Goal: Task Accomplishment & Management: Use online tool/utility

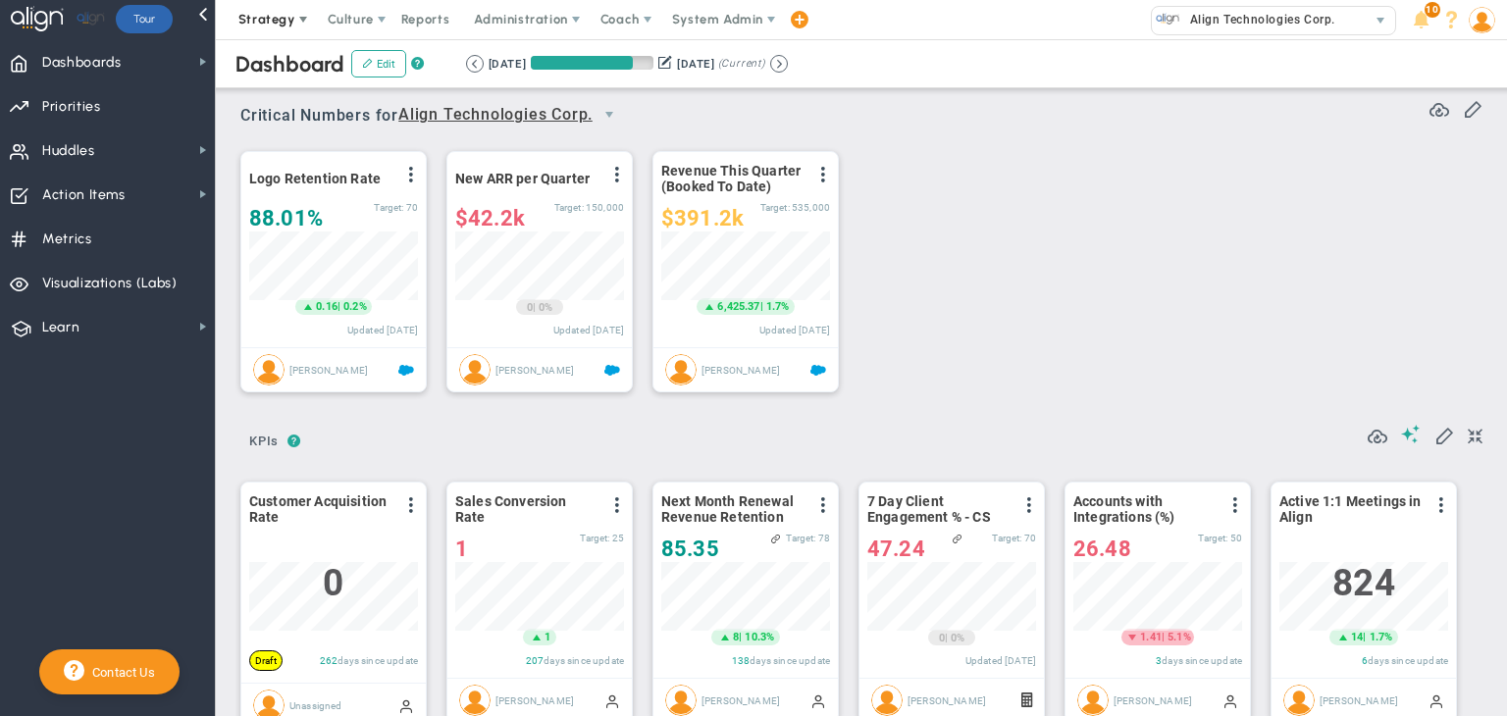
click at [283, 24] on span "Strategy" at bounding box center [266, 19] width 57 height 15
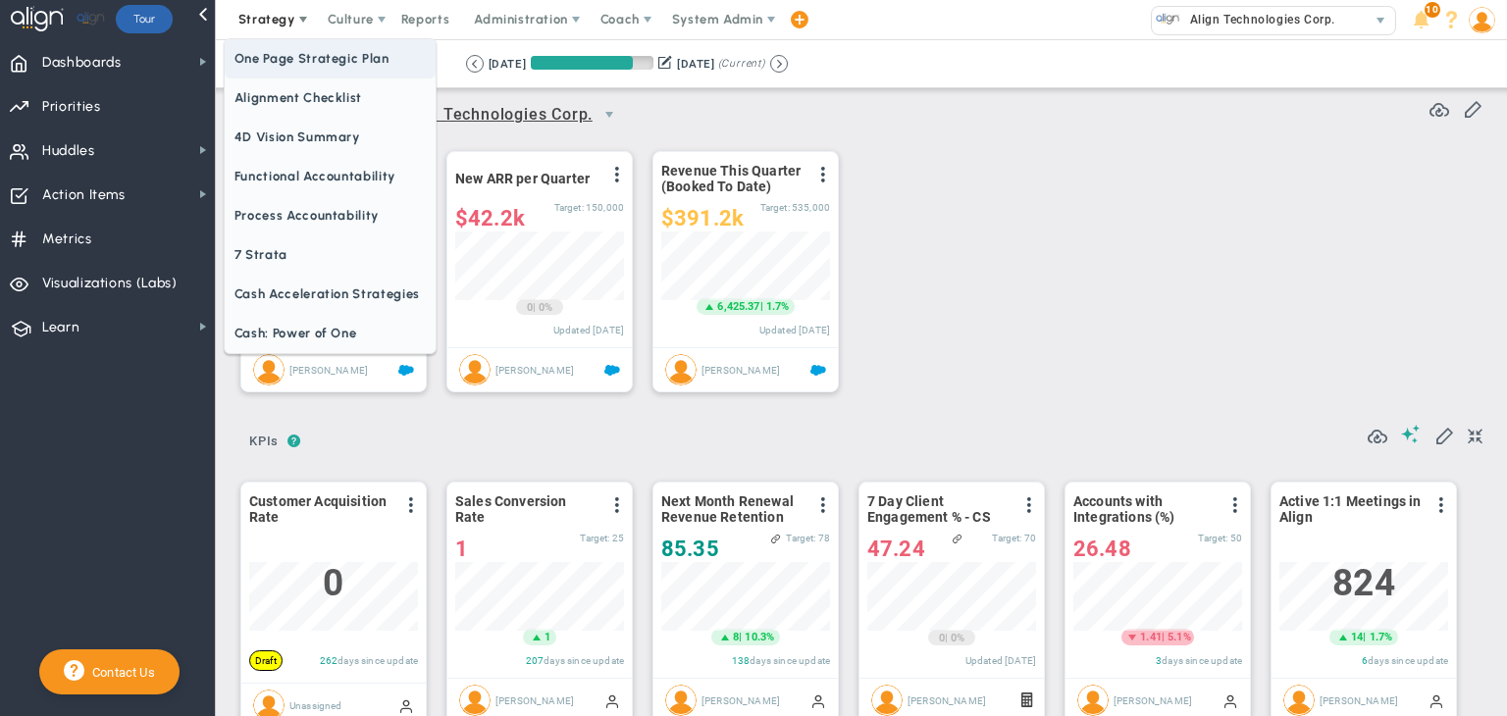
click at [296, 64] on span "One Page Strategic Plan" at bounding box center [330, 58] width 211 height 39
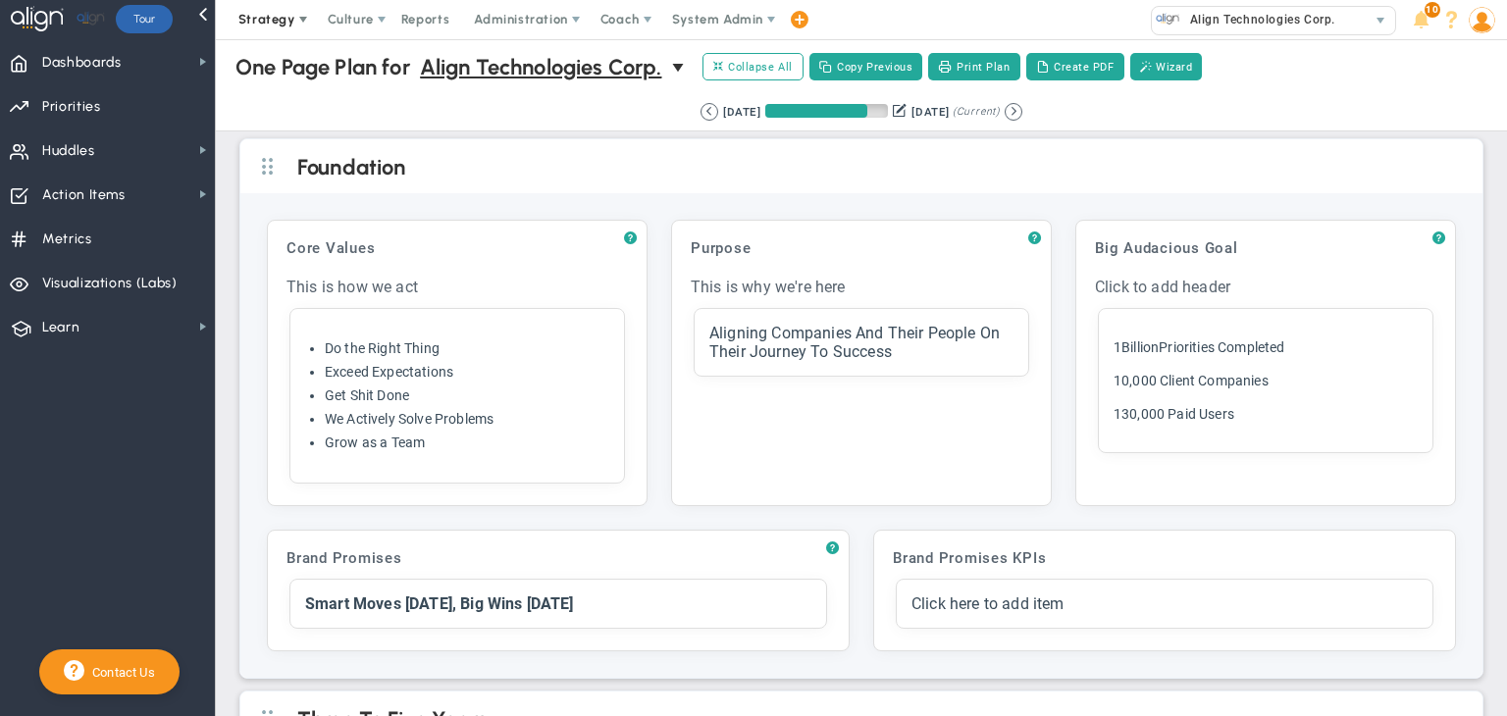
click at [286, 21] on span "Strategy" at bounding box center [266, 19] width 57 height 15
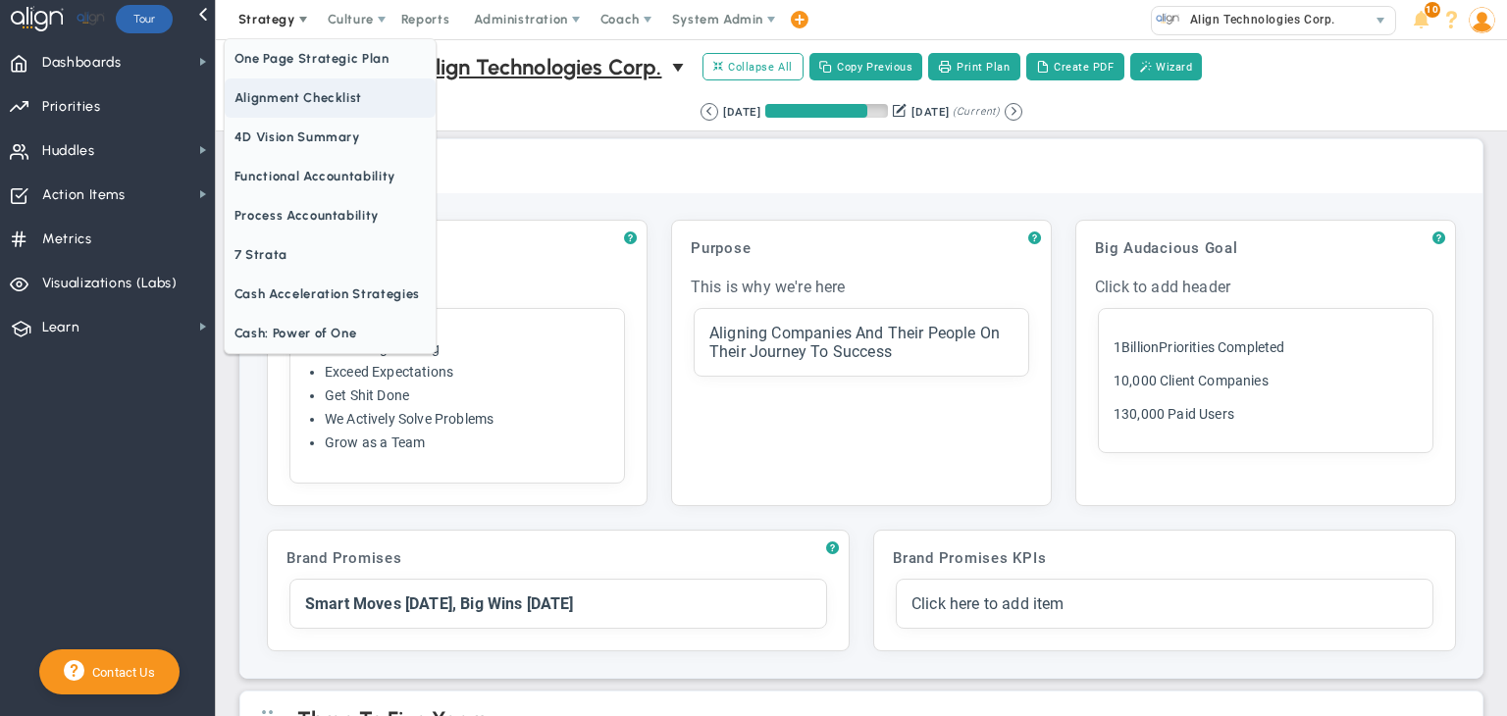
click at [314, 96] on span "Alignment Checklist" at bounding box center [330, 97] width 211 height 39
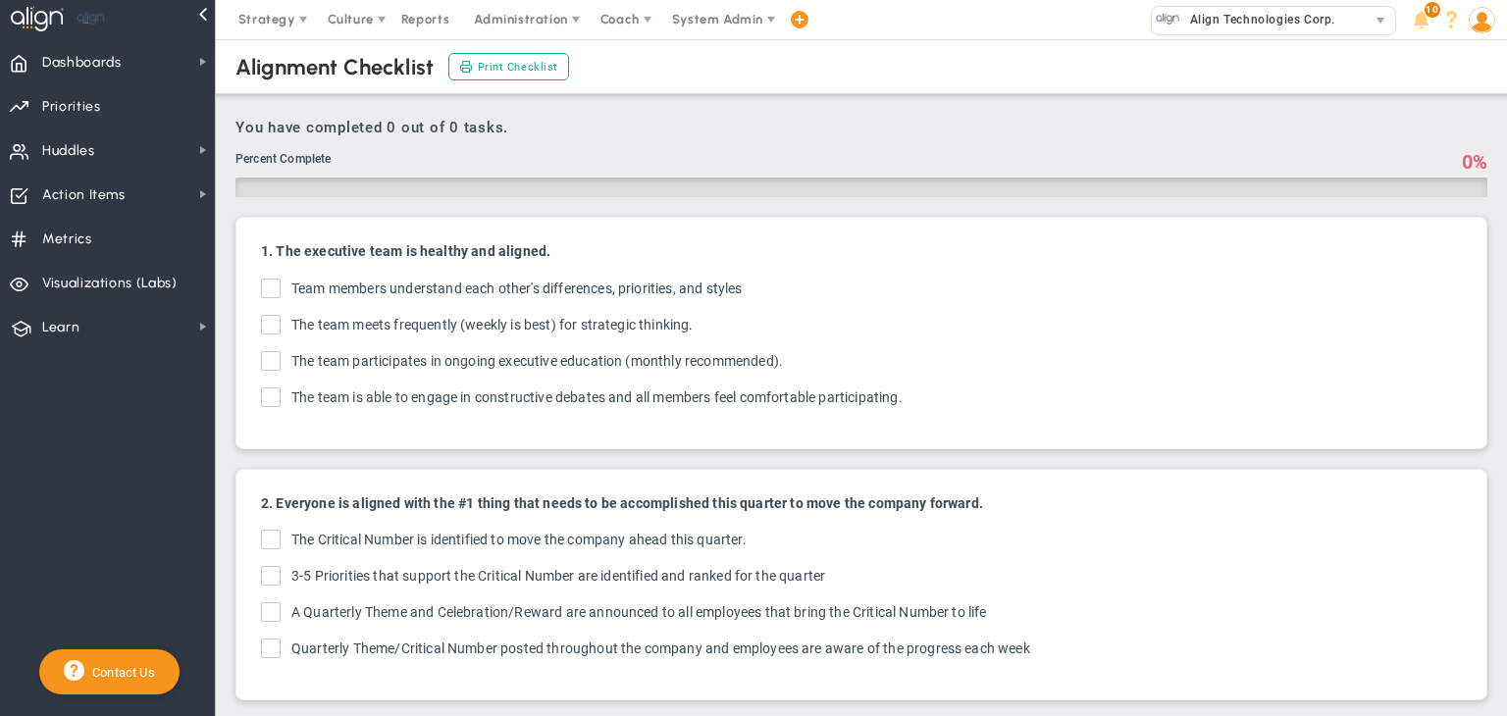
checkbox input "true"
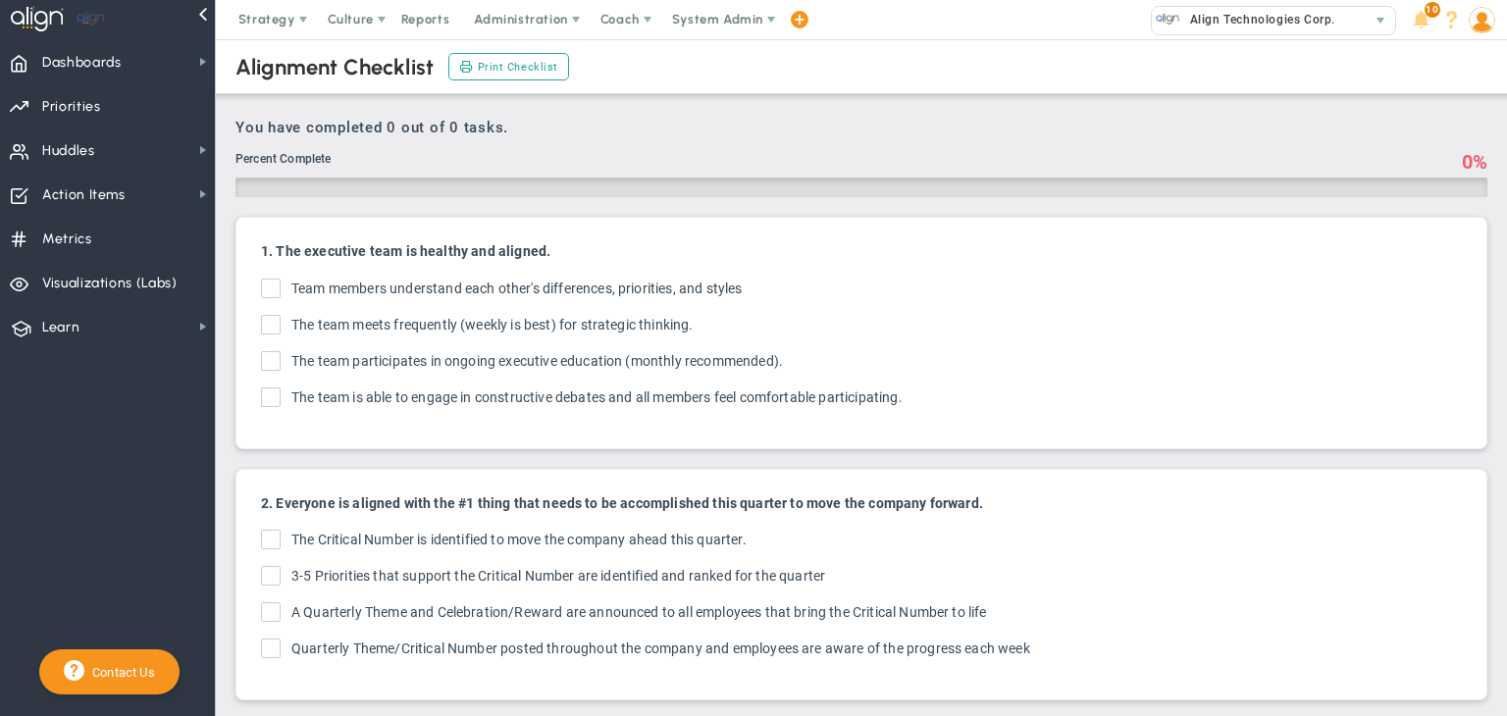
checkbox input "true"
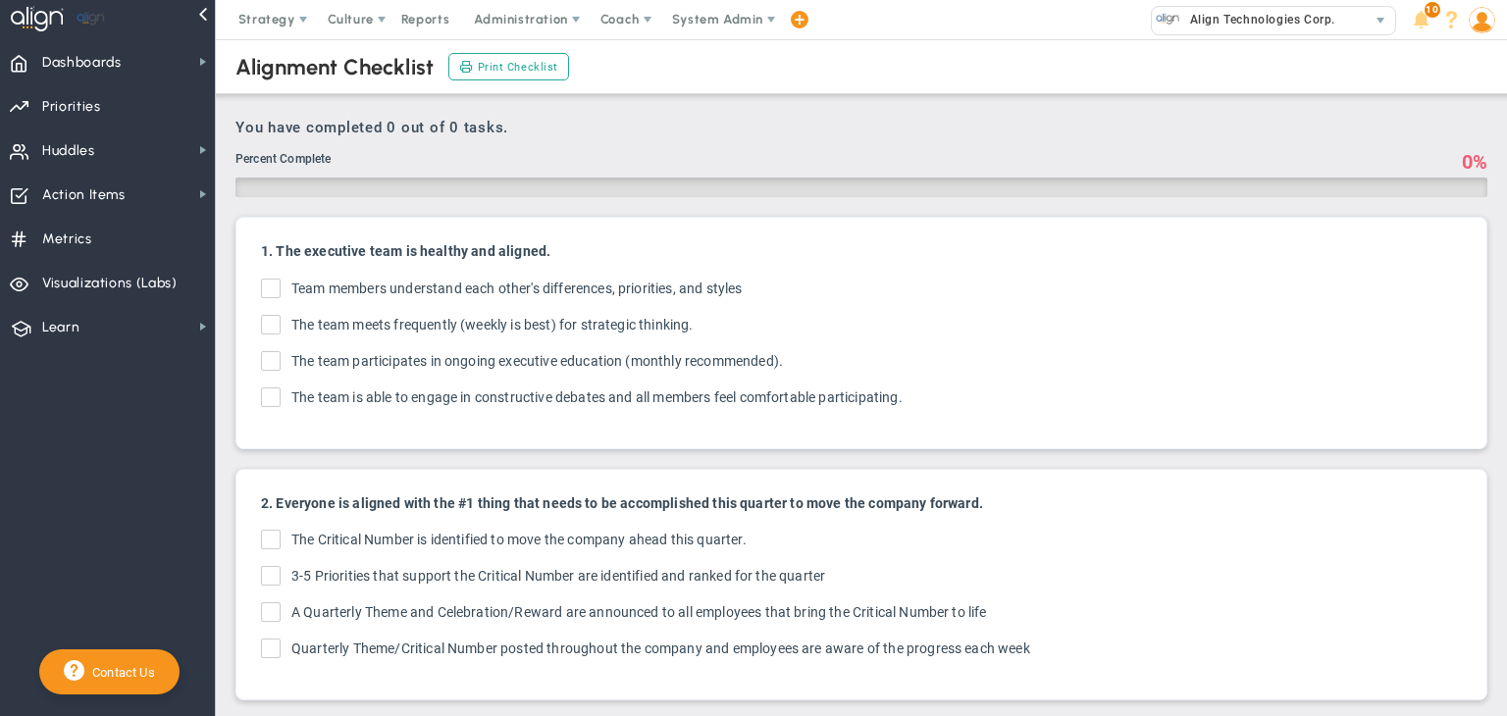
checkbox input "true"
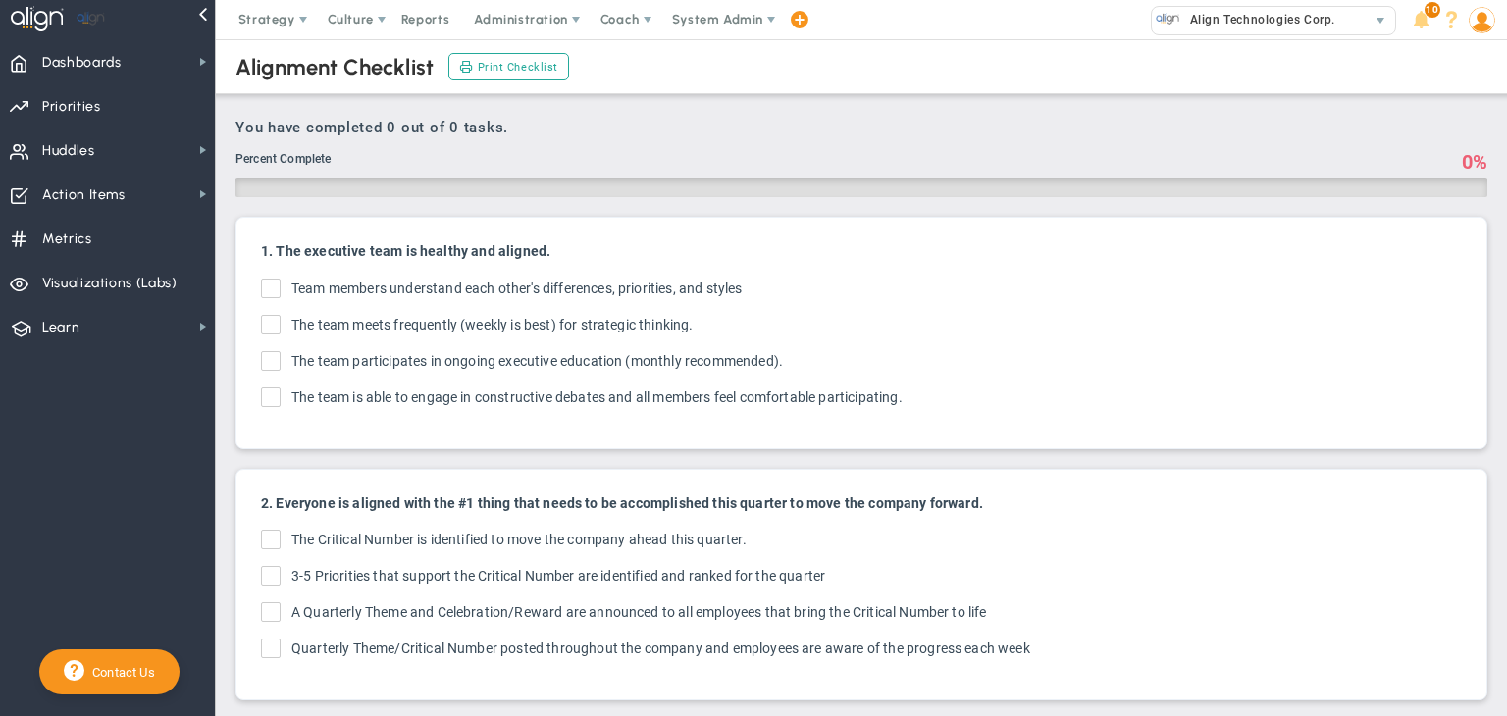
checkbox input "true"
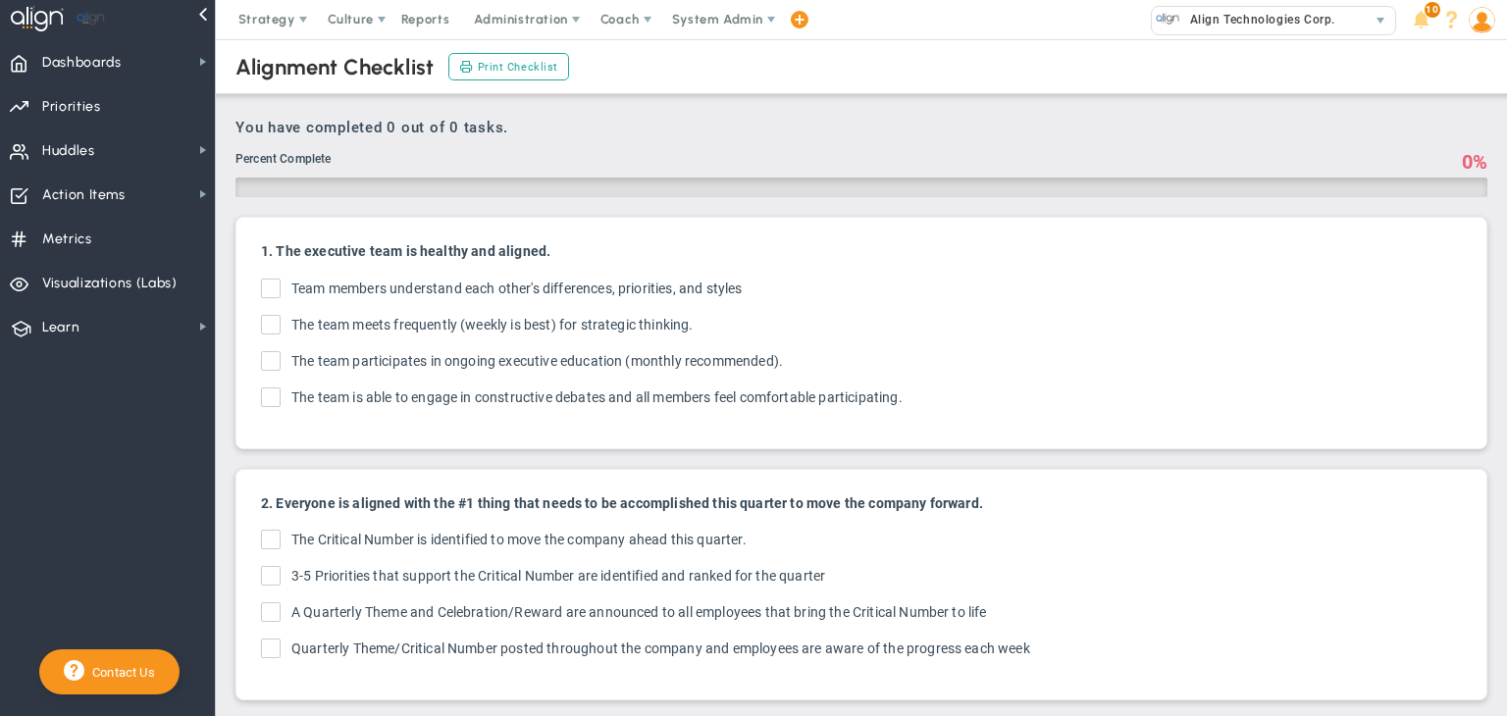
checkbox input "true"
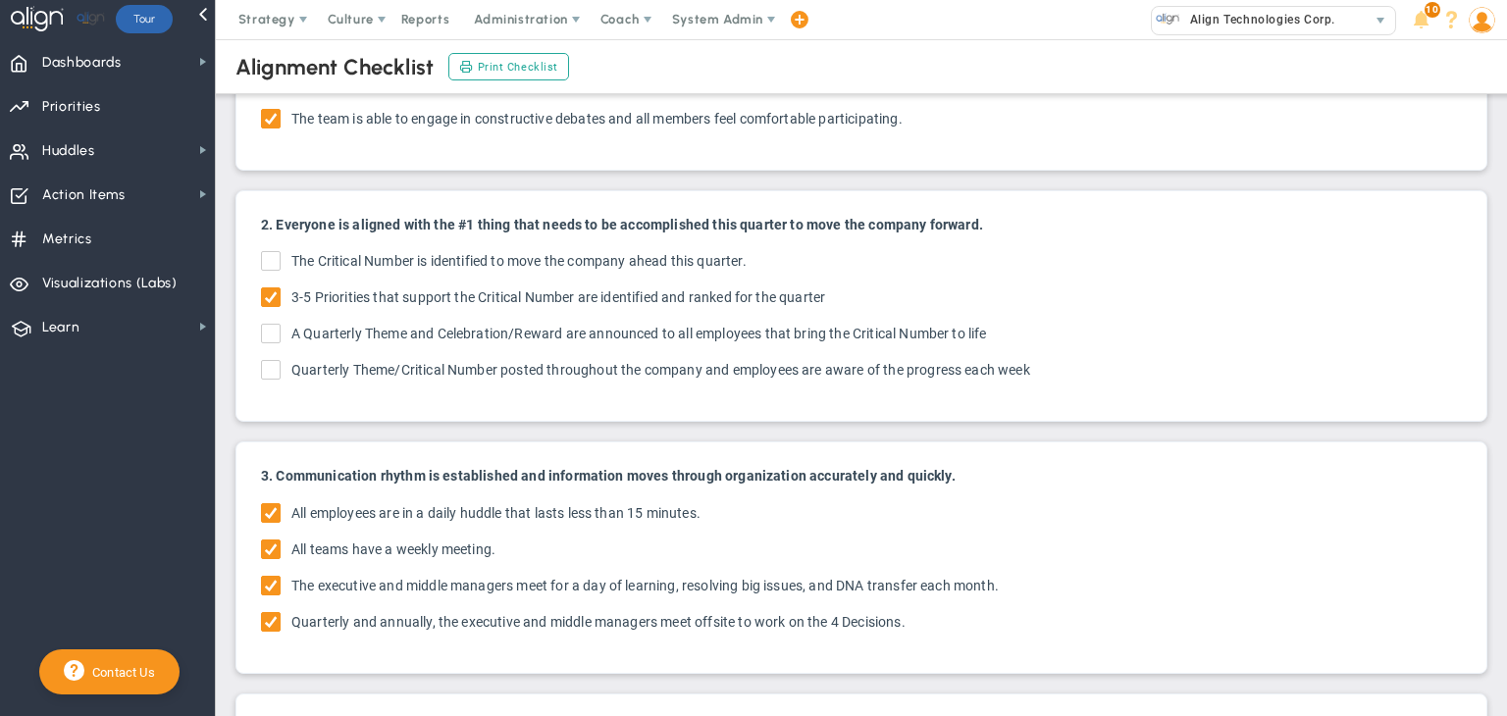
scroll to position [491, 0]
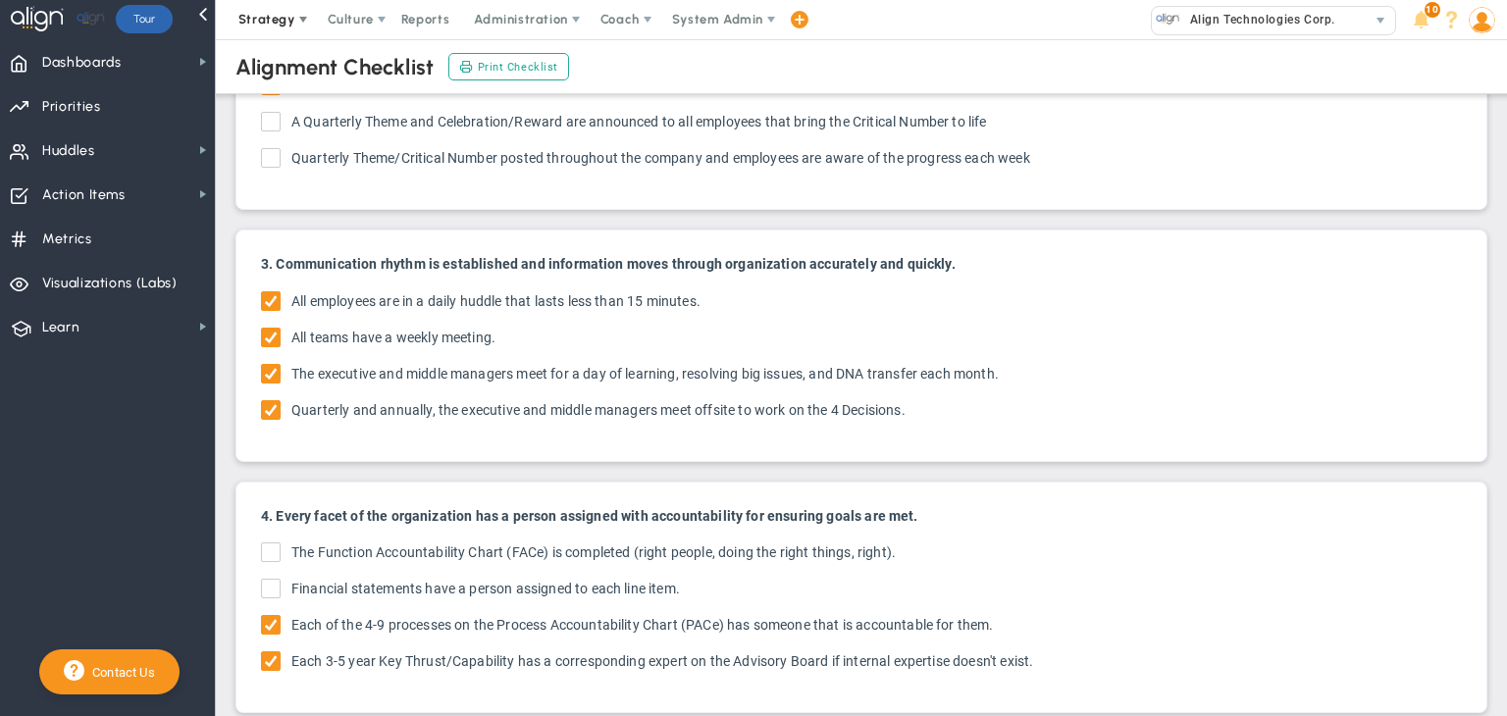
click at [289, 16] on span "Strategy" at bounding box center [266, 19] width 57 height 15
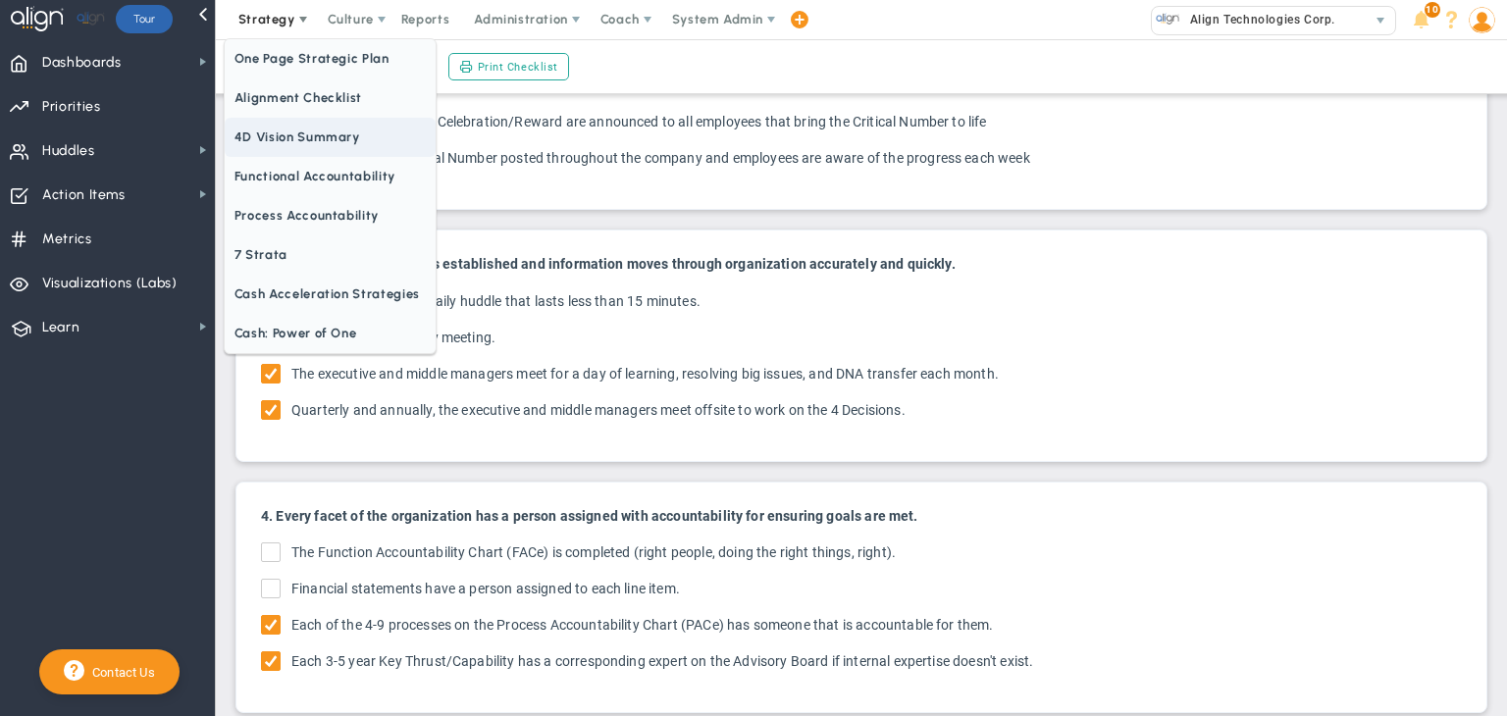
click at [329, 132] on span "4D Vision Summary" at bounding box center [330, 137] width 211 height 39
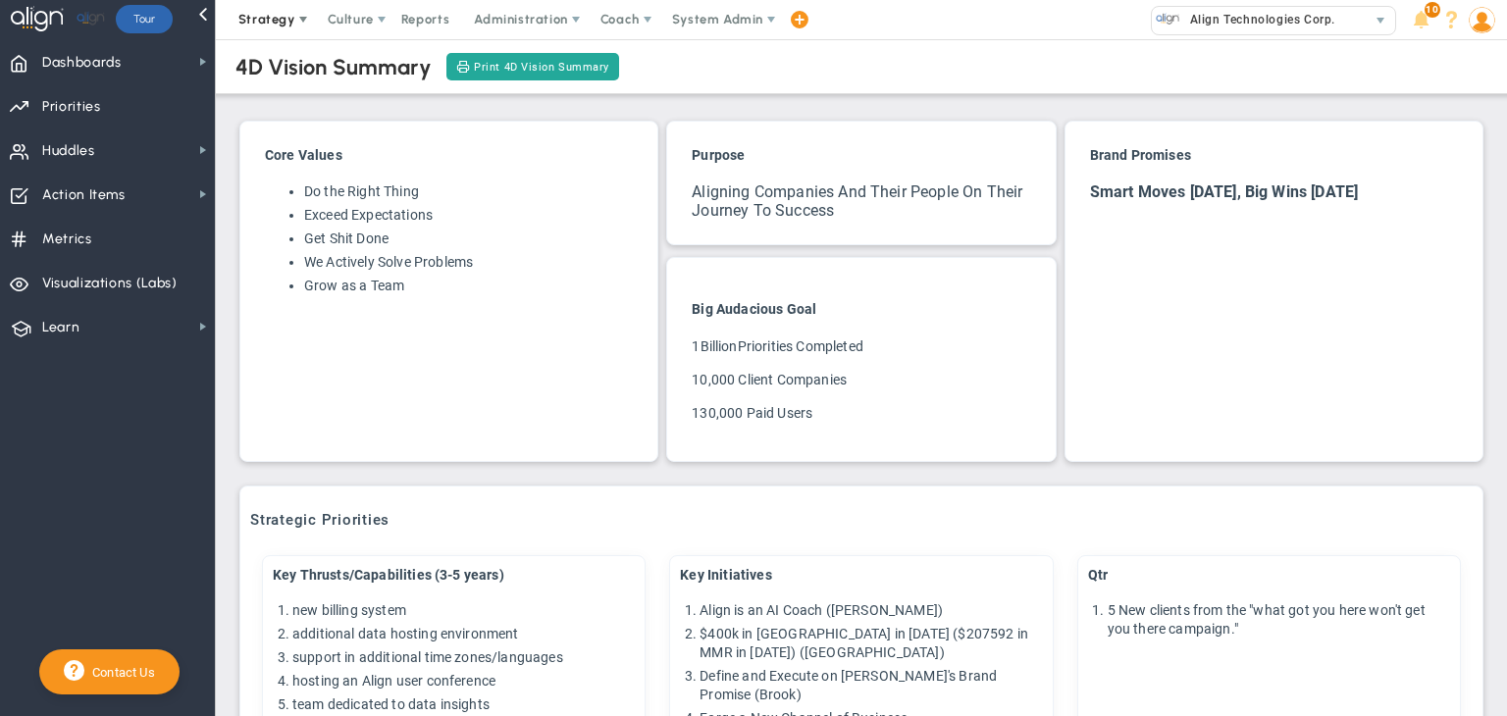
click at [259, 15] on span "Strategy" at bounding box center [266, 19] width 57 height 15
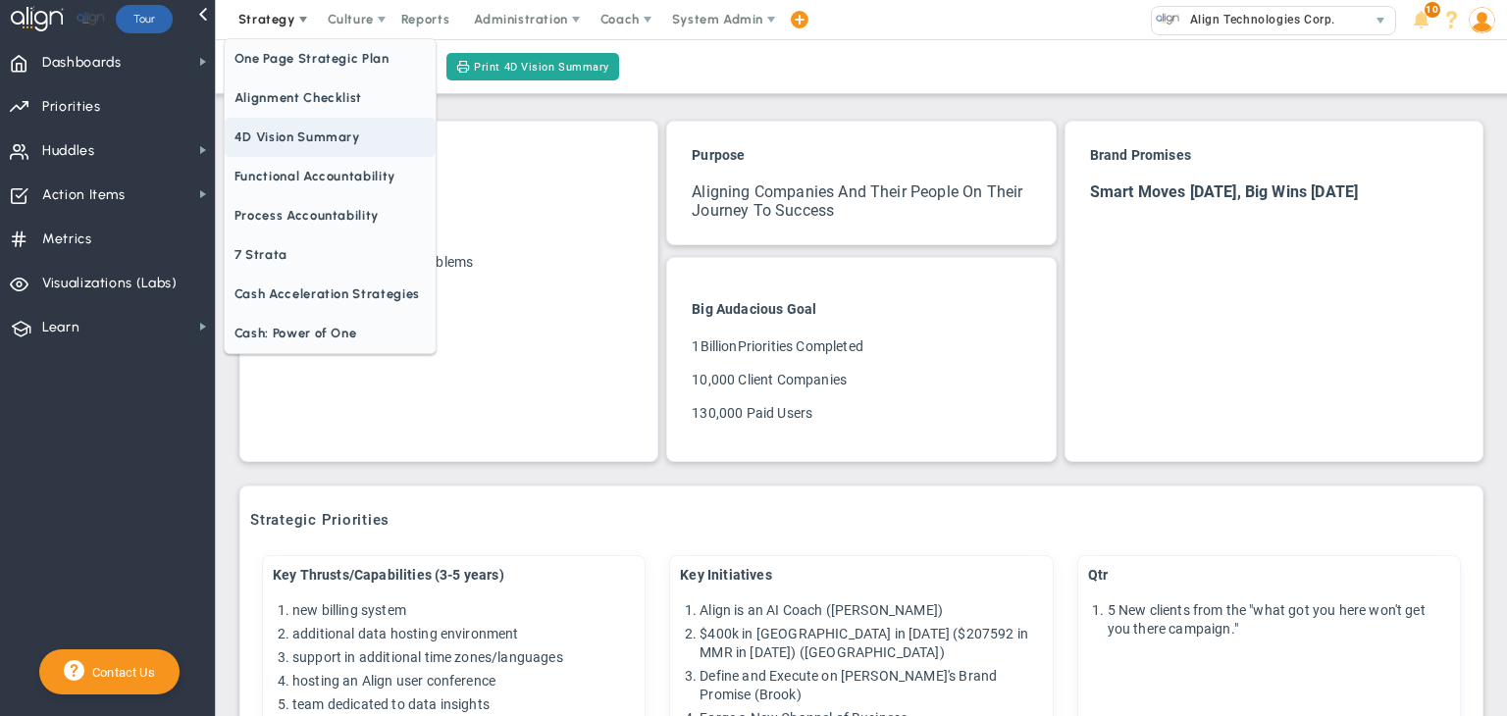
click at [292, 135] on span "4D Vision Summary" at bounding box center [330, 137] width 211 height 39
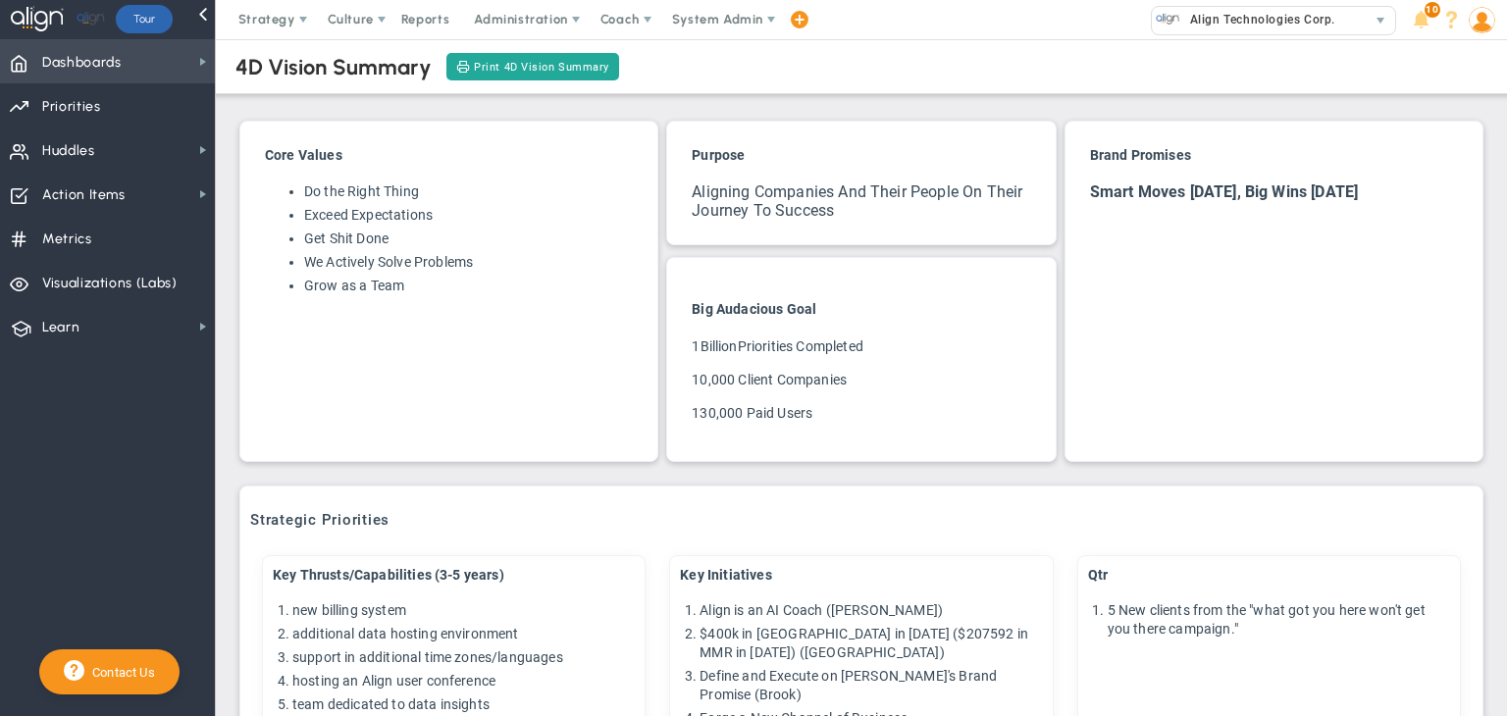
click at [192, 57] on span "Dashboards Dashboards" at bounding box center [107, 61] width 215 height 44
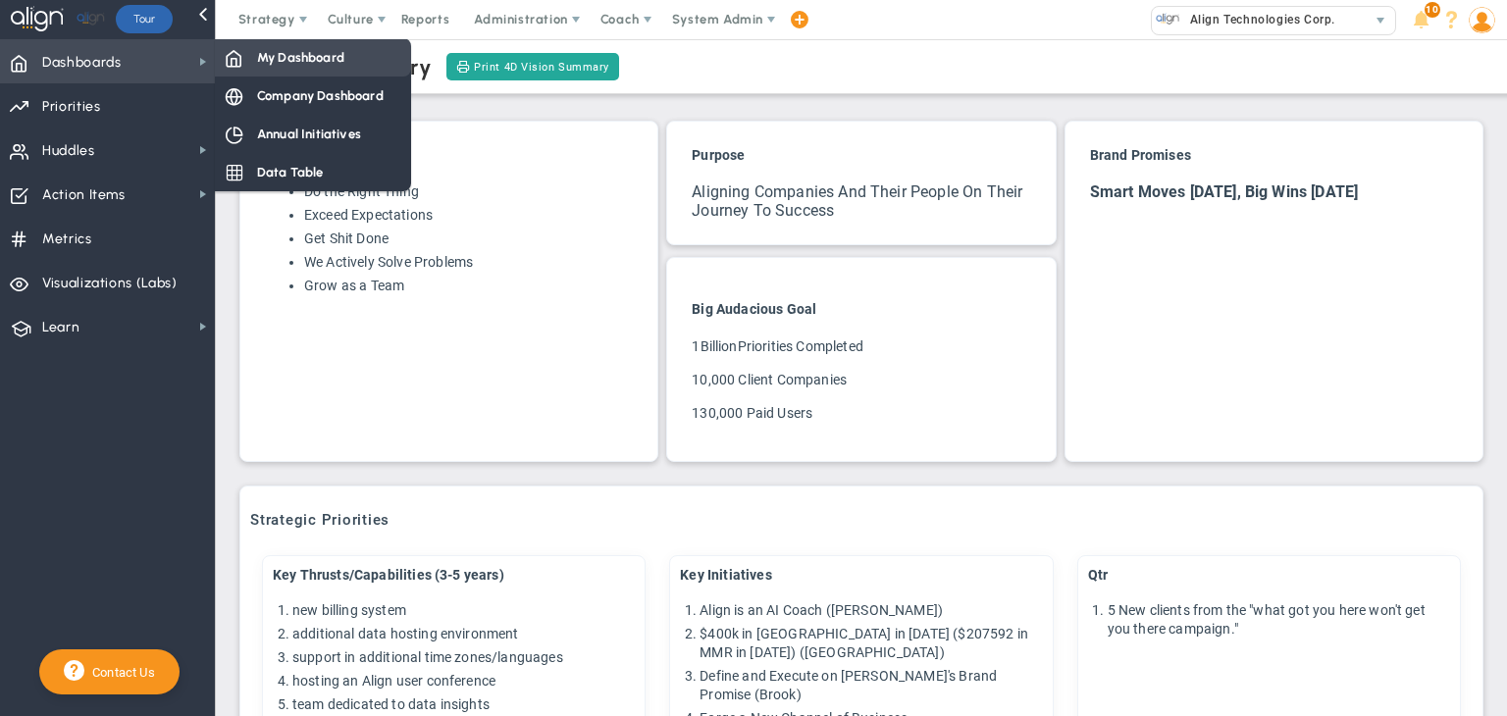
click at [267, 59] on span "My Dashboard" at bounding box center [300, 57] width 87 height 19
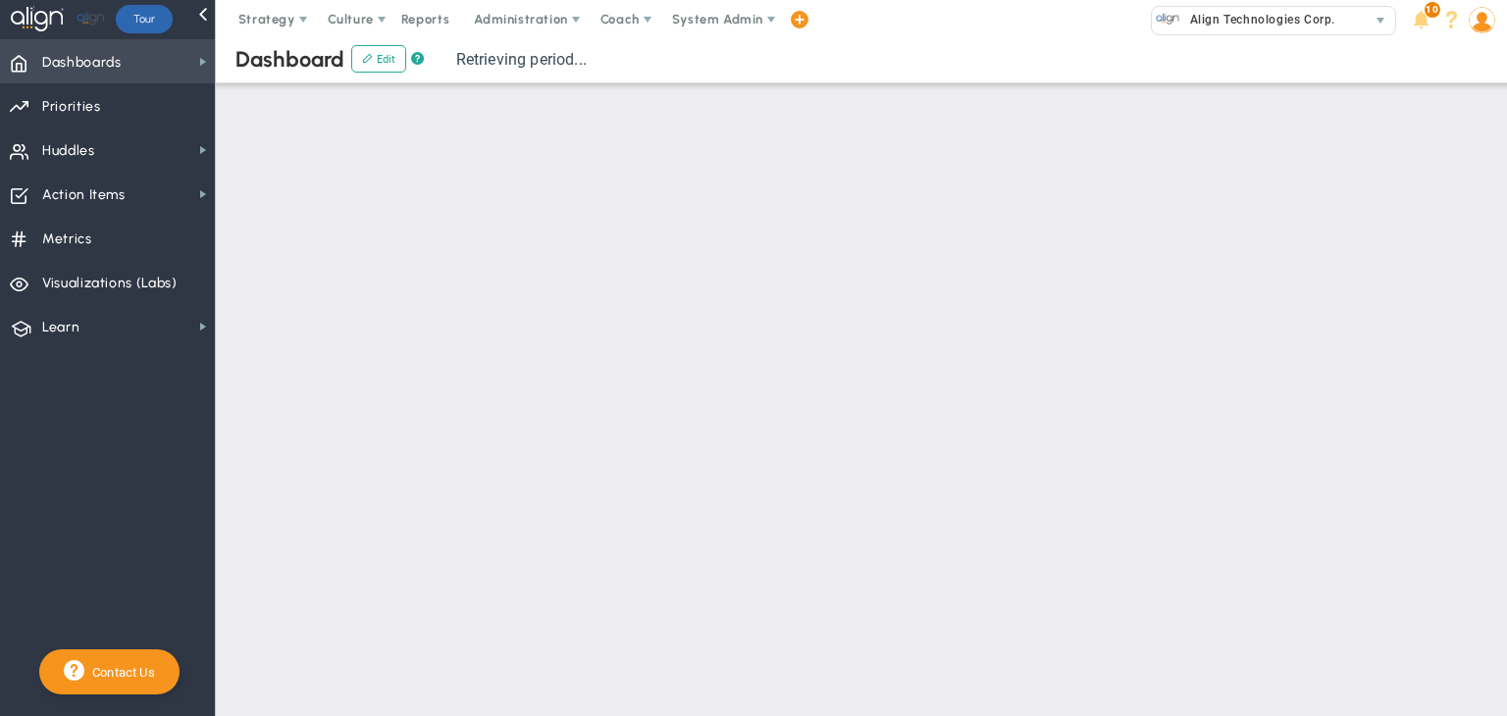
click at [145, 61] on span "Dashboards Dashboards" at bounding box center [107, 61] width 215 height 44
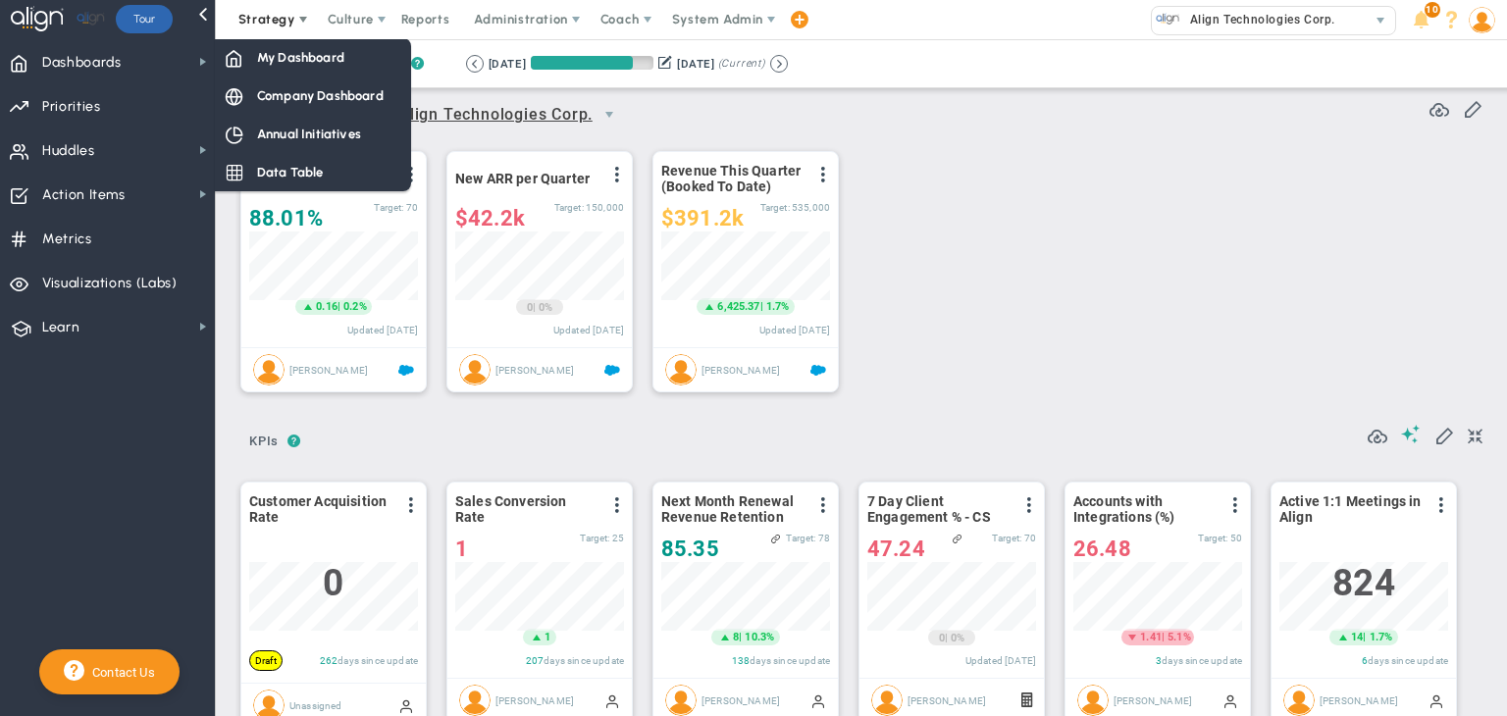
scroll to position [981033, 980933]
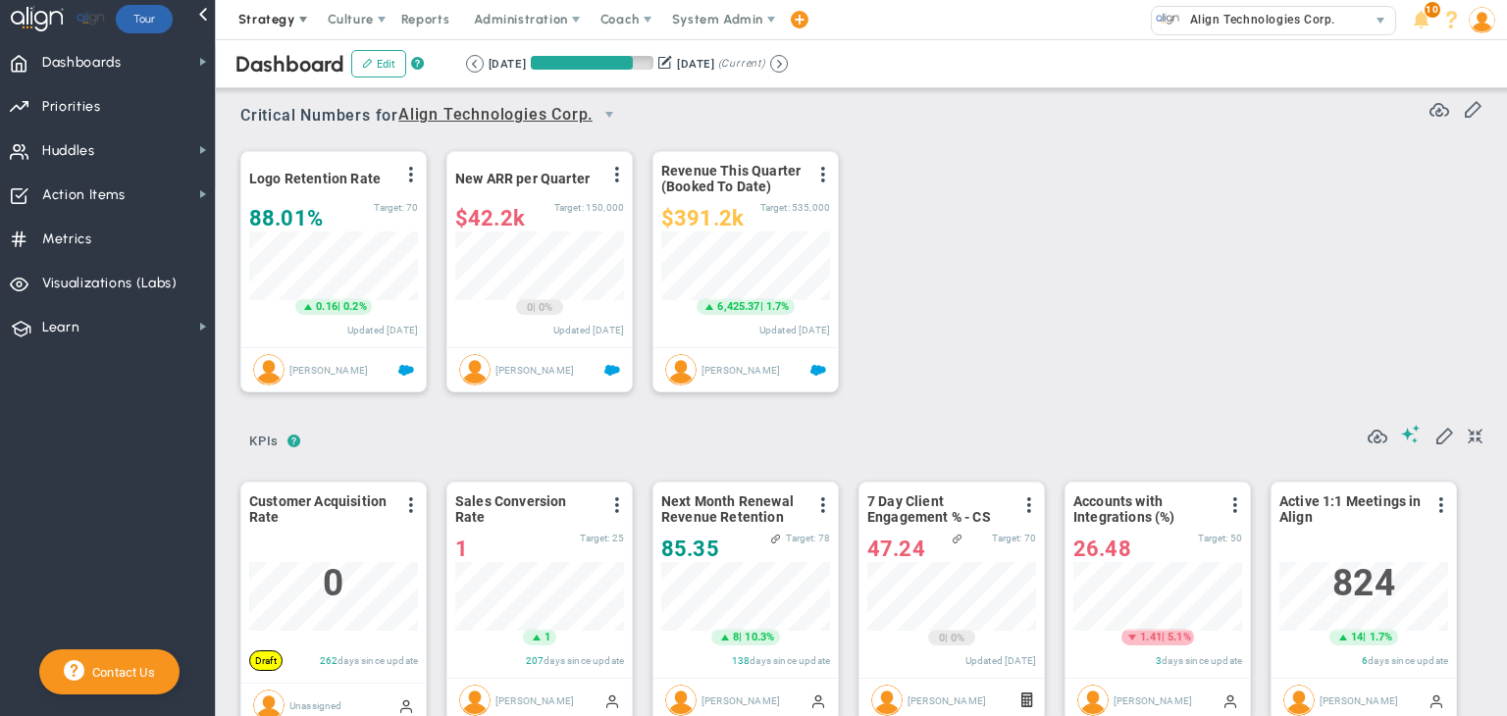
click at [276, 13] on span "Strategy" at bounding box center [266, 19] width 57 height 15
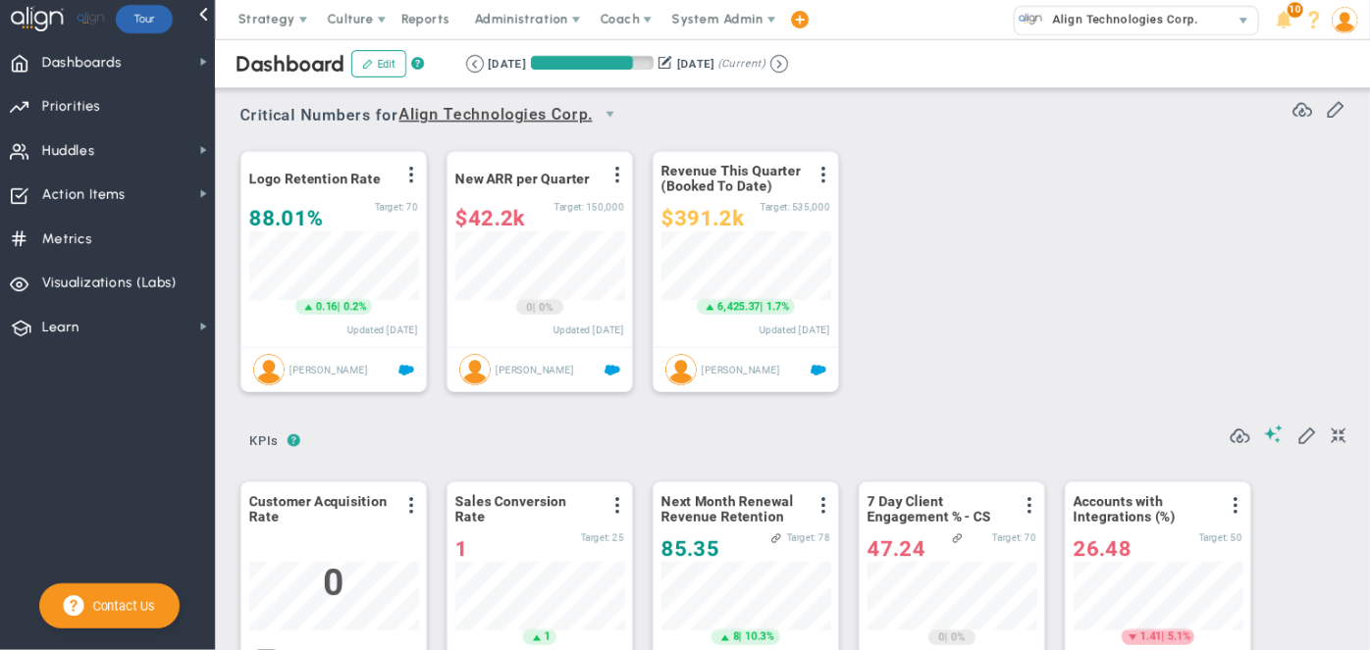
drag, startPoint x: 1501, startPoint y: 0, endPoint x: 983, endPoint y: 235, distance: 569.0
click at [983, 235] on div "Logo Retention Rate View Historical Graph Edit Make "No Change" Update Add Past…" at bounding box center [785, 272] width 1129 height 276
click at [269, 19] on span "Strategy" at bounding box center [266, 19] width 57 height 15
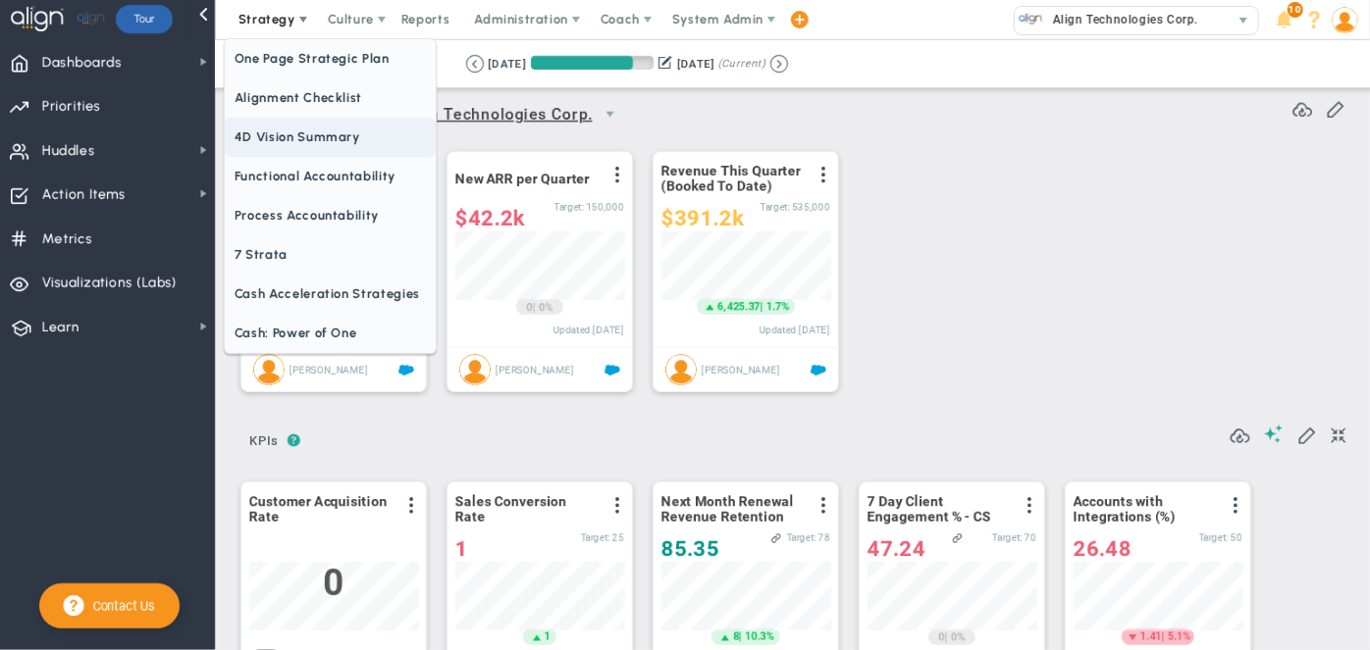
drag, startPoint x: 283, startPoint y: 124, endPoint x: 351, endPoint y: 124, distance: 68.7
click at [283, 124] on span "4D Vision Summary" at bounding box center [330, 137] width 211 height 39
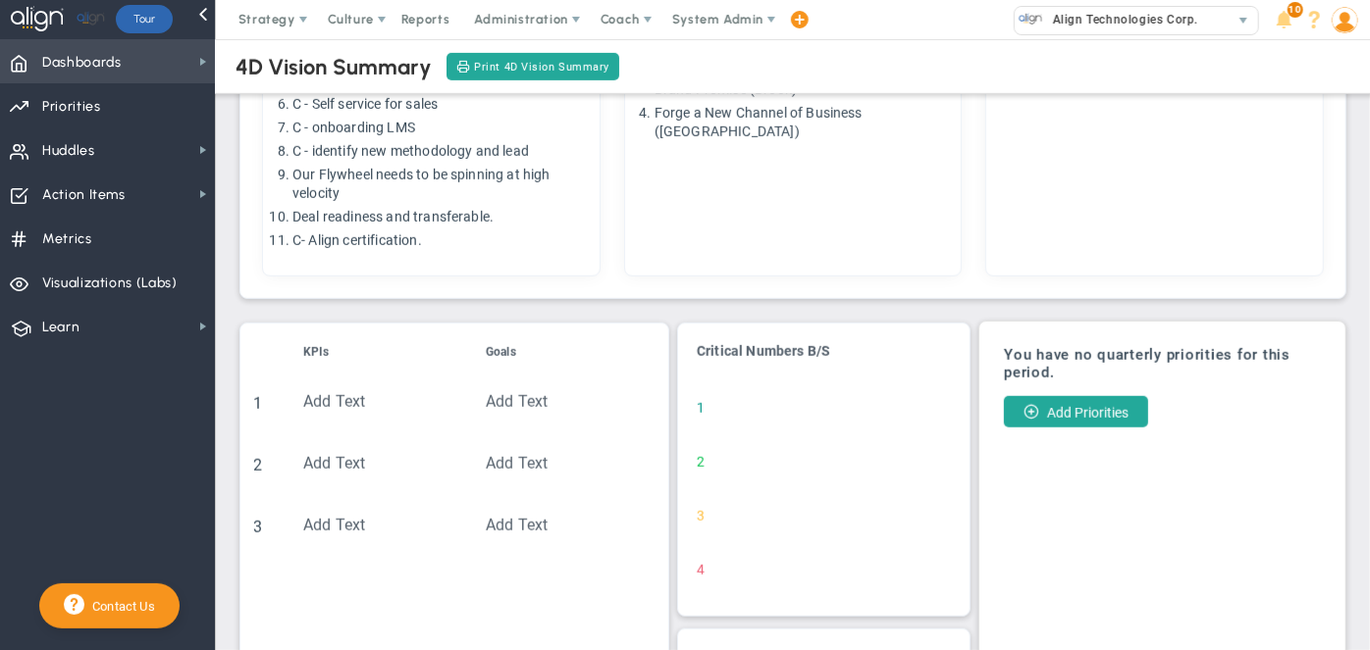
click at [149, 63] on span "Dashboards Dashboards" at bounding box center [107, 61] width 215 height 44
click at [295, 17] on span at bounding box center [303, 20] width 16 height 16
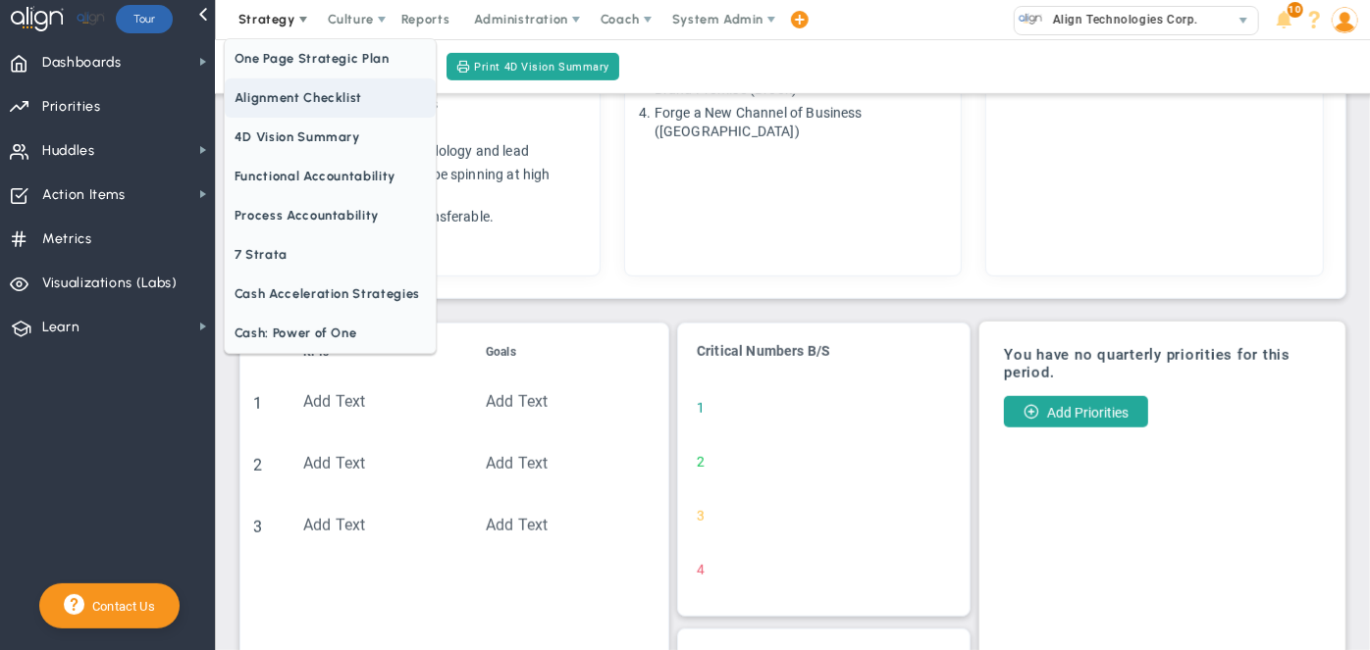
click at [285, 94] on span "Alignment Checklist" at bounding box center [330, 97] width 211 height 39
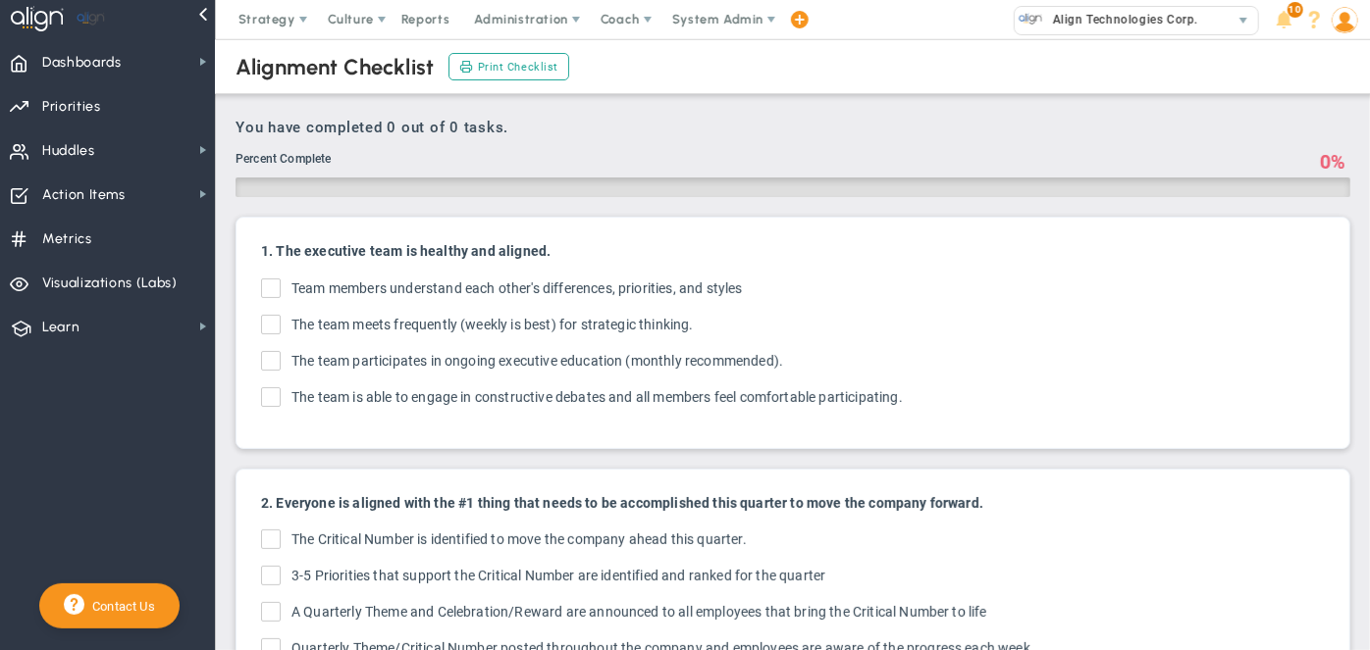
checkbox input "true"
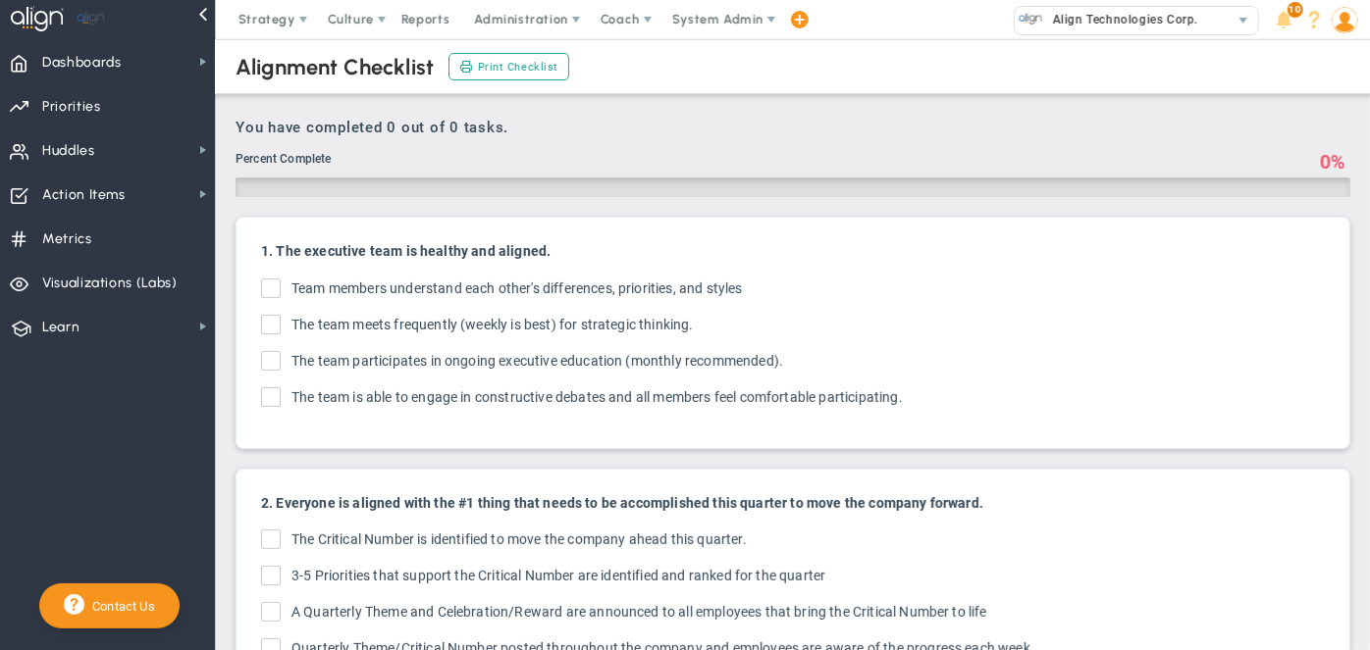
checkbox input "true"
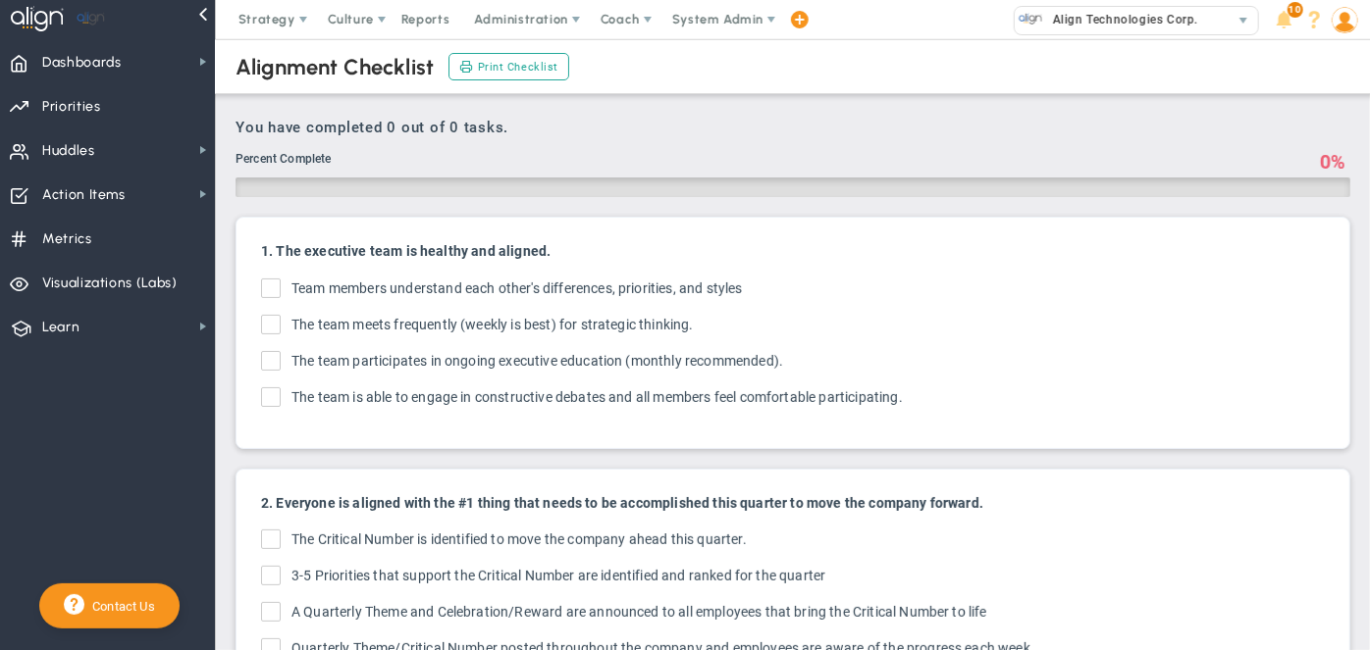
checkbox input "true"
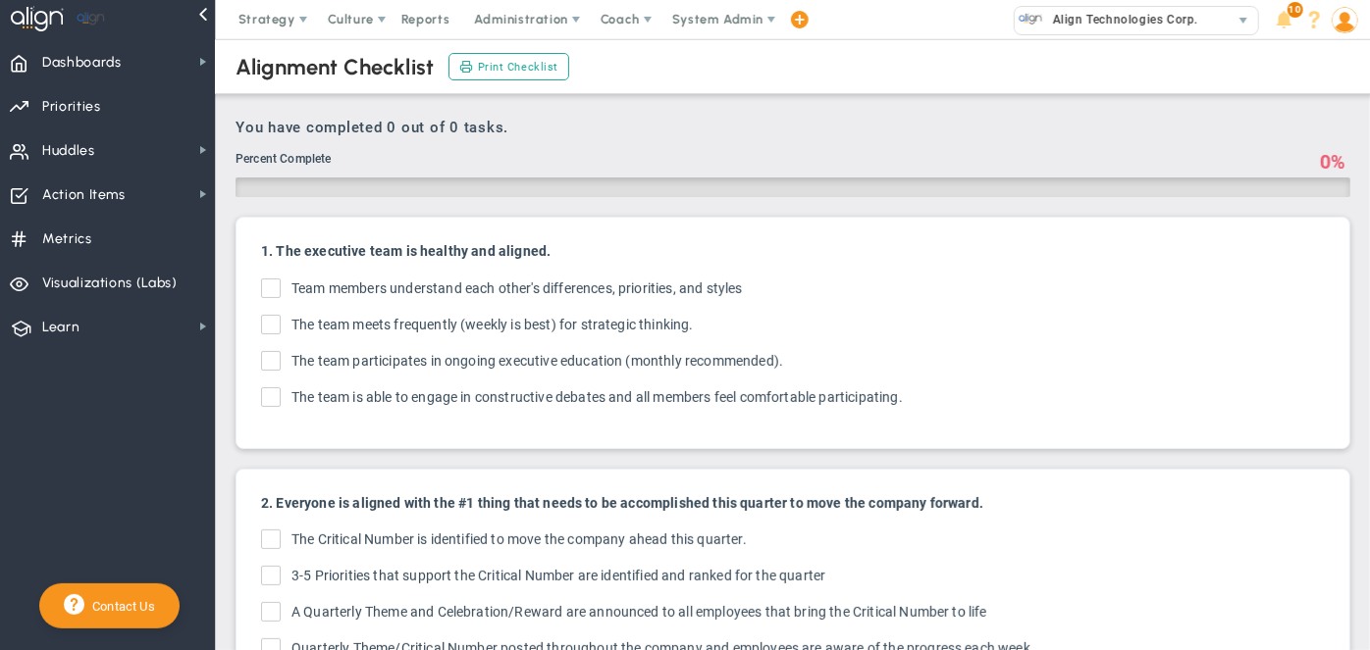
checkbox input "true"
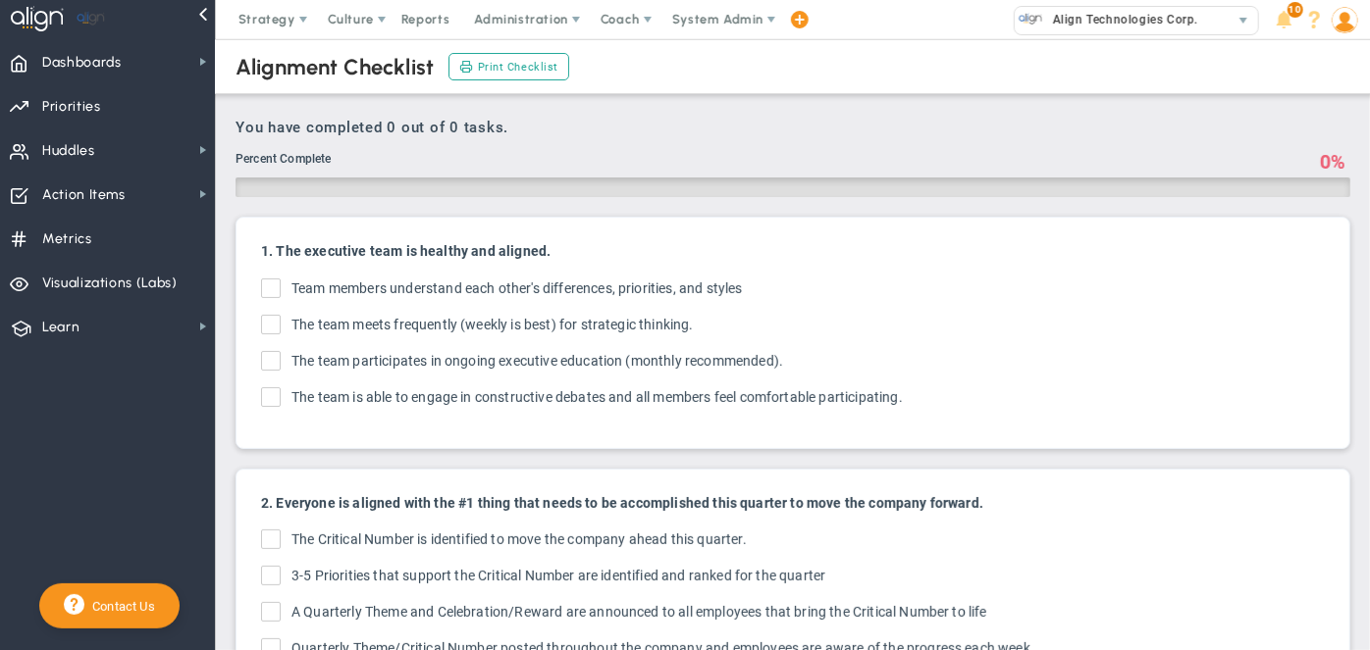
checkbox input "true"
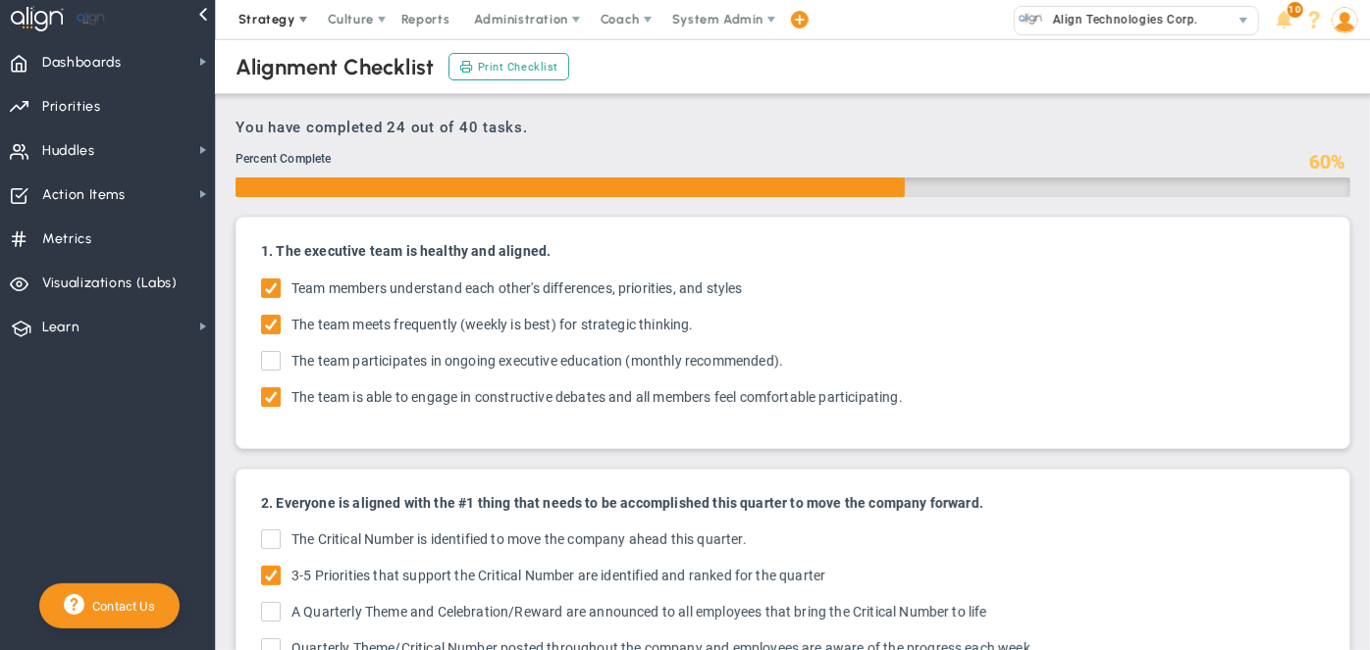
click at [269, 27] on span "Strategy" at bounding box center [268, 19] width 89 height 39
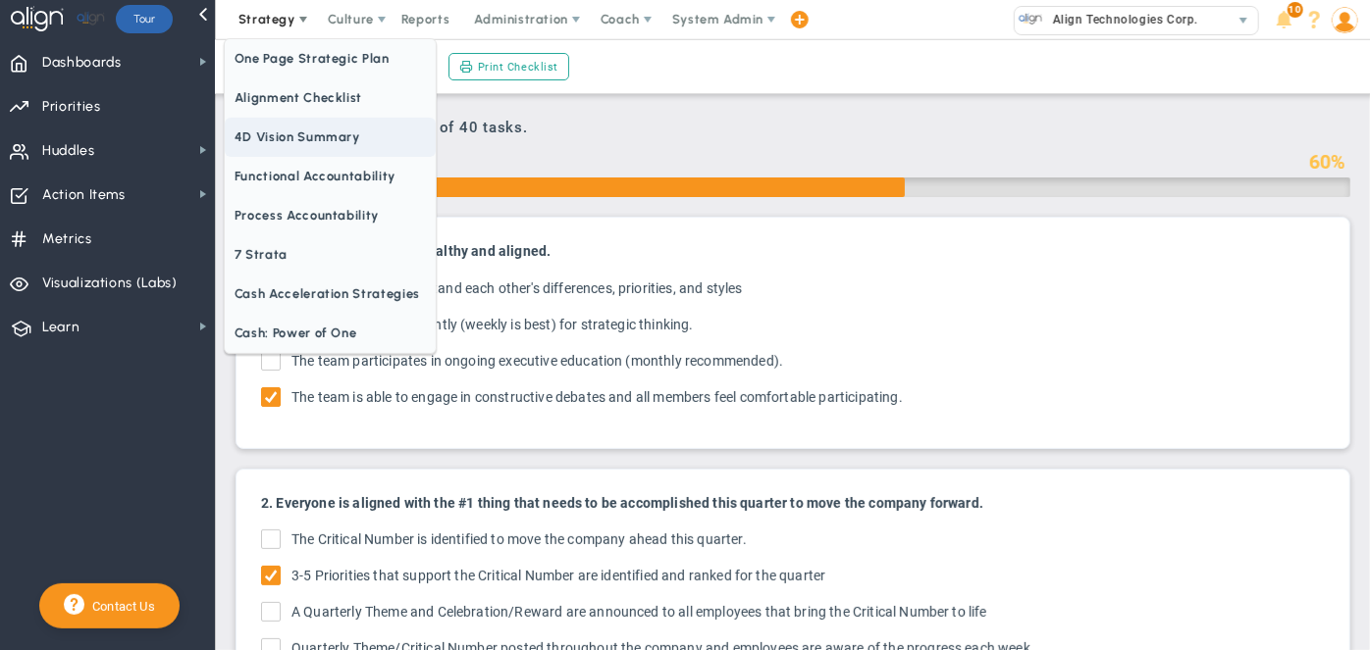
click at [300, 123] on span "4D Vision Summary" at bounding box center [330, 137] width 211 height 39
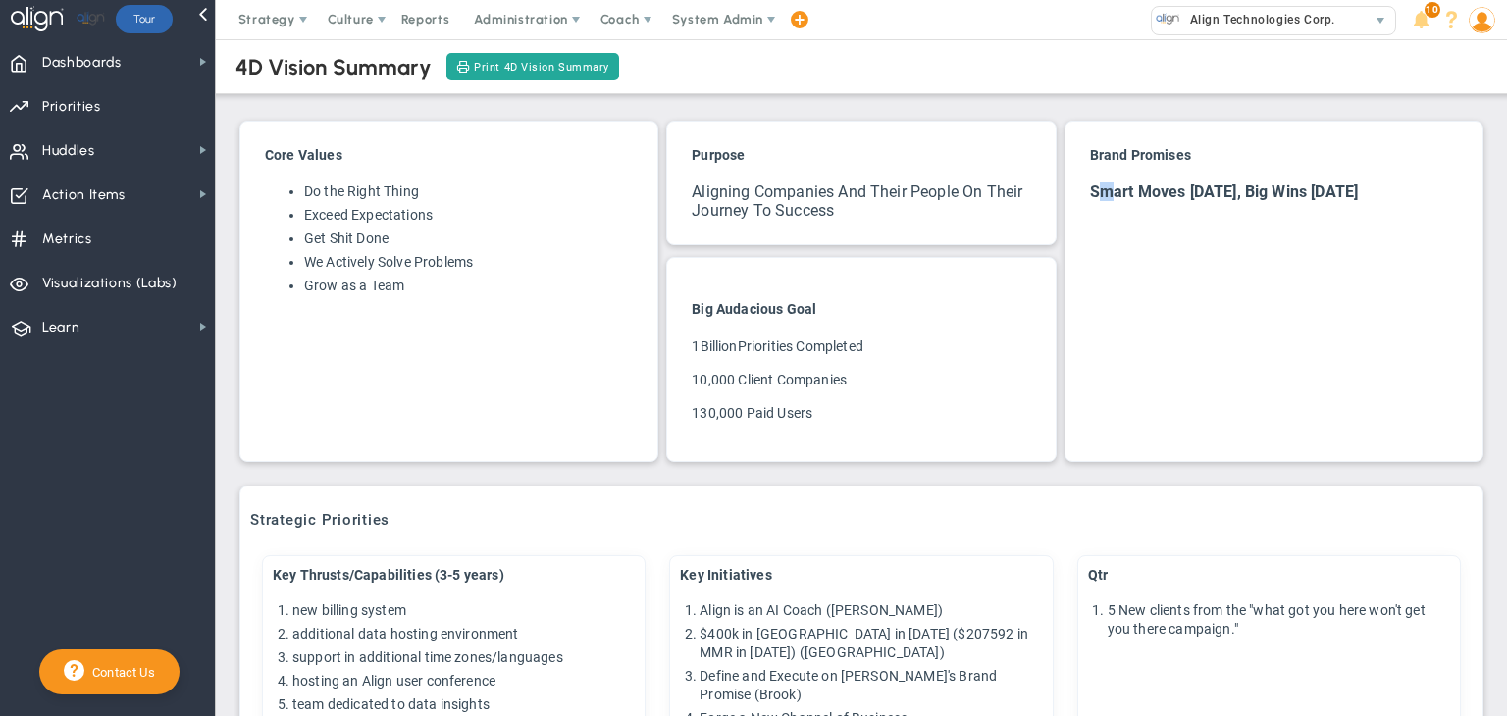
drag, startPoint x: 1347, startPoint y: 0, endPoint x: 1099, endPoint y: 381, distance: 454.4
click at [1096, 389] on div "Brand Promises Smart Moves Today, Big Wins Tomorrow" at bounding box center [1273, 291] width 419 height 341
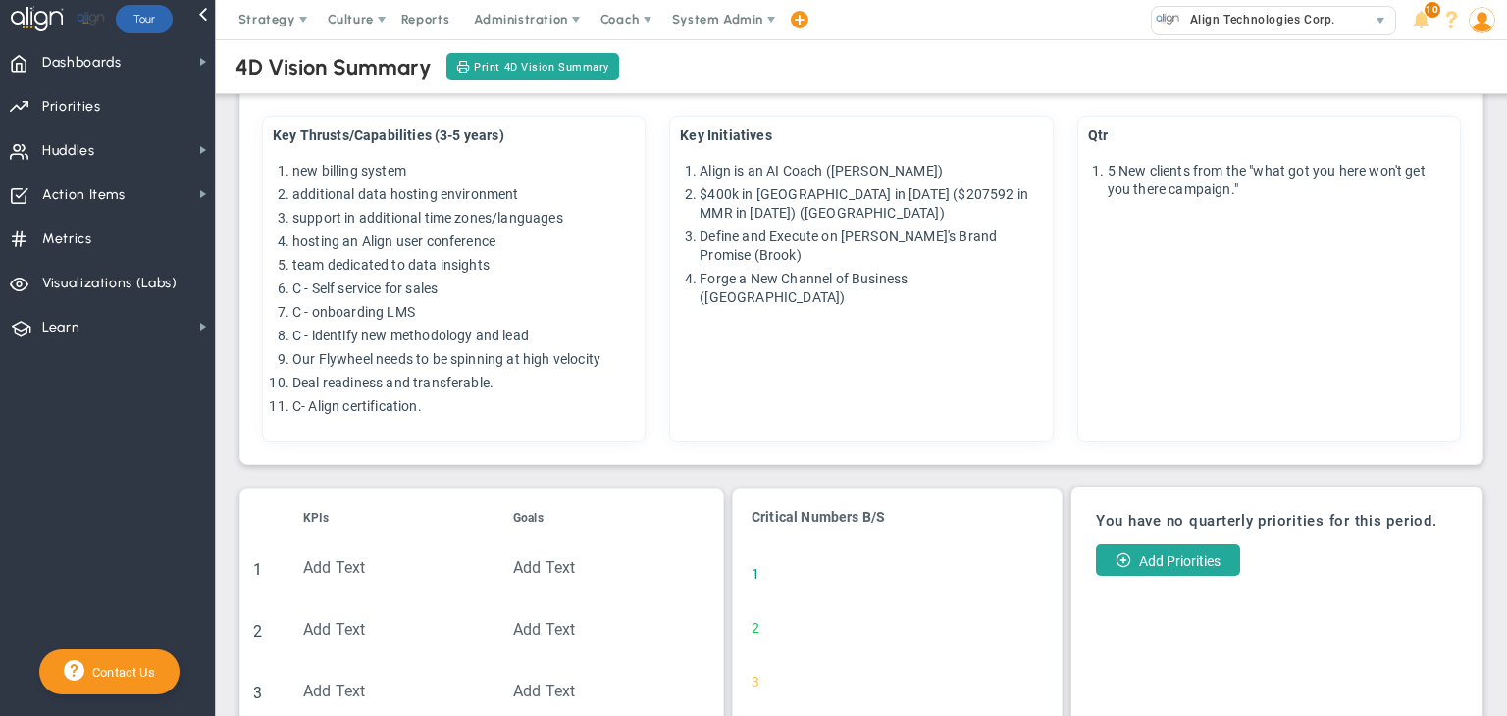
click at [1147, 294] on div "Qtr 5 New clients from the "what got you here won't get you there campaign."" at bounding box center [1269, 280] width 384 height 328
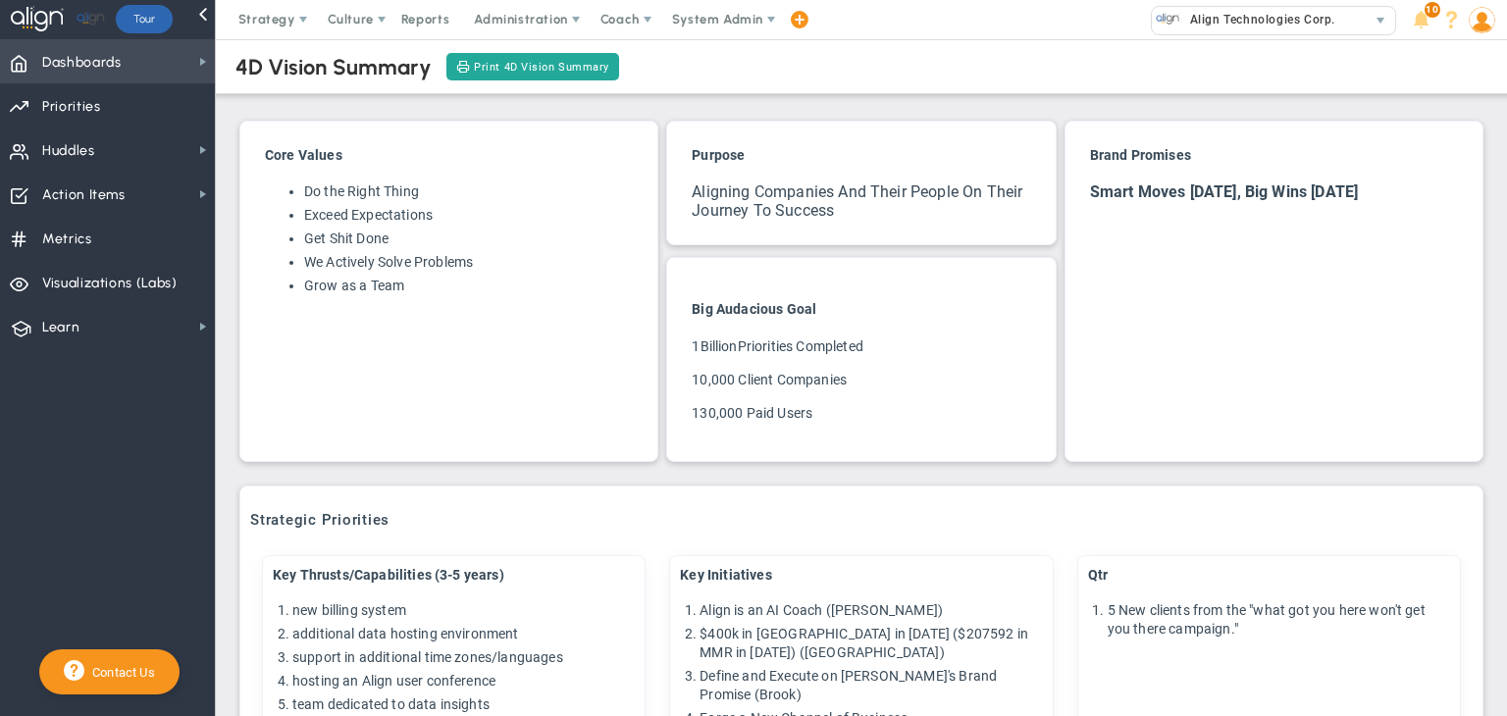
click at [169, 41] on span "Dashboards Dashboards" at bounding box center [107, 61] width 215 height 44
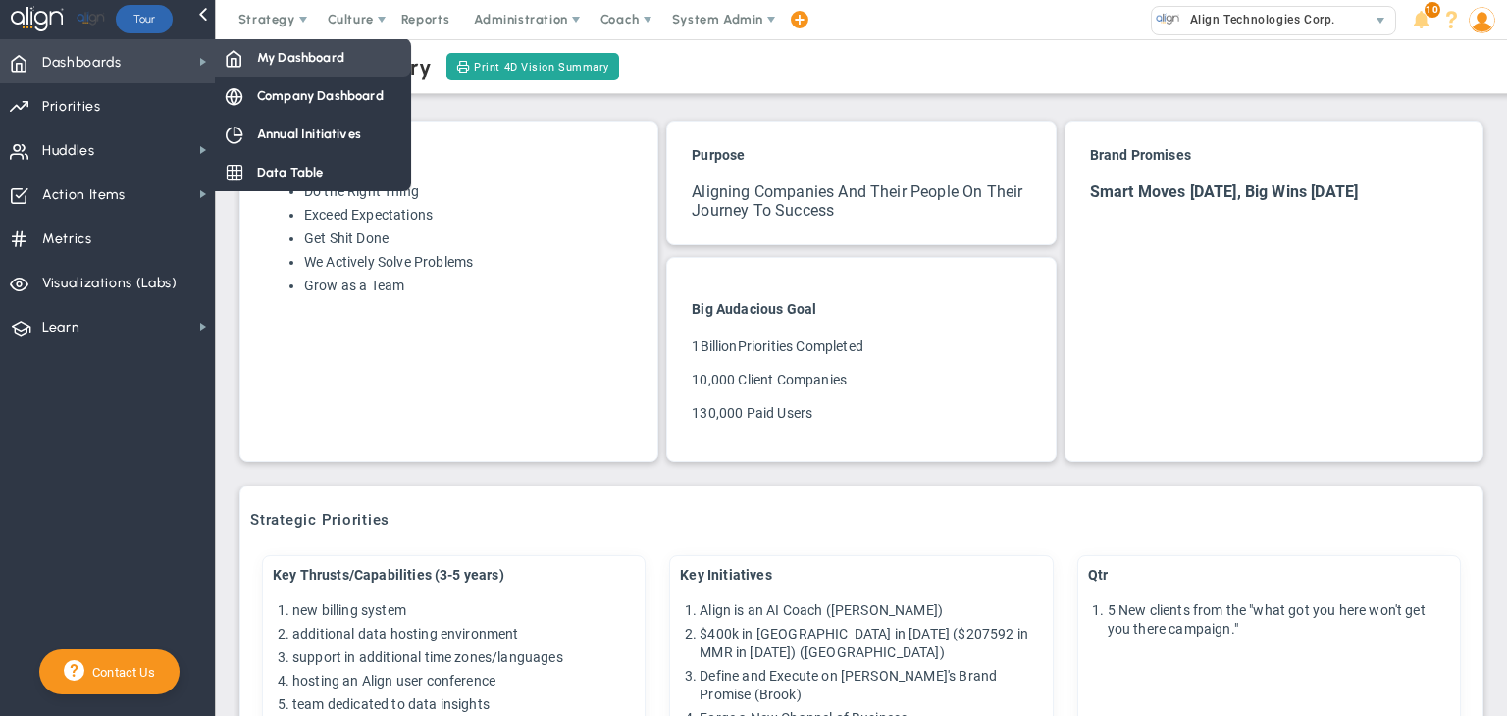
click at [224, 46] on div "My Dashboard" at bounding box center [313, 57] width 196 height 38
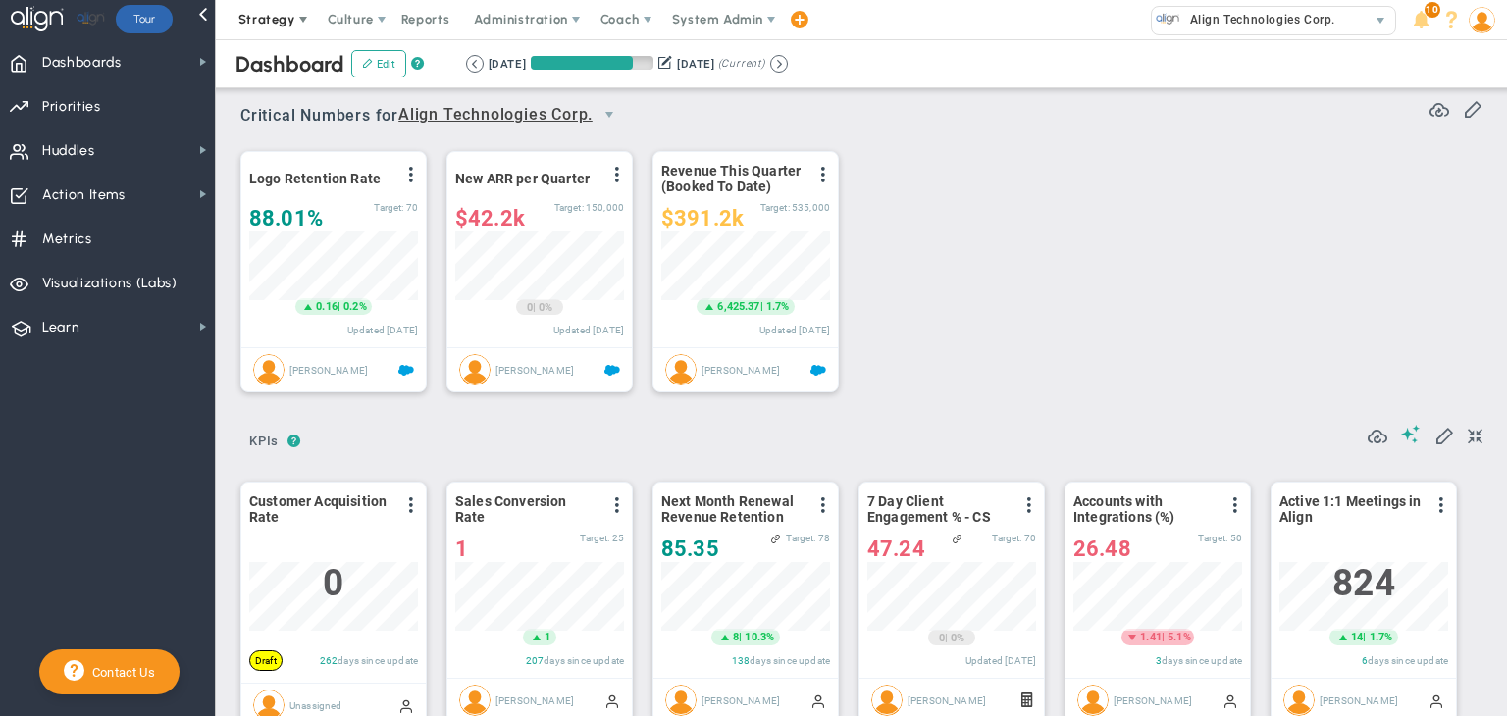
click at [272, 7] on span "Strategy" at bounding box center [268, 19] width 89 height 39
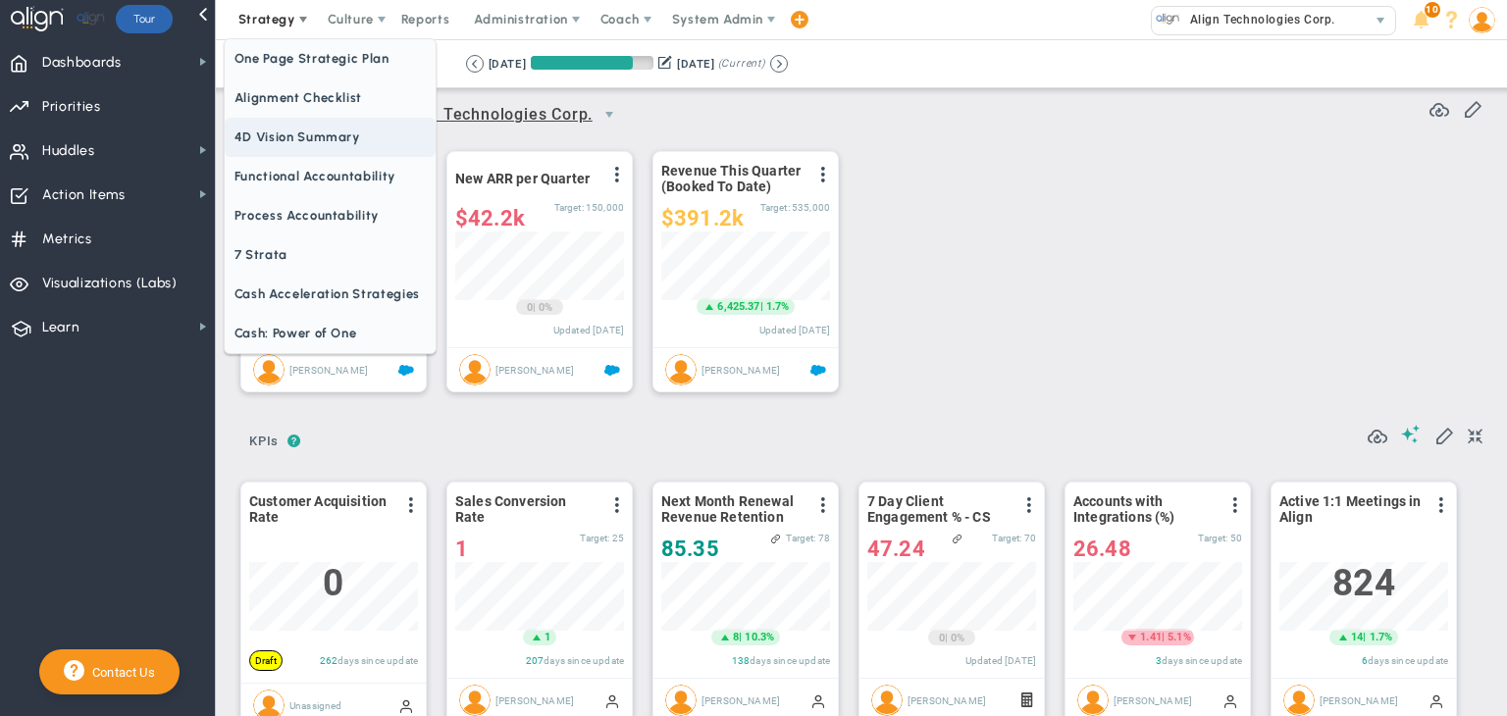
click at [325, 134] on span "4D Vision Summary" at bounding box center [330, 137] width 211 height 39
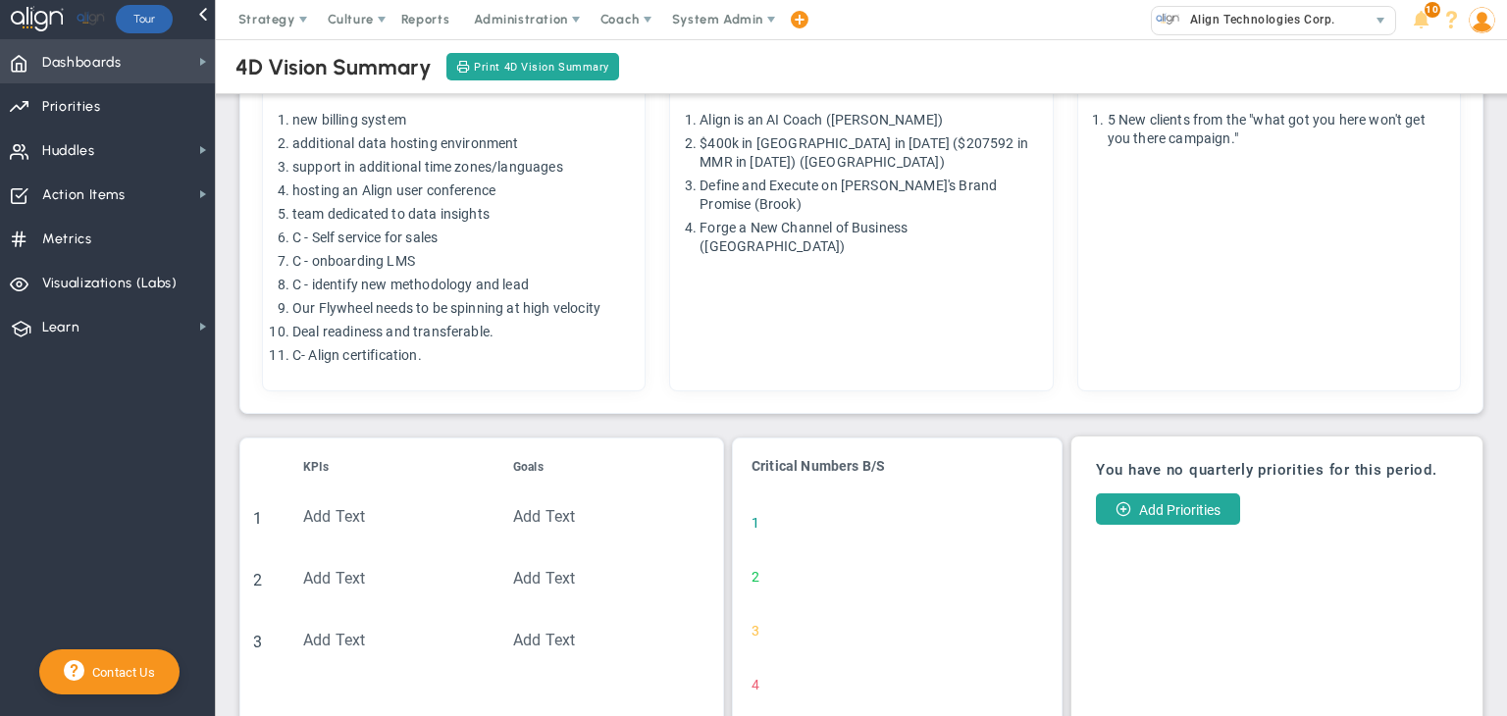
click at [157, 70] on span "Dashboards Dashboards" at bounding box center [107, 61] width 215 height 44
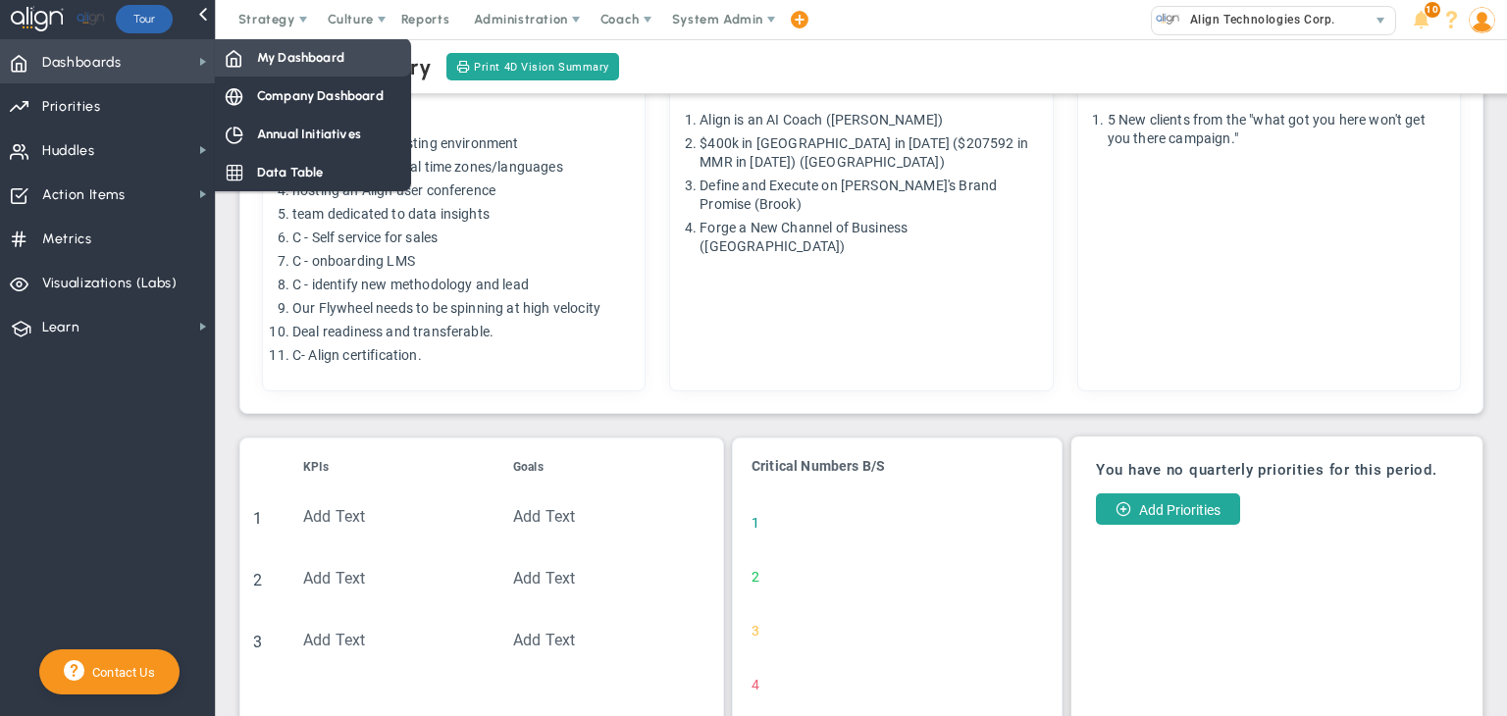
click at [218, 56] on div "My Dashboard" at bounding box center [313, 57] width 196 height 38
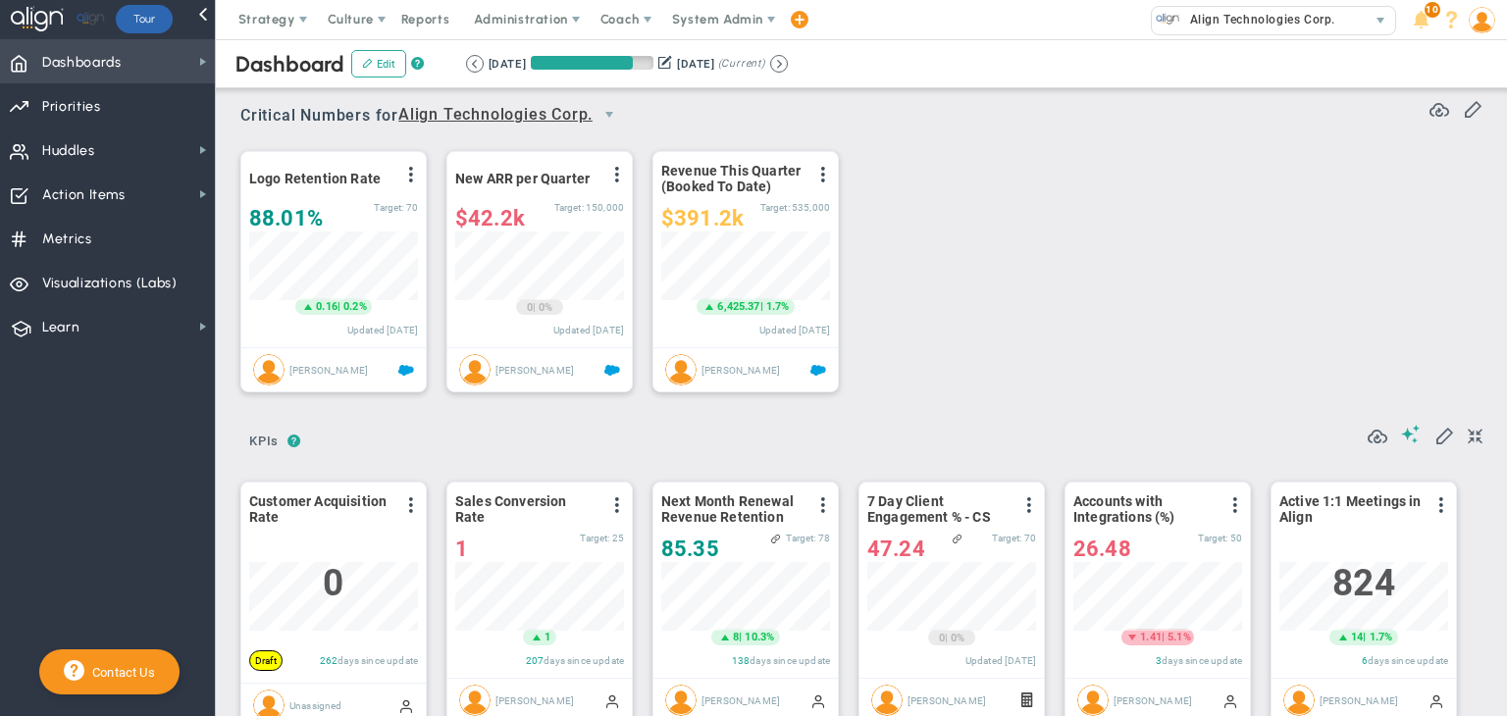
click at [167, 65] on span "Dashboards Dashboards" at bounding box center [107, 61] width 215 height 44
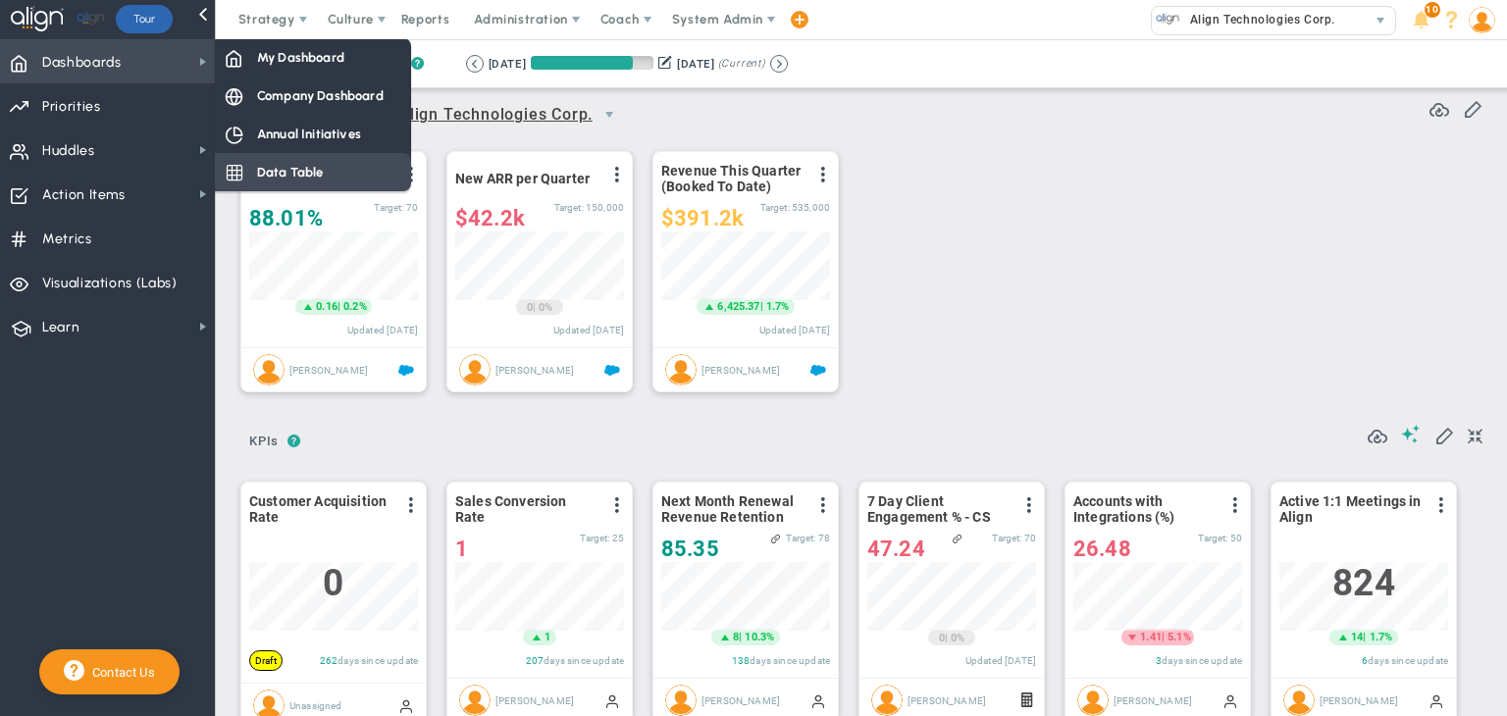
click at [262, 173] on span "Data Table" at bounding box center [290, 172] width 67 height 19
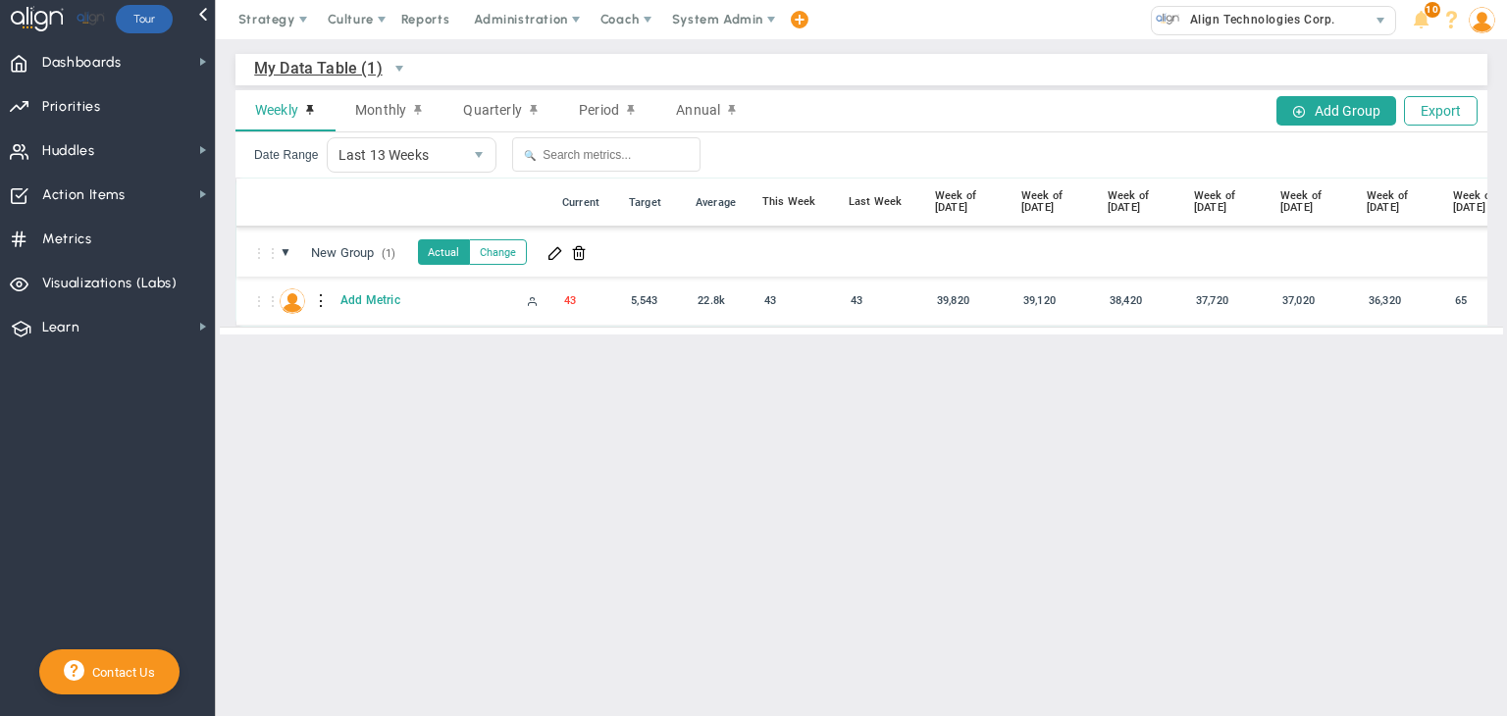
click at [314, 68] on span "My Data Table (1)" at bounding box center [318, 68] width 129 height 25
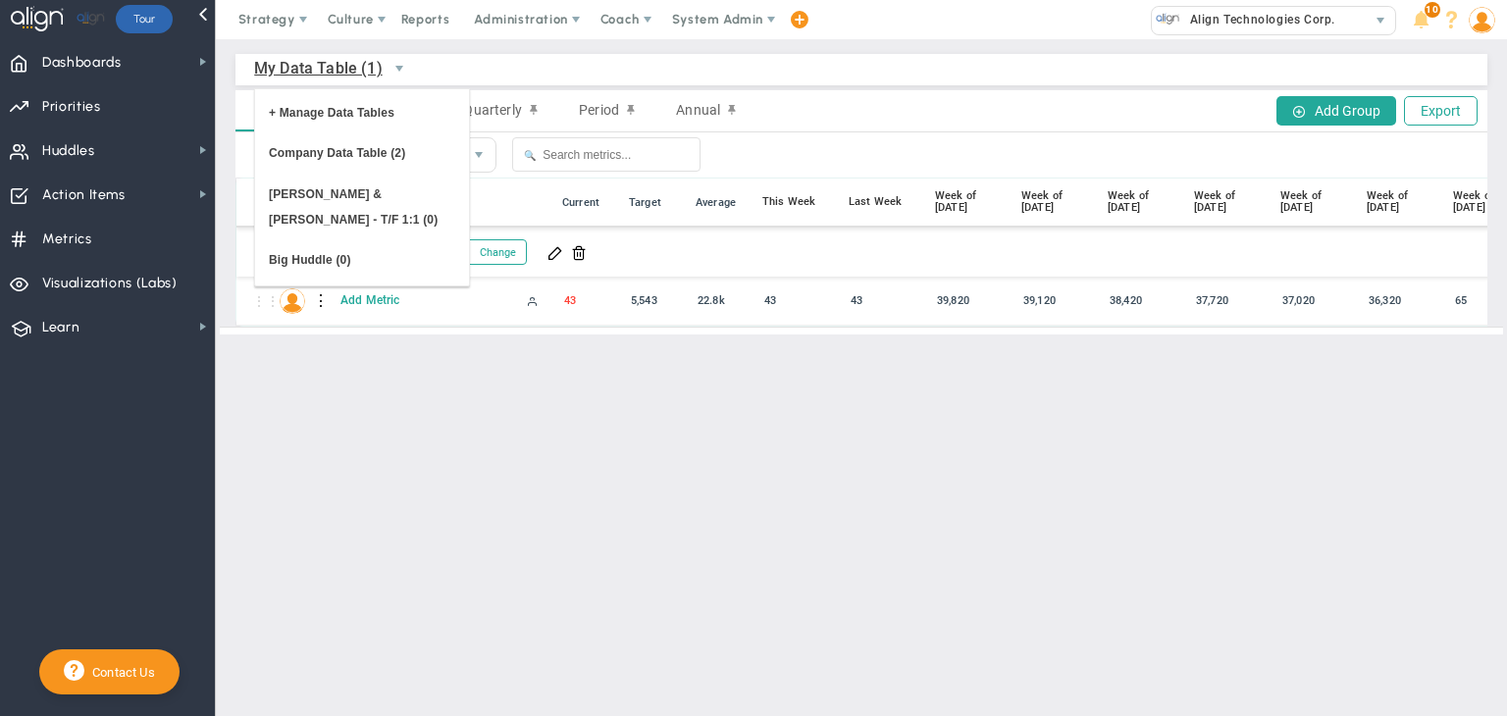
click at [1480, 22] on img at bounding box center [1482, 20] width 26 height 26
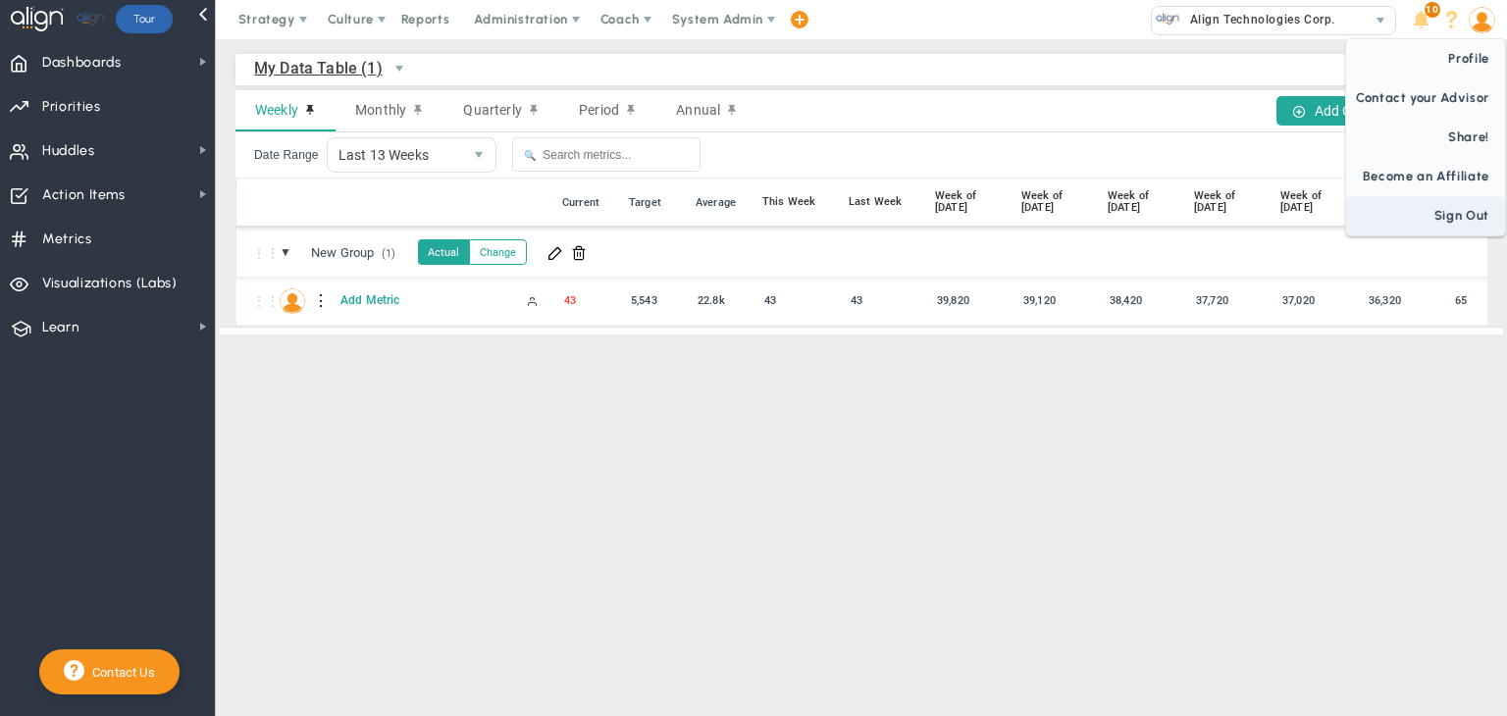
click at [1462, 217] on span "Sign Out" at bounding box center [1425, 215] width 159 height 39
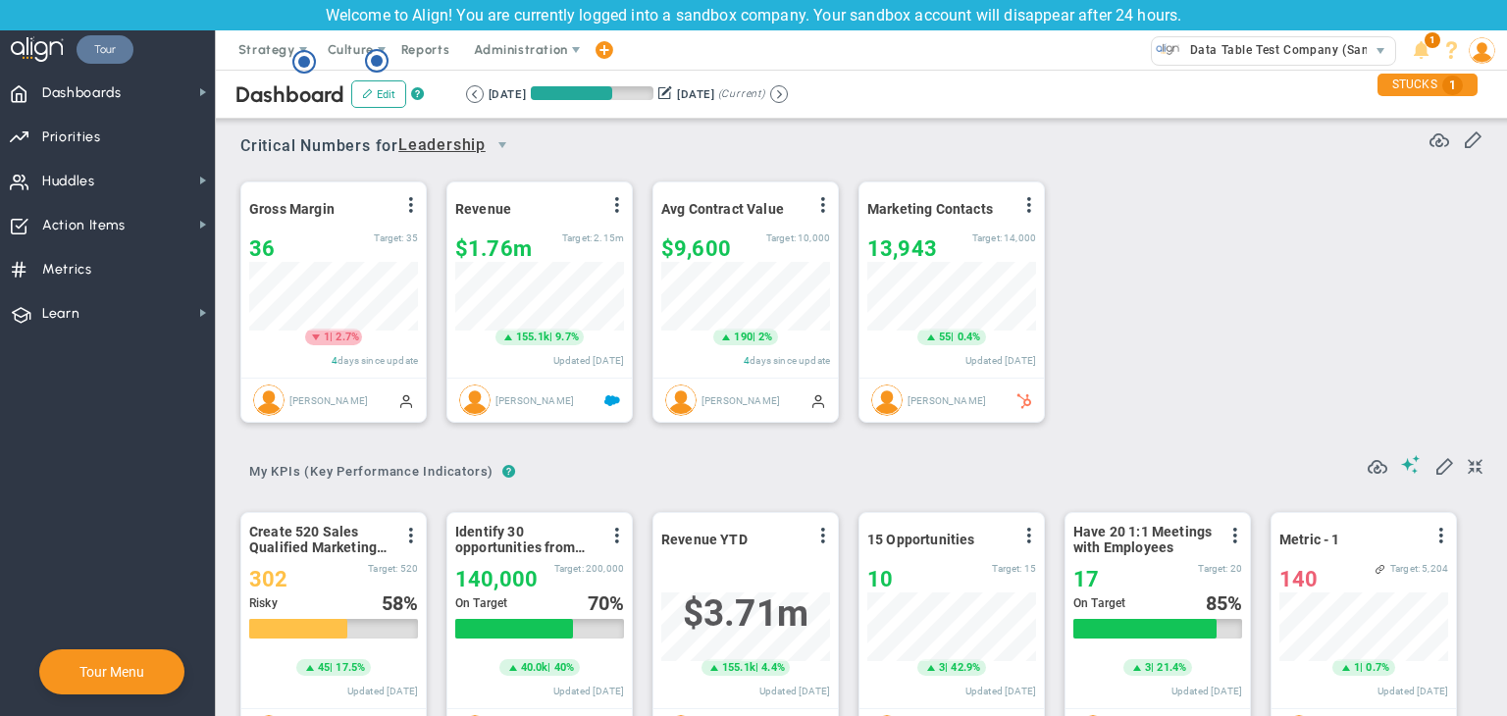
click at [114, 60] on link "Tour" at bounding box center [105, 49] width 57 height 28
click at [198, 87] on span at bounding box center [203, 92] width 16 height 16
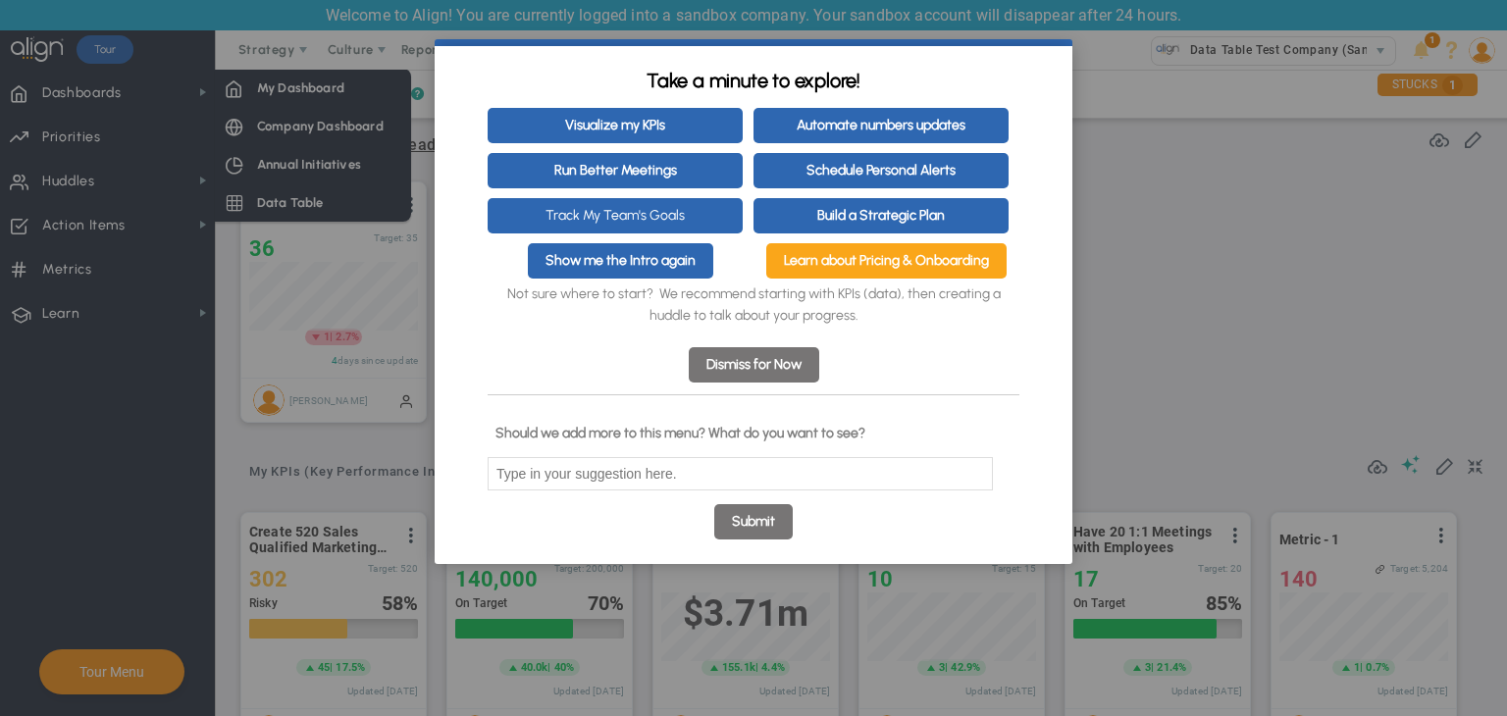
click at [286, 179] on appcues "× Take a minute to explore! Visualize my KPIs Automate numbers updates Run Bett…" at bounding box center [753, 358] width 1507 height 716
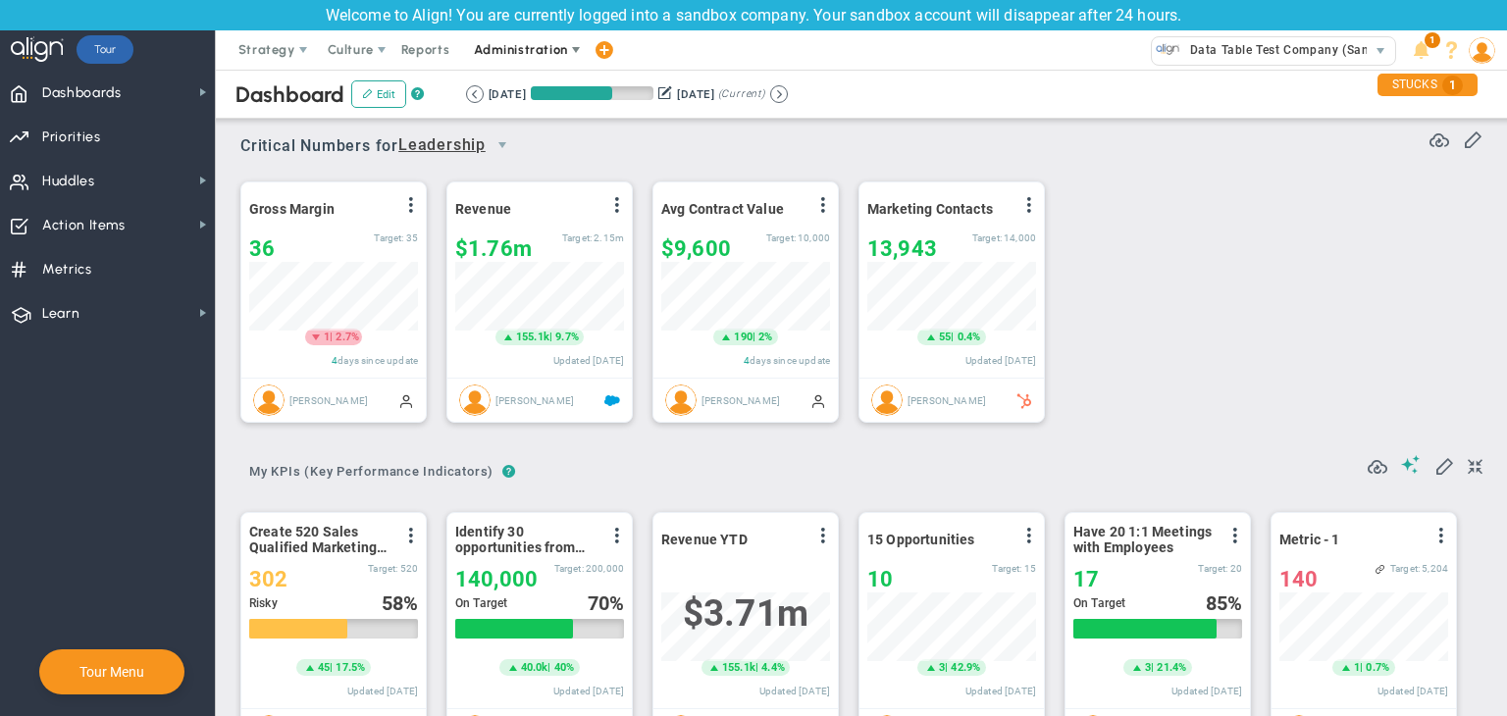
click at [518, 47] on span "Administration" at bounding box center [520, 49] width 93 height 15
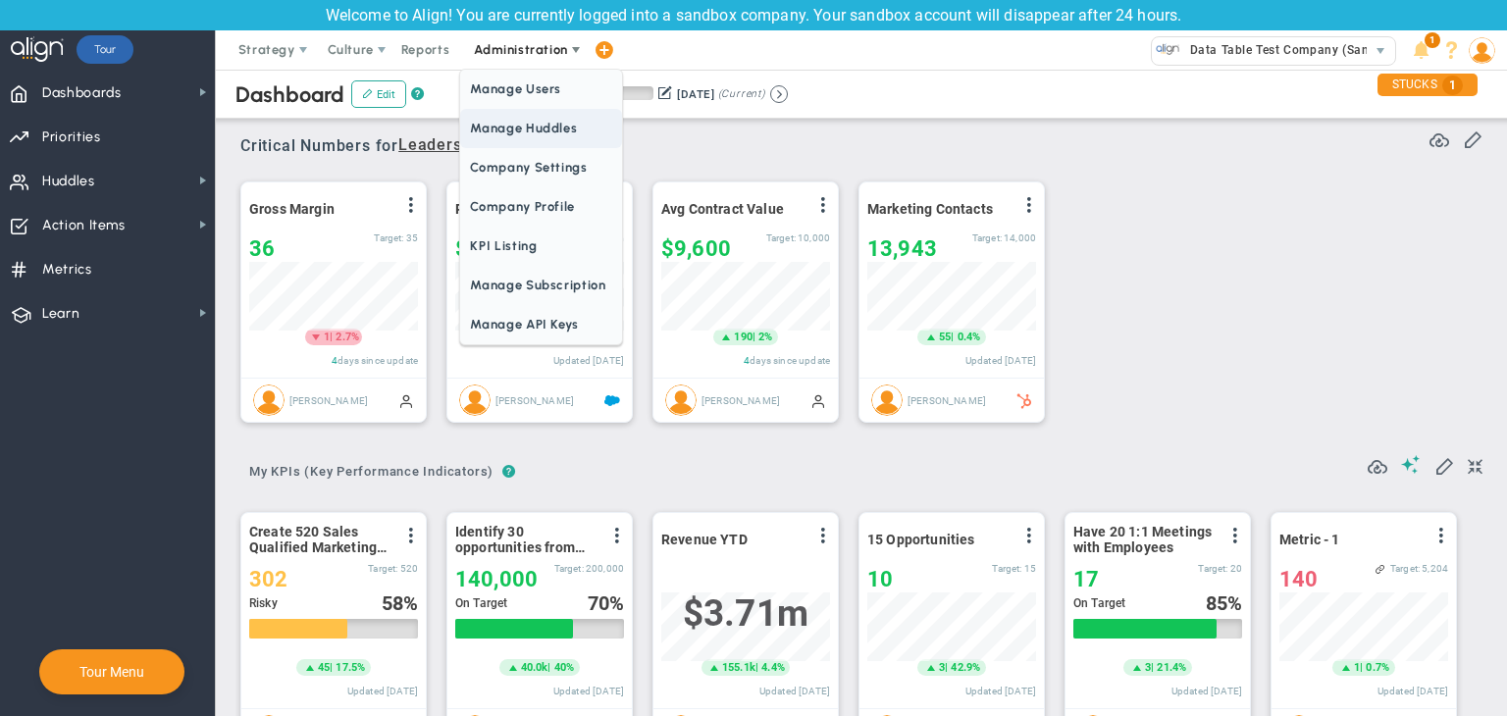
click at [504, 120] on span "Manage Huddles" at bounding box center [540, 128] width 161 height 39
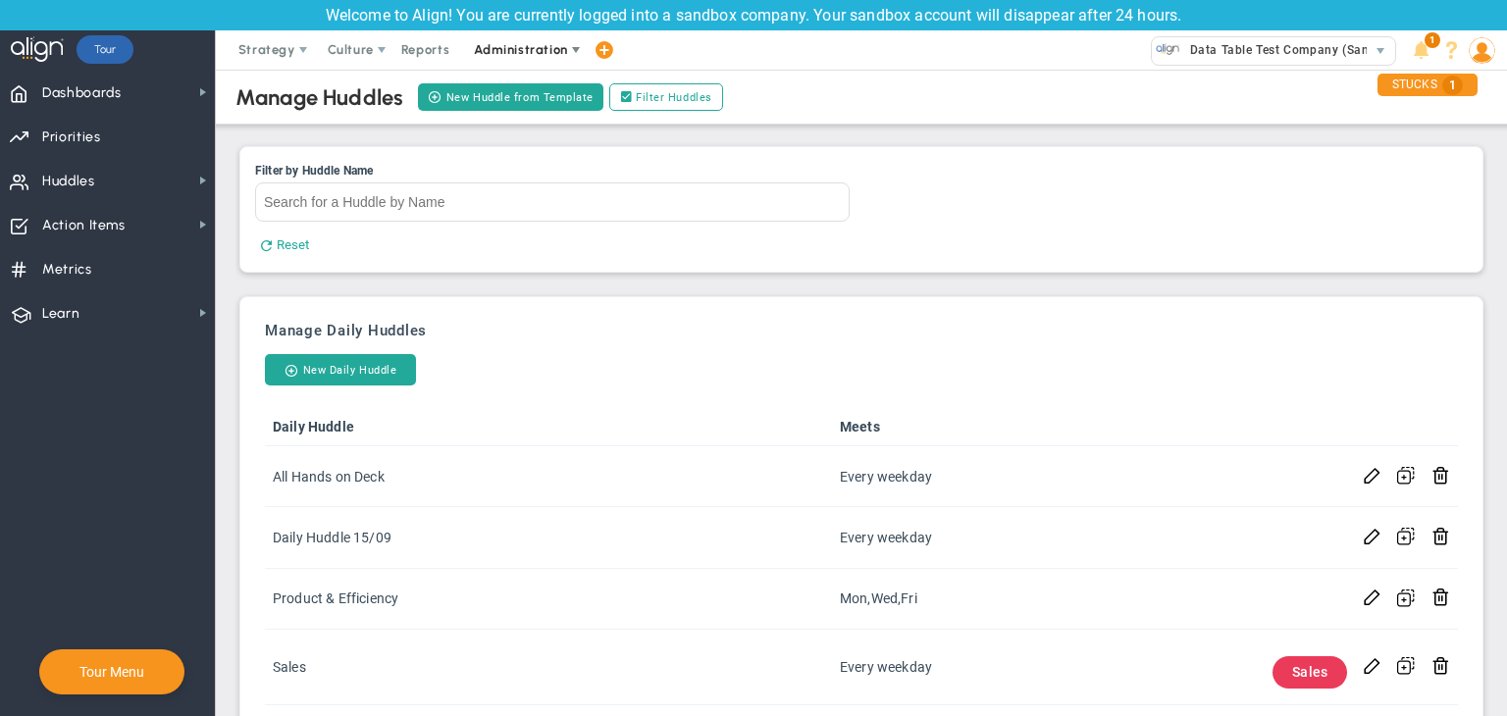
click at [531, 45] on span "Administration" at bounding box center [520, 49] width 93 height 15
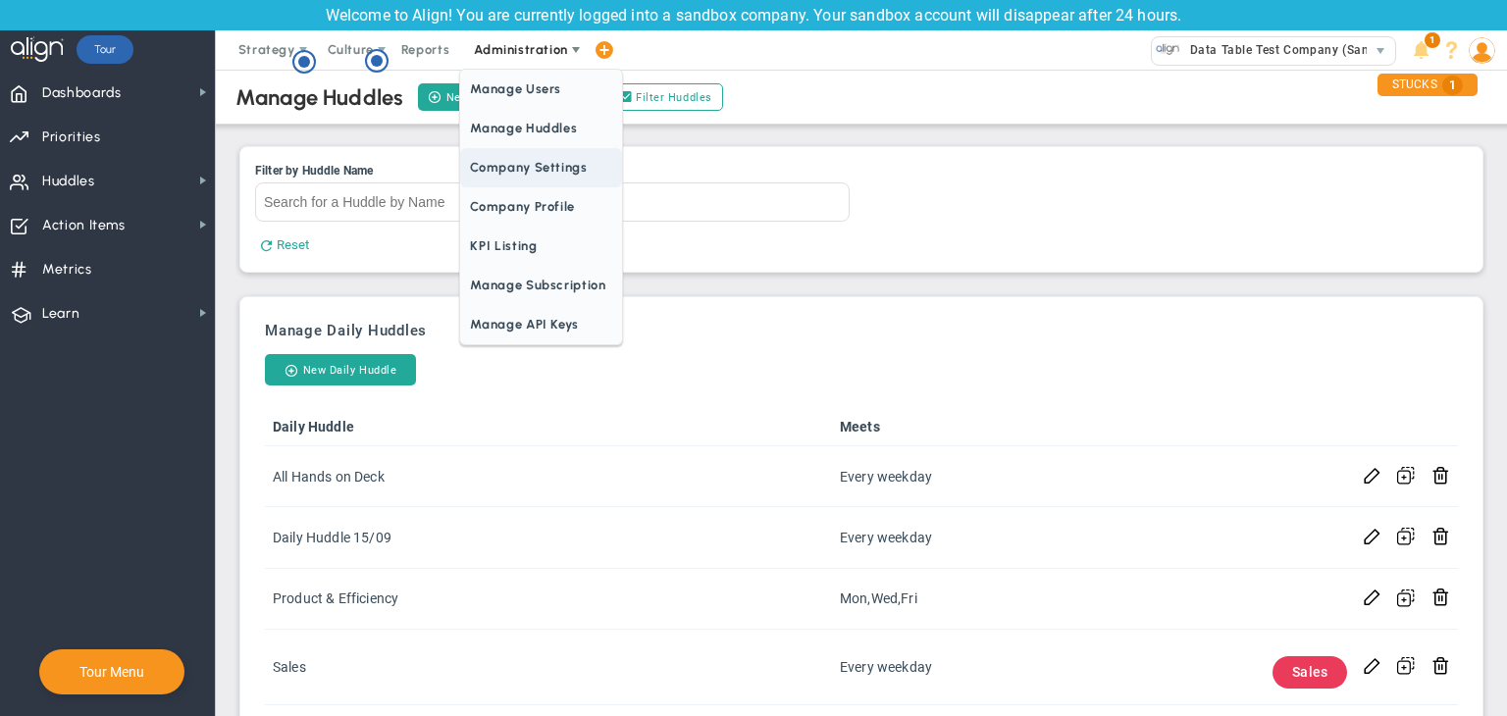
click at [536, 165] on span "Company Settings" at bounding box center [540, 167] width 161 height 39
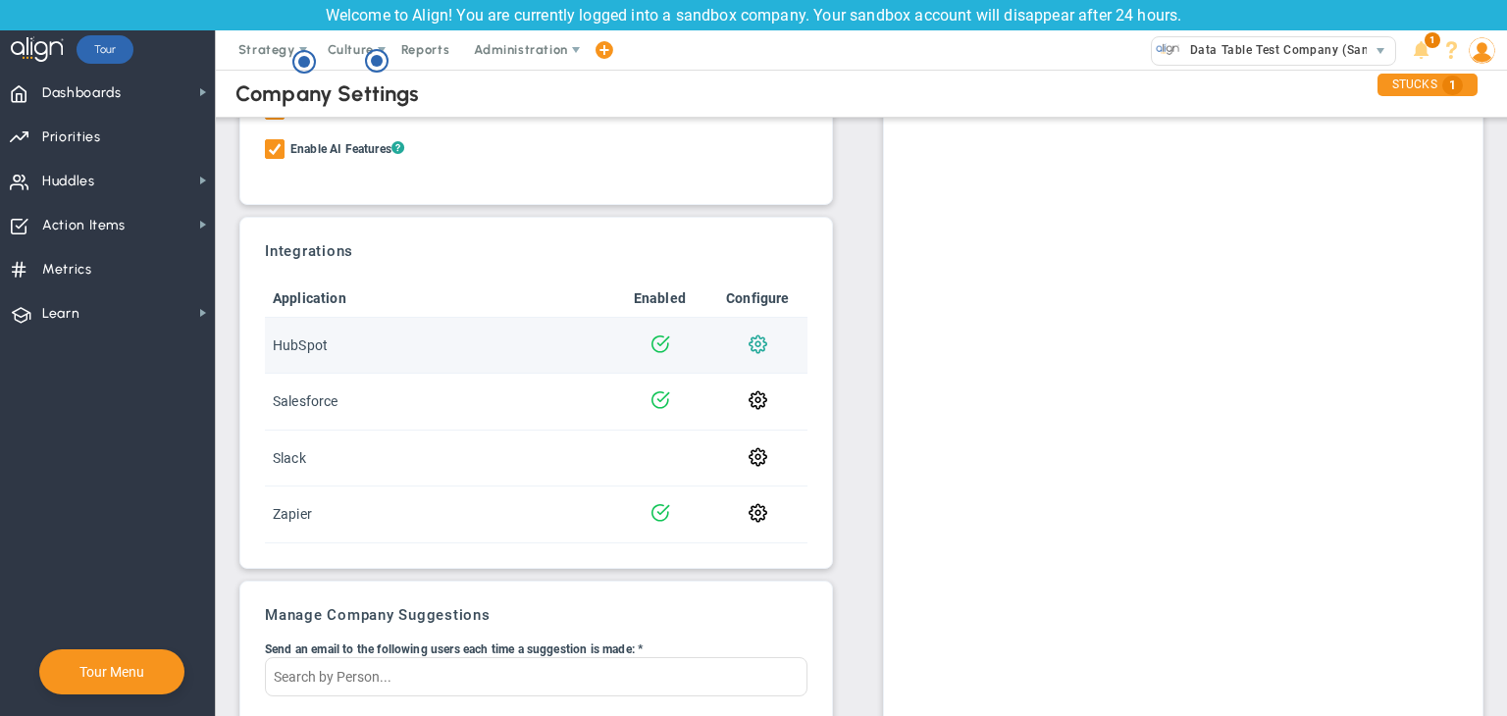
click at [753, 342] on span at bounding box center [758, 343] width 19 height 19
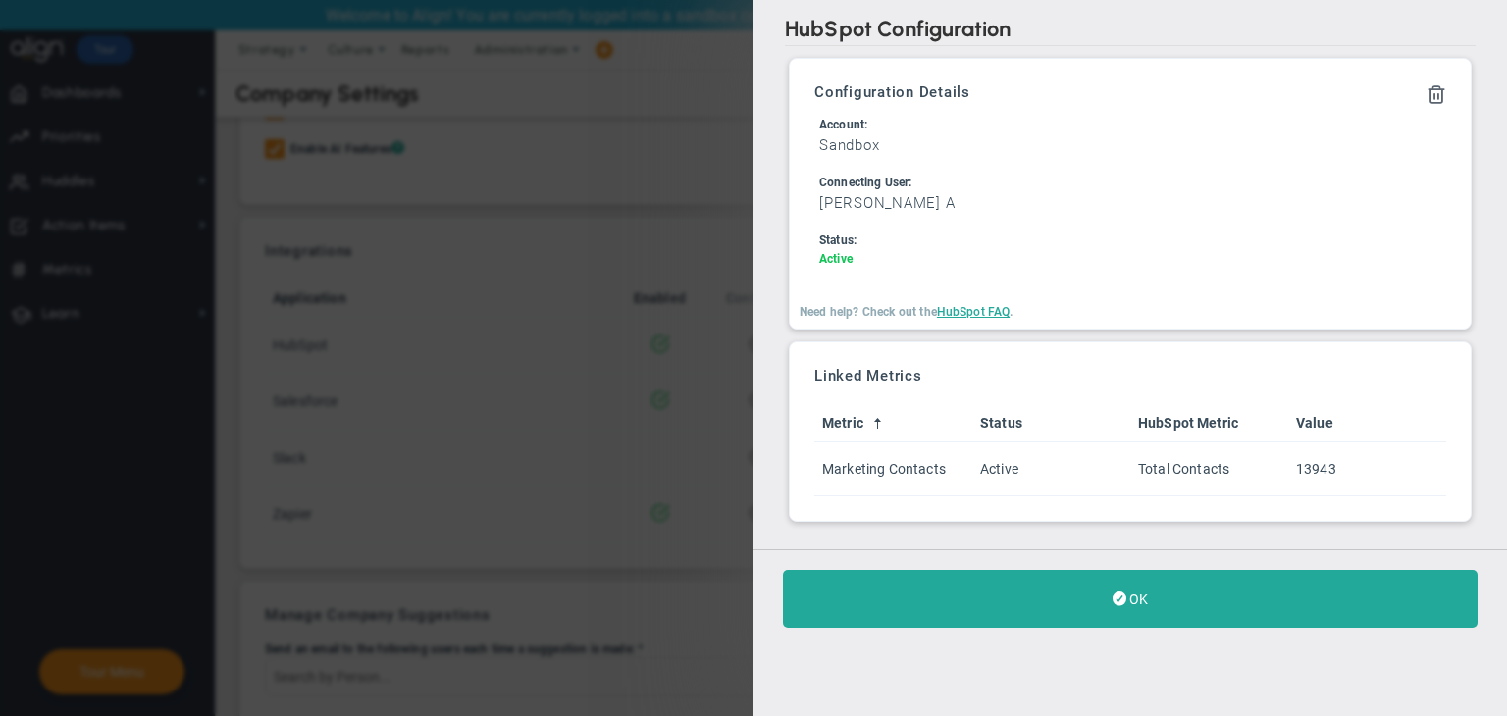
drag, startPoint x: 1134, startPoint y: 583, endPoint x: 1075, endPoint y: 566, distance: 61.2
click at [1132, 584] on button "OK" at bounding box center [1130, 599] width 695 height 58
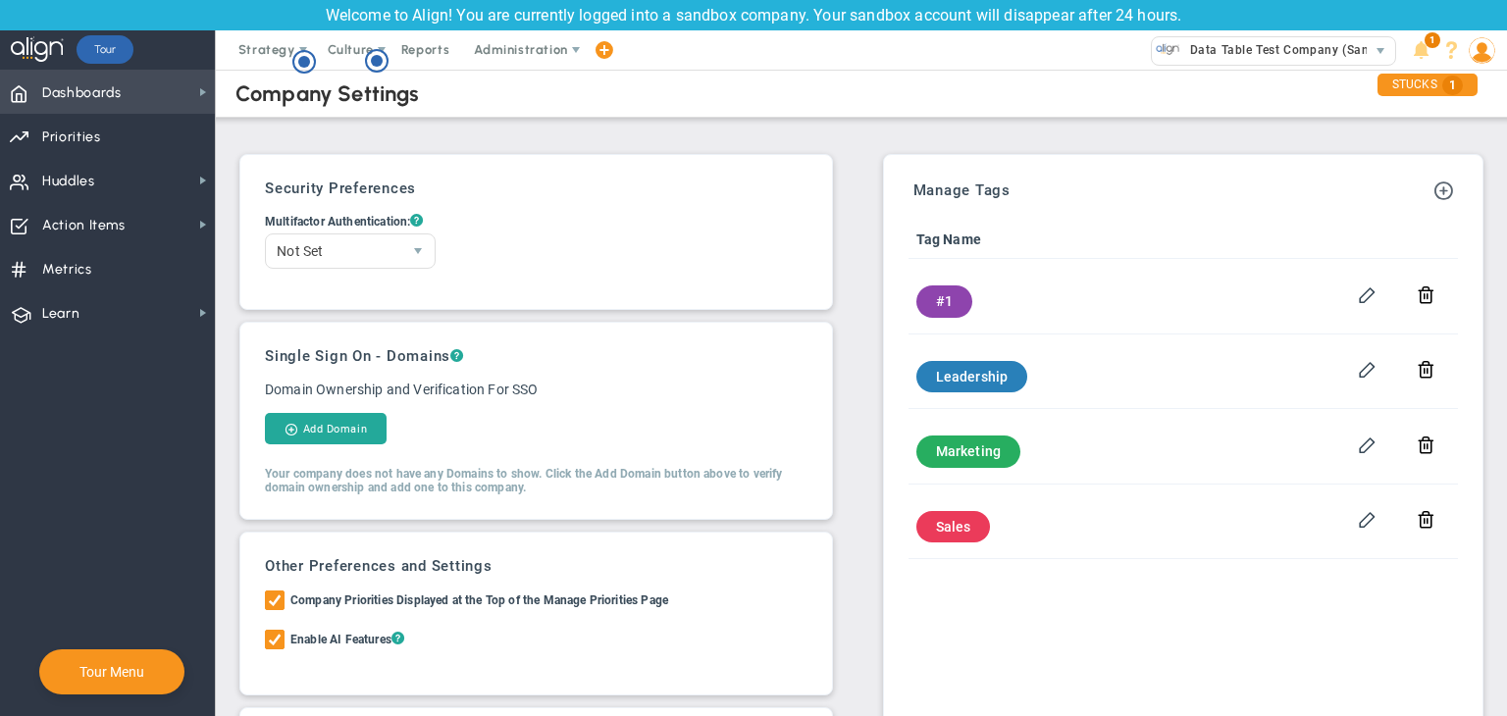
click at [88, 76] on span "Dashboards" at bounding box center [81, 93] width 79 height 41
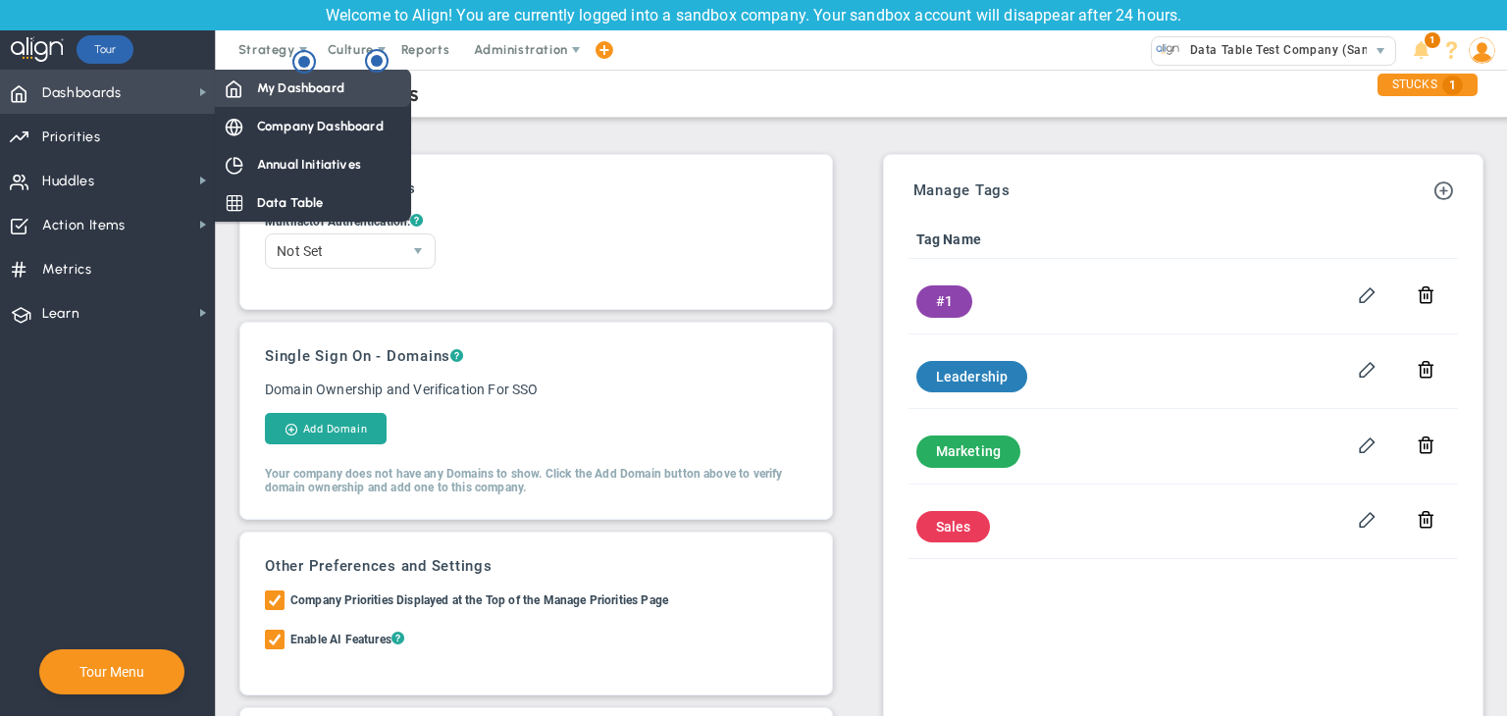
click at [296, 81] on span "My Dashboard" at bounding box center [300, 87] width 87 height 19
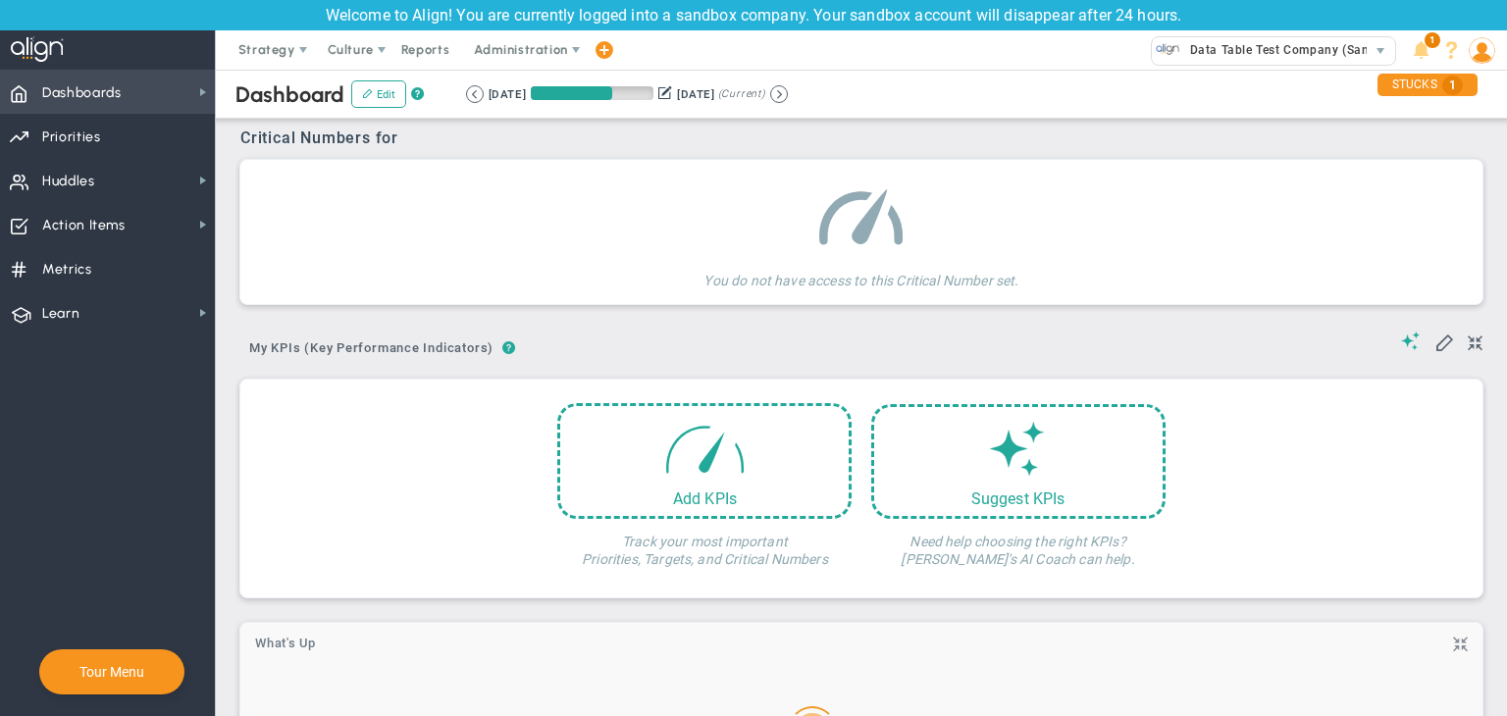
click at [145, 90] on span "Dashboards Dashboards" at bounding box center [107, 92] width 215 height 44
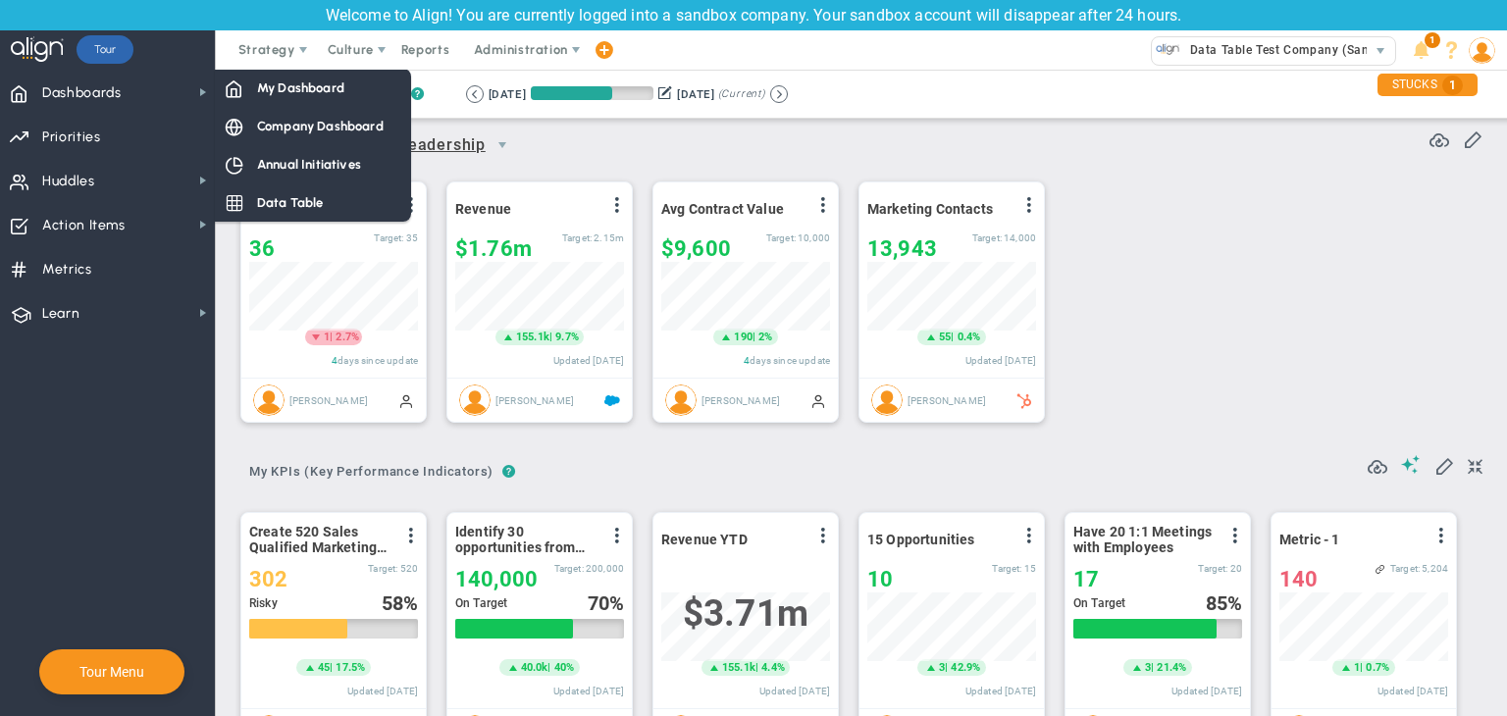
click at [278, 190] on div "Data Table" at bounding box center [313, 202] width 196 height 38
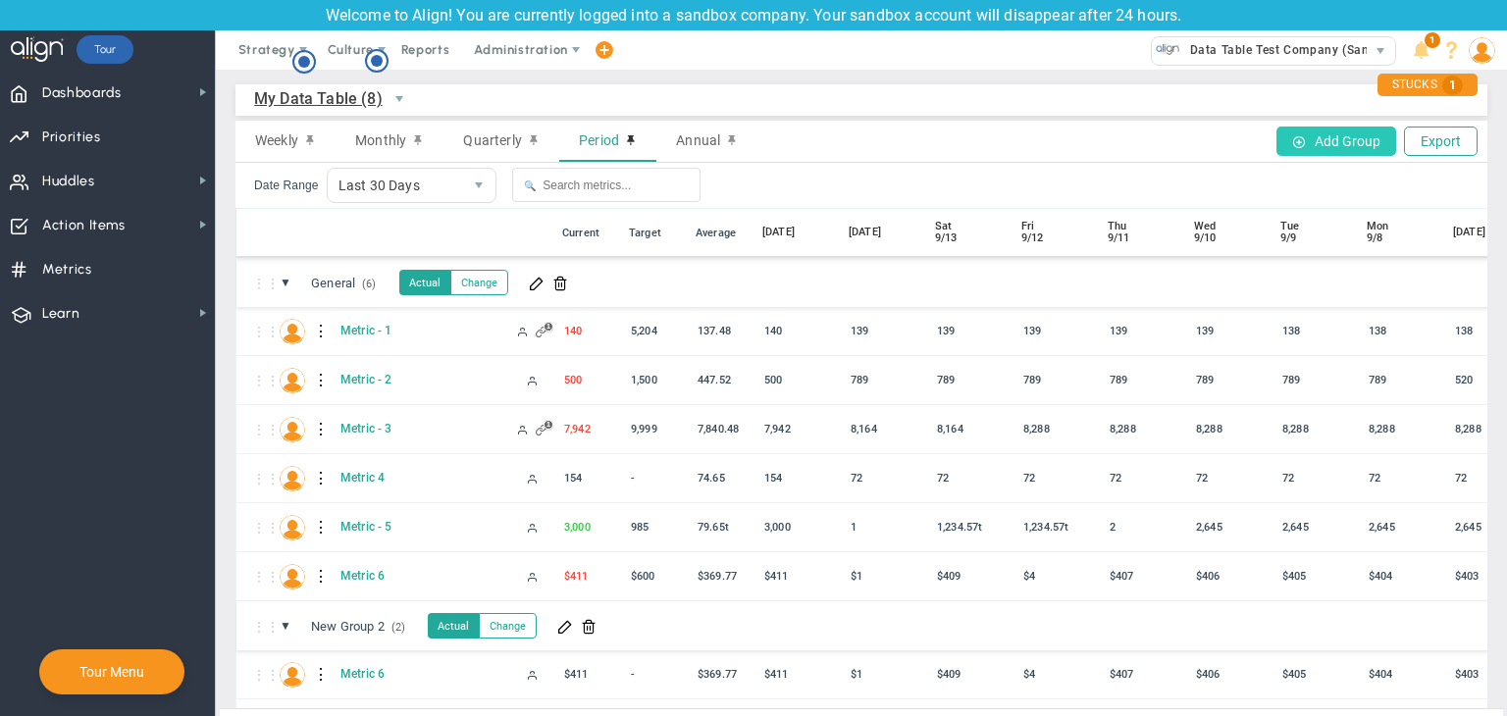
click at [1311, 136] on button "Add Group" at bounding box center [1336, 141] width 120 height 29
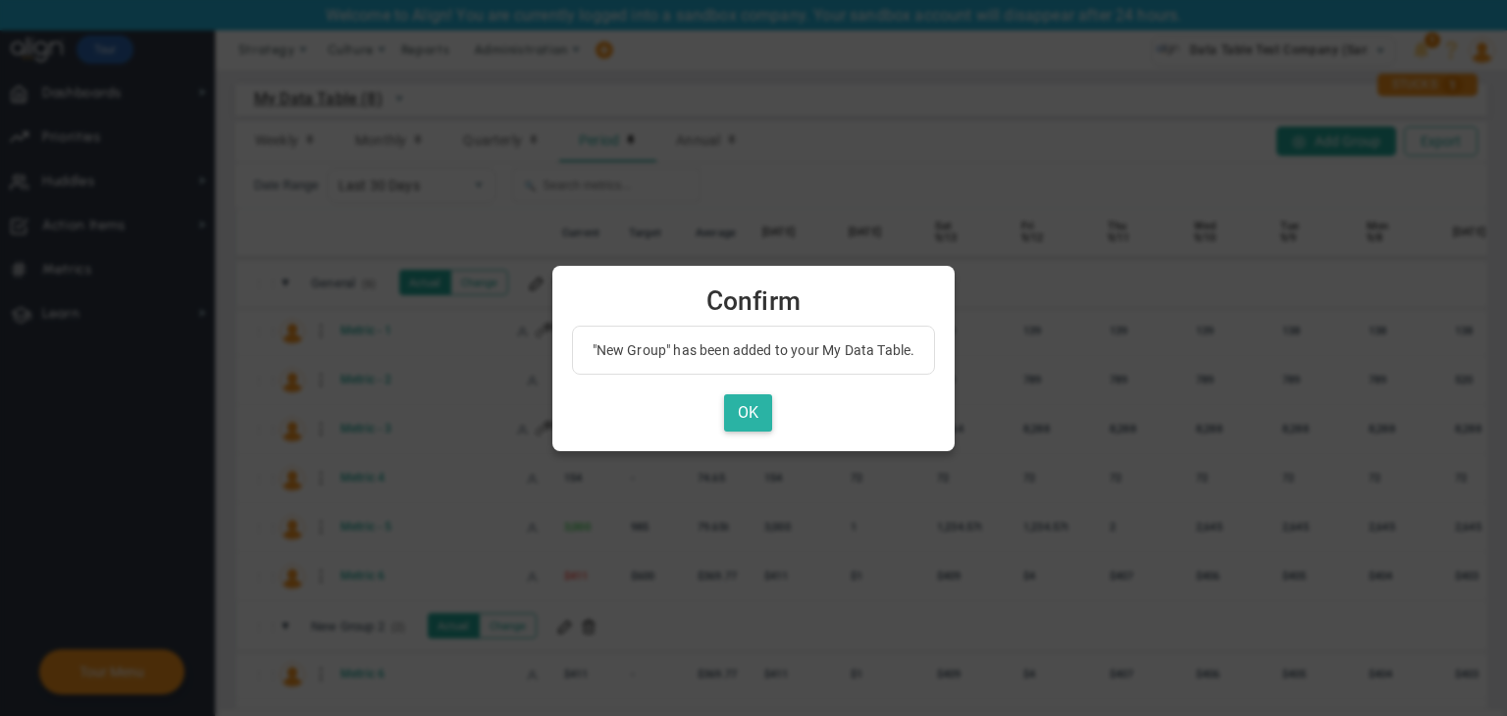
click at [765, 397] on button "OK" at bounding box center [748, 413] width 48 height 38
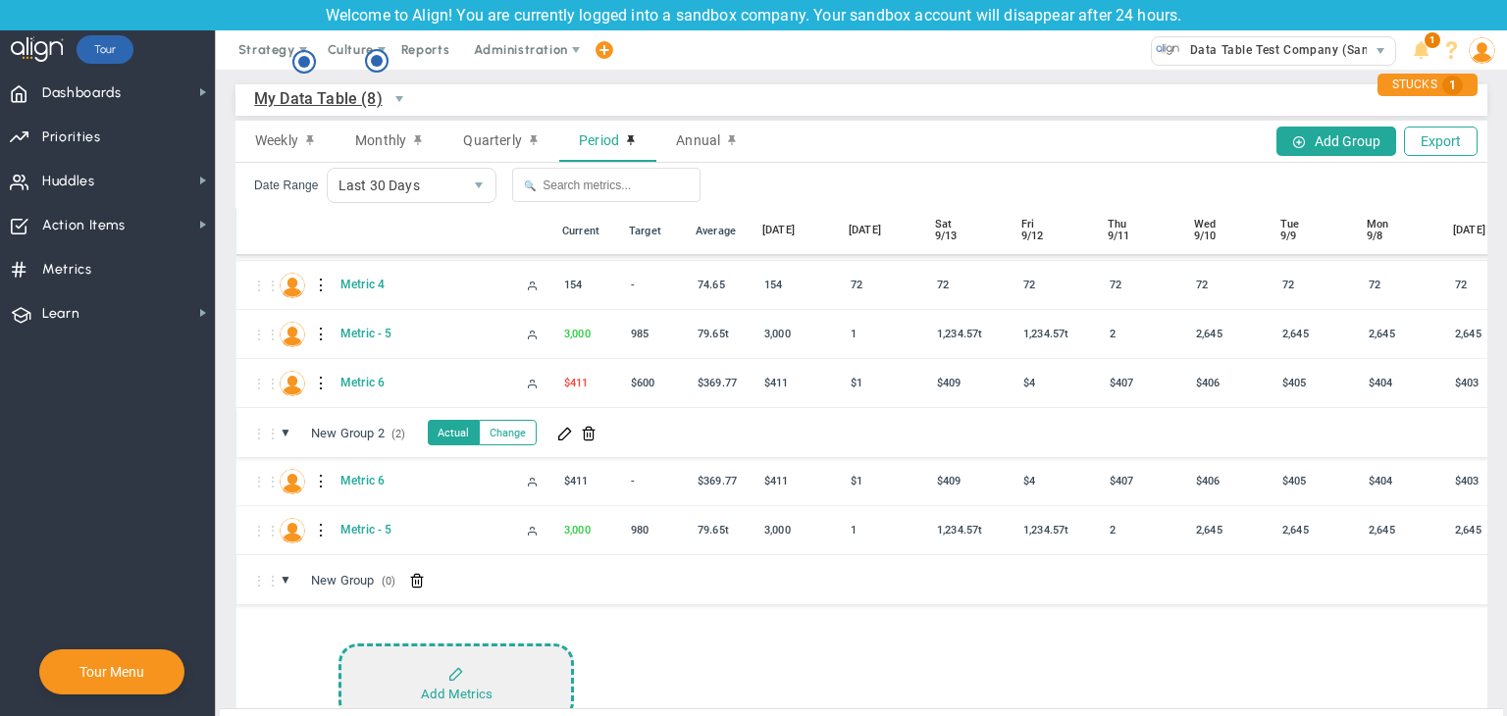
click at [534, 649] on button "Add Metrics" at bounding box center [455, 683] width 235 height 78
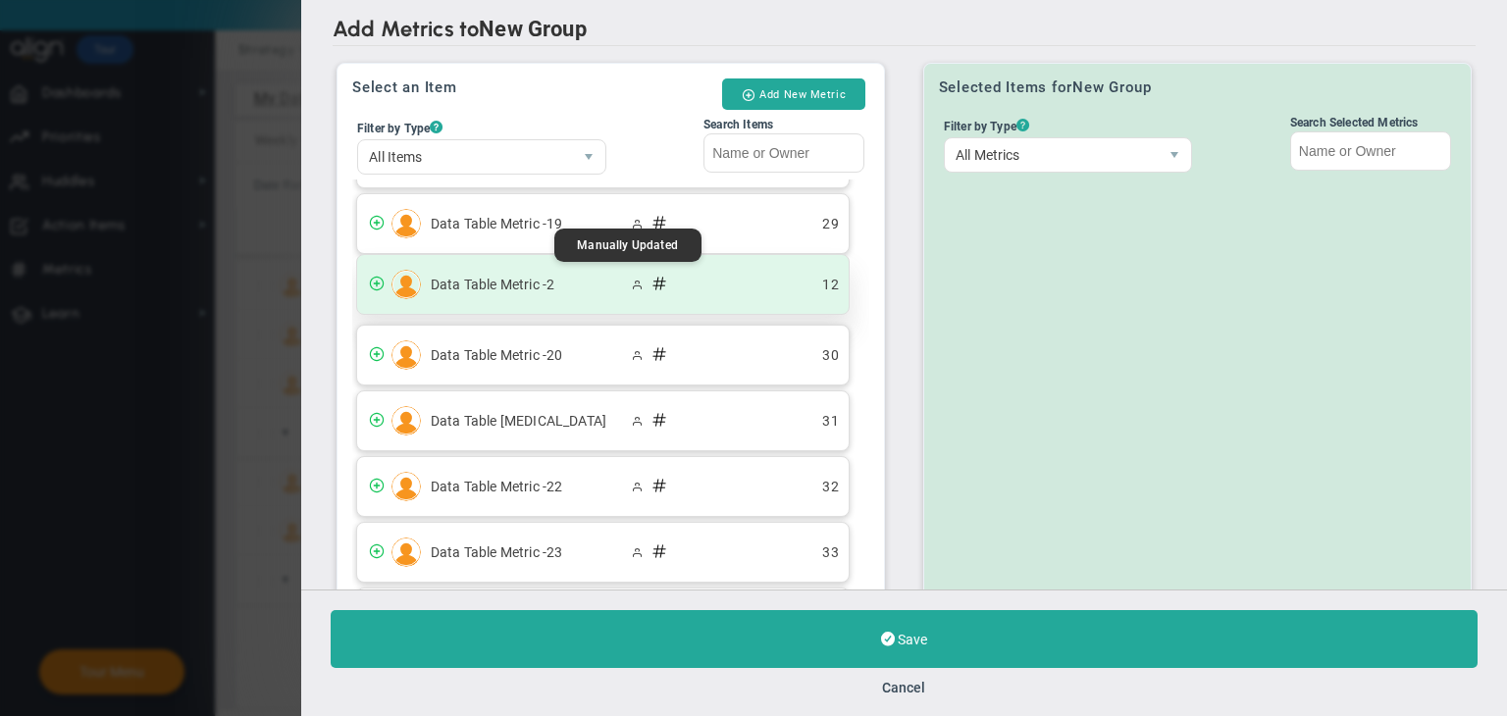
click at [631, 279] on span at bounding box center [637, 285] width 12 height 12
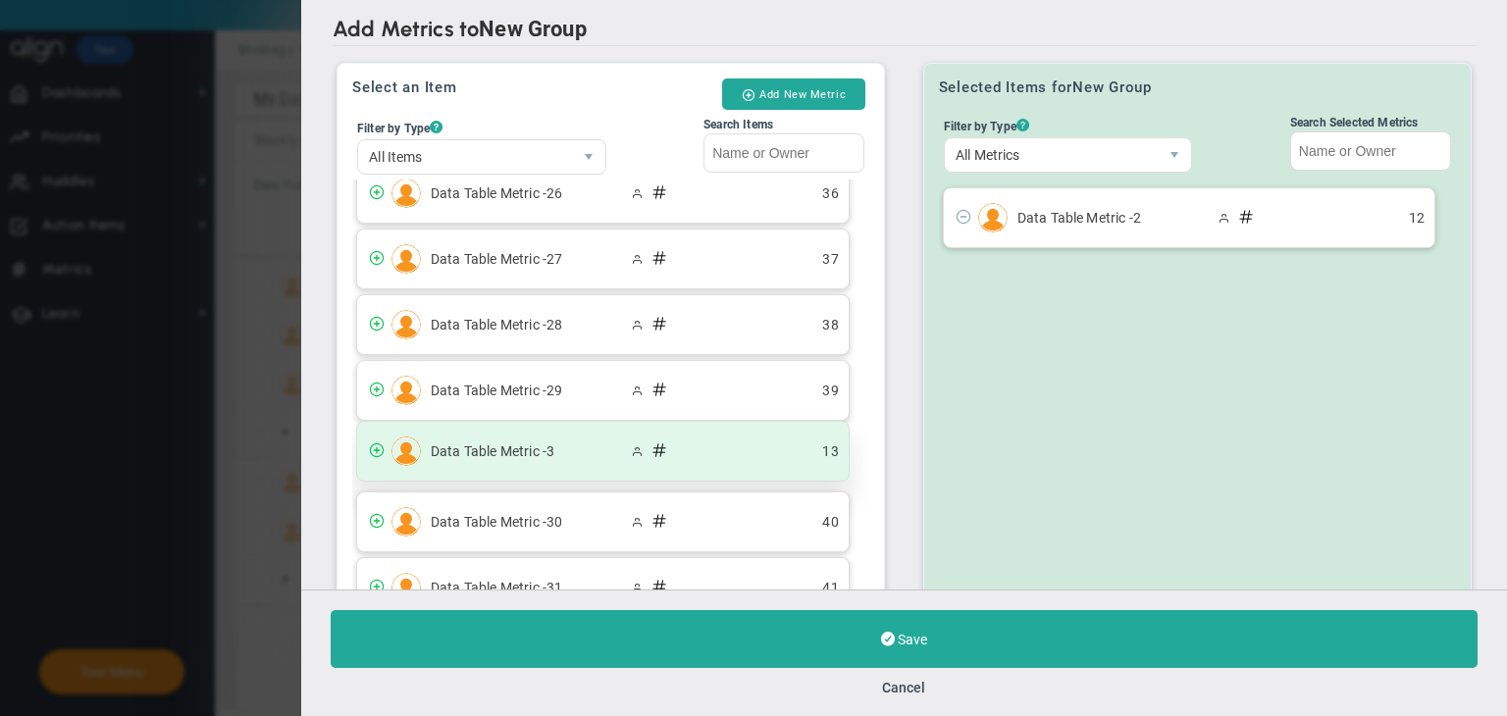
click at [608, 446] on div "Data Table Metric -3 13" at bounding box center [603, 451] width 492 height 59
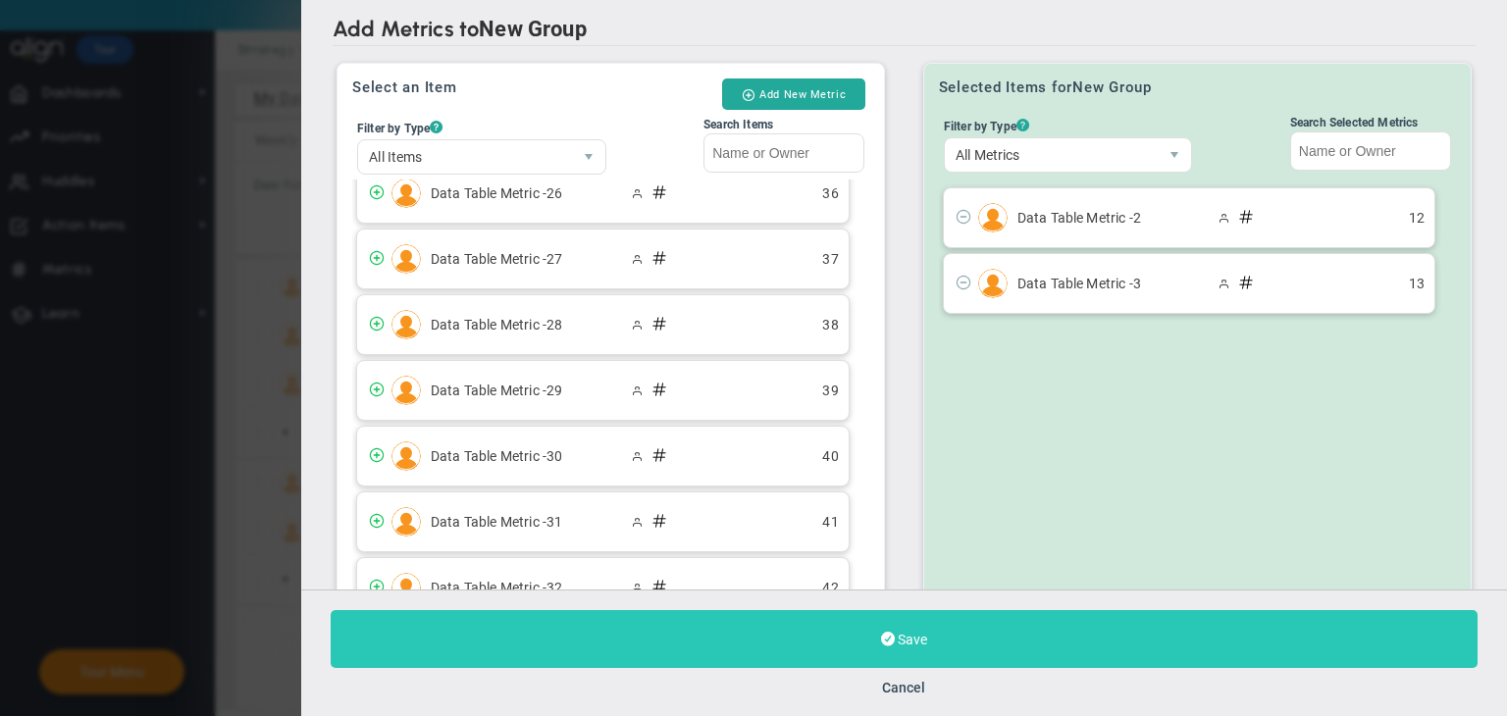
click at [937, 653] on button "Save" at bounding box center [904, 639] width 1147 height 58
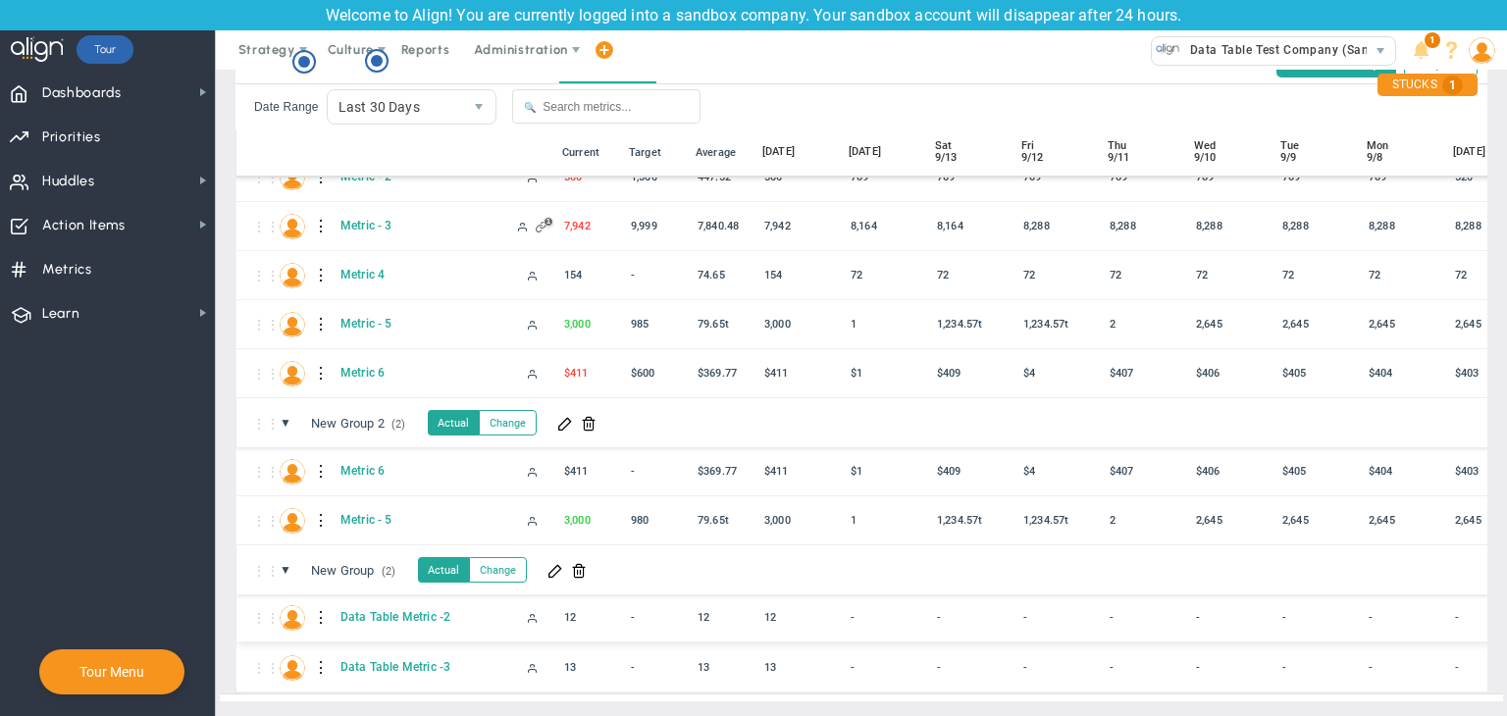
click at [320, 604] on div at bounding box center [322, 617] width 14 height 31
click at [373, 612] on div "Edit" at bounding box center [402, 608] width 135 height 40
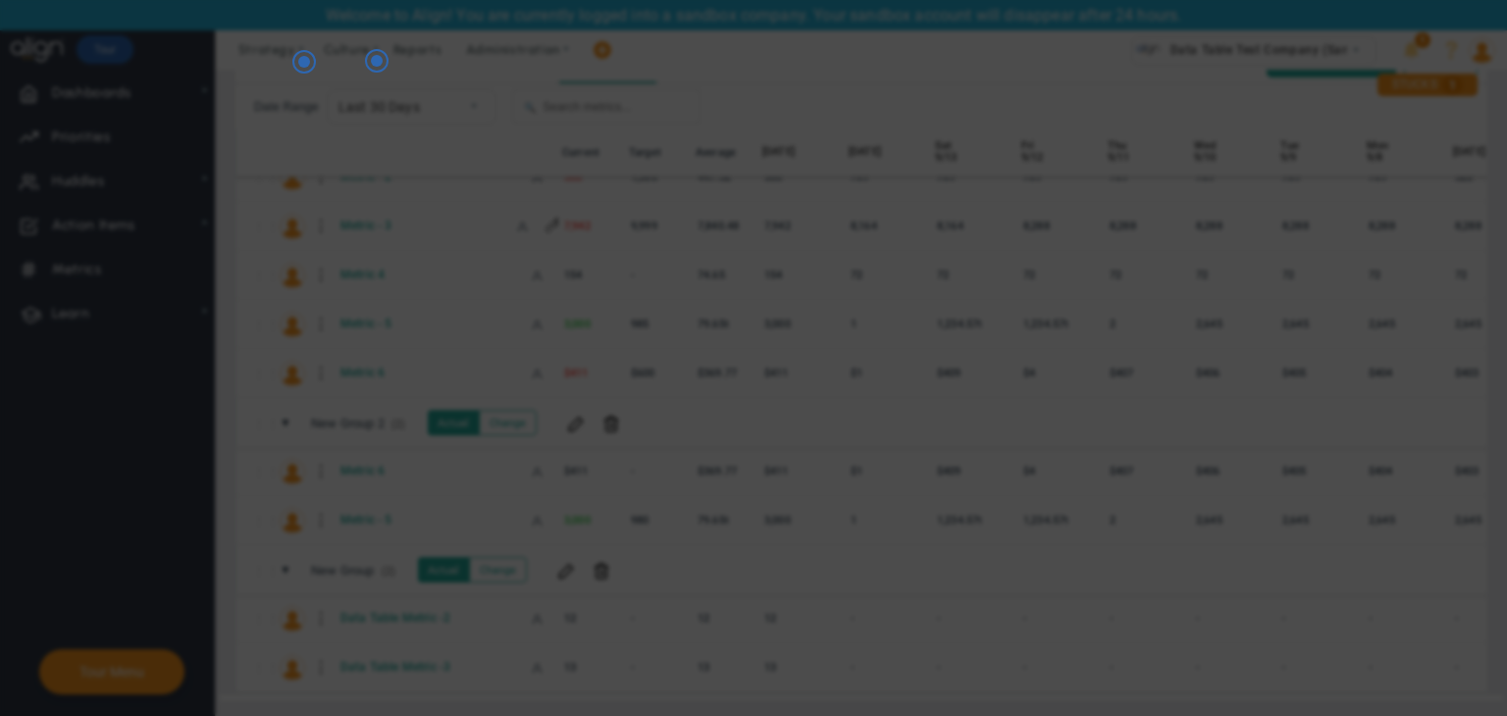
radio input "true"
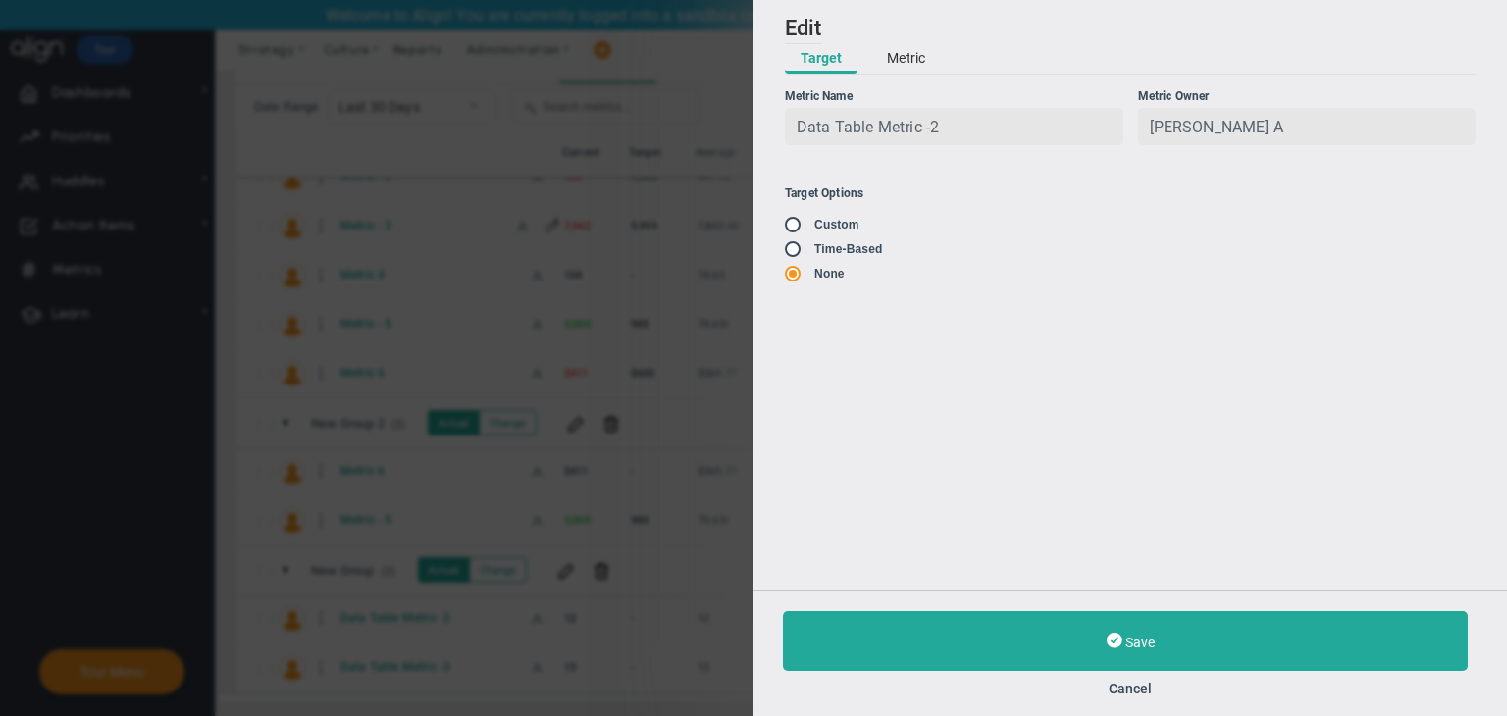
drag, startPoint x: 899, startPoint y: 52, endPoint x: 907, endPoint y: 62, distance: 12.6
click at [904, 60] on button "Metric" at bounding box center [906, 58] width 70 height 29
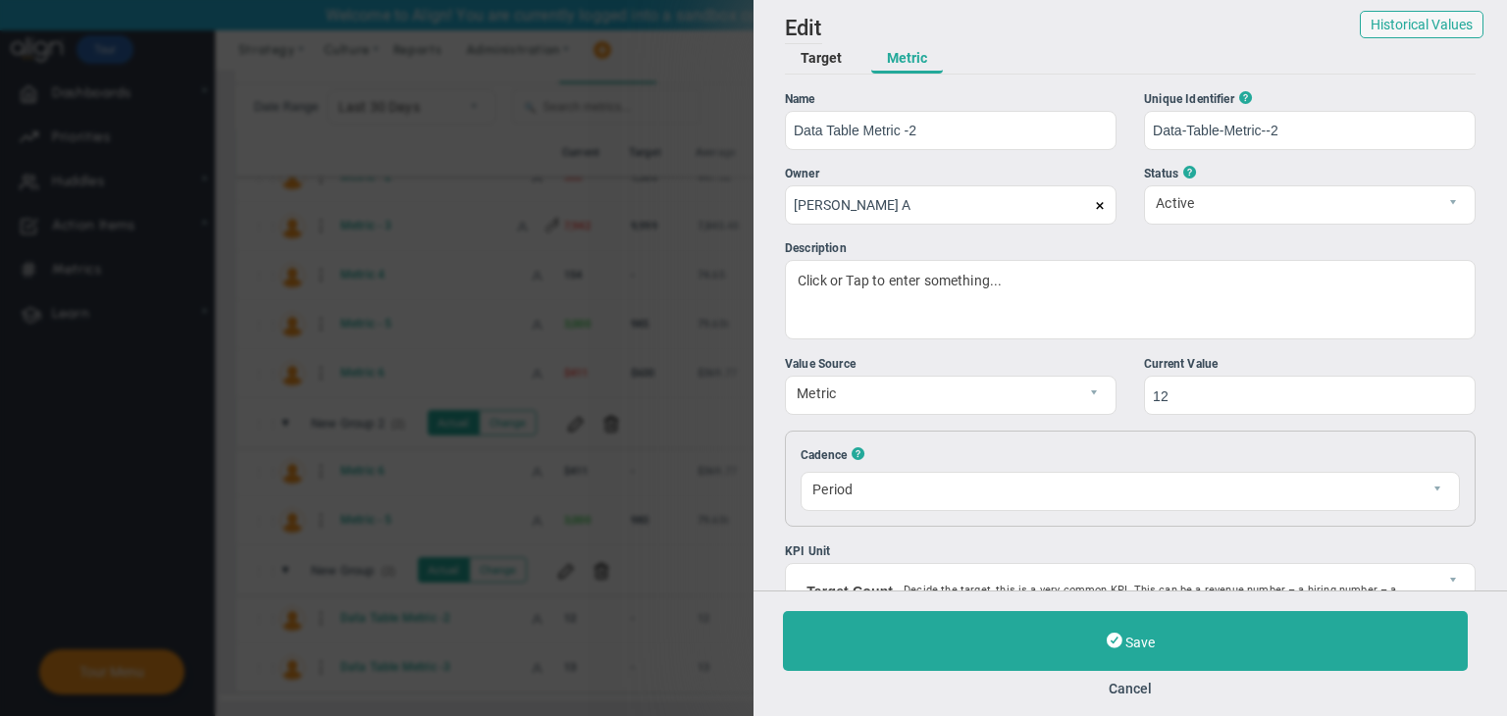
click at [996, 369] on div "Value Source" at bounding box center [951, 364] width 332 height 19
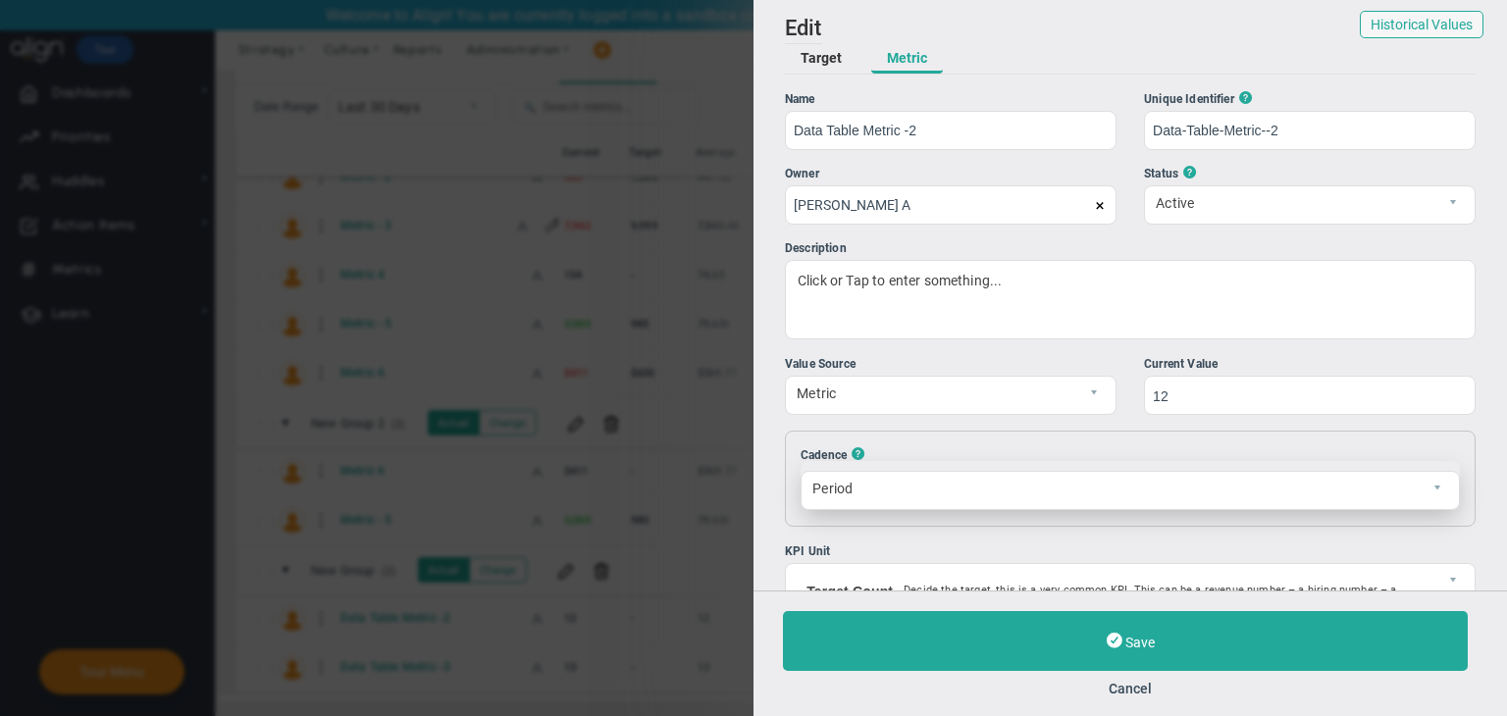
click at [1039, 462] on span "Period Period" at bounding box center [1130, 485] width 659 height 49
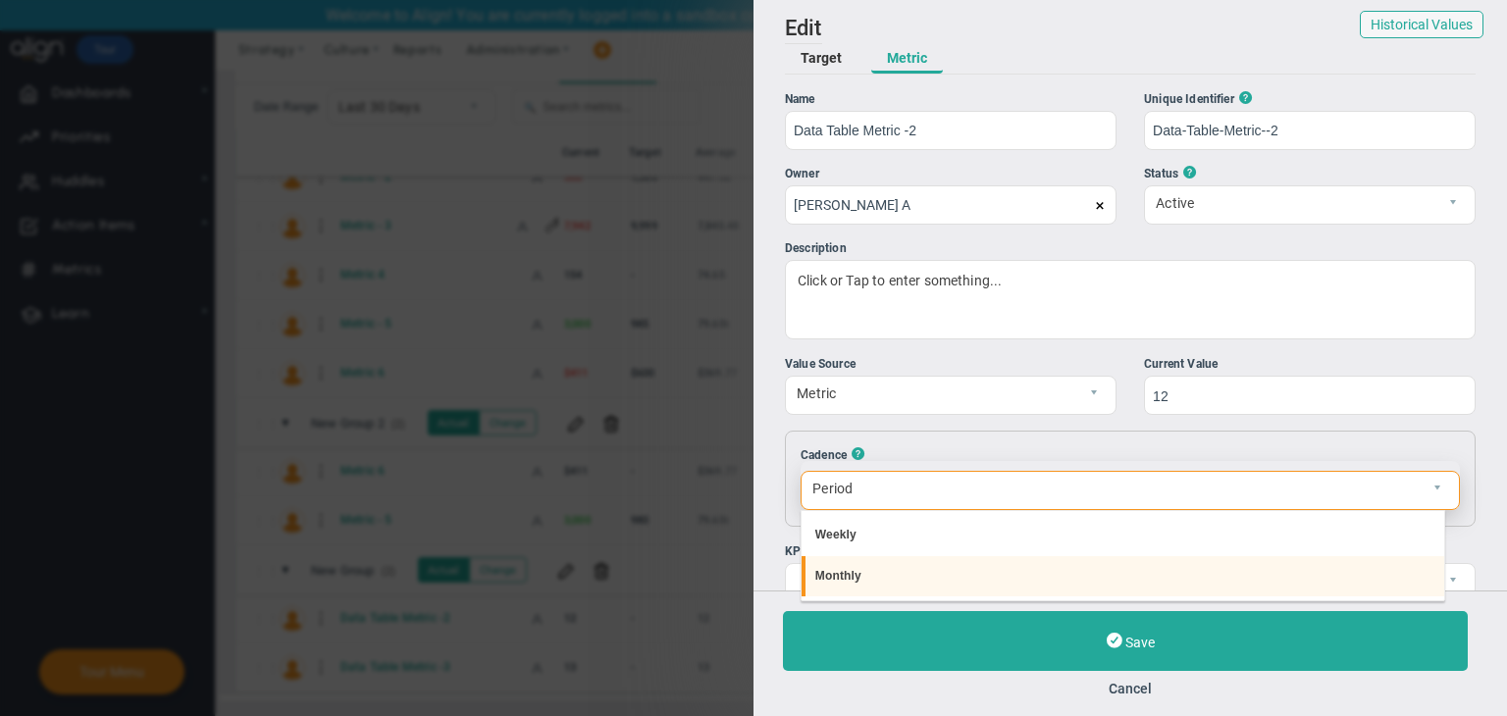
click at [907, 573] on li "Monthly" at bounding box center [1124, 576] width 644 height 41
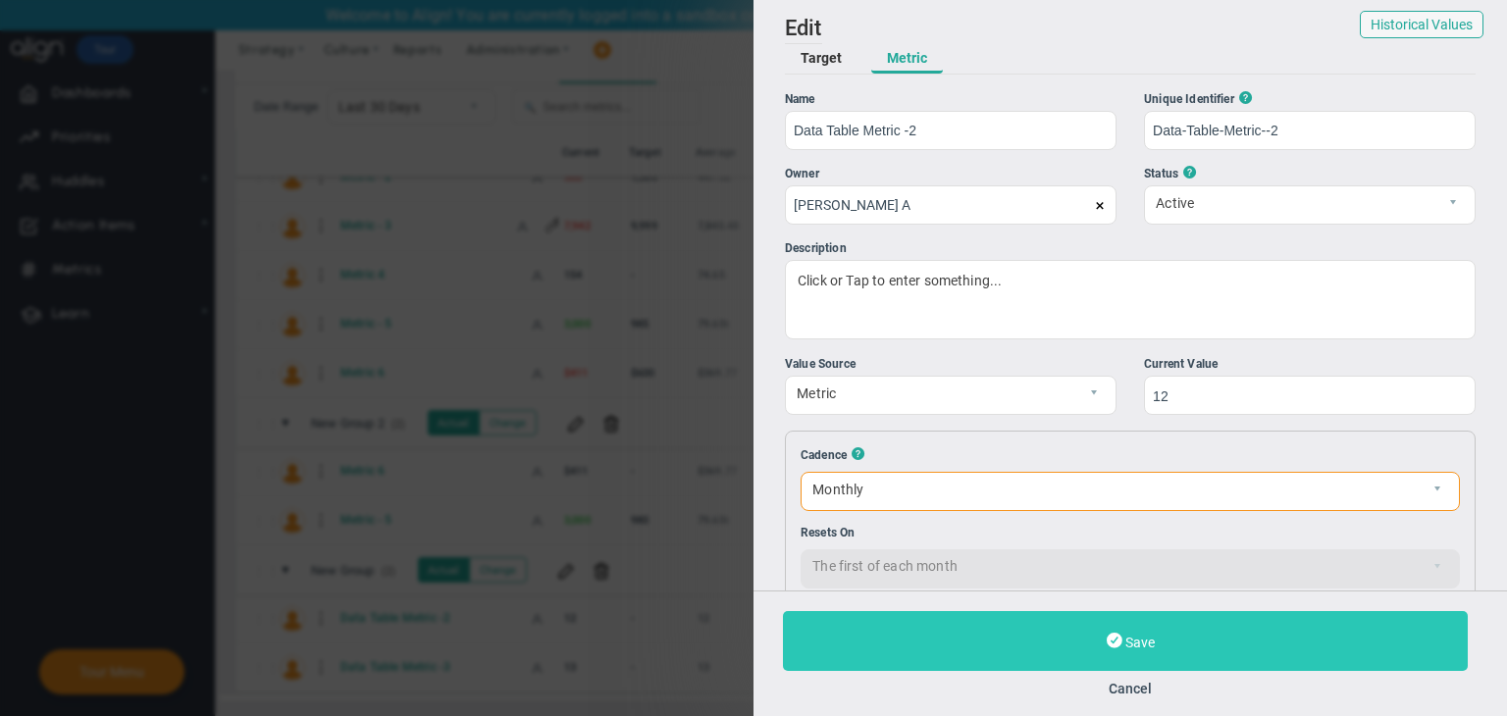
click at [1064, 642] on button "Save" at bounding box center [1125, 641] width 685 height 60
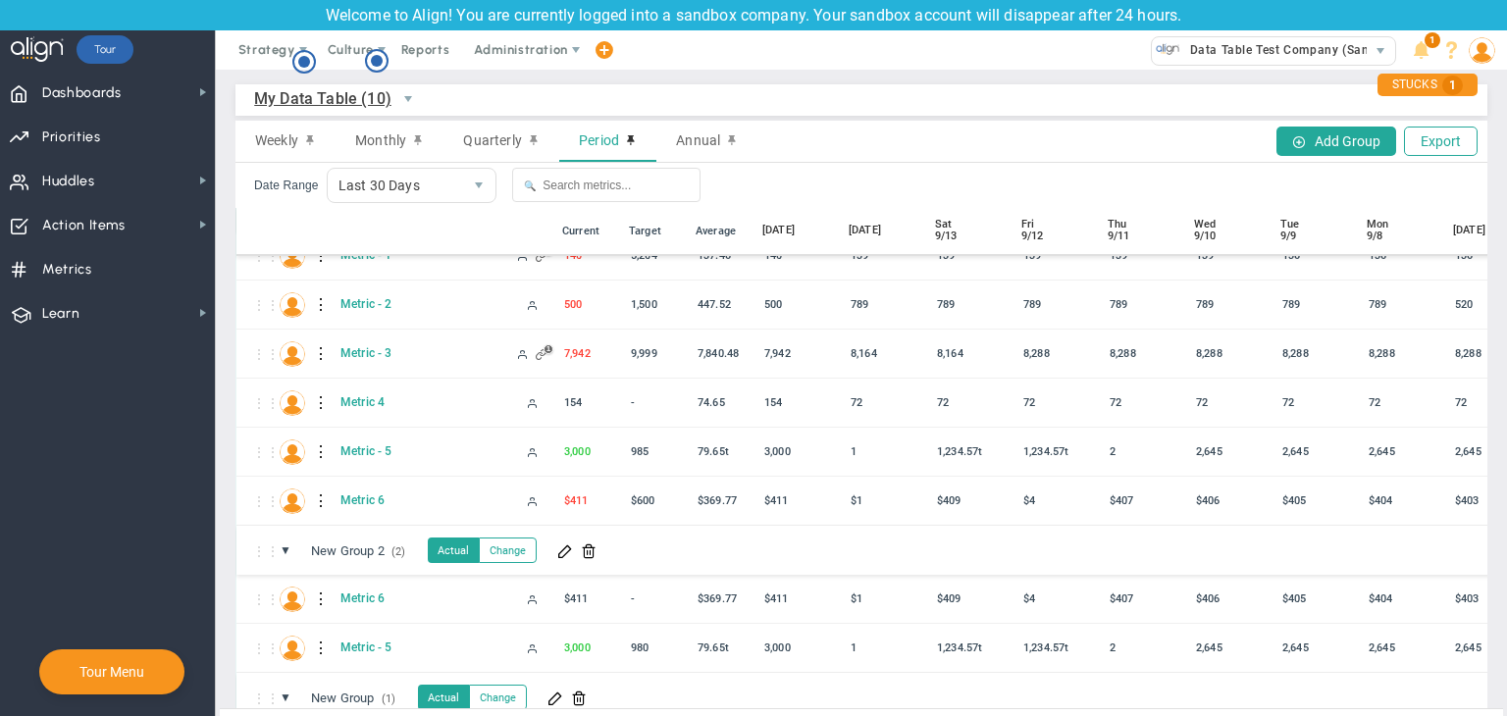
scroll to position [93, 0]
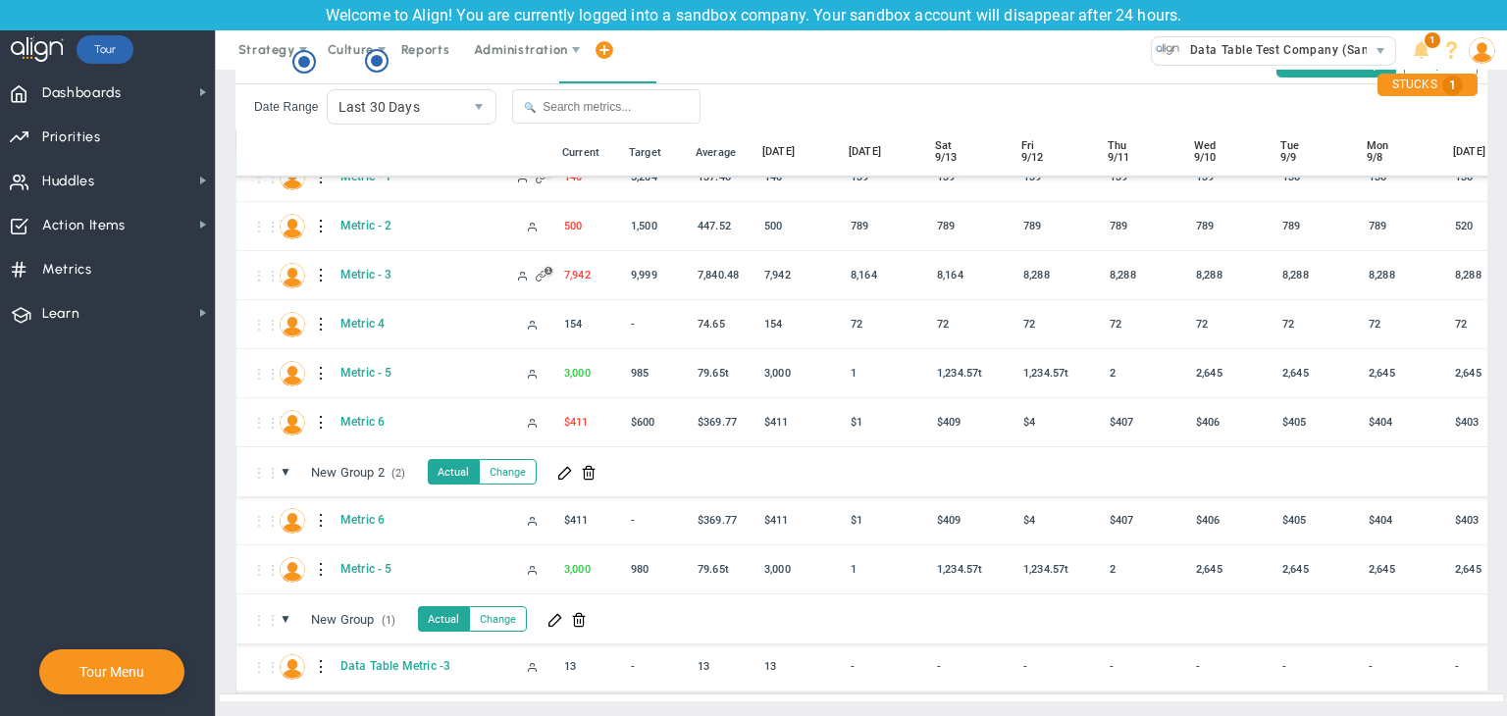
click at [318, 651] on div at bounding box center [322, 666] width 14 height 31
click at [386, 658] on div "Edit" at bounding box center [402, 657] width 135 height 40
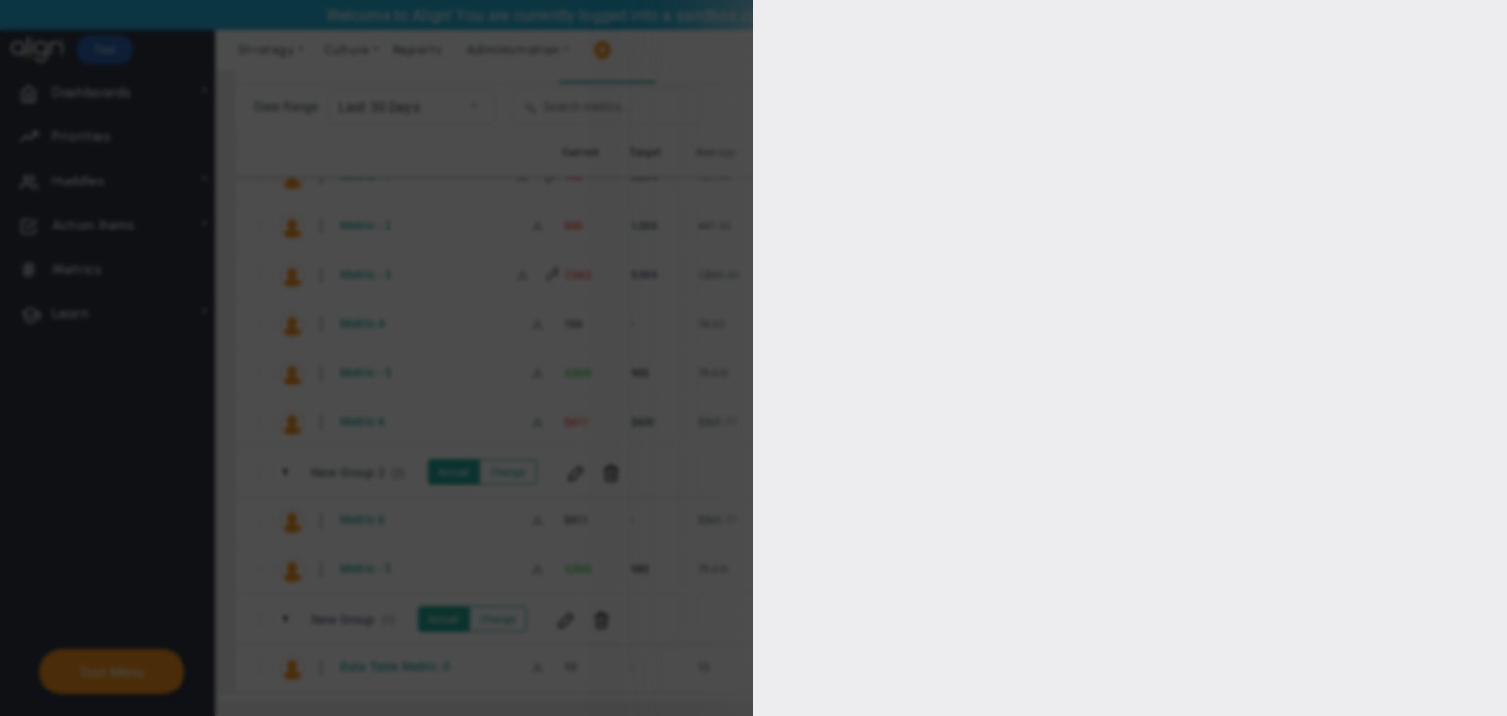
type input "Data Table Metric -3"
type input "Data-Table-Metric--3"
type input "[PERSON_NAME] A"
type input "13"
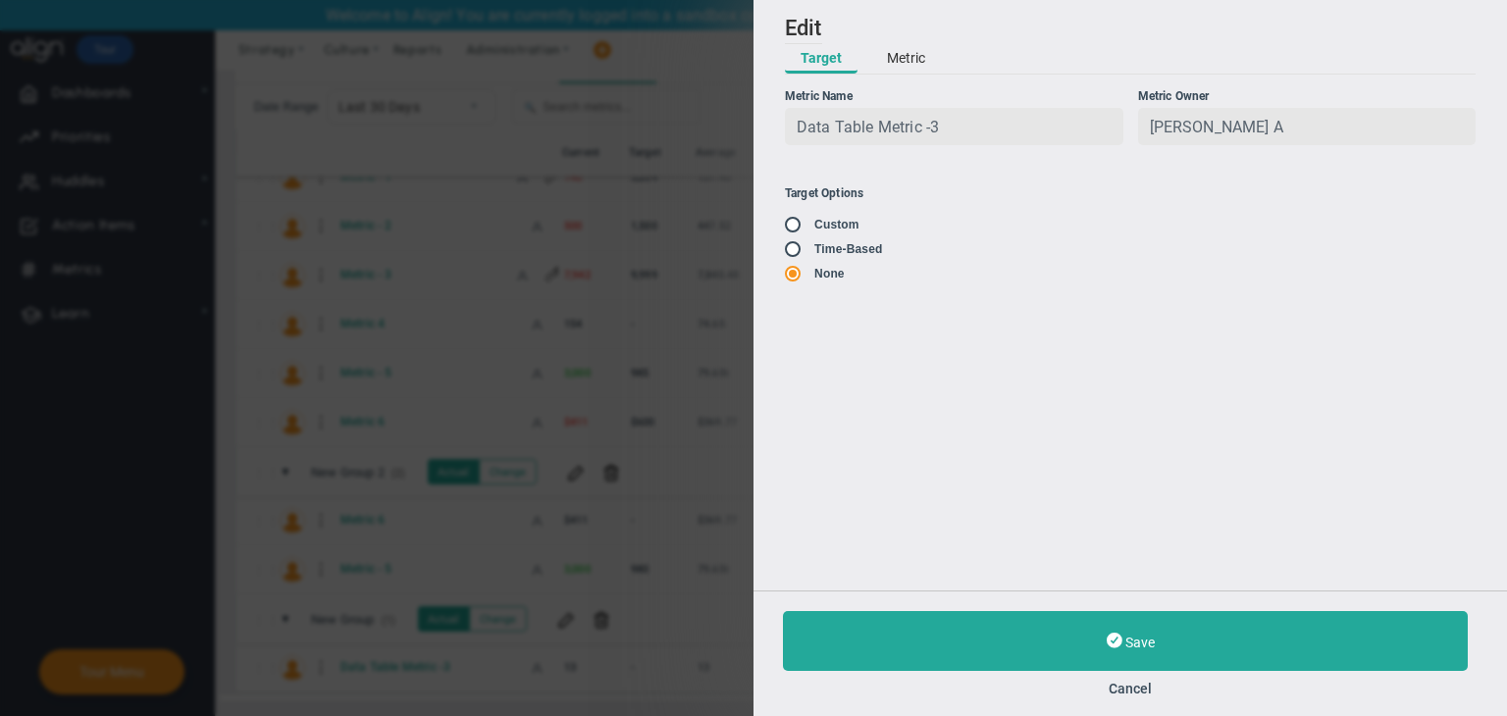
click at [875, 76] on div "Add Edit Metric Historical Values Target Metric Name Data Table Metric -3 Uniqu…" at bounding box center [1129, 295] width 753 height 591
click at [906, 50] on button "Metric" at bounding box center [906, 58] width 70 height 29
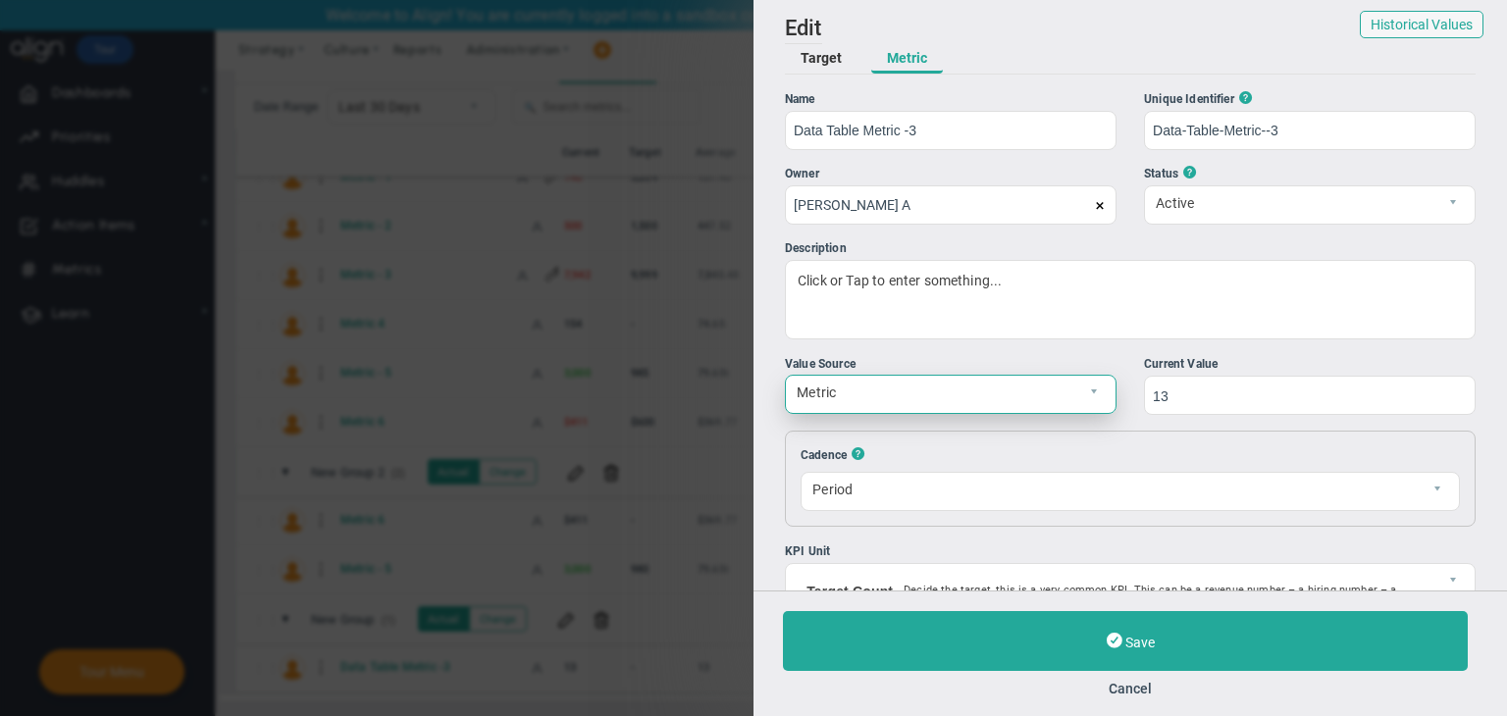
click at [1005, 381] on span "Metric" at bounding box center [934, 392] width 296 height 33
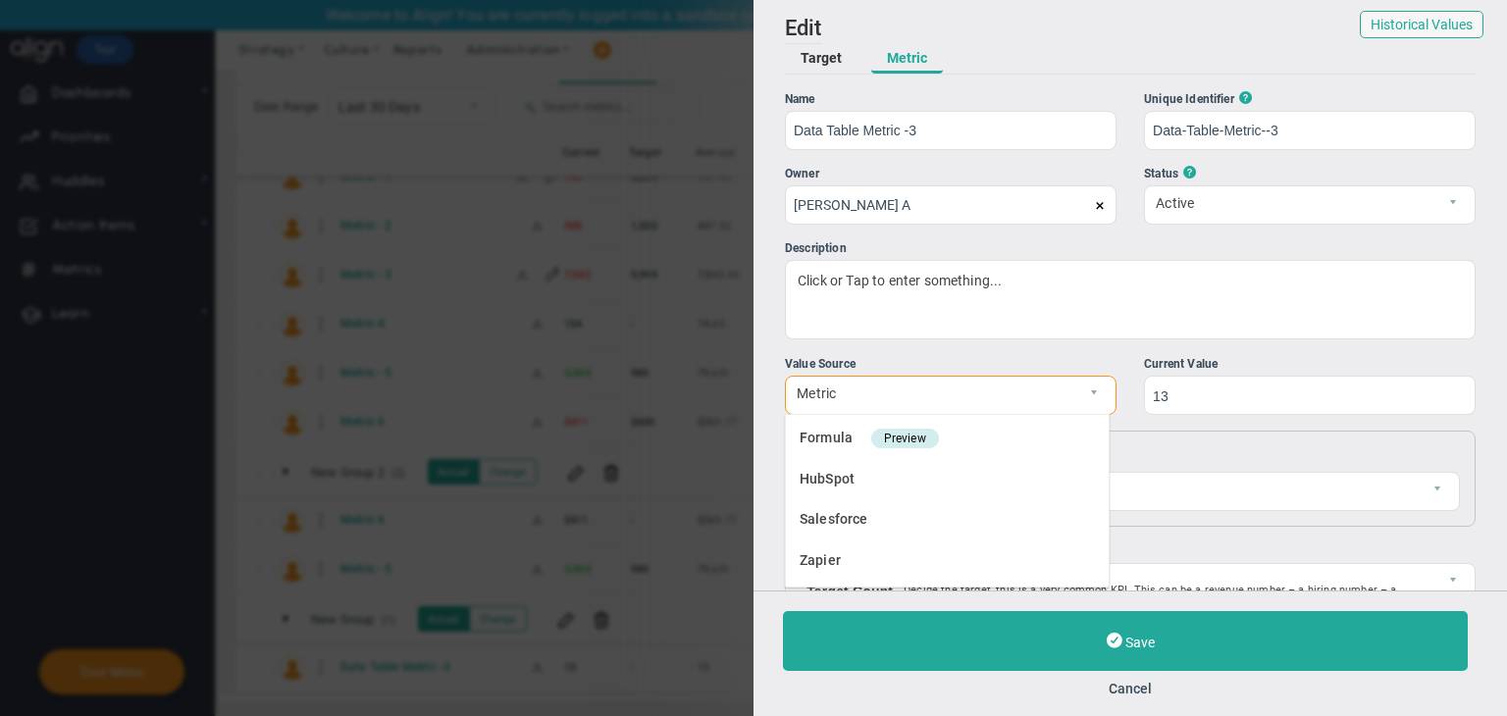
click at [1047, 353] on div "Add Edit Metric Historical Values Target Metric Name Data Table Metric -3 Uniqu…" at bounding box center [1129, 295] width 753 height 591
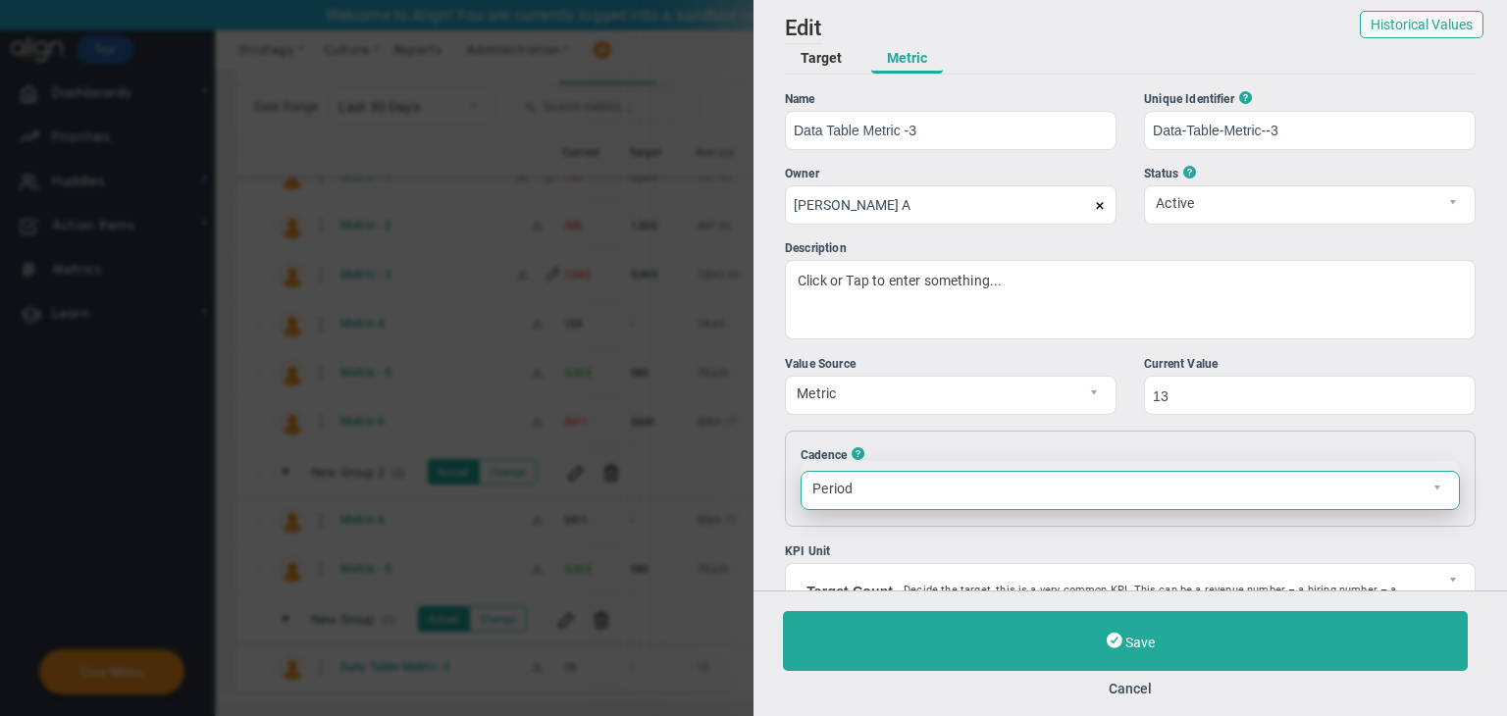
click at [1037, 495] on span "Period" at bounding box center [1114, 488] width 624 height 33
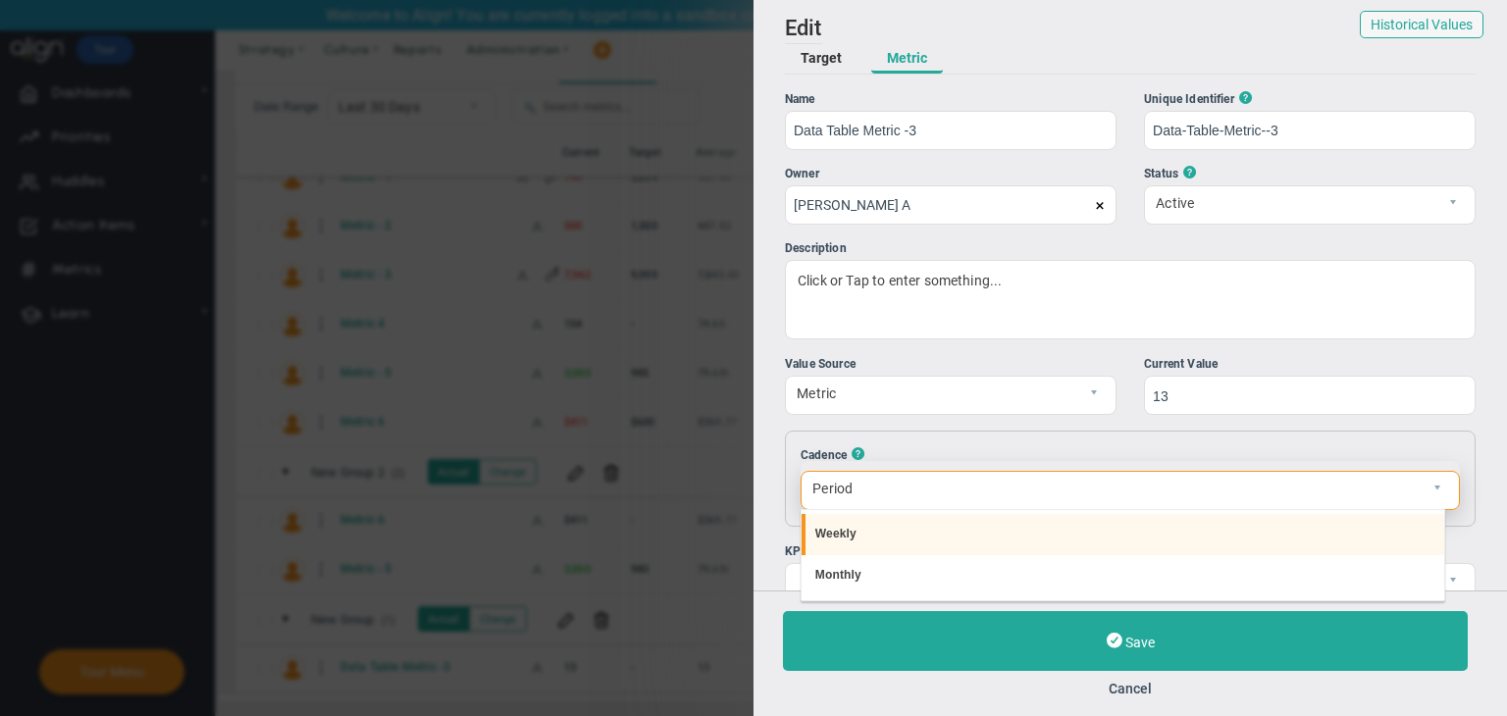
click at [910, 549] on li "Weekly" at bounding box center [1124, 534] width 644 height 41
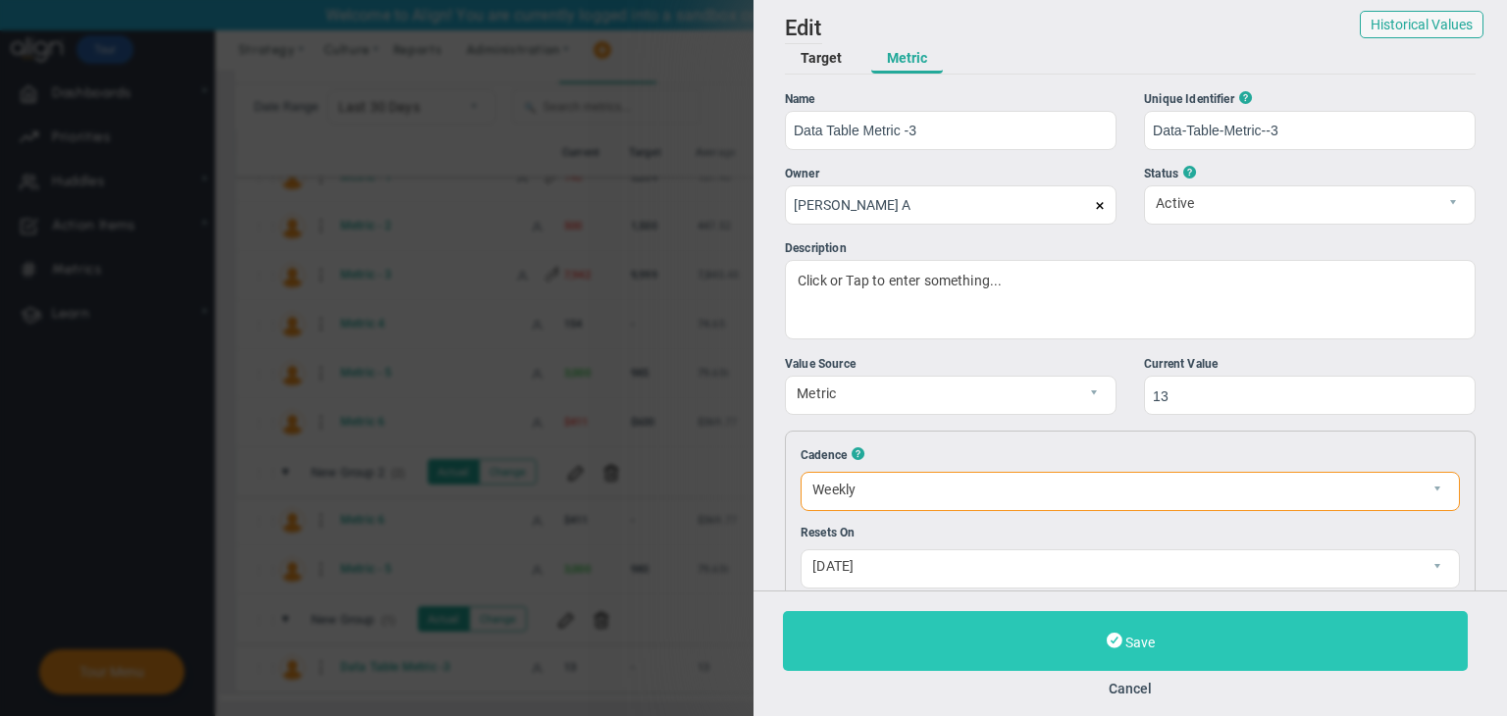
click at [1087, 649] on button "Save" at bounding box center [1125, 641] width 685 height 60
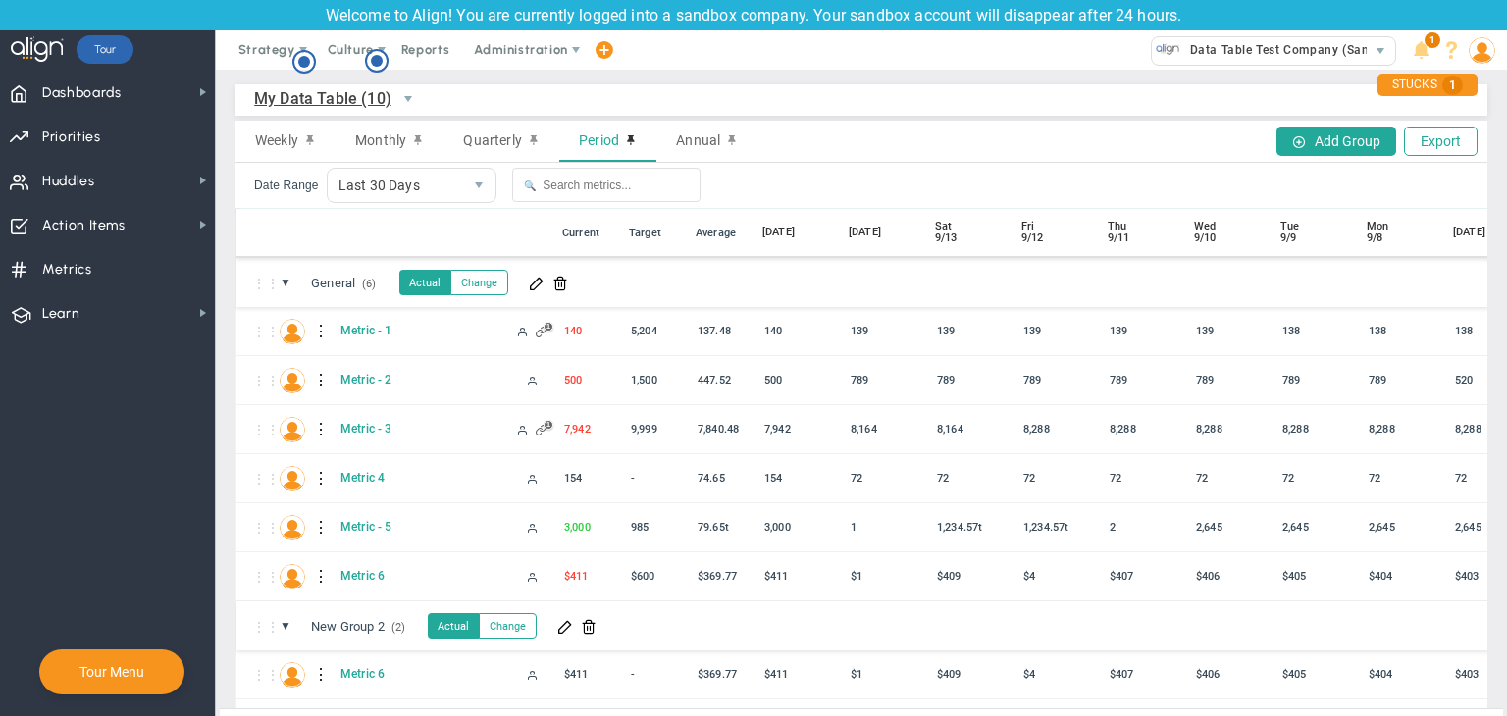
click at [247, 117] on div "My Data Table (10) My Data Table → My Data Table Weekly Monthly Quarterly Perio…" at bounding box center [861, 416] width 1252 height 665
click at [268, 130] on div "Weekly" at bounding box center [285, 141] width 100 height 41
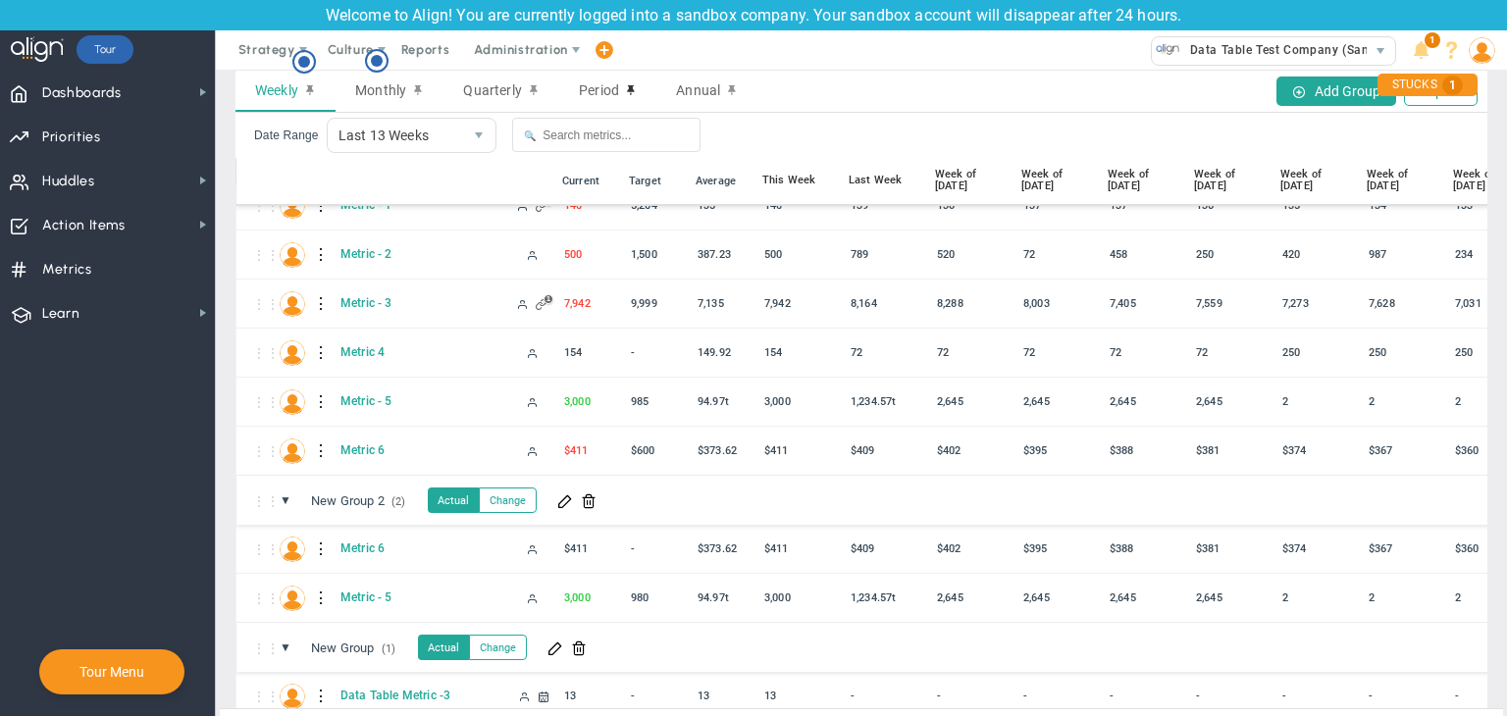
scroll to position [93, 0]
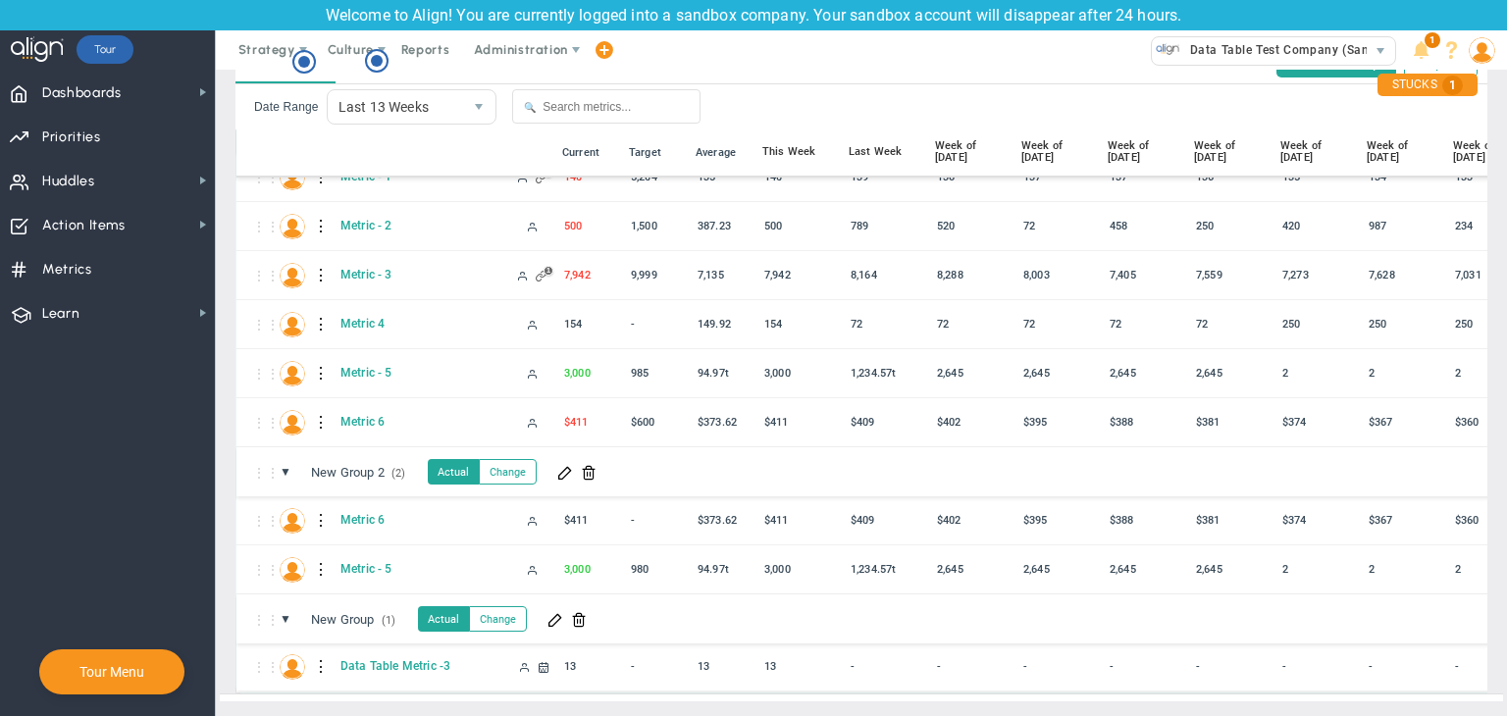
click at [317, 651] on div at bounding box center [322, 666] width 14 height 31
click at [365, 655] on div "Edit" at bounding box center [402, 657] width 135 height 40
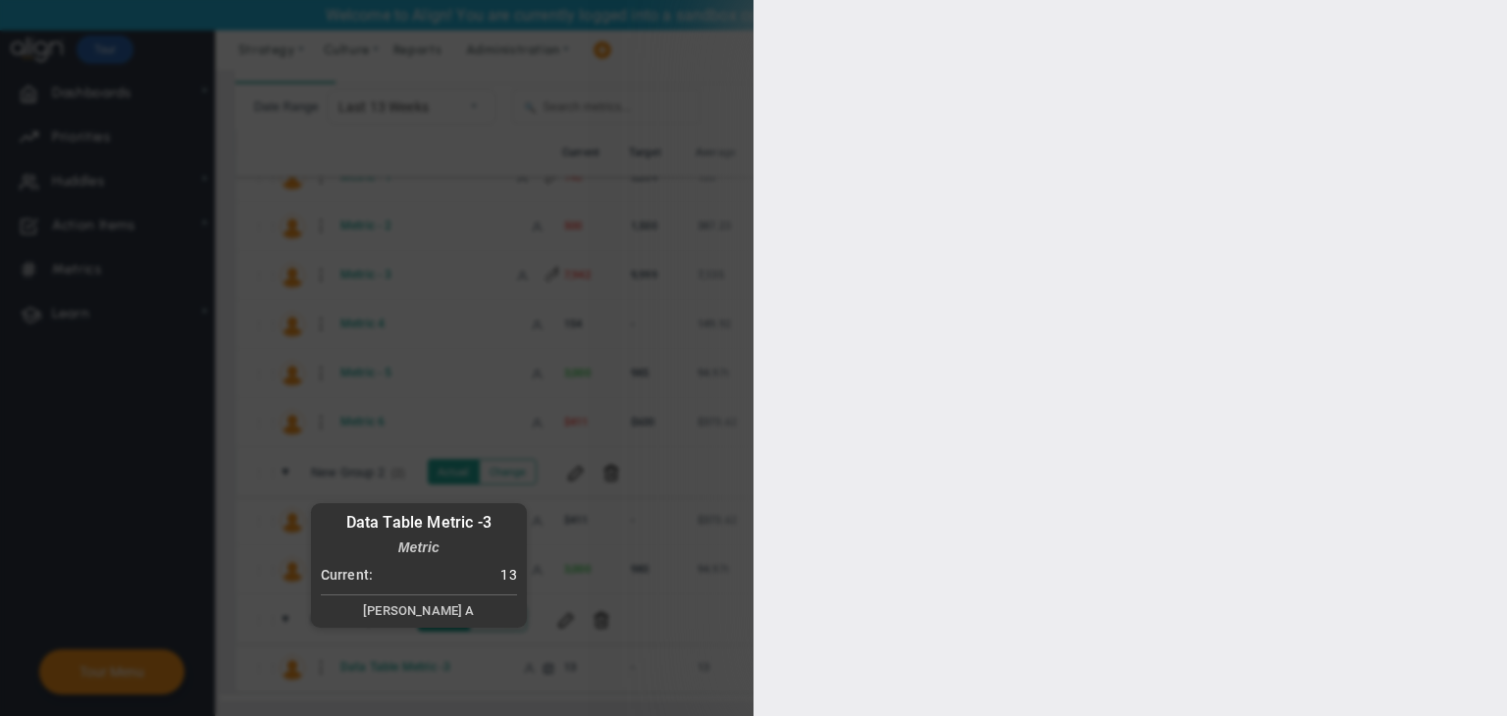
type input "[PERSON_NAME] A"
type input "0"
checkbox input "true"
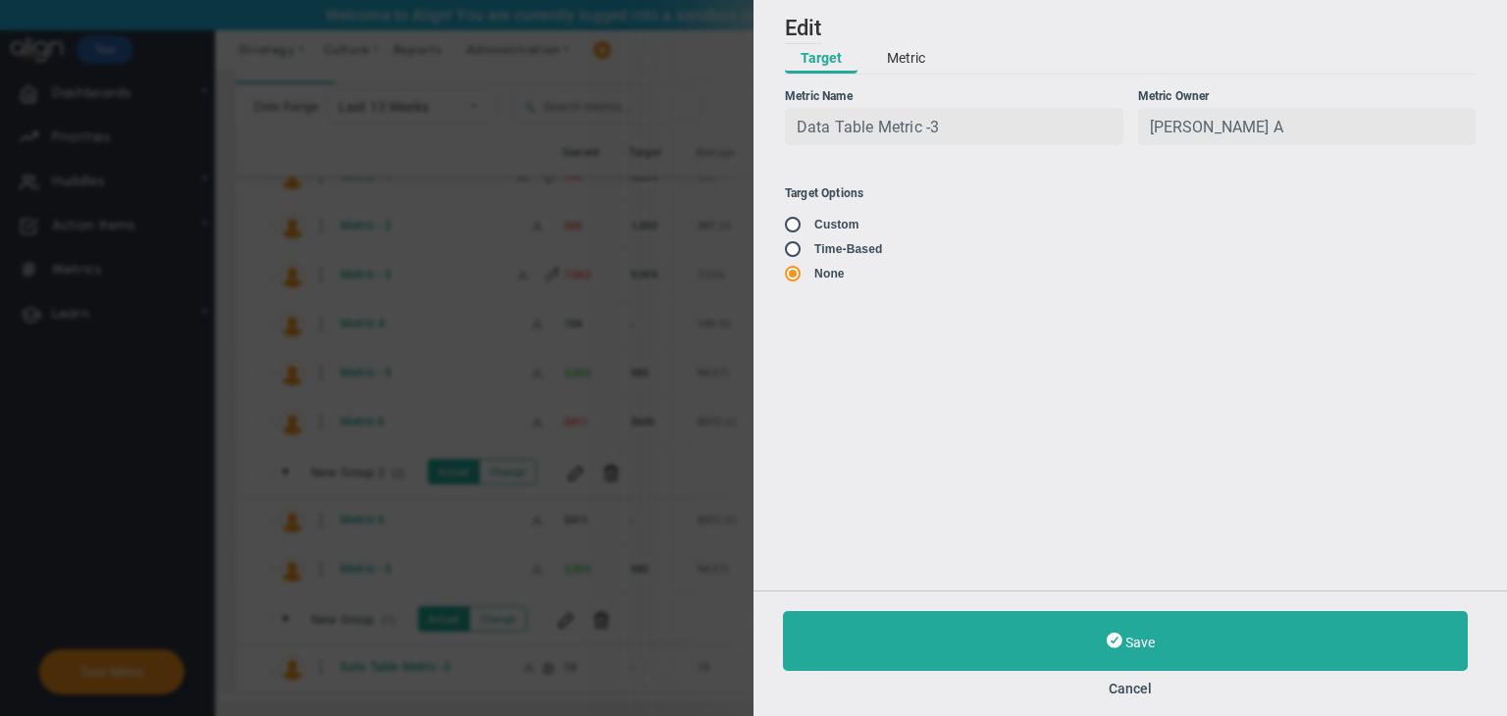
click at [805, 251] on input "radio" at bounding box center [800, 250] width 20 height 16
radio input "true"
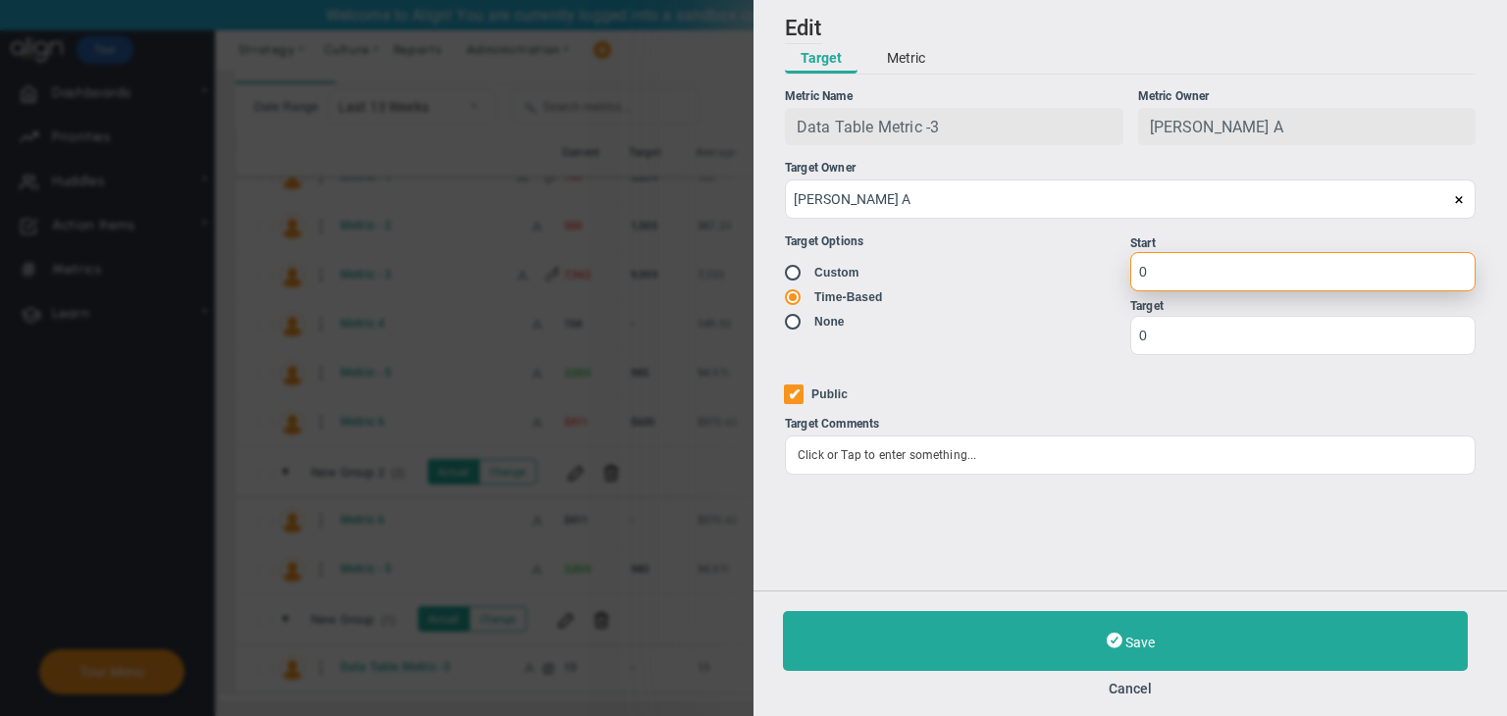
click at [1174, 278] on input "0" at bounding box center [1302, 271] width 345 height 39
type input "1"
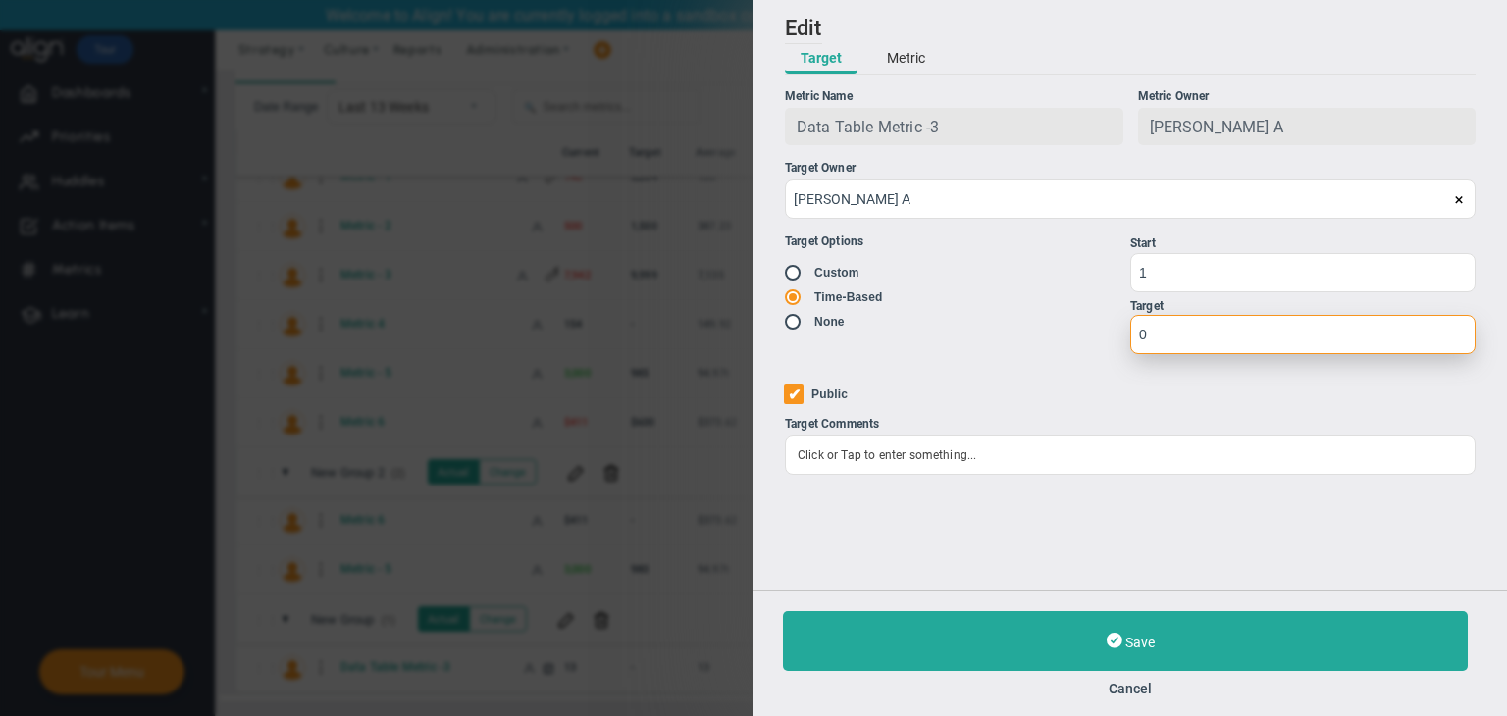
click at [1185, 331] on input "0" at bounding box center [1302, 334] width 345 height 39
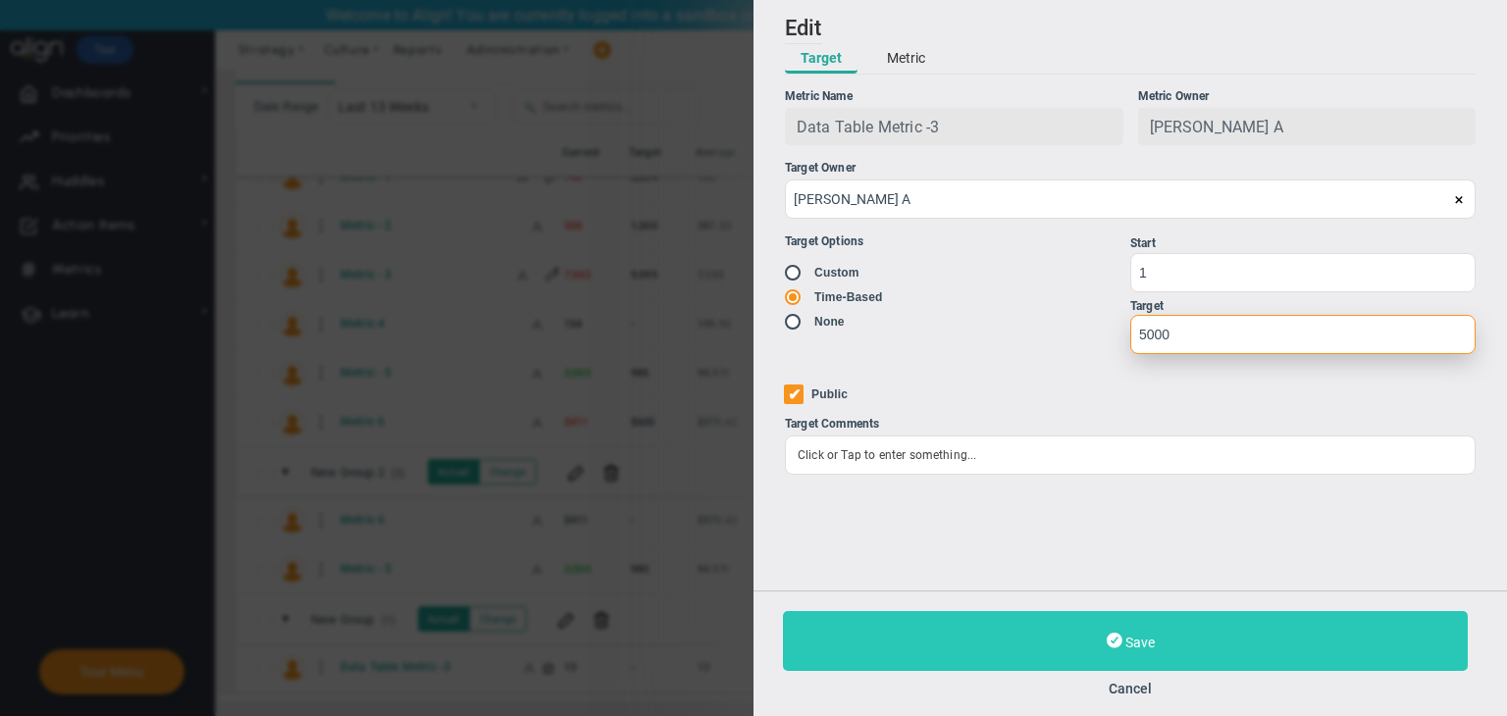
type input "5000"
click at [1123, 636] on button "Save" at bounding box center [1125, 641] width 685 height 60
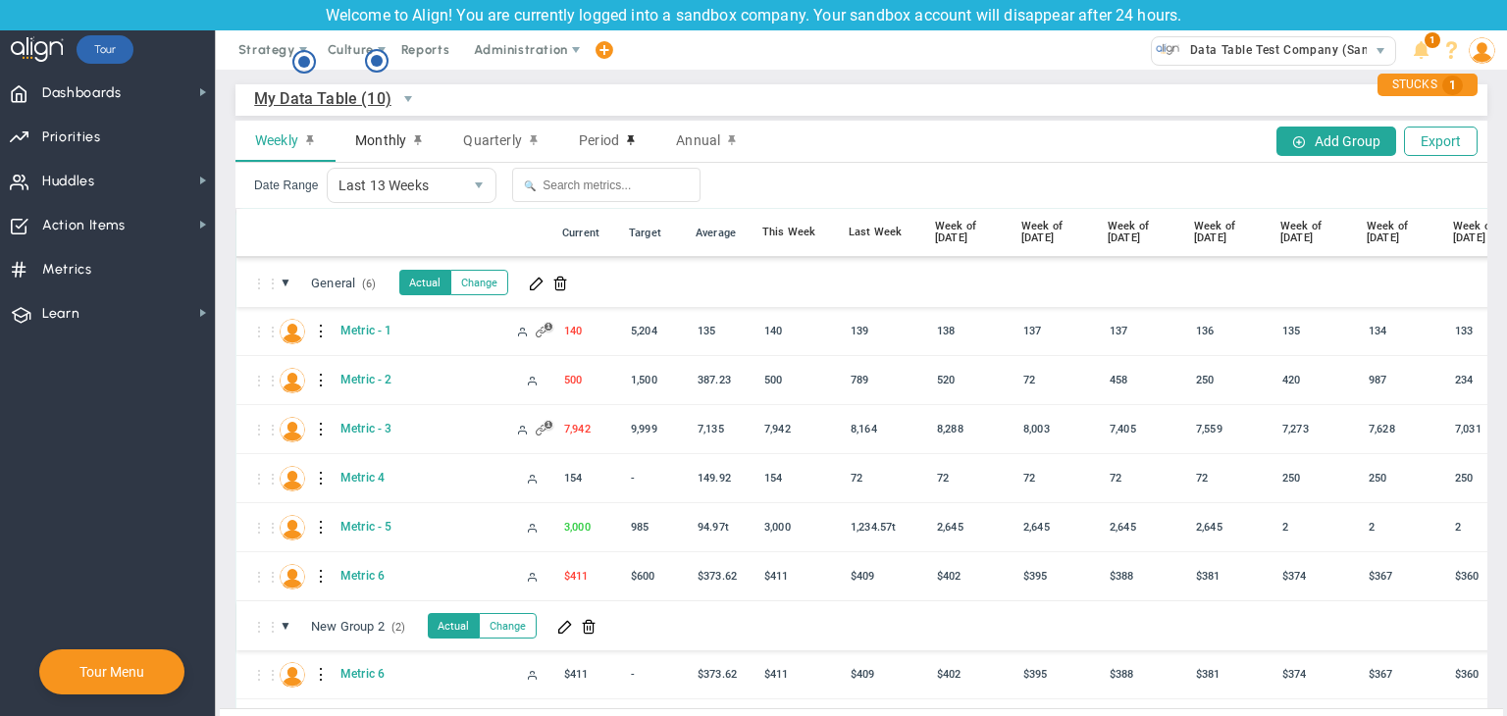
click at [393, 139] on span "Monthly" at bounding box center [380, 140] width 51 height 16
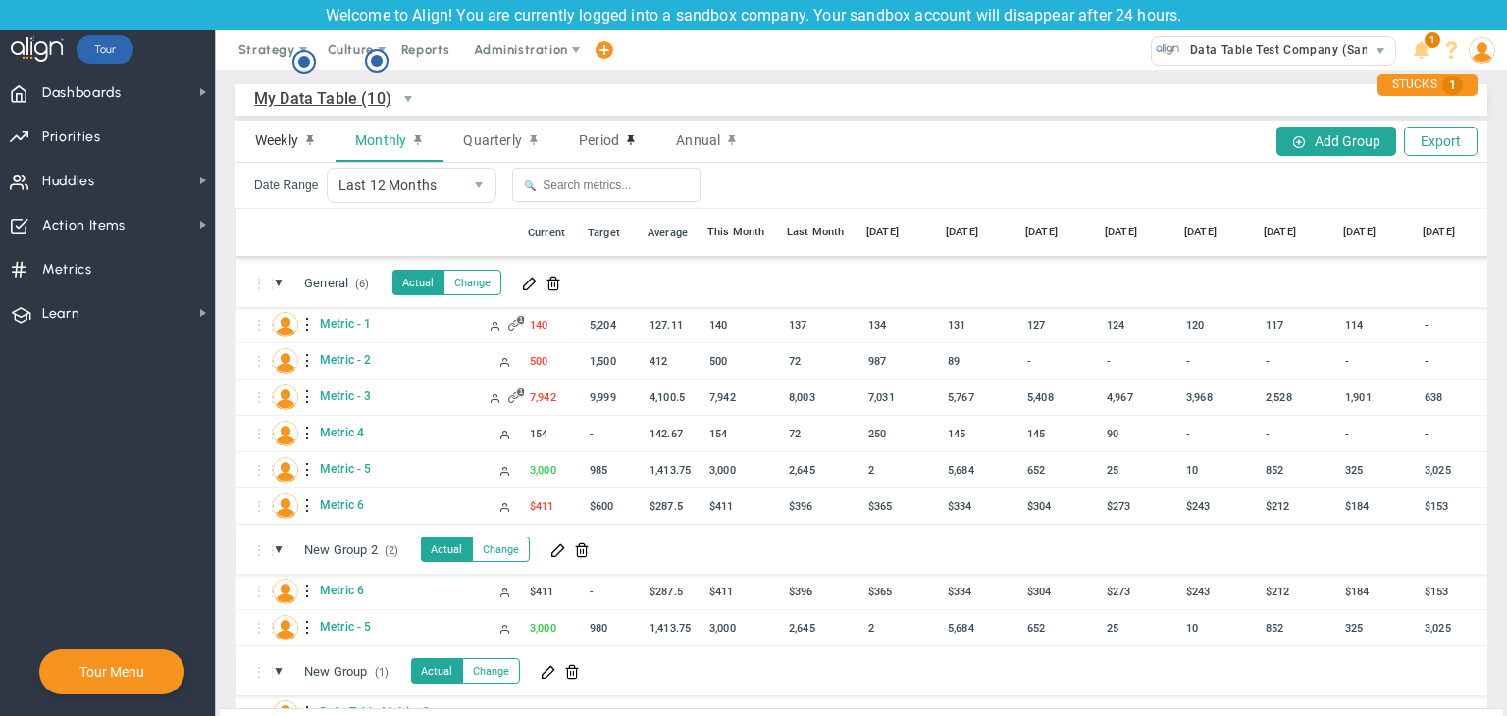
click at [247, 146] on div "Weekly" at bounding box center [285, 141] width 100 height 41
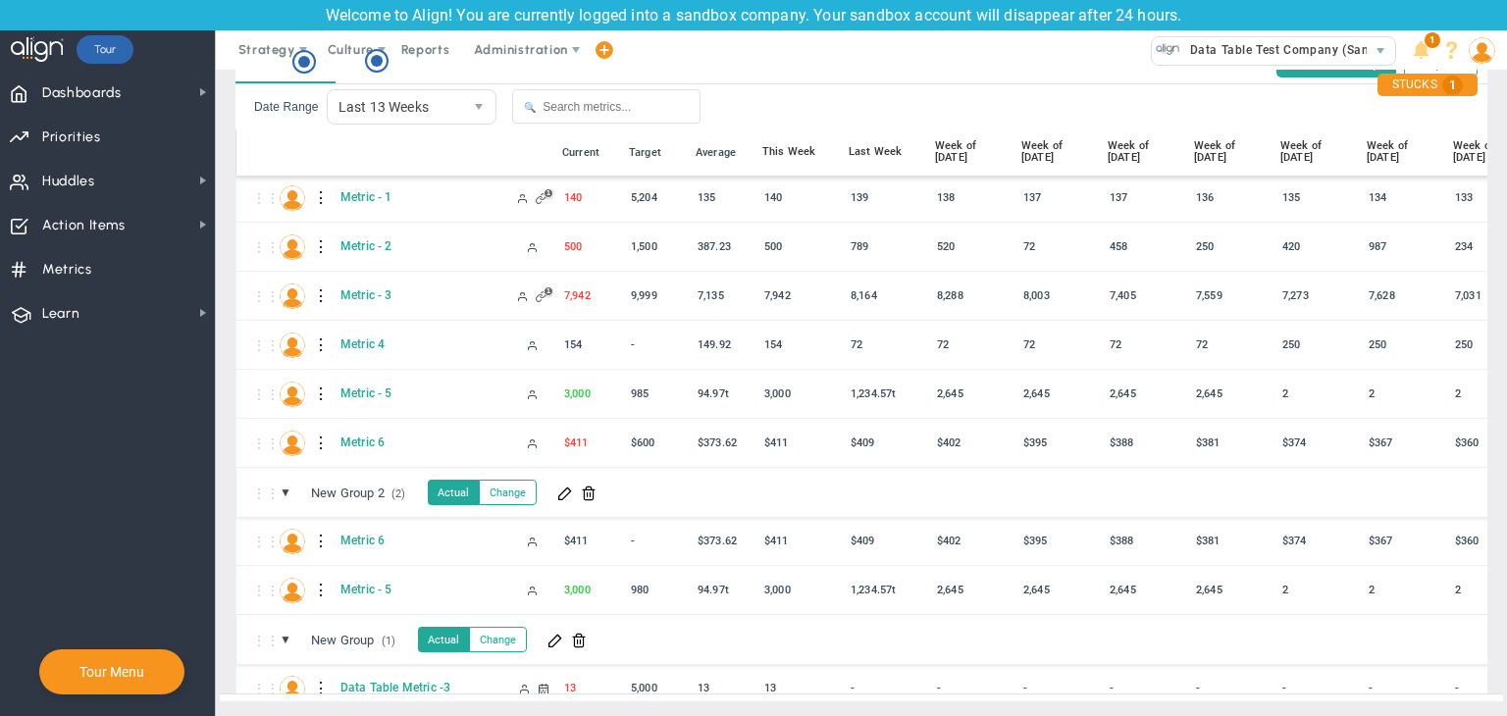
scroll to position [76, 0]
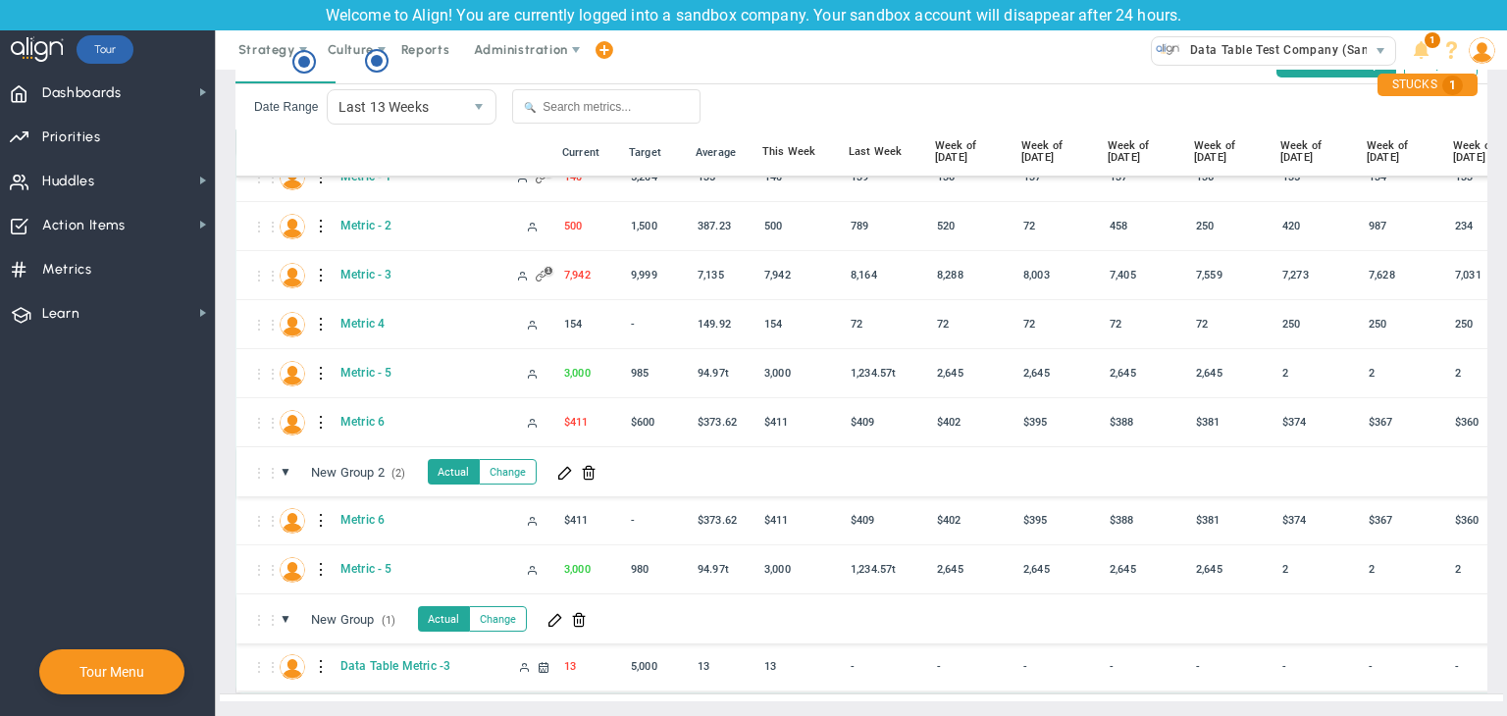
click at [317, 653] on div at bounding box center [322, 666] width 14 height 31
click at [392, 645] on div "Edit" at bounding box center [402, 657] width 135 height 40
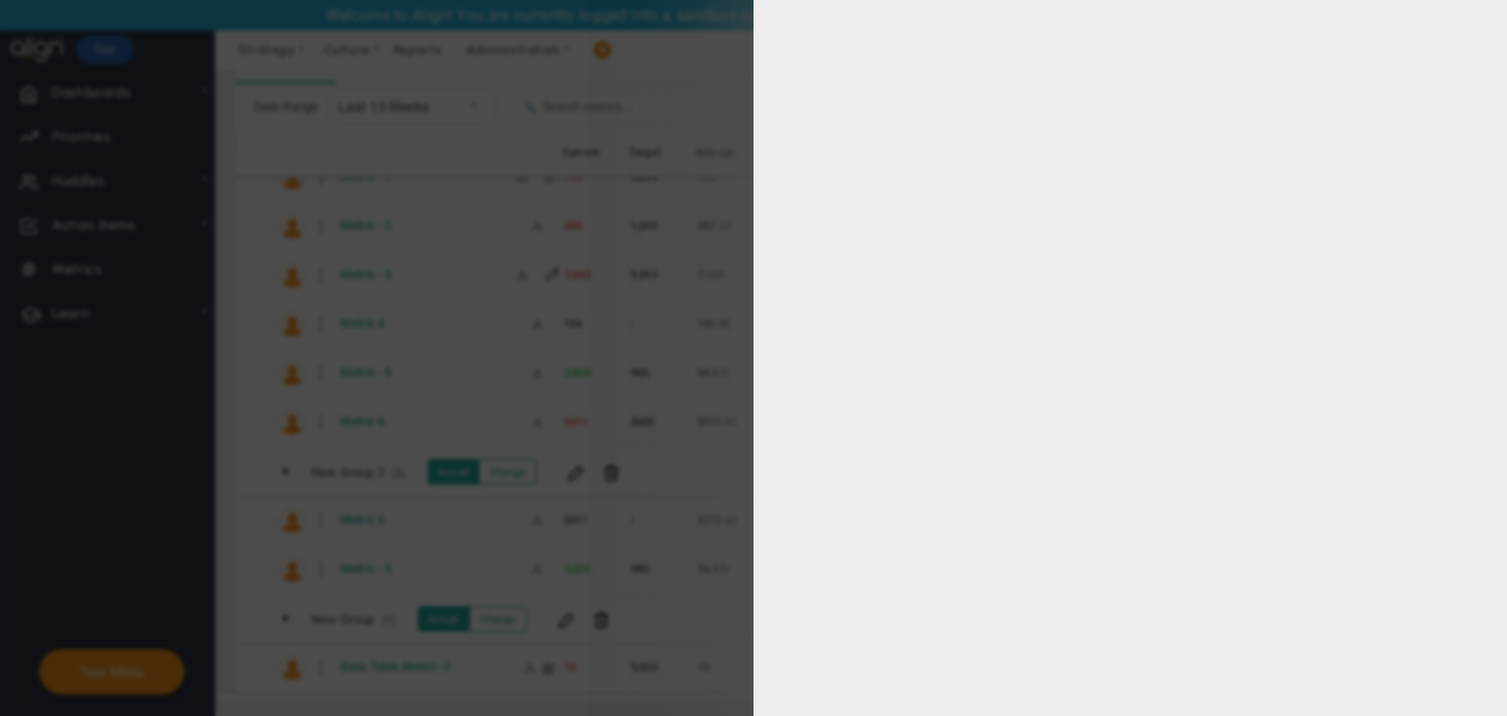
type input "Data Table Metric -3"
type input "Data-Table-Metric--3"
type input "[PERSON_NAME] A"
type input "13"
type input "[PERSON_NAME] A"
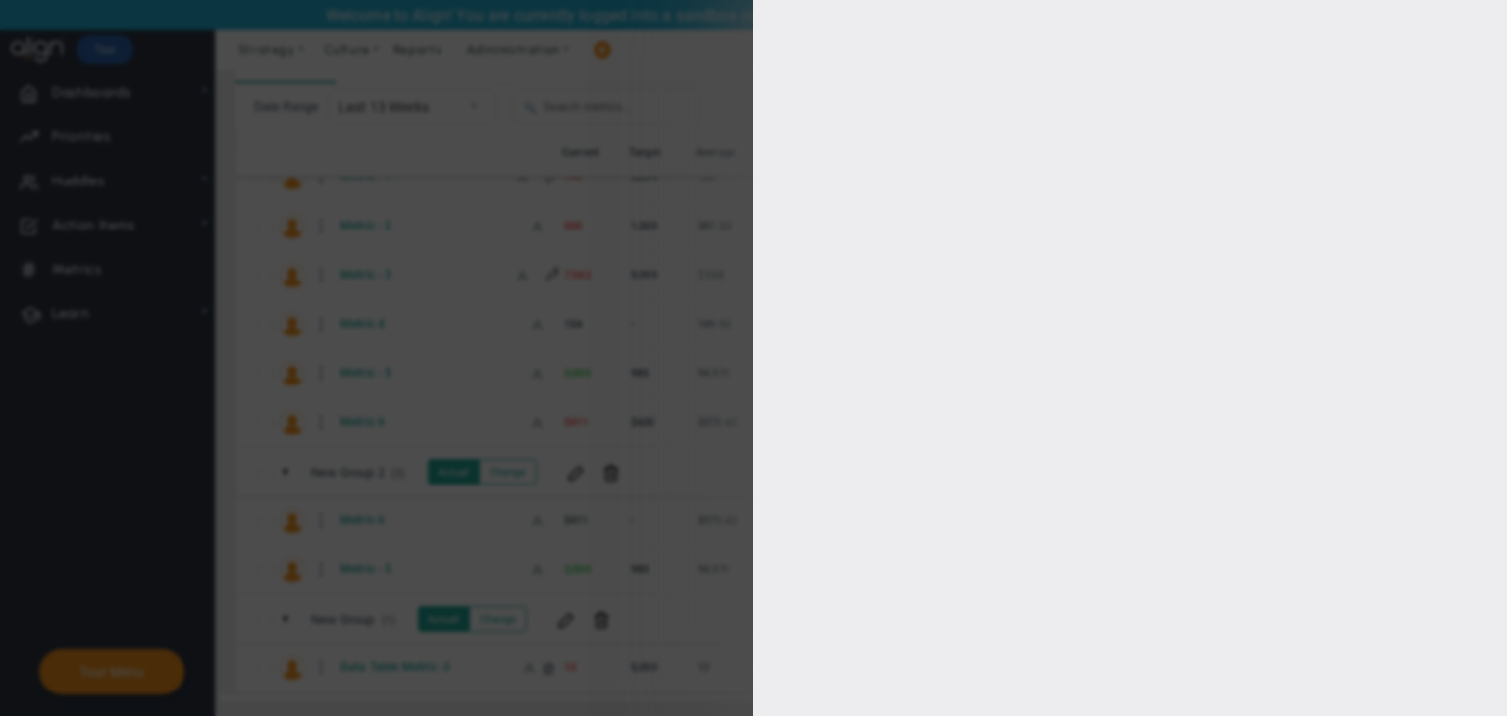
radio input "true"
type input "1"
type input "5000"
checkbox input "true"
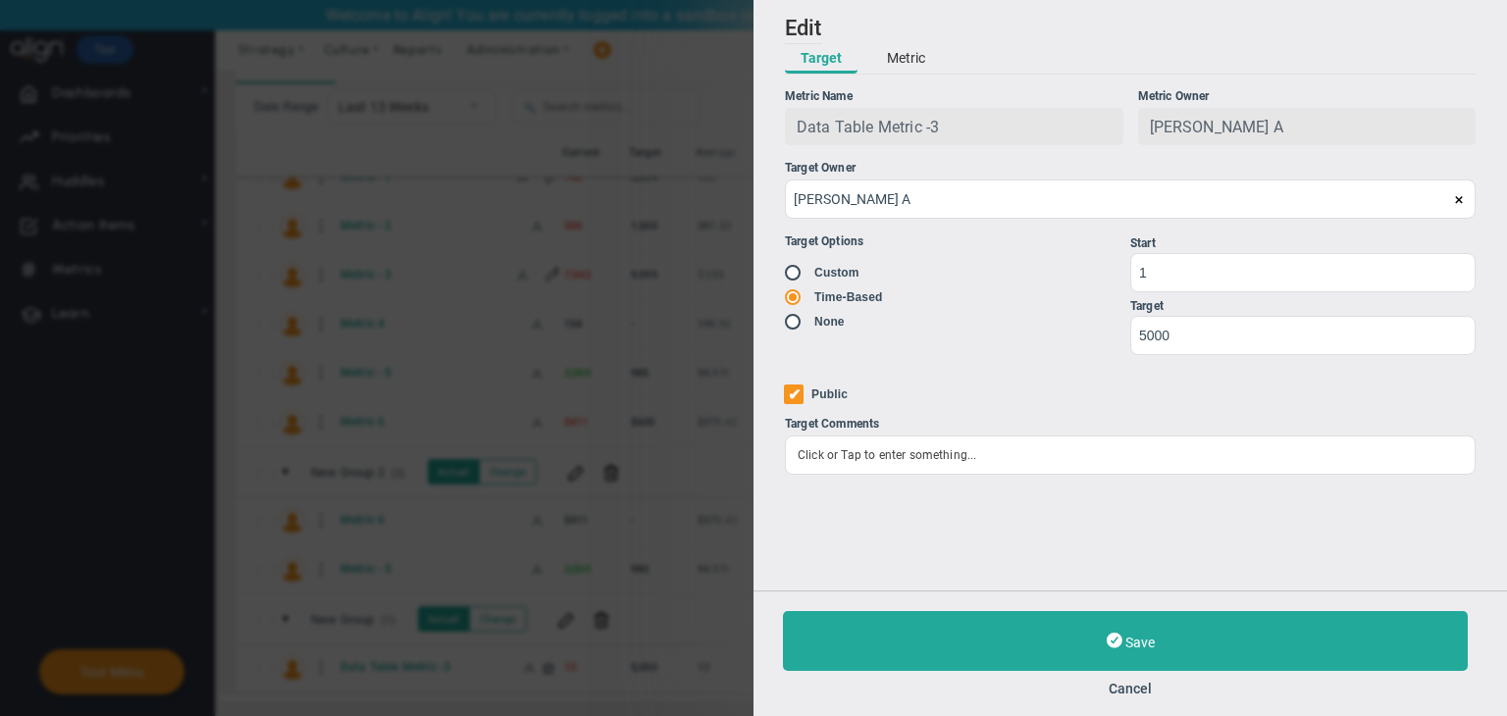
click at [926, 67] on button "Metric" at bounding box center [906, 58] width 70 height 29
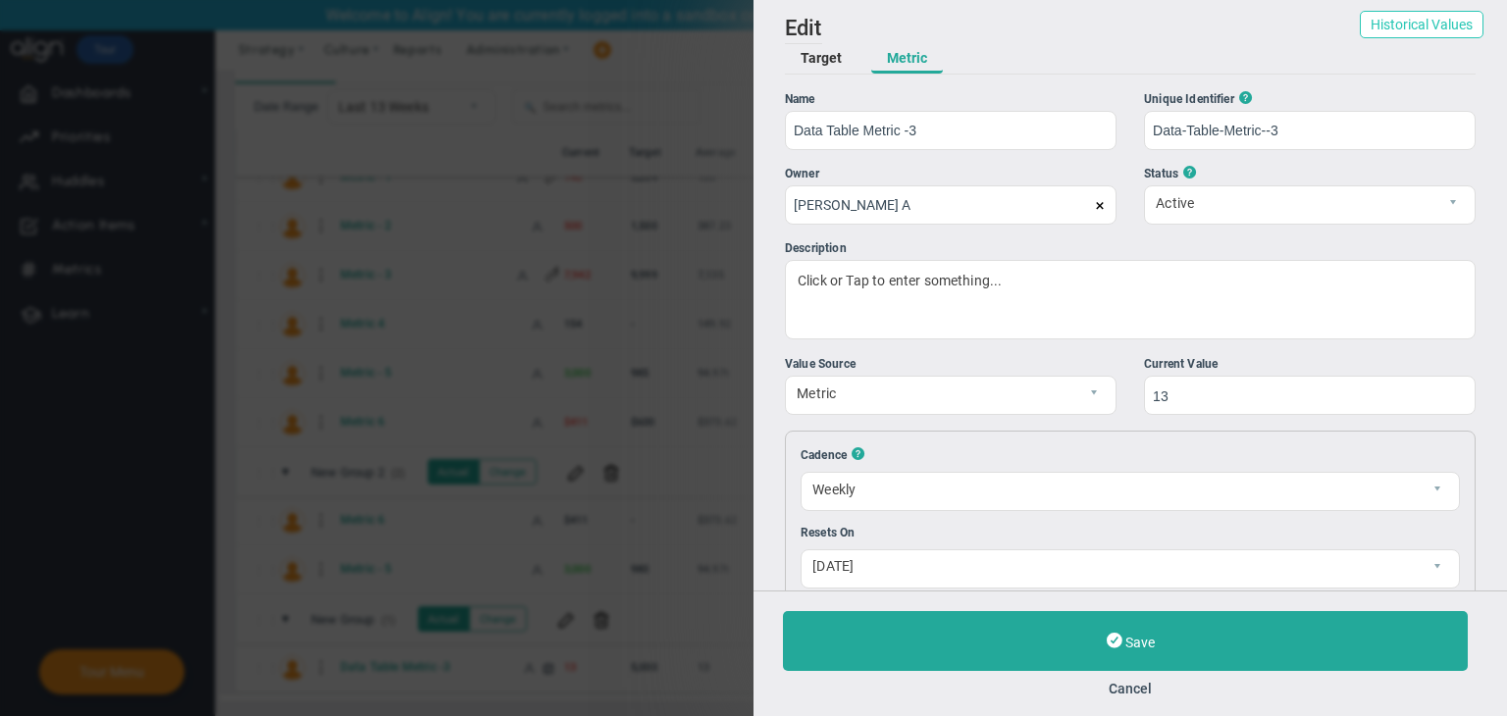
click at [1397, 16] on button "Historical Values" at bounding box center [1422, 24] width 124 height 27
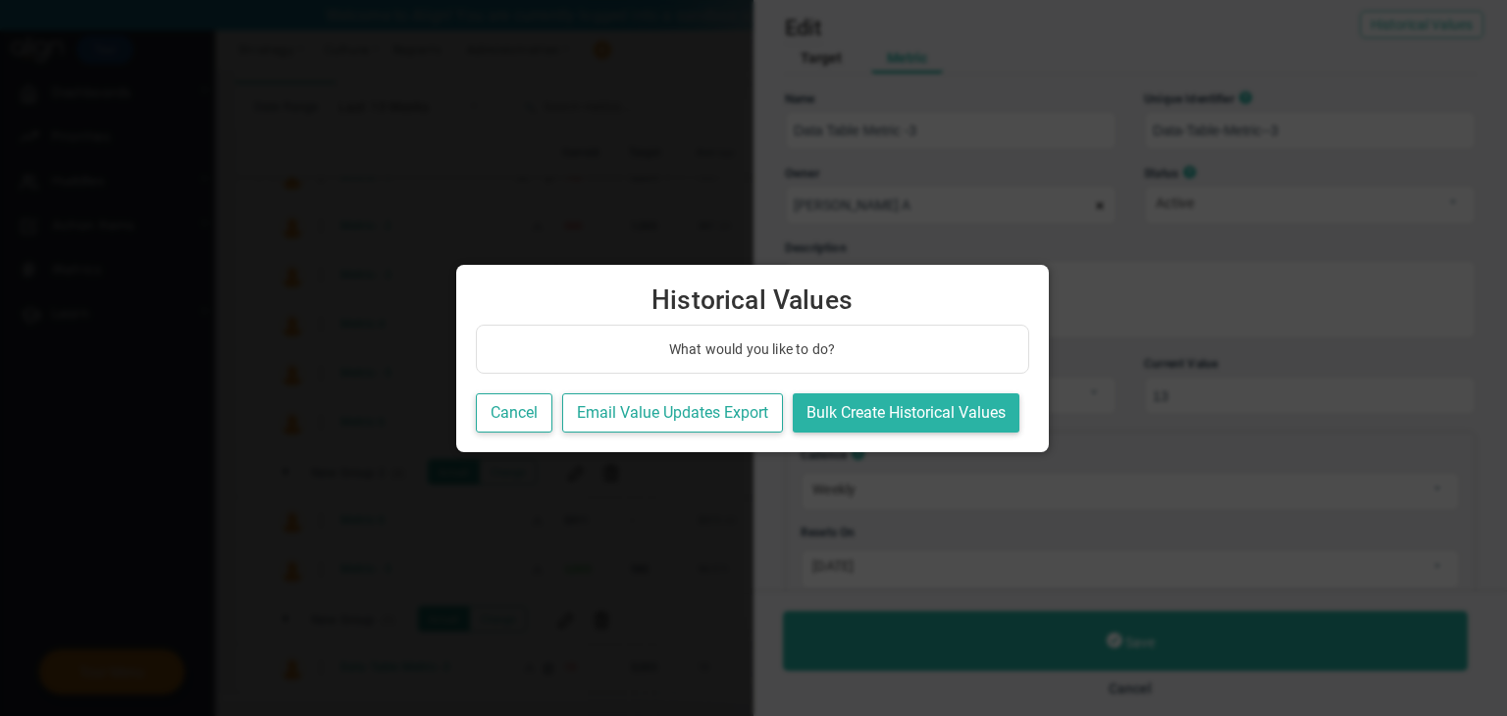
click at [890, 395] on button "Bulk Create Historical Values" at bounding box center [906, 413] width 227 height 40
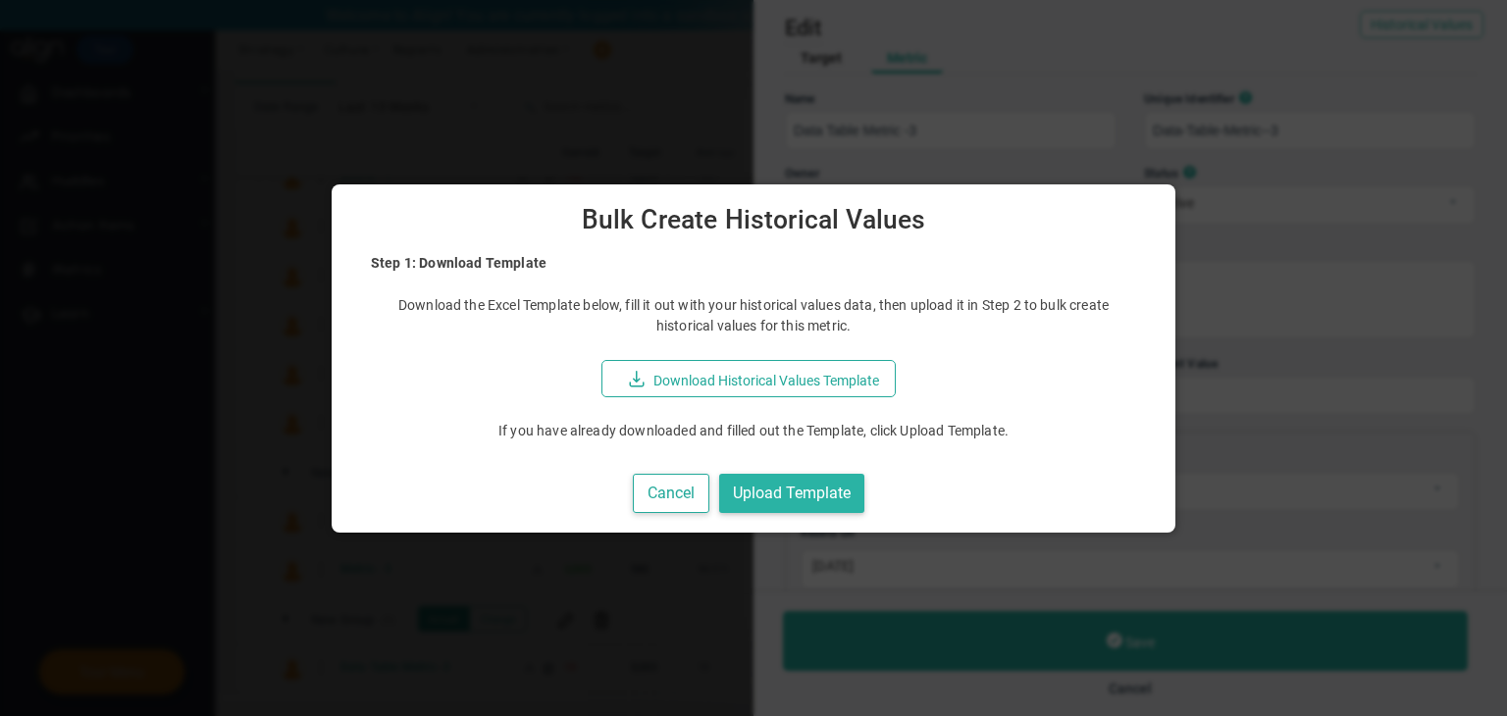
click at [819, 510] on button "Upload Template" at bounding box center [791, 494] width 145 height 40
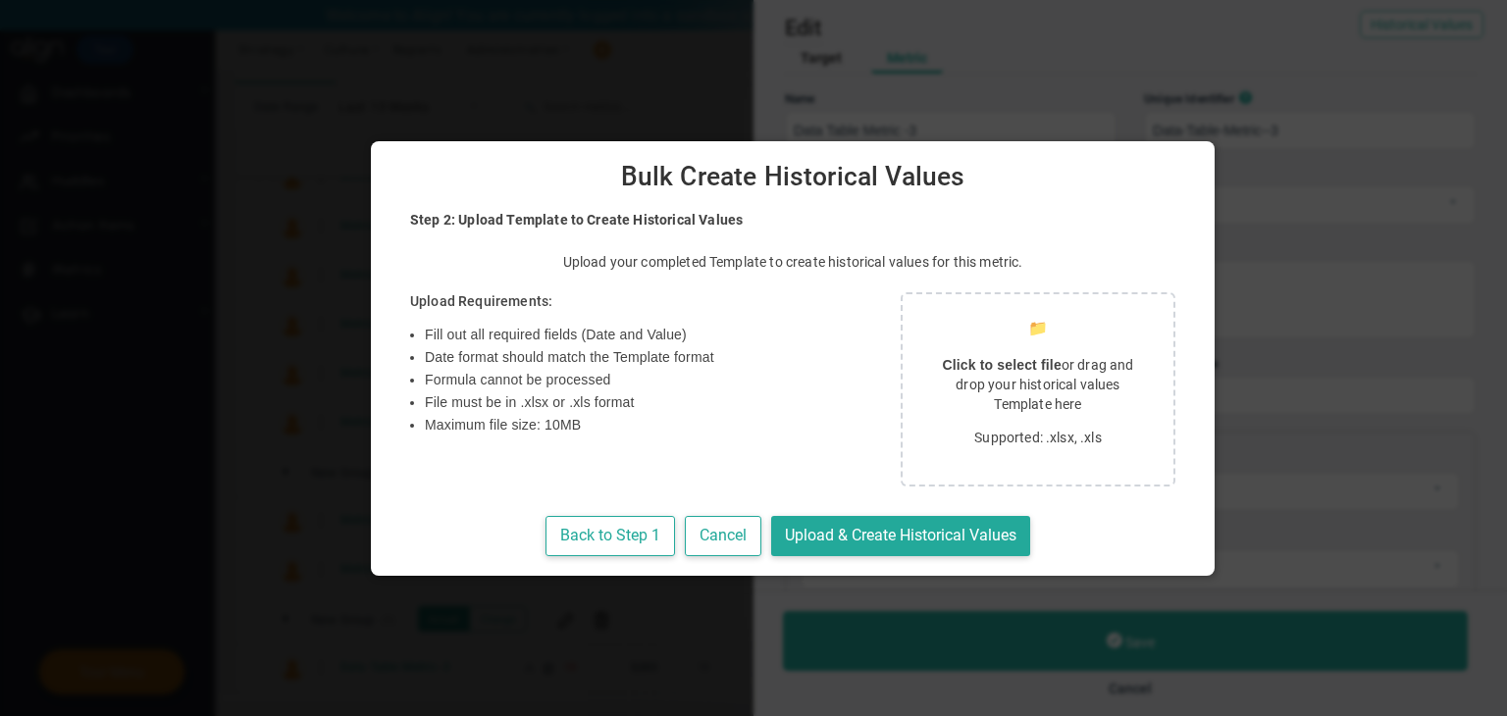
click at [972, 368] on p "Click to select file or drag and drop your historical values Template here" at bounding box center [1038, 384] width 224 height 59
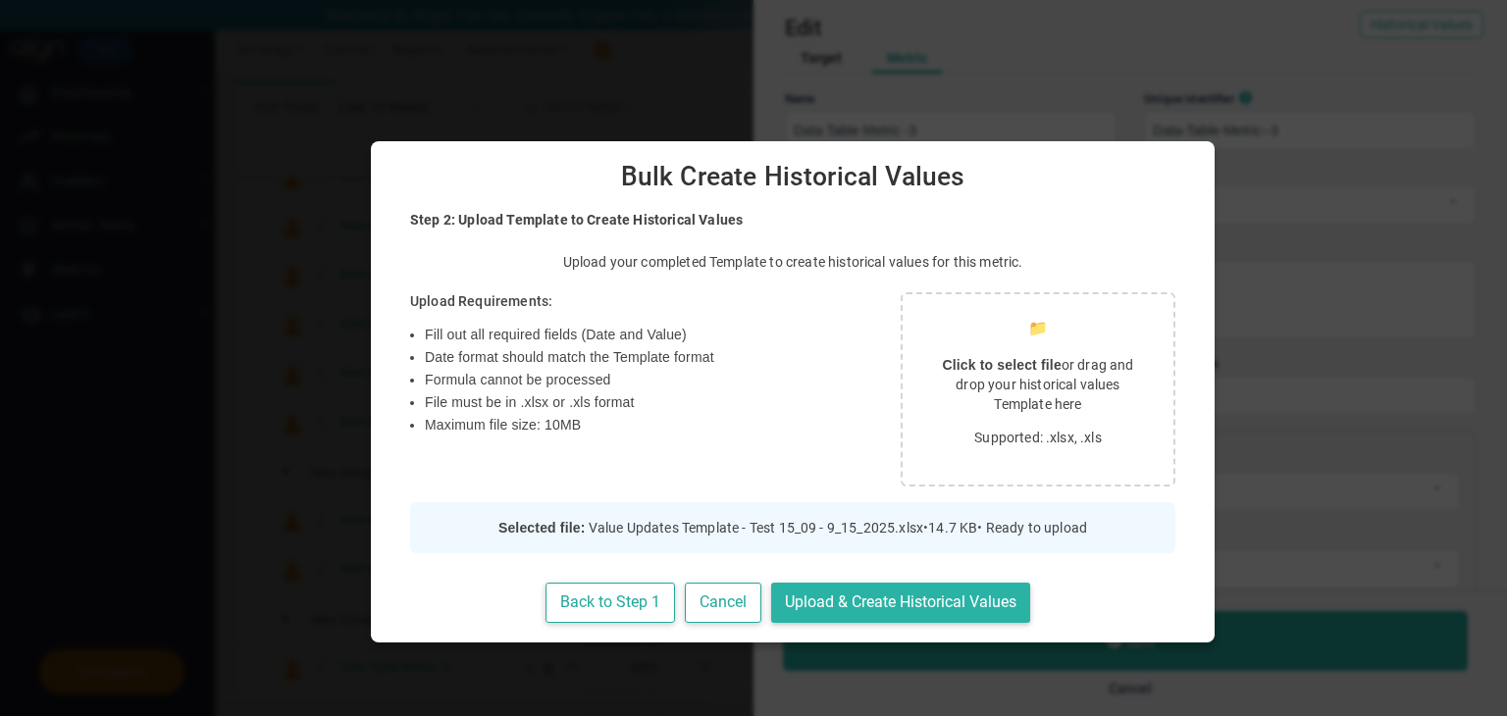
click at [804, 591] on button "Upload & Create Historical Values" at bounding box center [900, 603] width 259 height 40
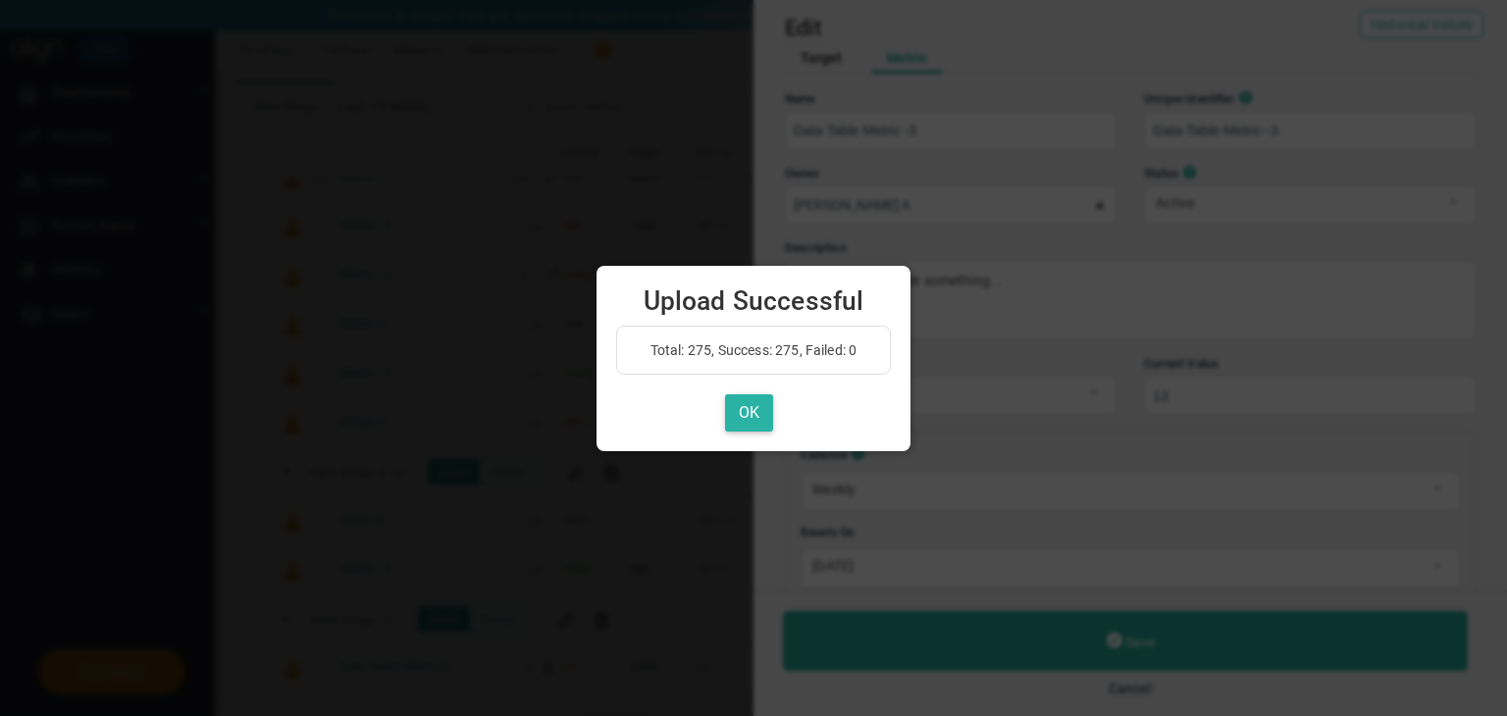
click at [734, 413] on button "OK" at bounding box center [749, 413] width 48 height 38
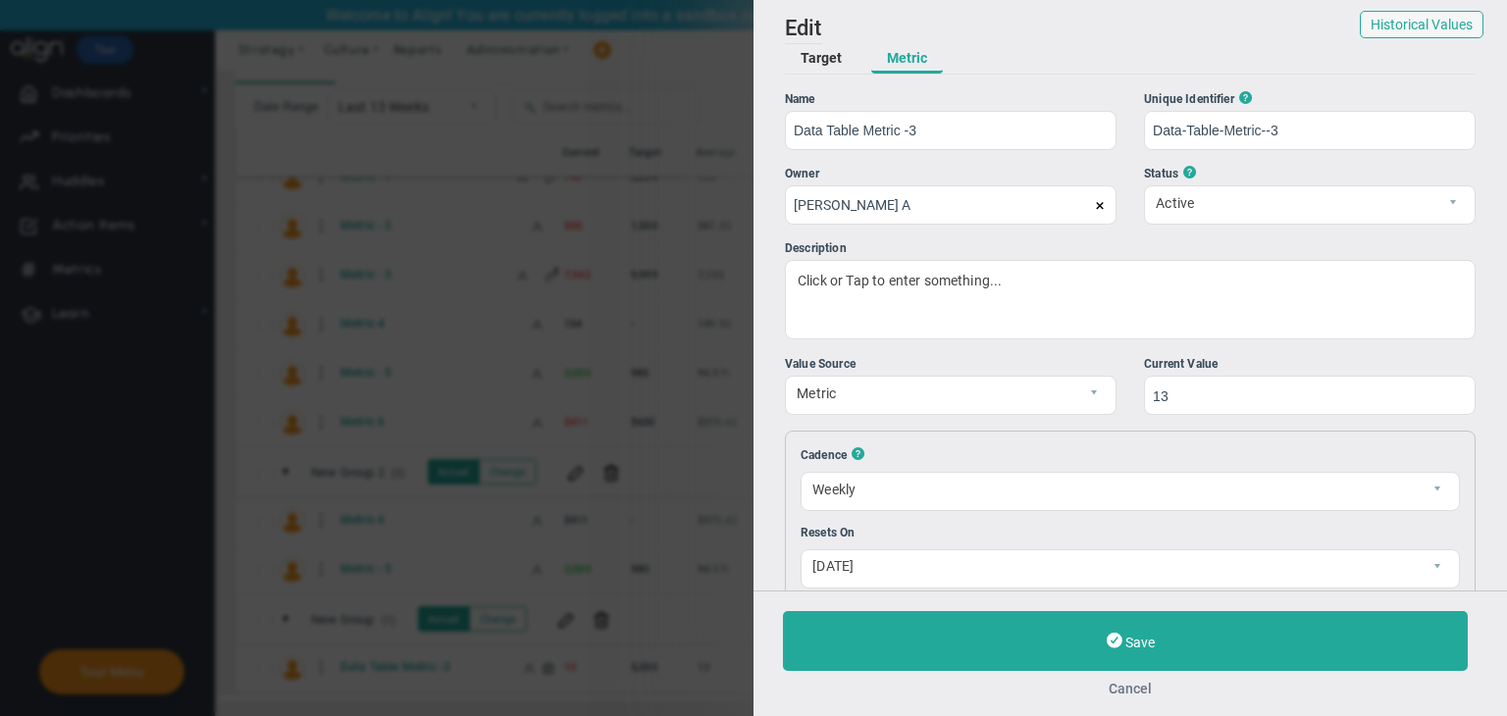
click at [1154, 692] on button "Cancel" at bounding box center [1130, 689] width 695 height 16
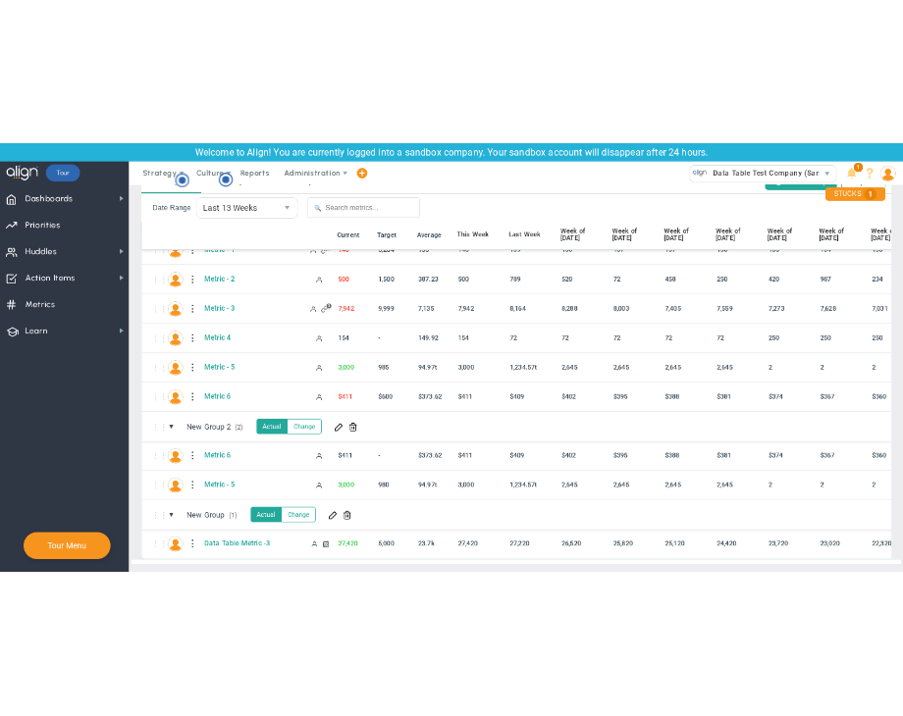
scroll to position [92, 0]
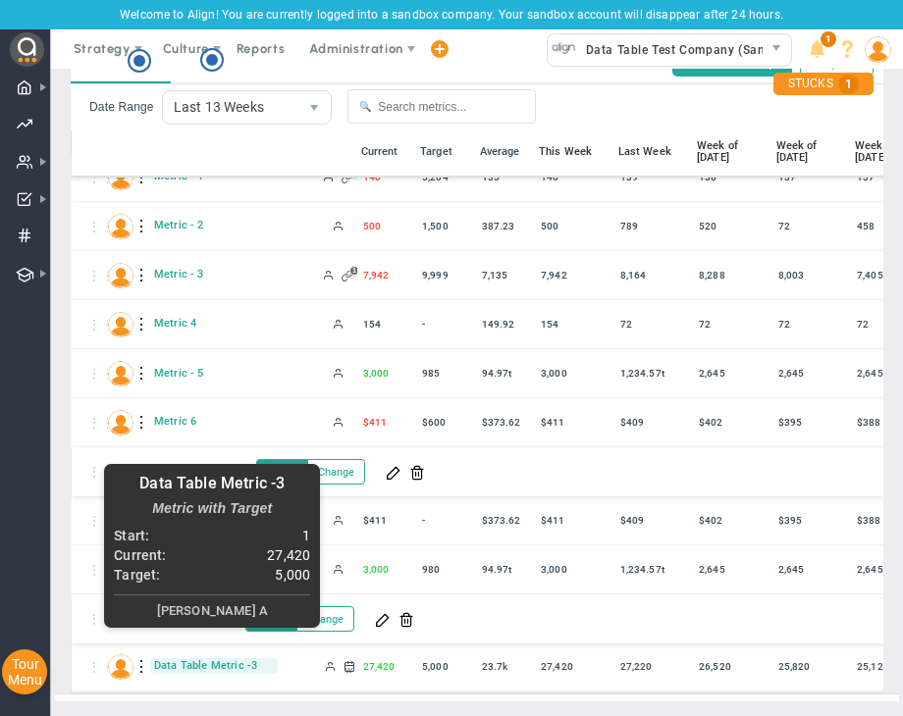
click at [208, 658] on span "Data Table Metric -3" at bounding box center [214, 665] width 128 height 15
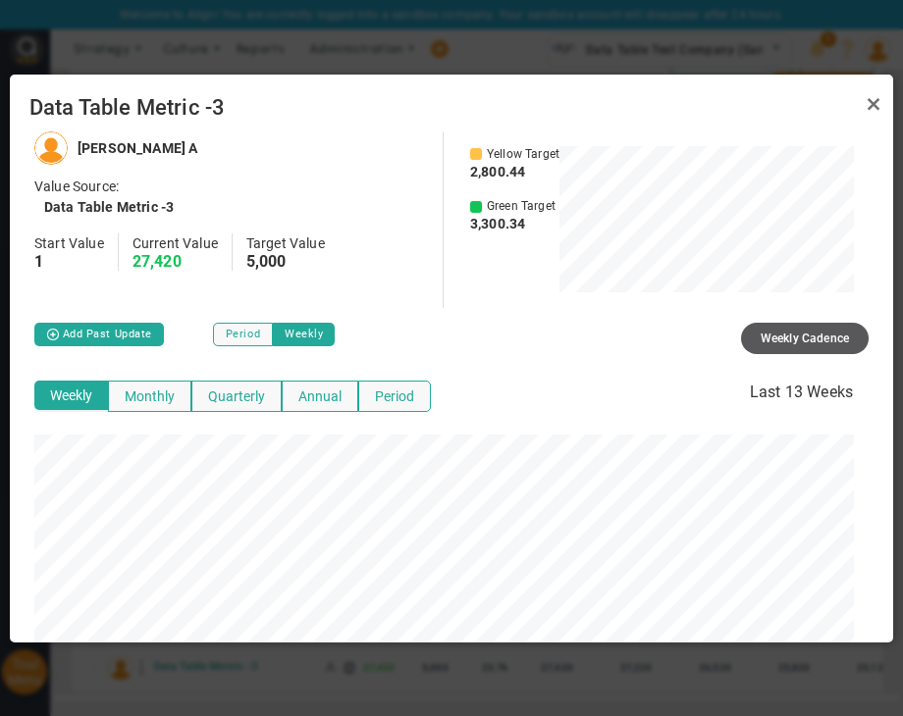
scroll to position [510, 867]
click at [397, 389] on button "Period" at bounding box center [394, 396] width 73 height 31
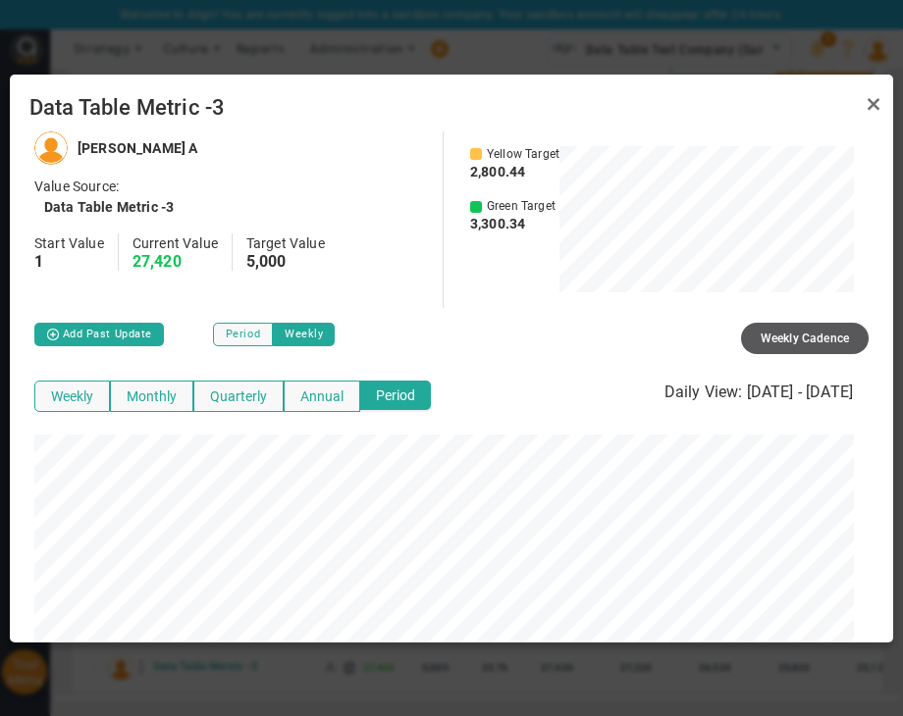
click at [321, 377] on div "Weekly Monthly Quarterly Annual Period Daily View: [DATE] - [DATE]" at bounding box center [451, 398] width 834 height 44
click at [309, 393] on button "Annual" at bounding box center [322, 396] width 77 height 31
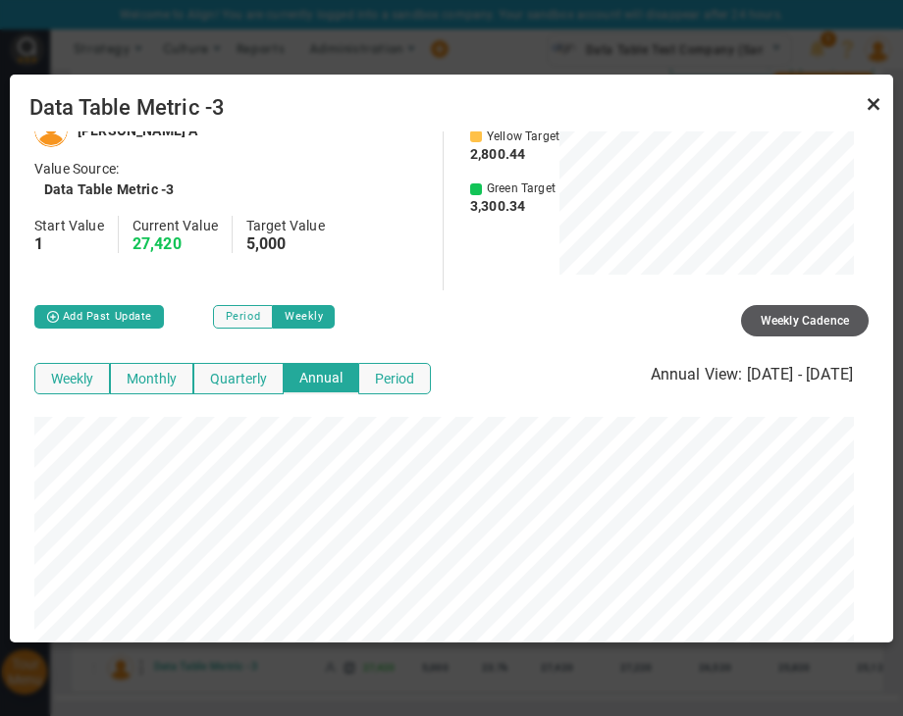
click at [873, 104] on link "Close" at bounding box center [873, 104] width 24 height 24
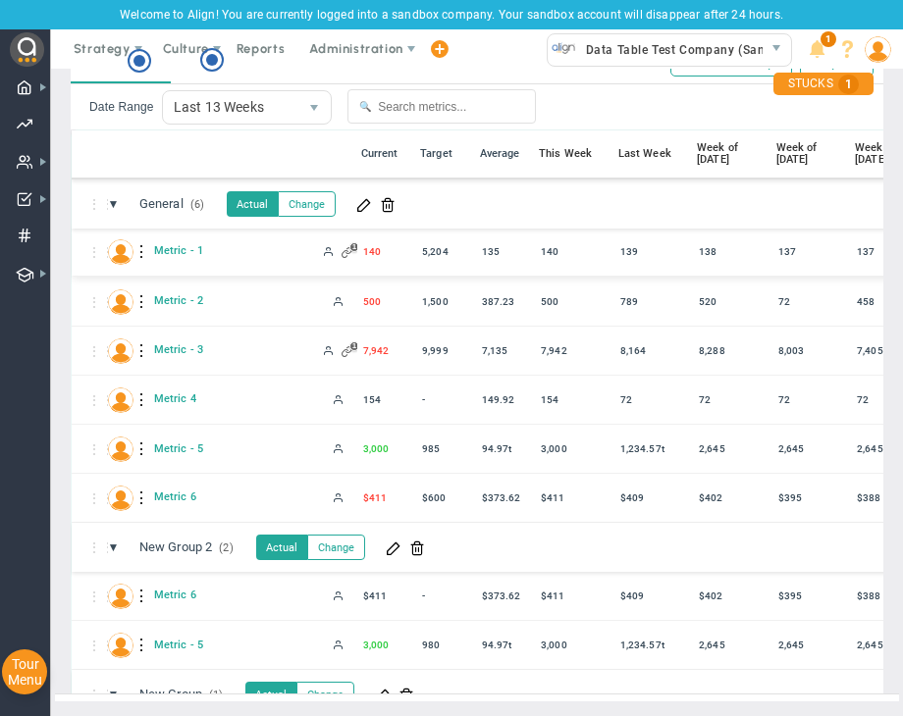
scroll to position [0, 0]
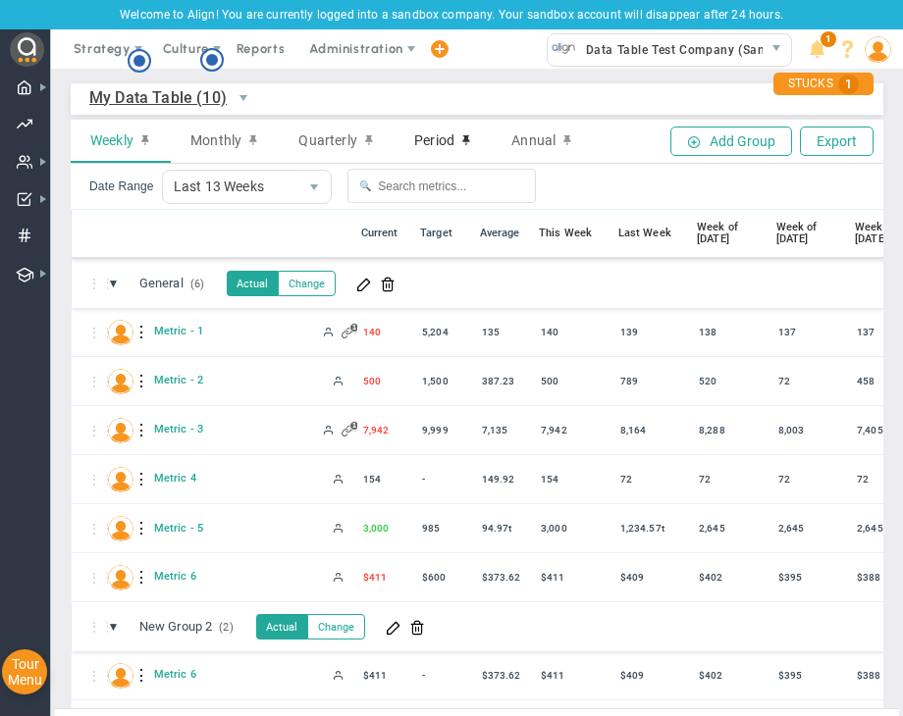
click at [418, 123] on div "Period" at bounding box center [442, 141] width 97 height 43
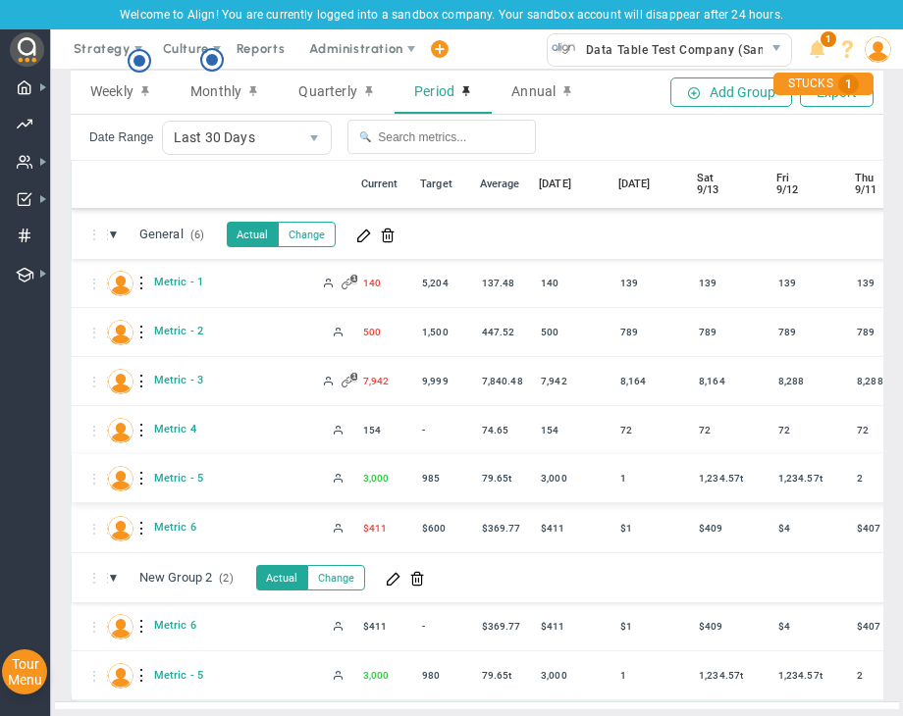
scroll to position [71, 0]
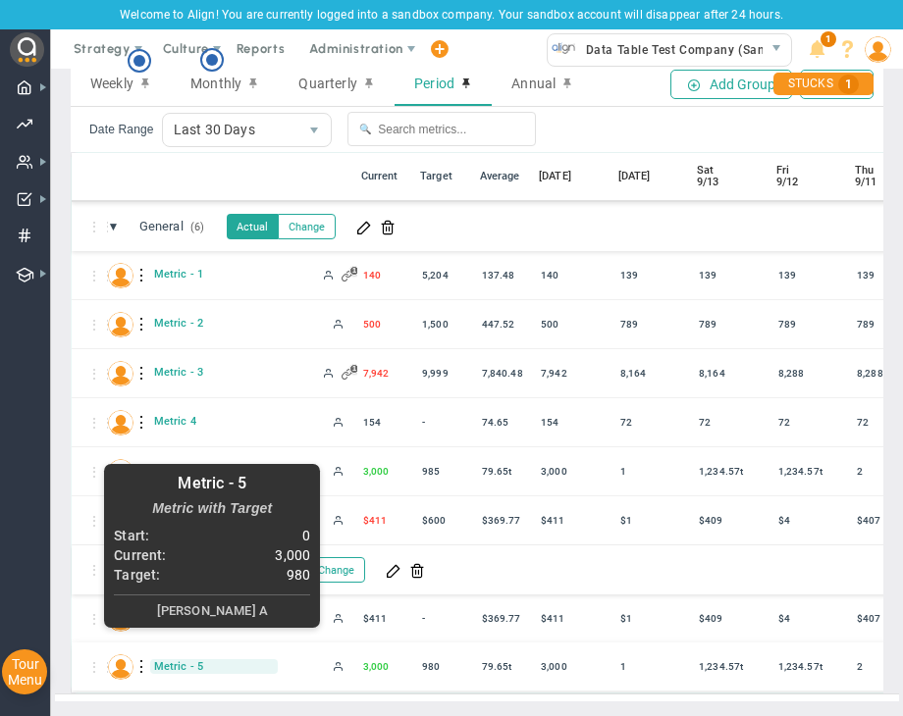
click at [173, 659] on span "Metric - 5" at bounding box center [214, 666] width 128 height 15
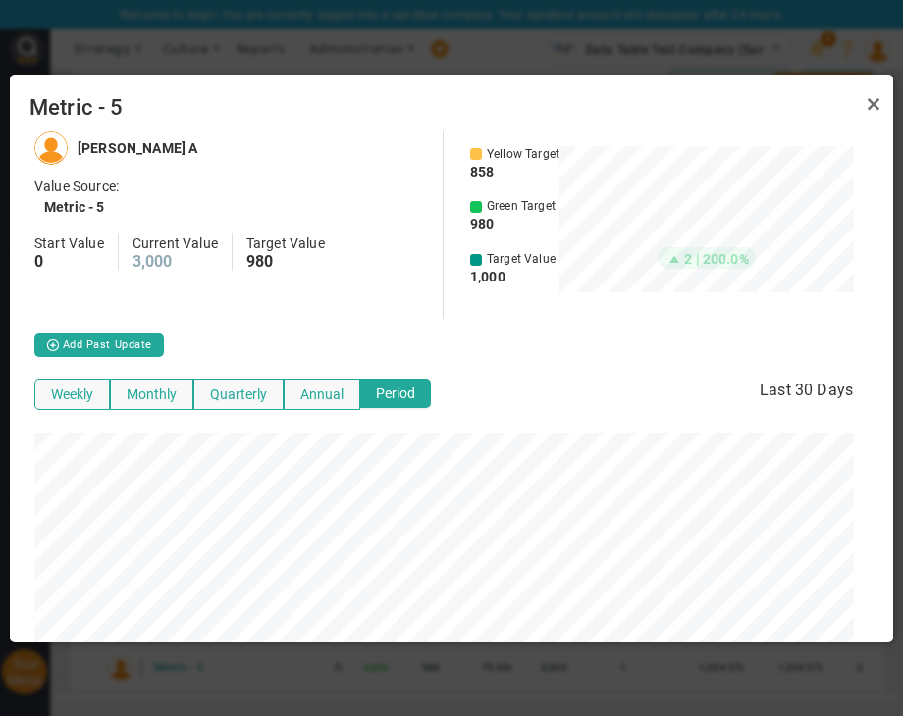
scroll to position [510, 867]
click at [861, 107] on link "Close" at bounding box center [873, 104] width 24 height 24
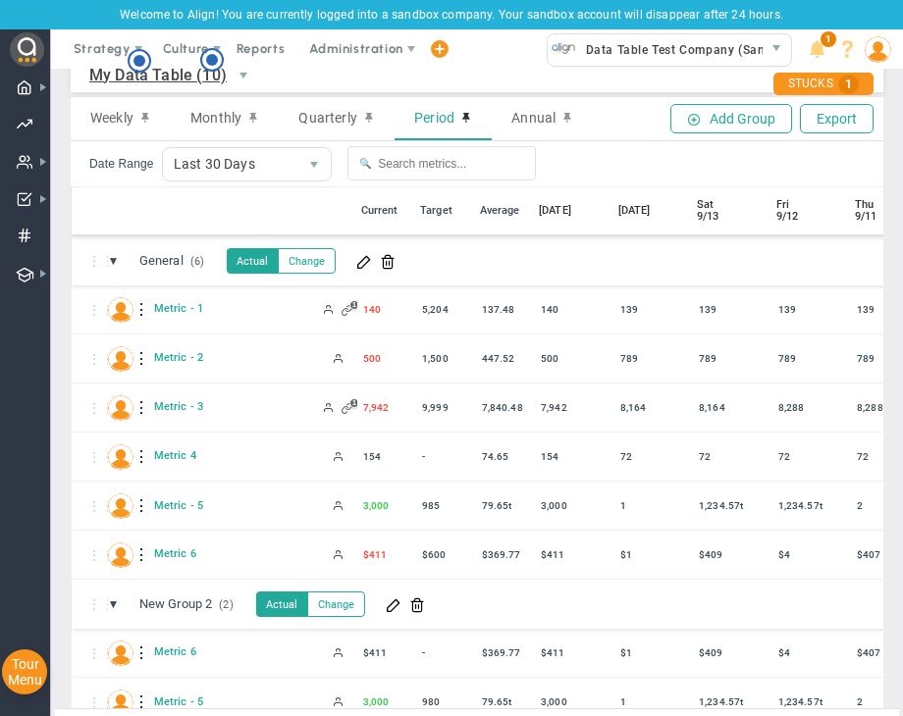
scroll to position [0, 0]
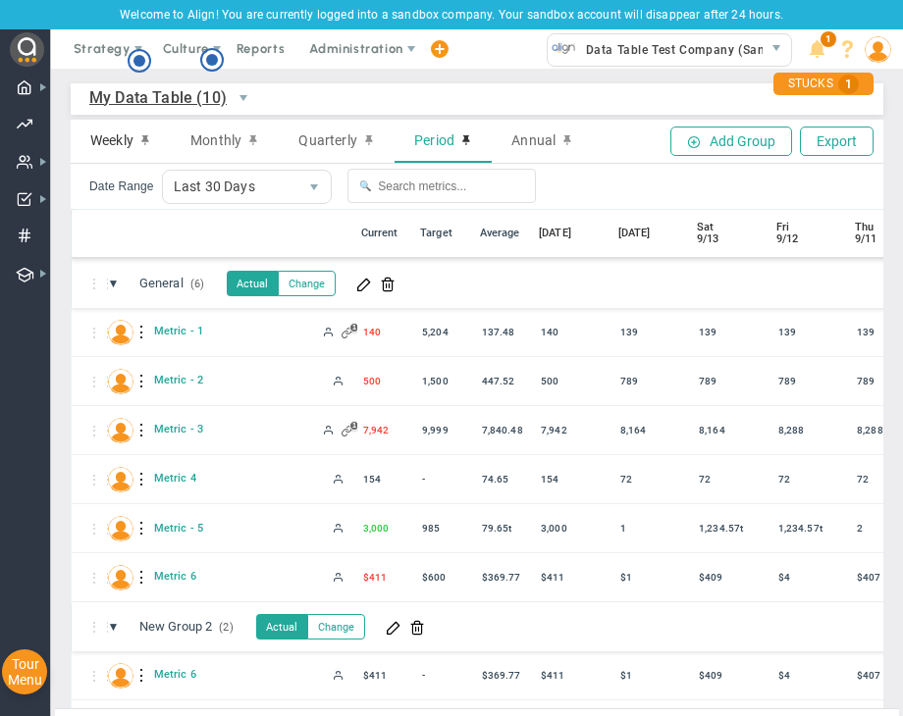
click at [86, 131] on div "Weekly" at bounding box center [121, 141] width 100 height 43
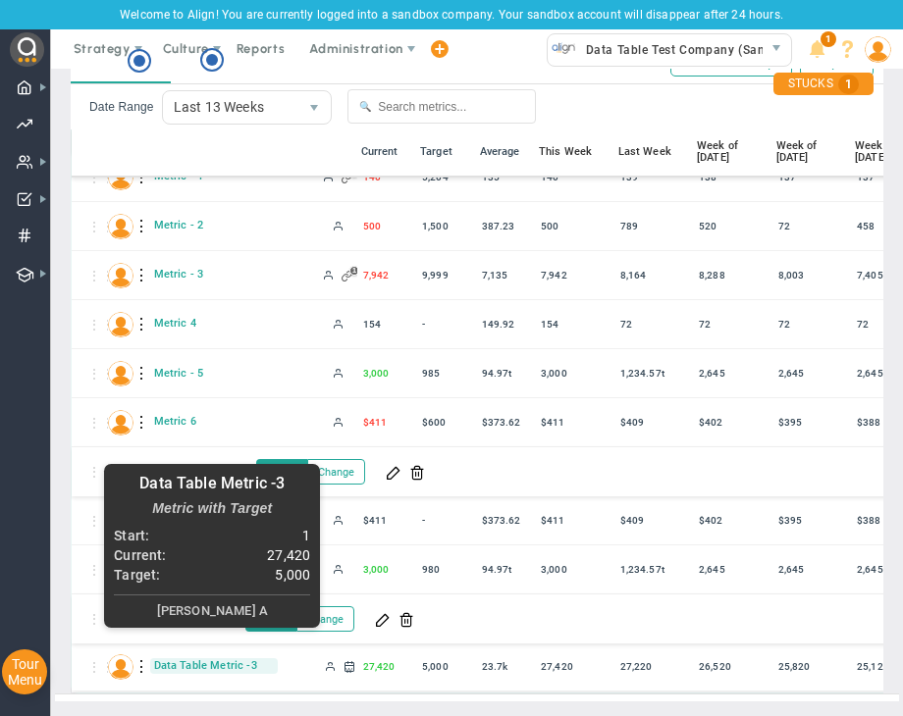
click at [182, 658] on span "Data Table Metric -3" at bounding box center [214, 665] width 128 height 15
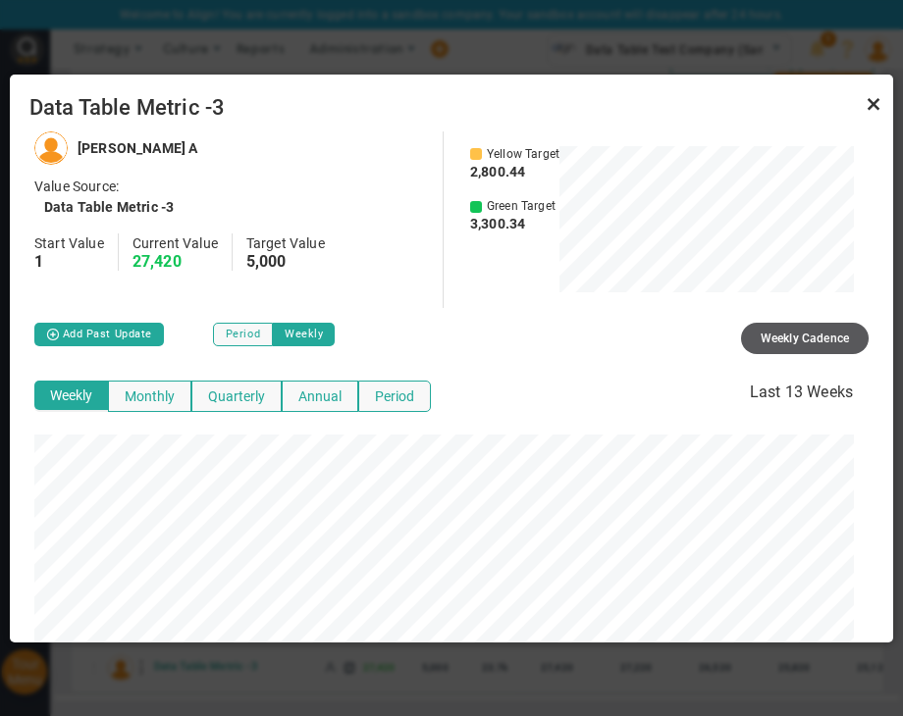
click at [871, 112] on link "Close" at bounding box center [873, 104] width 24 height 24
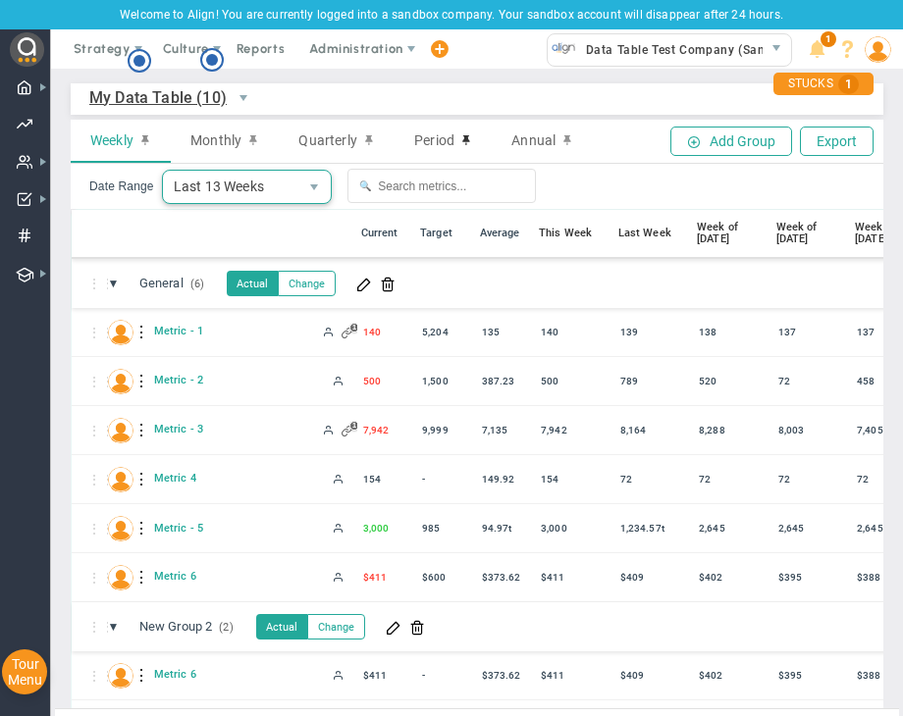
click at [232, 187] on span "Last 13 Weeks" at bounding box center [230, 187] width 135 height 32
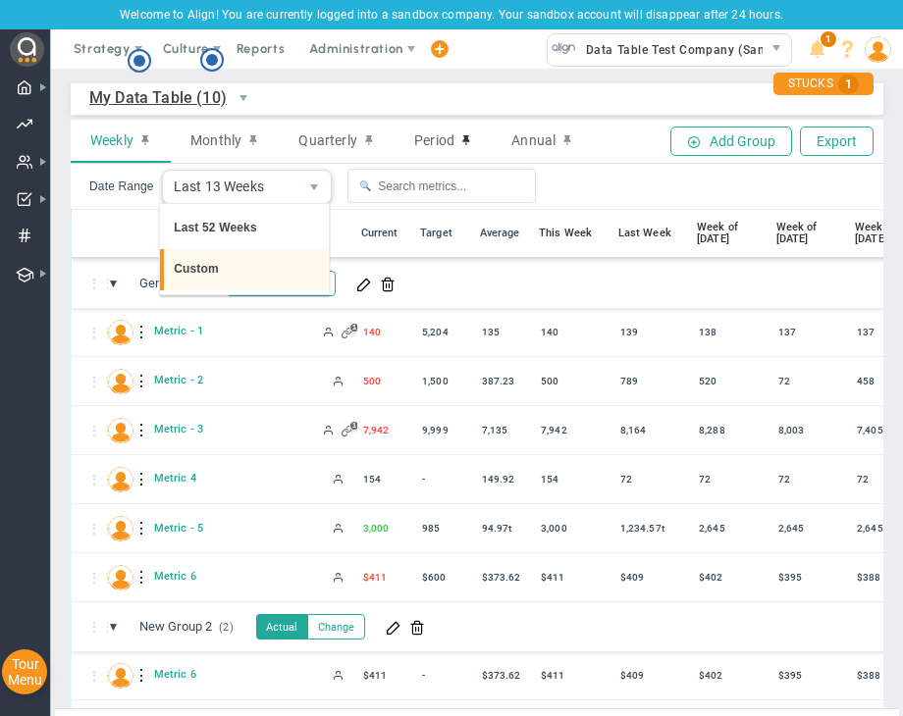
click at [253, 277] on li "Custom" at bounding box center [244, 269] width 169 height 41
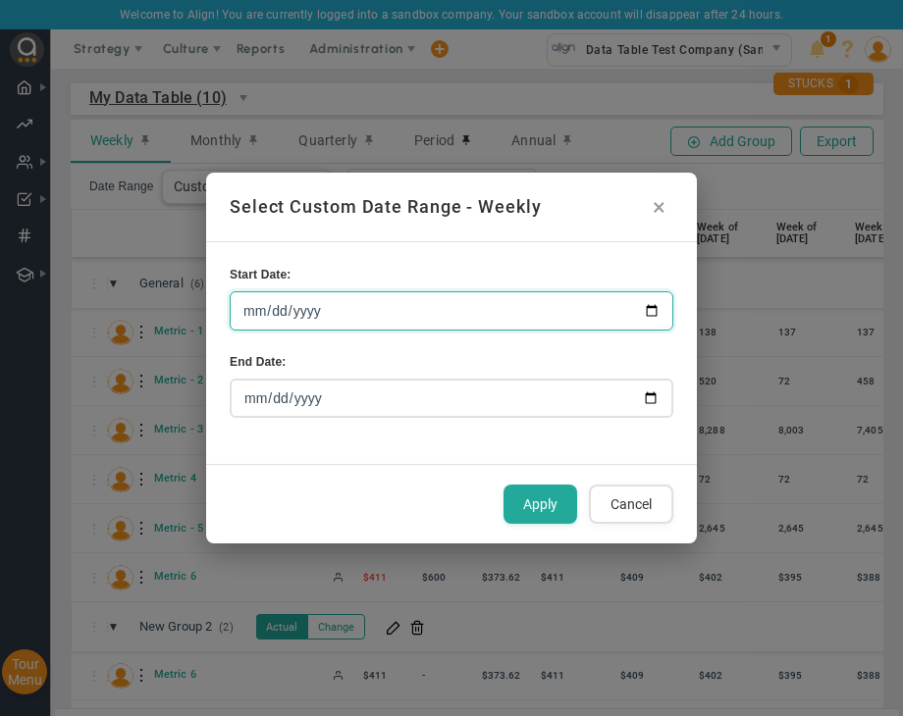
click at [648, 311] on input "[DATE]" at bounding box center [451, 310] width 443 height 39
type input "[DATE]"
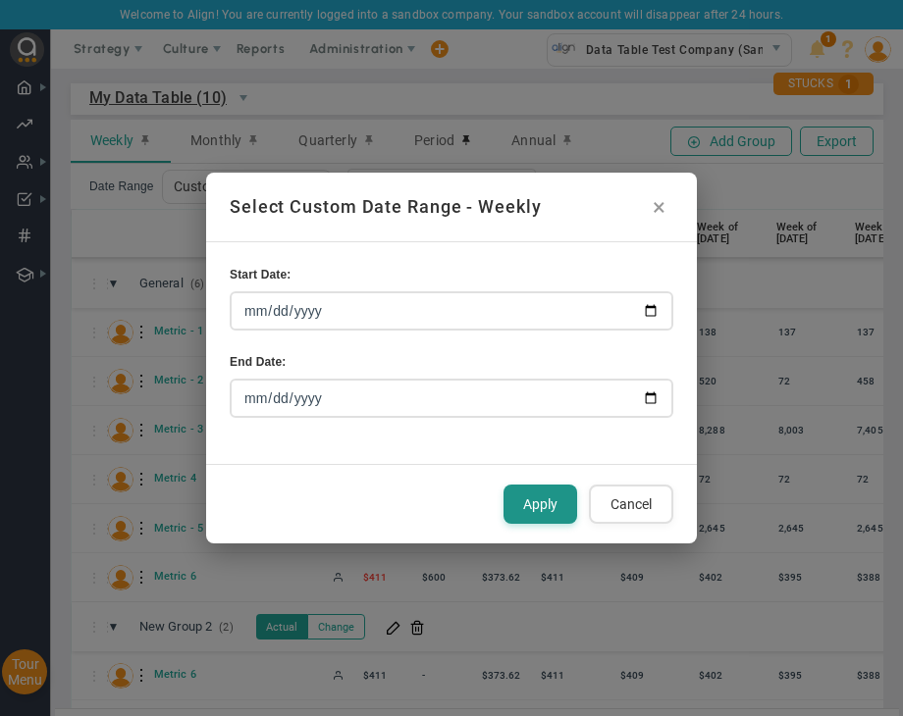
click at [566, 511] on button "Apply" at bounding box center [540, 504] width 74 height 39
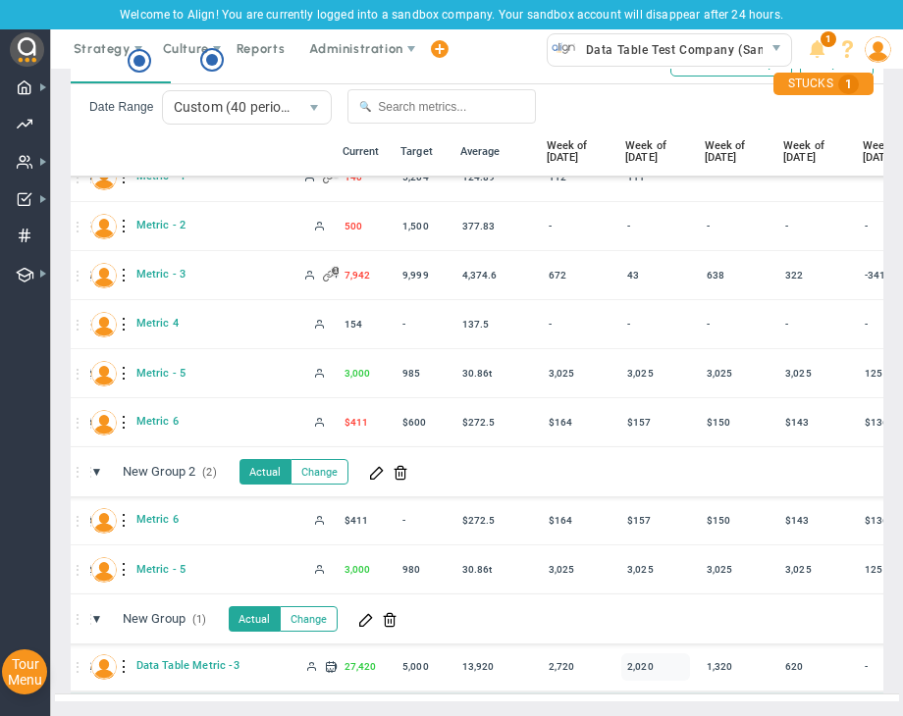
click at [636, 653] on div "2,020" at bounding box center [655, 666] width 69 height 27
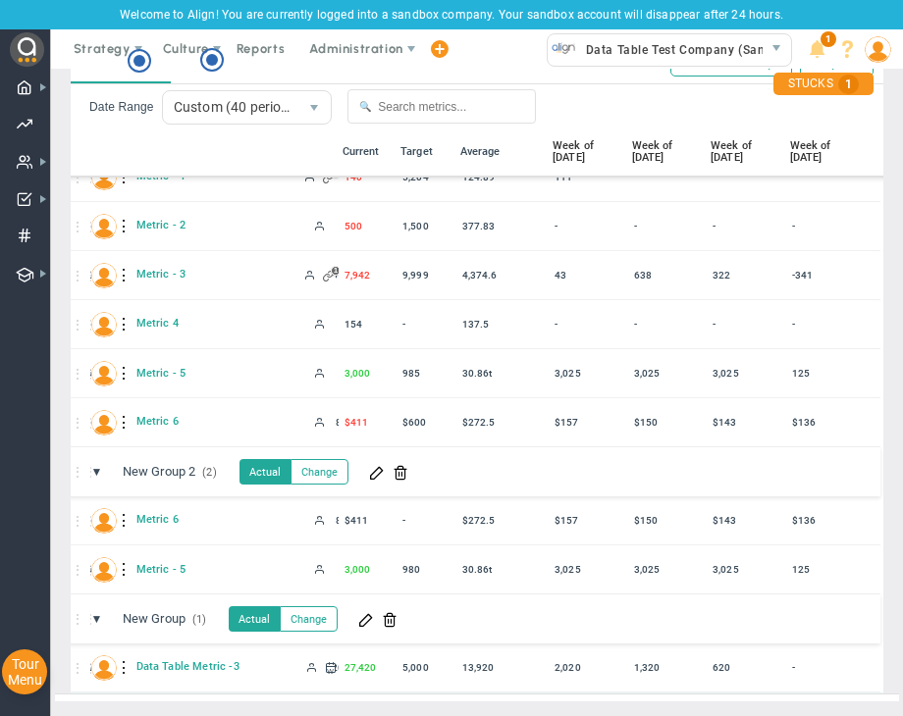
scroll to position [0, 2308]
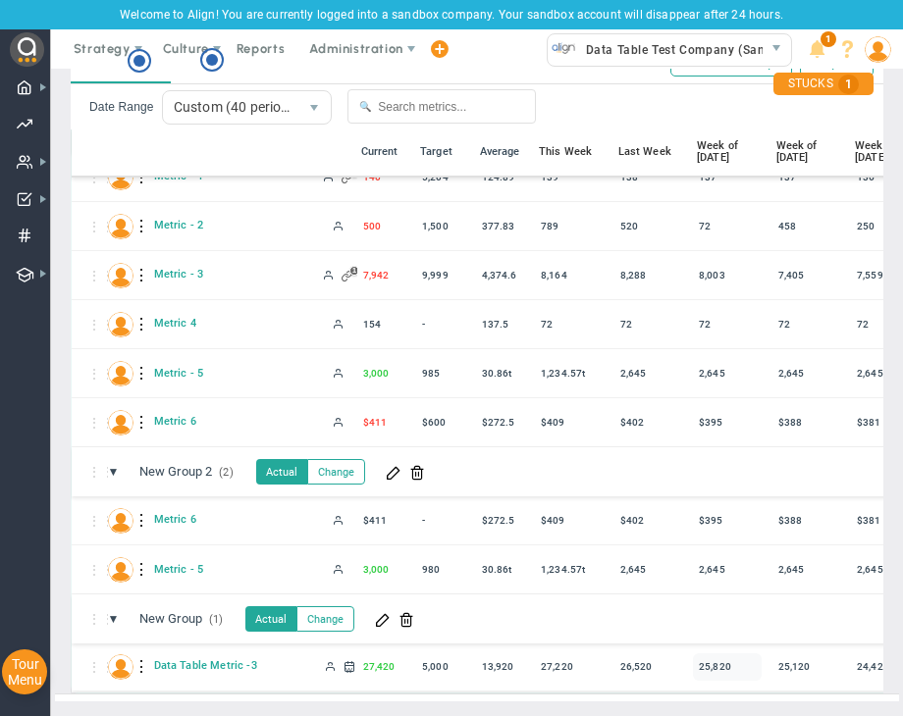
click at [718, 653] on div "25,820" at bounding box center [727, 666] width 69 height 27
drag, startPoint x: 716, startPoint y: 652, endPoint x: 719, endPoint y: 633, distance: 19.8
click at [714, 653] on div "25,820" at bounding box center [727, 666] width 69 height 27
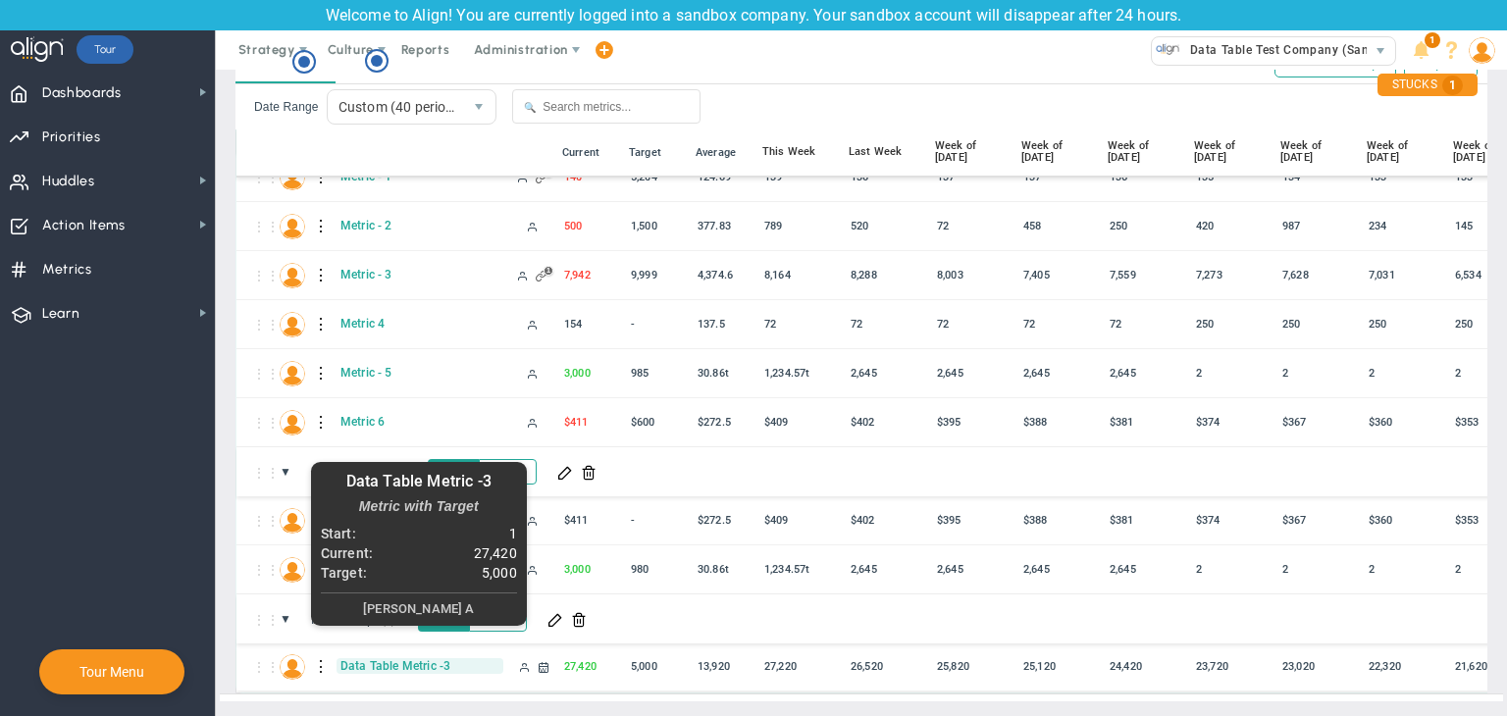
click at [363, 658] on span "Data Table Metric -3" at bounding box center [420, 666] width 167 height 16
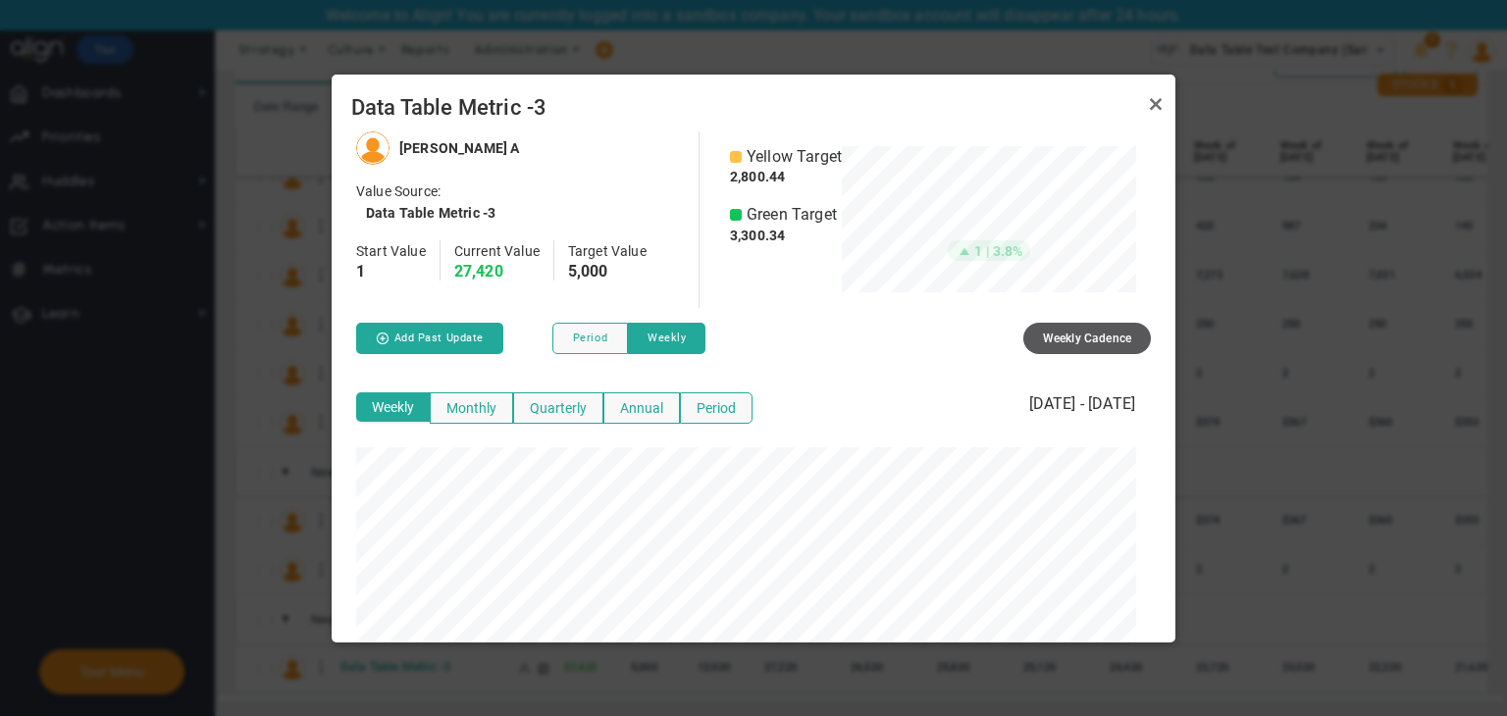
scroll to position [20, 0]
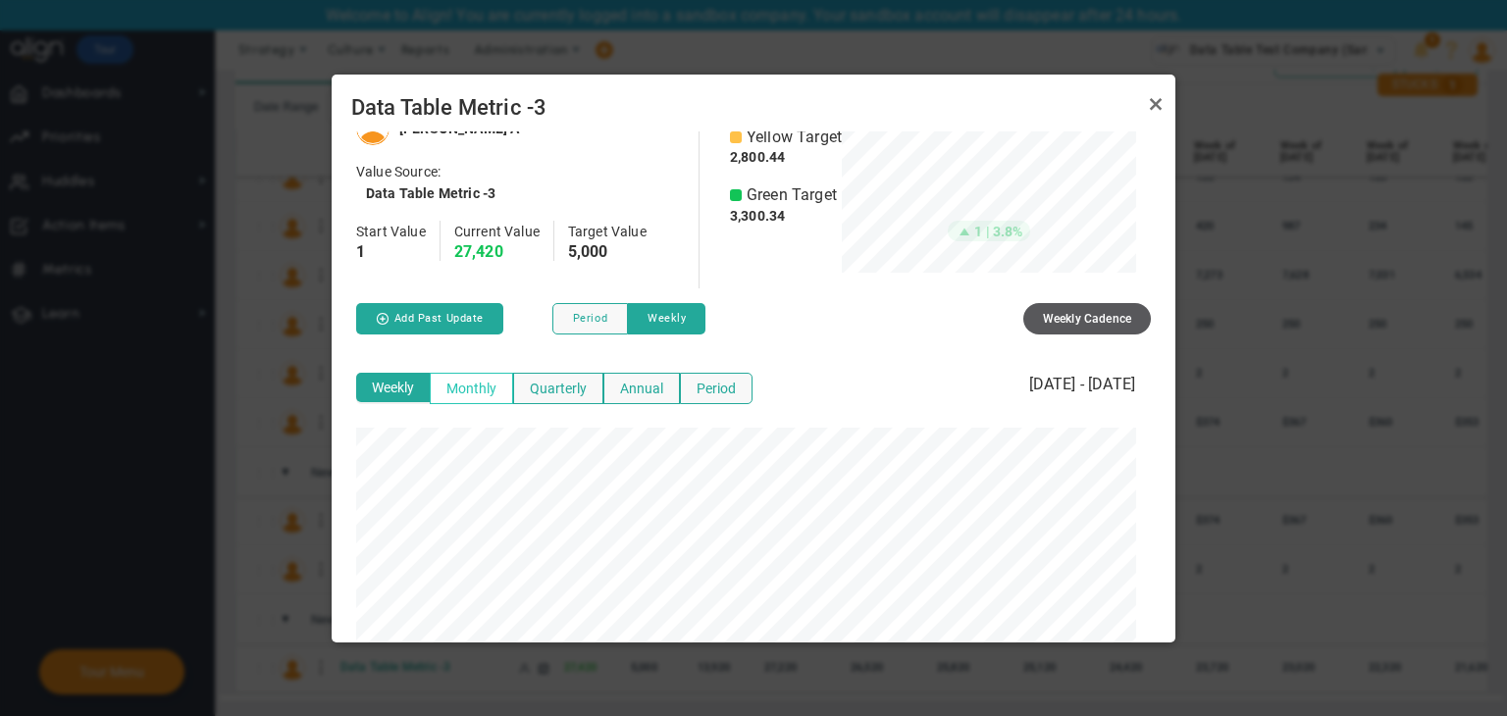
click at [456, 375] on button "Monthly" at bounding box center [471, 388] width 83 height 31
click at [561, 391] on button "Quarterly" at bounding box center [558, 388] width 90 height 31
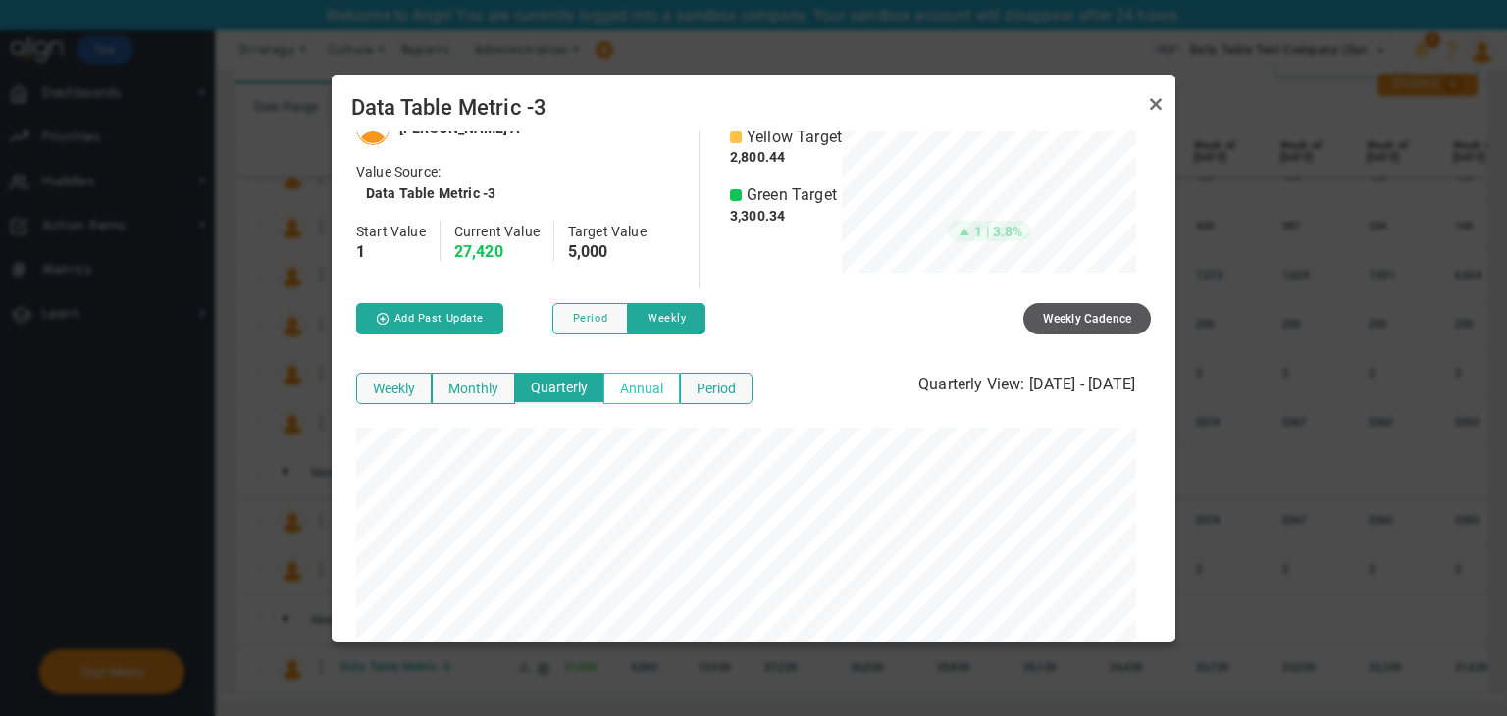
click at [603, 390] on button "Annual" at bounding box center [641, 388] width 77 height 31
click at [701, 389] on button "Period" at bounding box center [716, 388] width 73 height 31
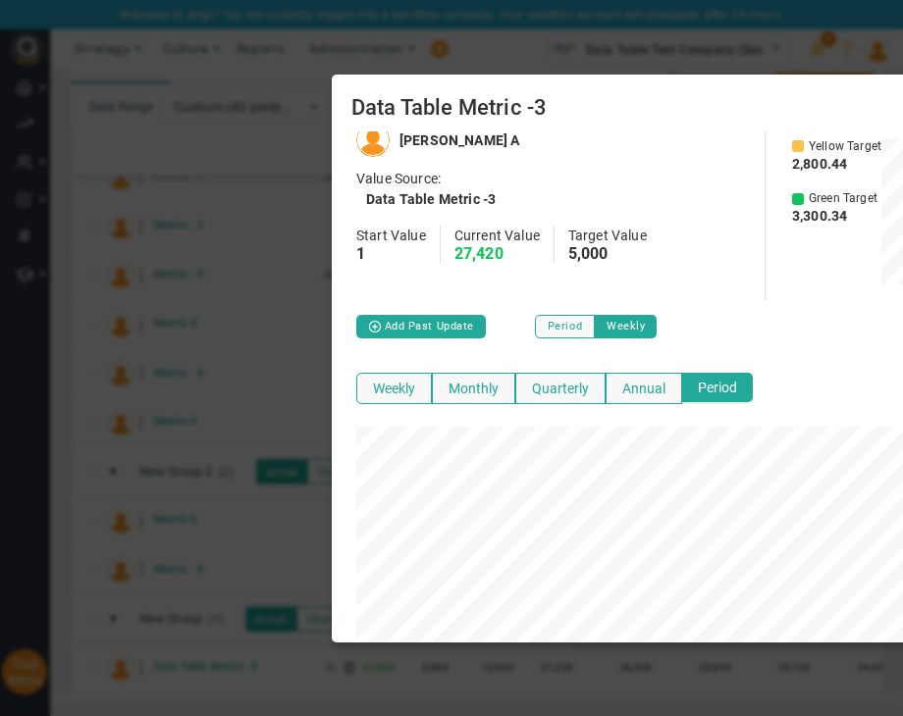
scroll to position [510, 867]
drag, startPoint x: 883, startPoint y: 60, endPoint x: 388, endPoint y: 401, distance: 601.7
click at [388, 401] on button "Weekly" at bounding box center [394, 388] width 76 height 31
click at [310, 275] on div at bounding box center [451, 358] width 903 height 716
click at [191, 403] on div at bounding box center [451, 358] width 903 height 716
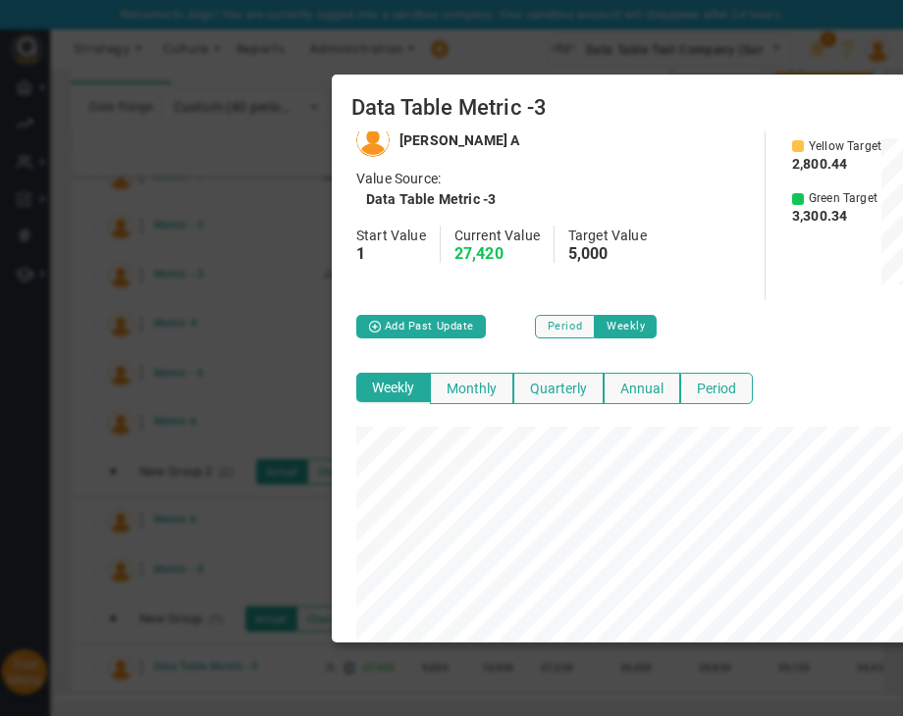
click at [205, 389] on div at bounding box center [451, 358] width 903 height 716
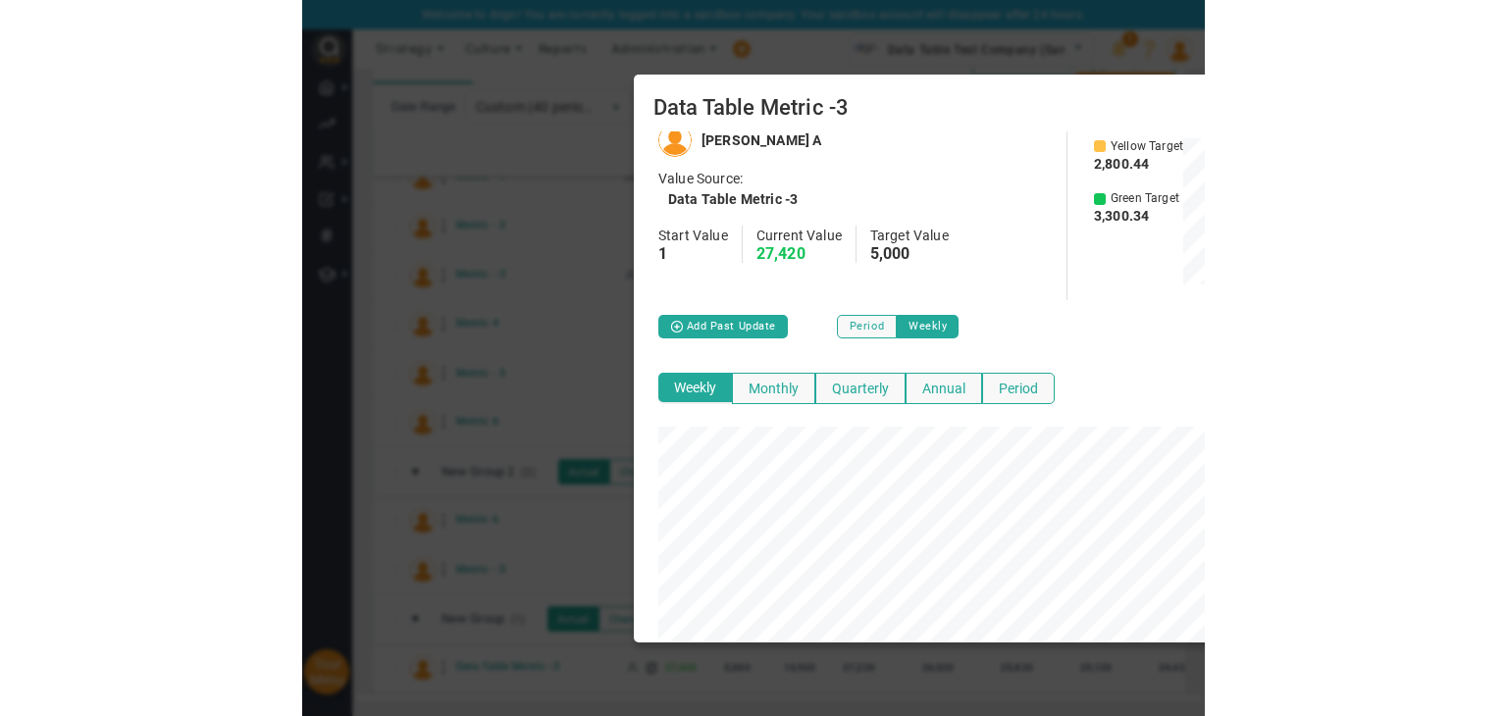
scroll to position [980591, 980274]
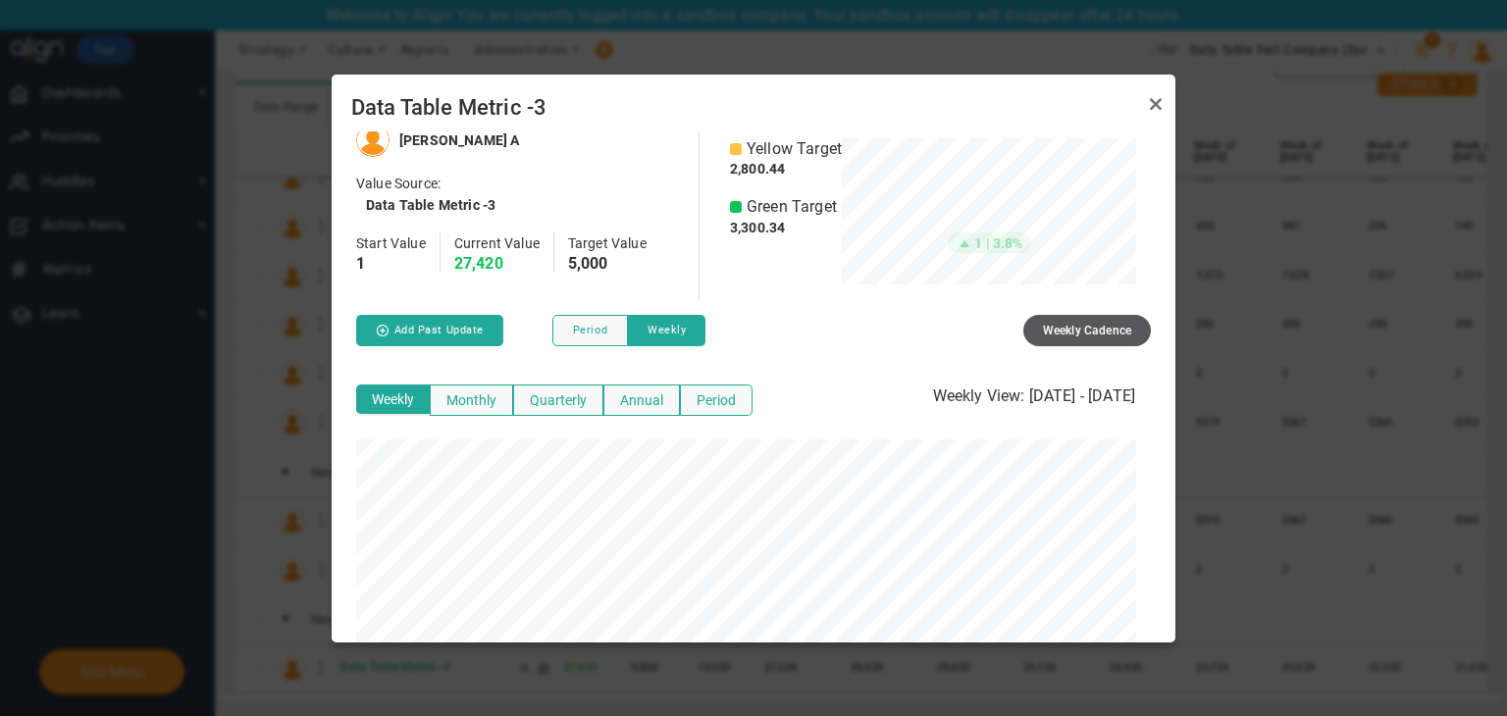
click at [1154, 87] on div at bounding box center [1156, 102] width 24 height 30
click at [1159, 105] on link "Close" at bounding box center [1156, 104] width 24 height 24
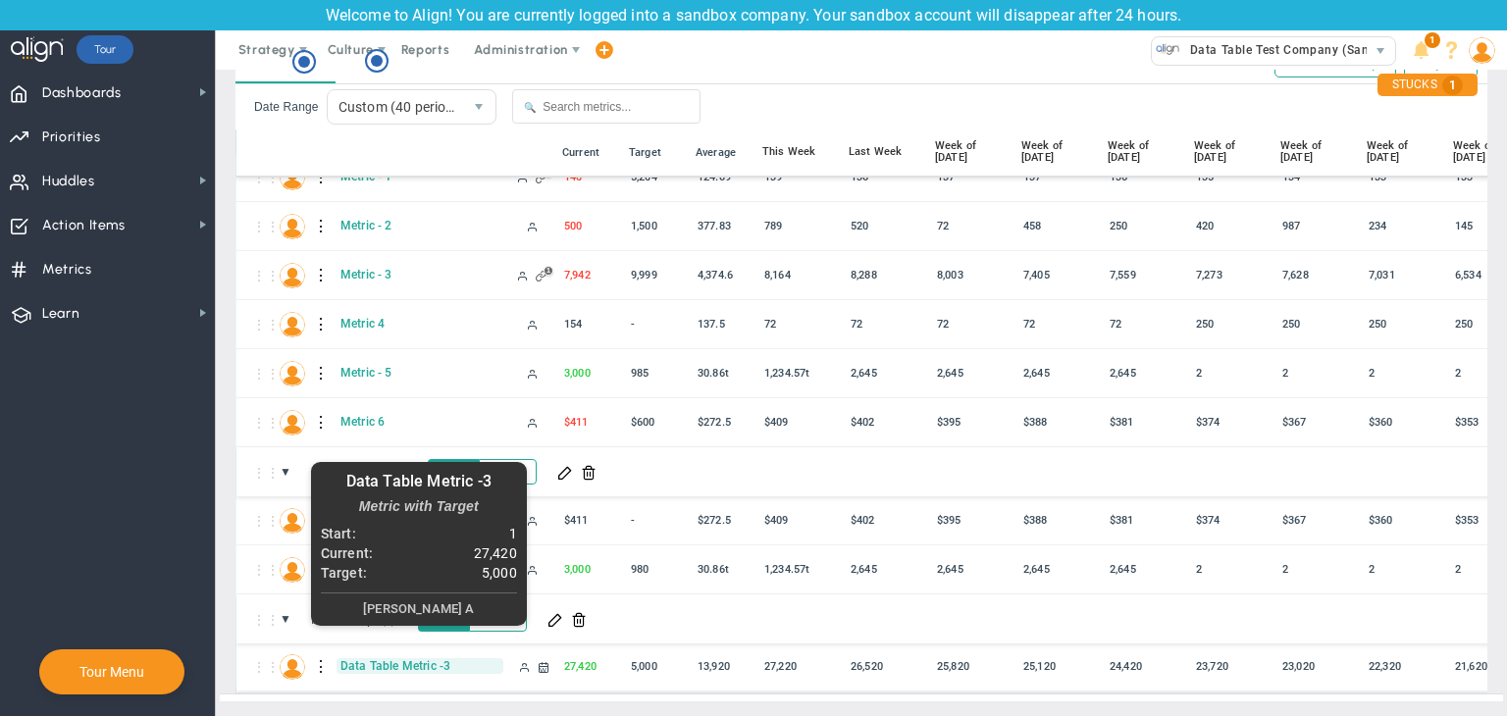
click at [396, 658] on span "Data Table Metric -3" at bounding box center [420, 666] width 167 height 16
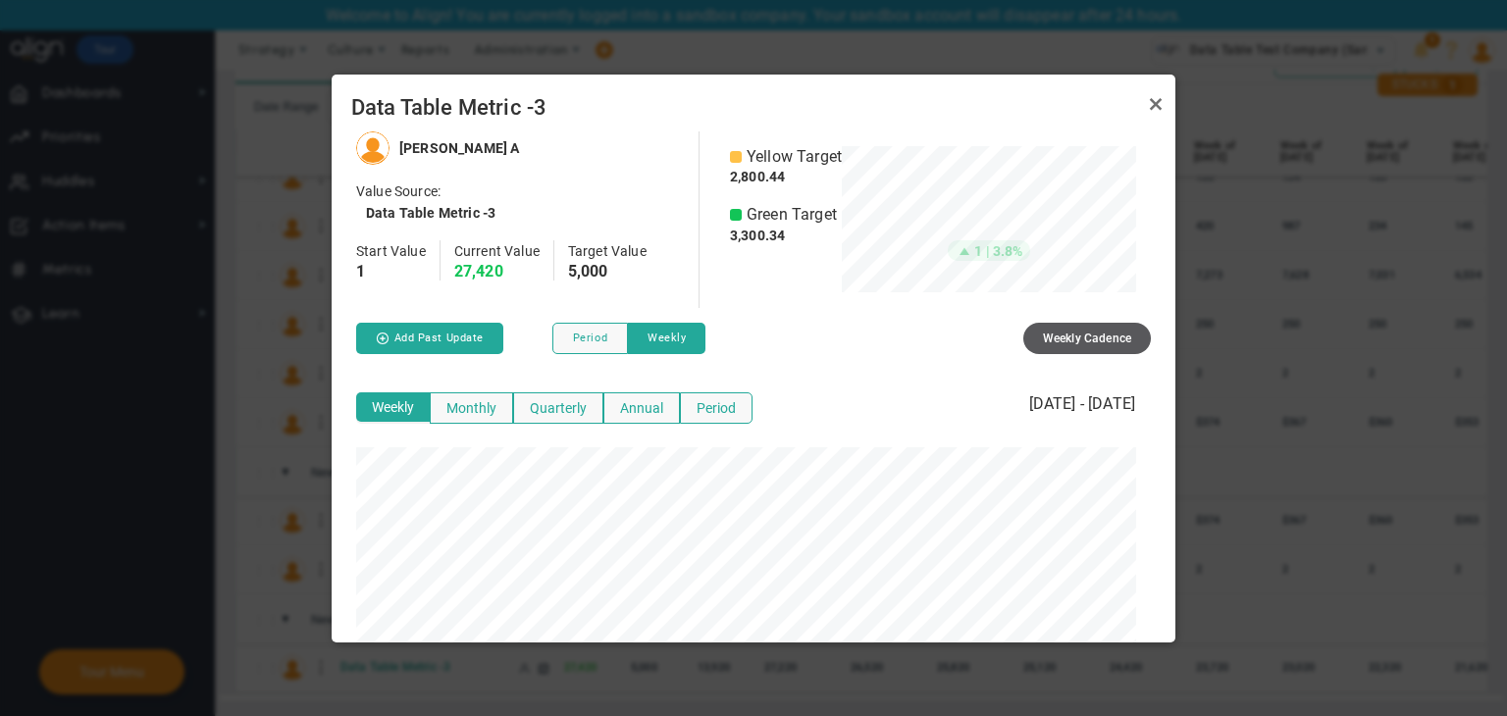
scroll to position [510, 828]
click at [707, 404] on button "Period" at bounding box center [716, 407] width 73 height 31
click at [628, 409] on button "Annual" at bounding box center [643, 407] width 77 height 31
click at [724, 407] on button "Period" at bounding box center [716, 407] width 73 height 31
click at [502, 416] on button "Monthly" at bounding box center [473, 407] width 83 height 31
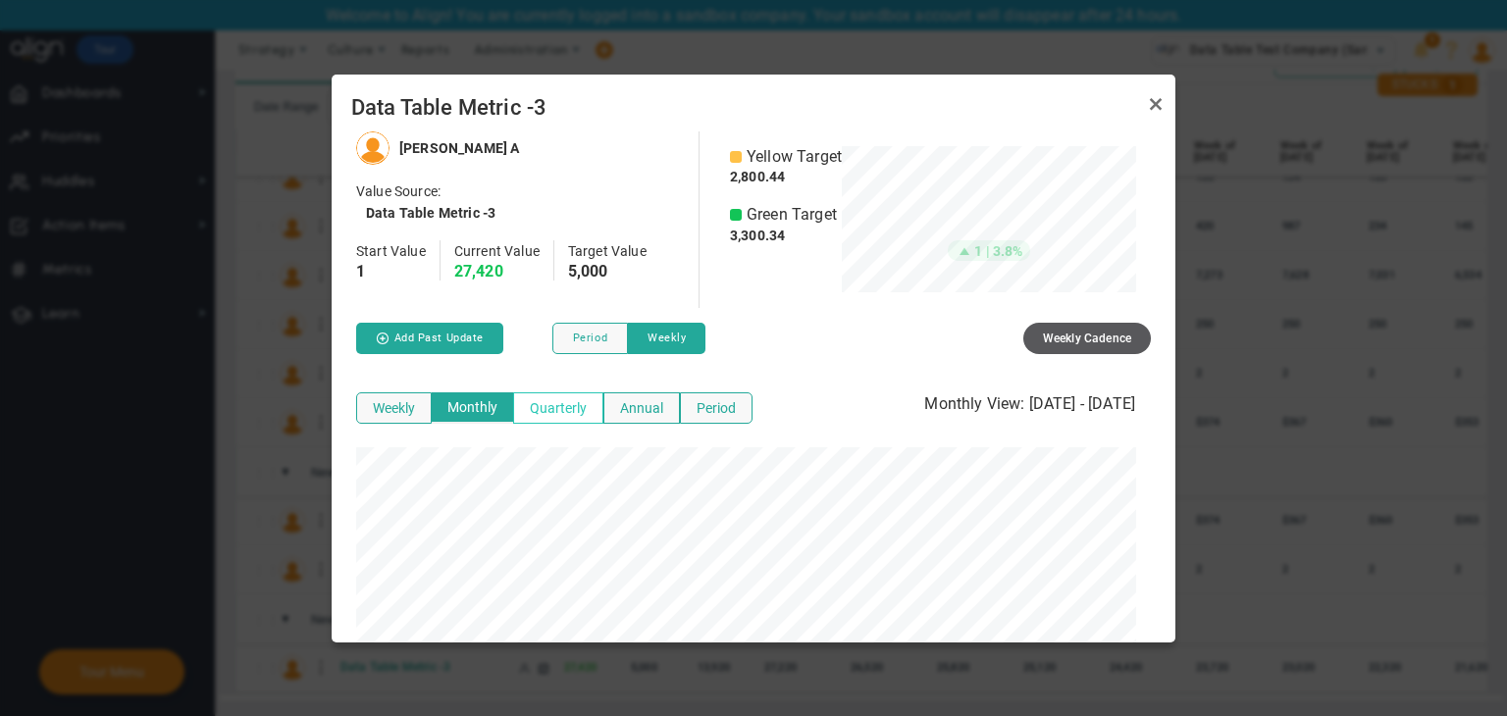
click at [541, 408] on button "Quarterly" at bounding box center [558, 407] width 90 height 31
click at [460, 405] on button "Monthly" at bounding box center [473, 407] width 83 height 31
click at [1146, 102] on link "Close" at bounding box center [1156, 104] width 24 height 24
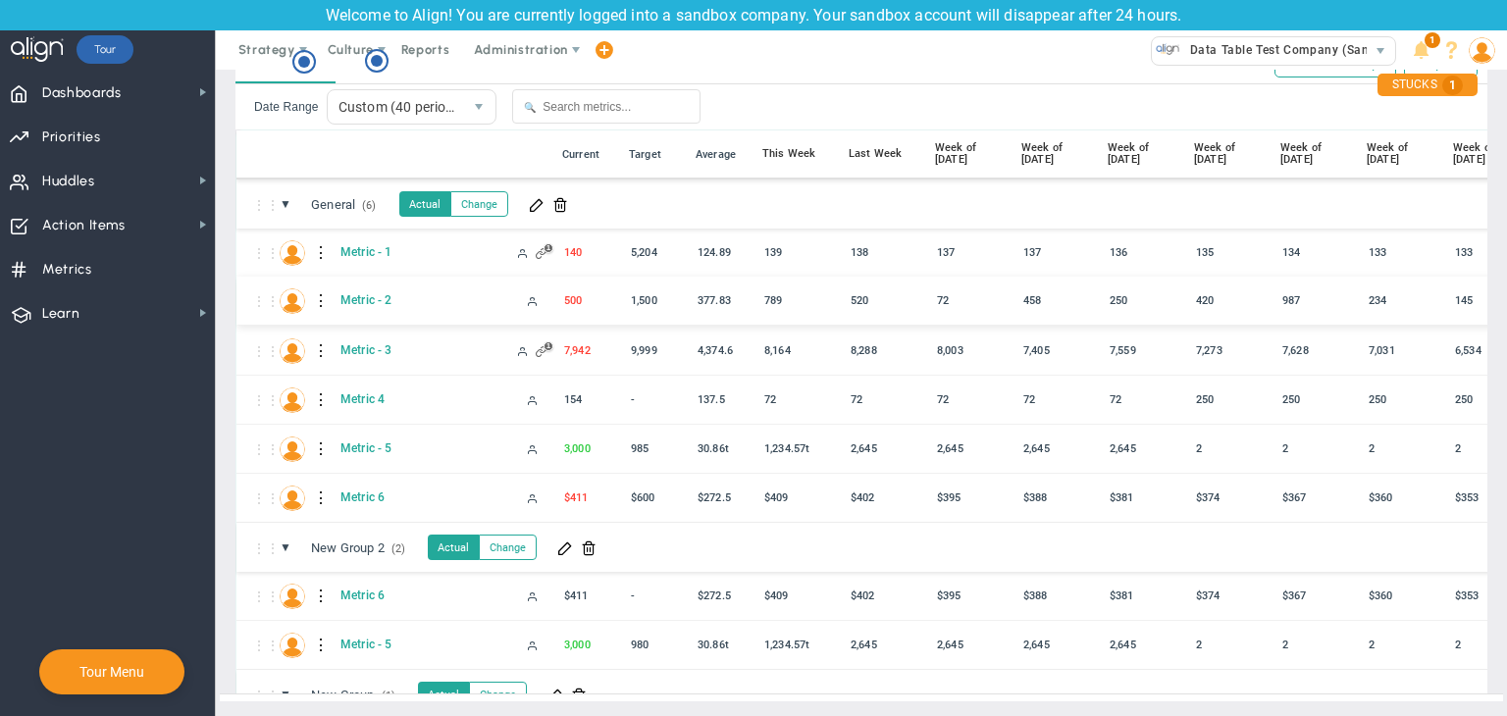
scroll to position [0, 0]
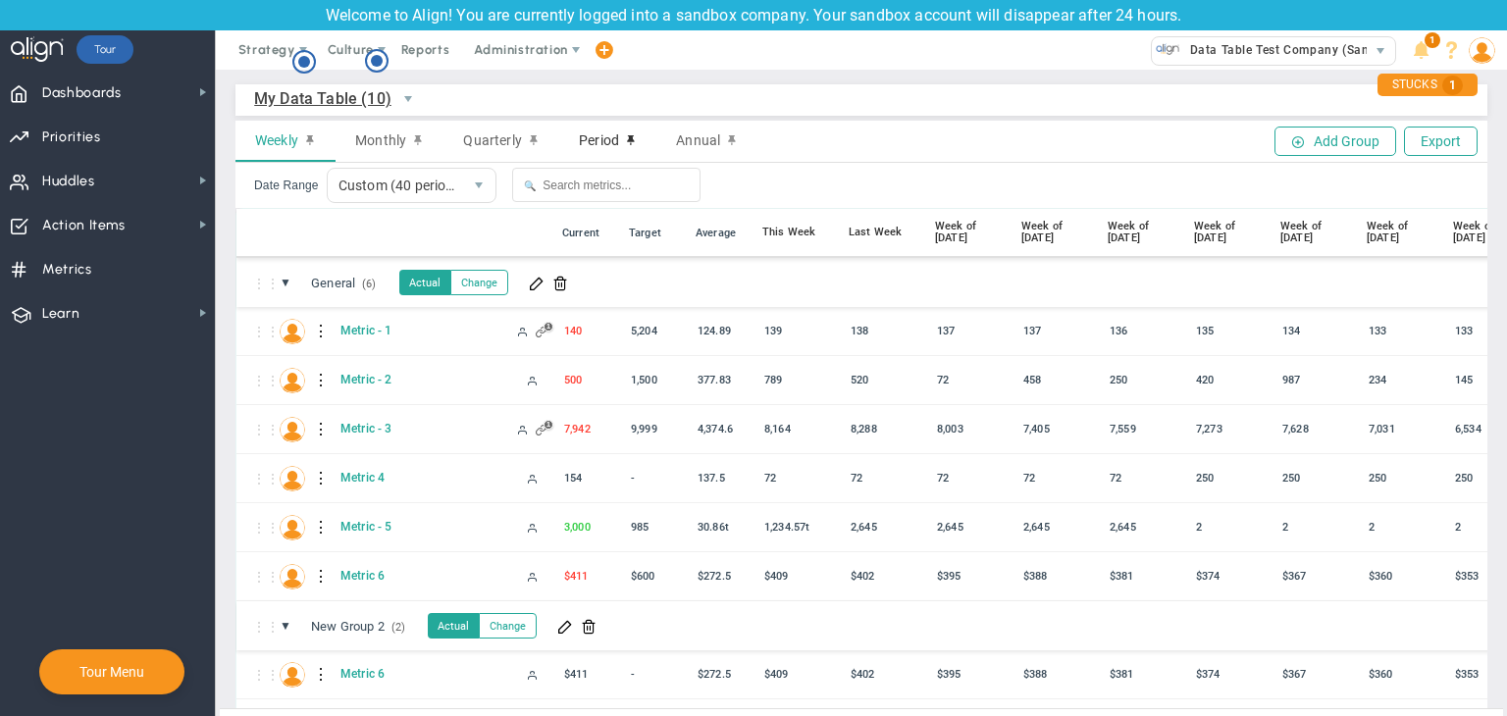
click at [612, 153] on div "Period" at bounding box center [607, 141] width 97 height 41
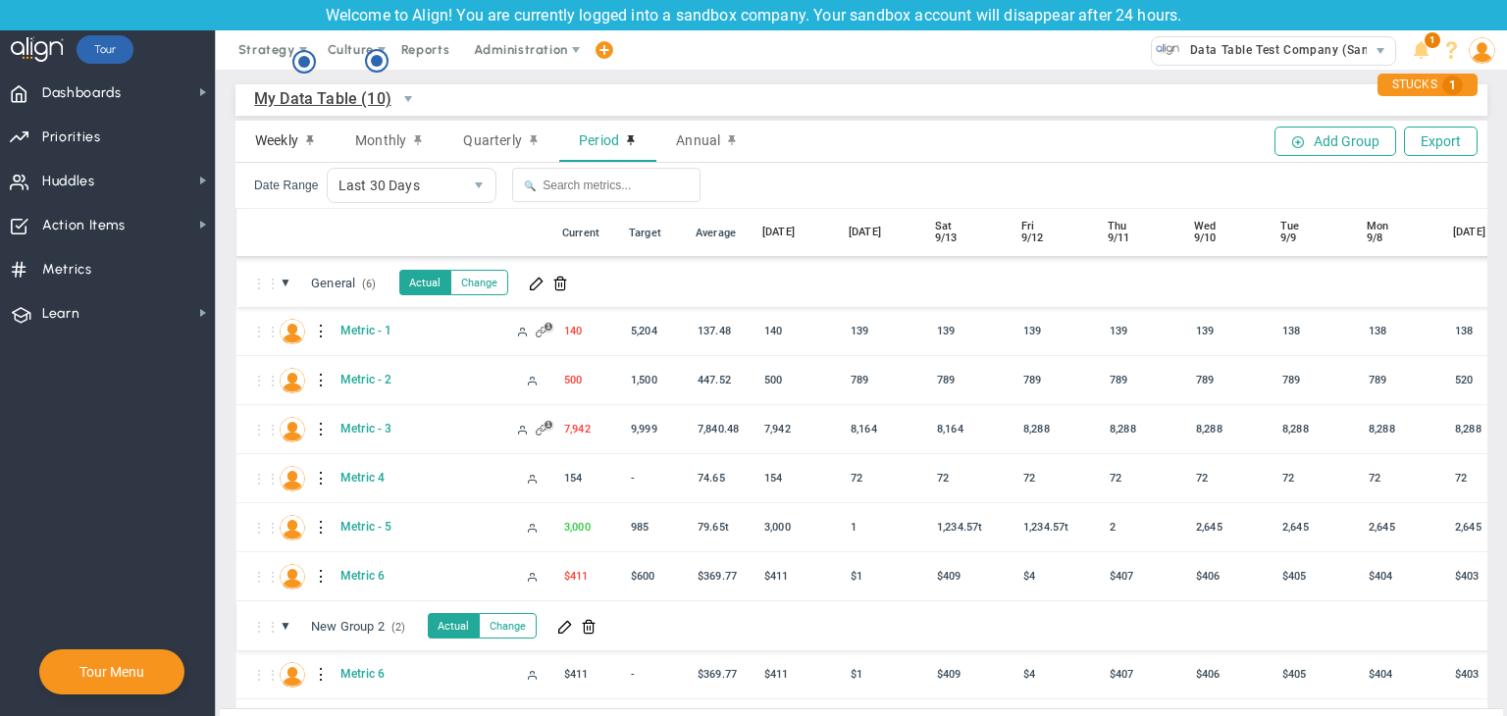
click at [293, 151] on div "Weekly" at bounding box center [285, 141] width 100 height 41
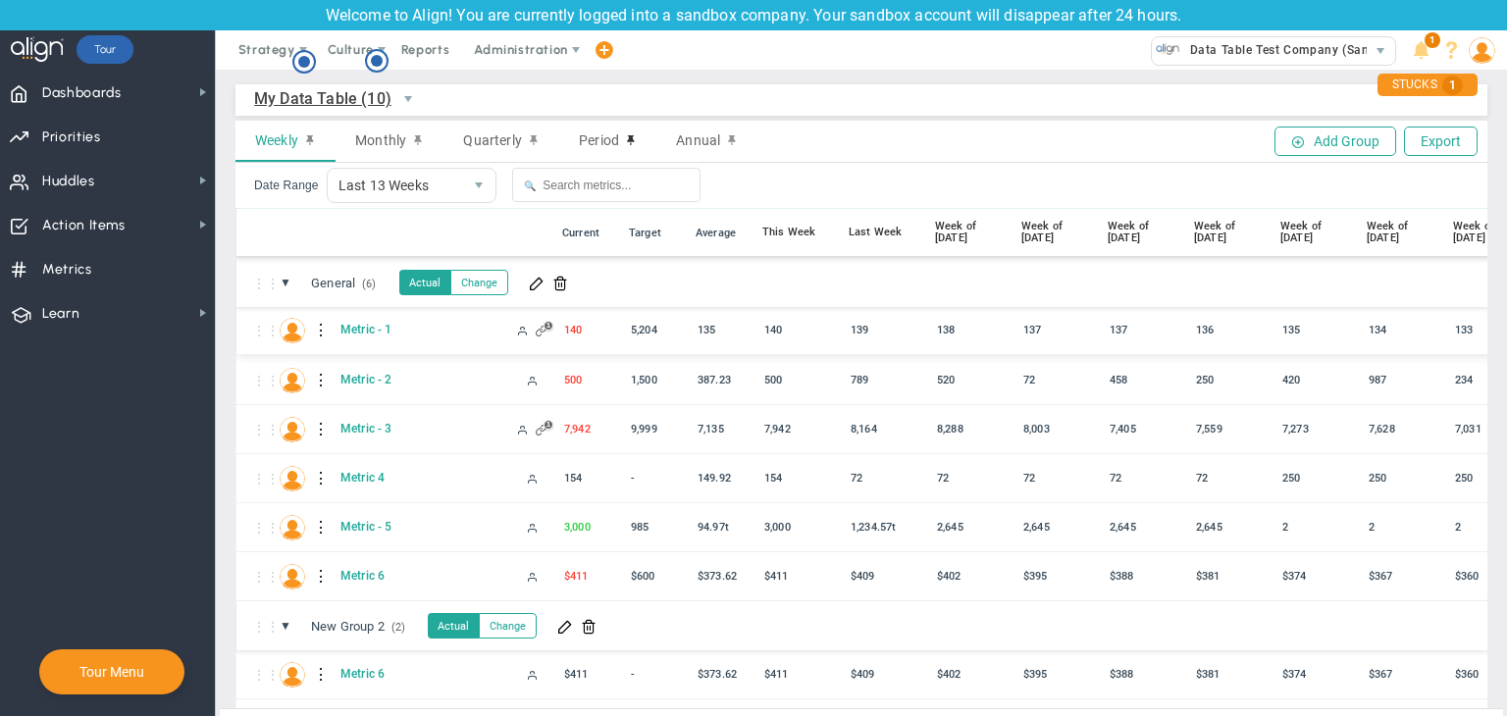
scroll to position [76, 0]
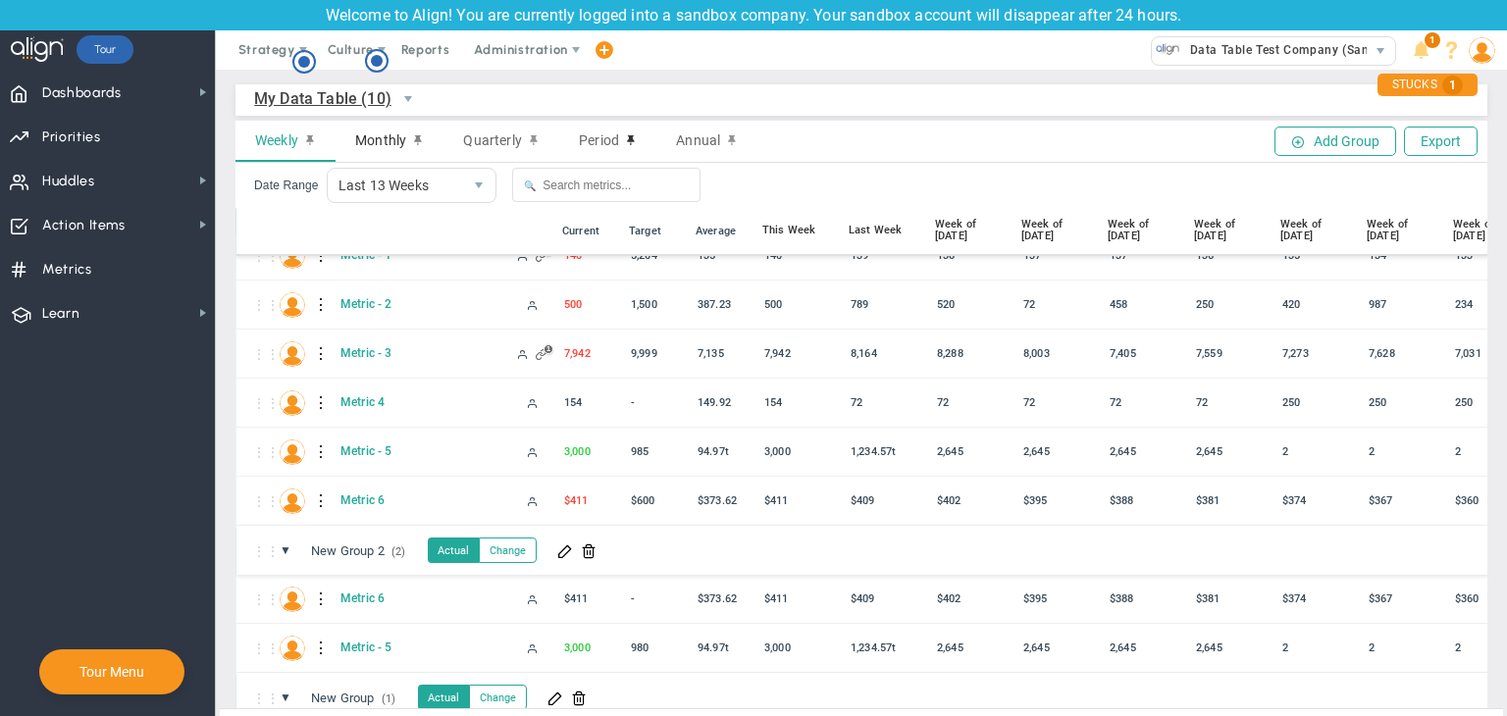
click at [381, 130] on div "Monthly" at bounding box center [390, 141] width 108 height 41
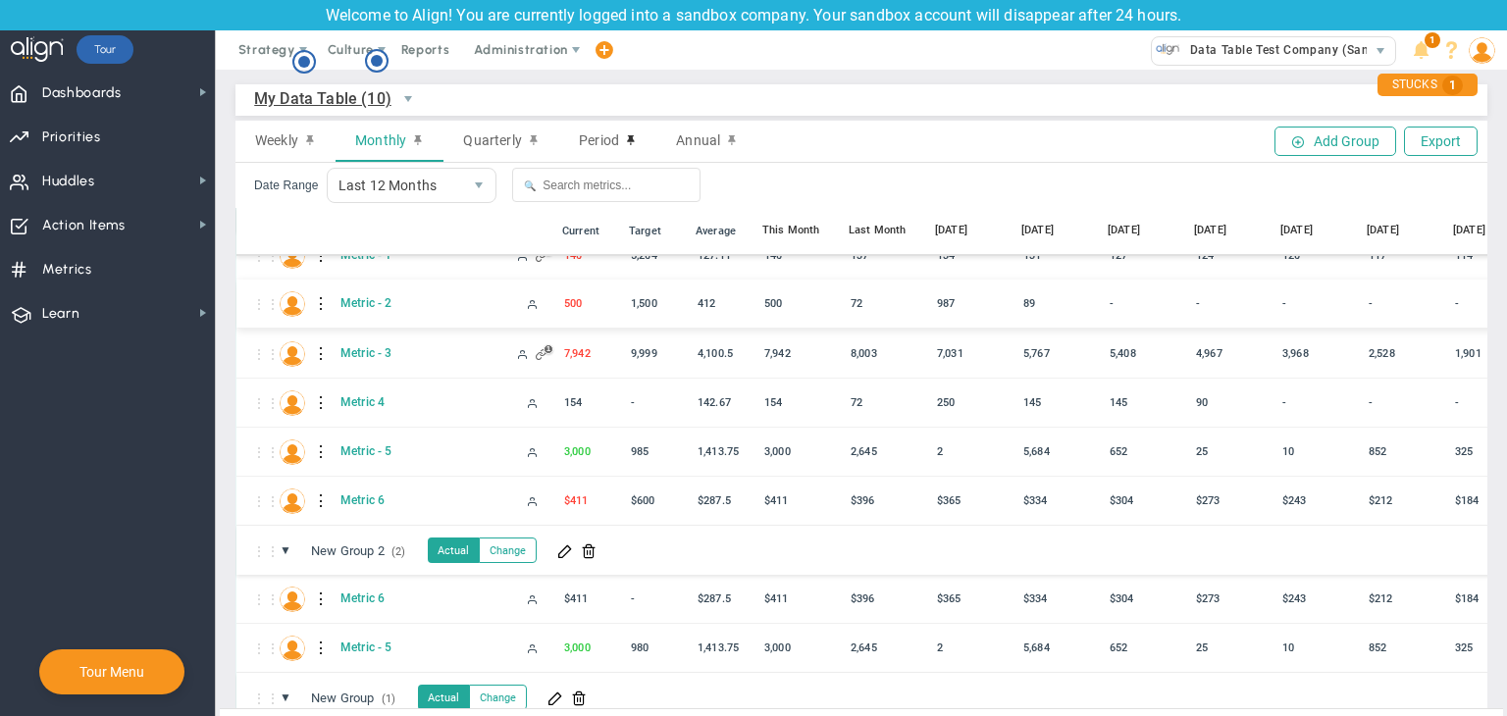
scroll to position [93, 0]
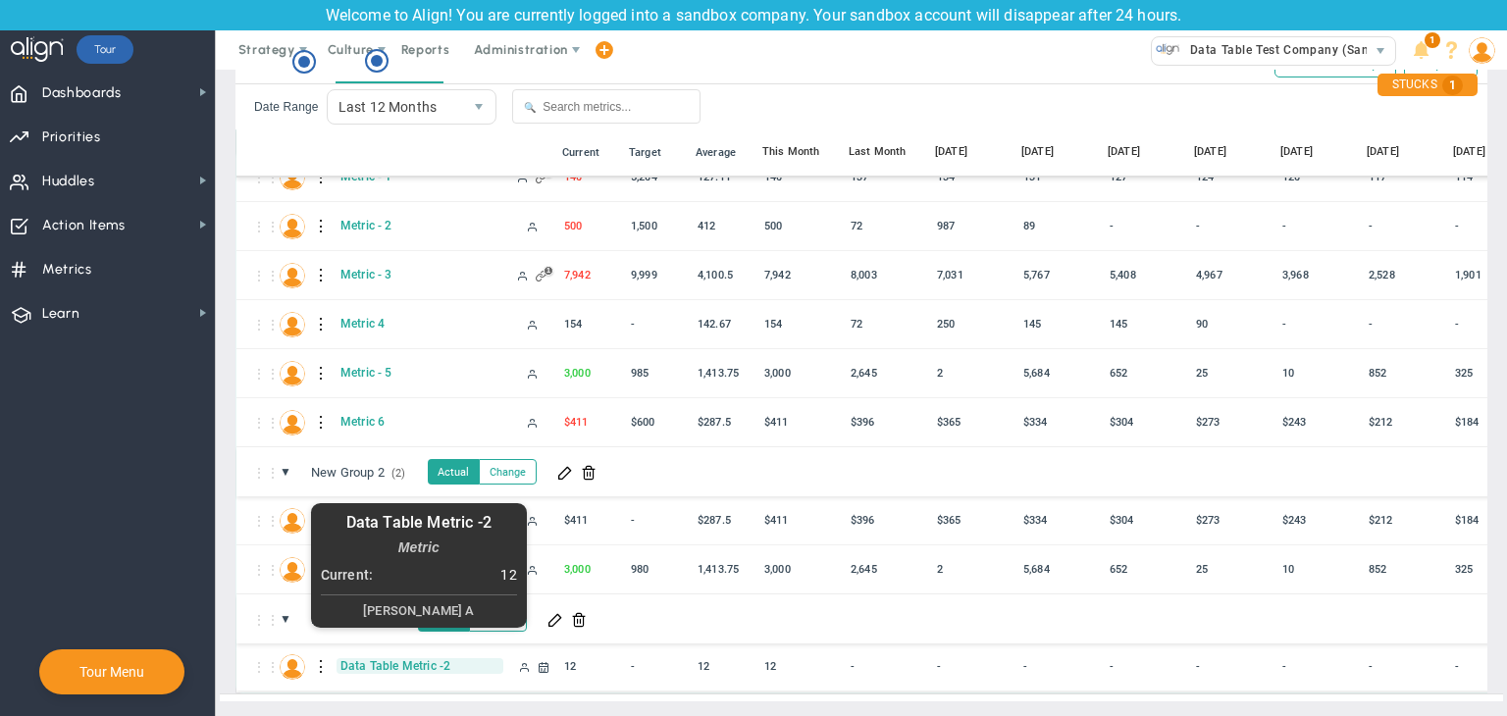
click at [389, 658] on span "Data Table Metric -2" at bounding box center [420, 666] width 167 height 16
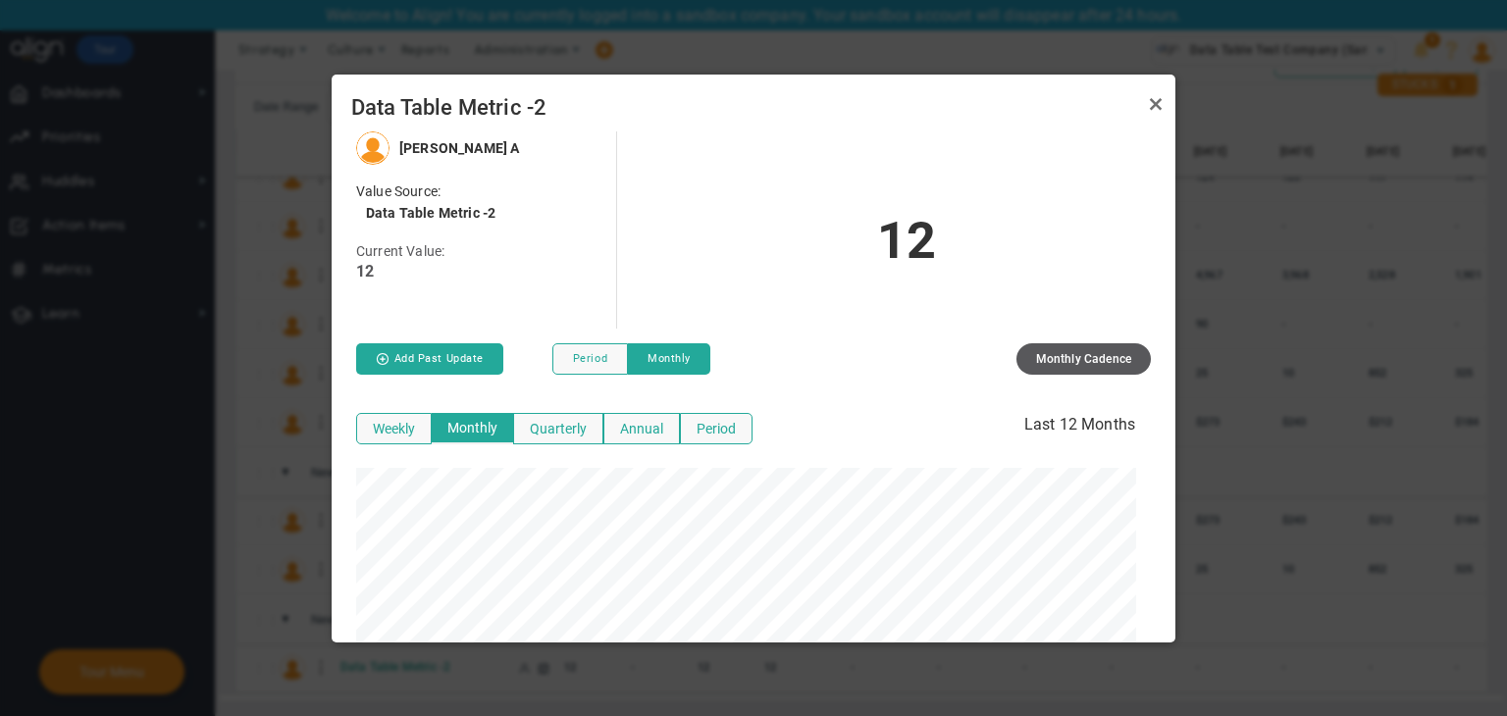
scroll to position [510, 828]
click at [1164, 97] on link "Close" at bounding box center [1156, 104] width 24 height 24
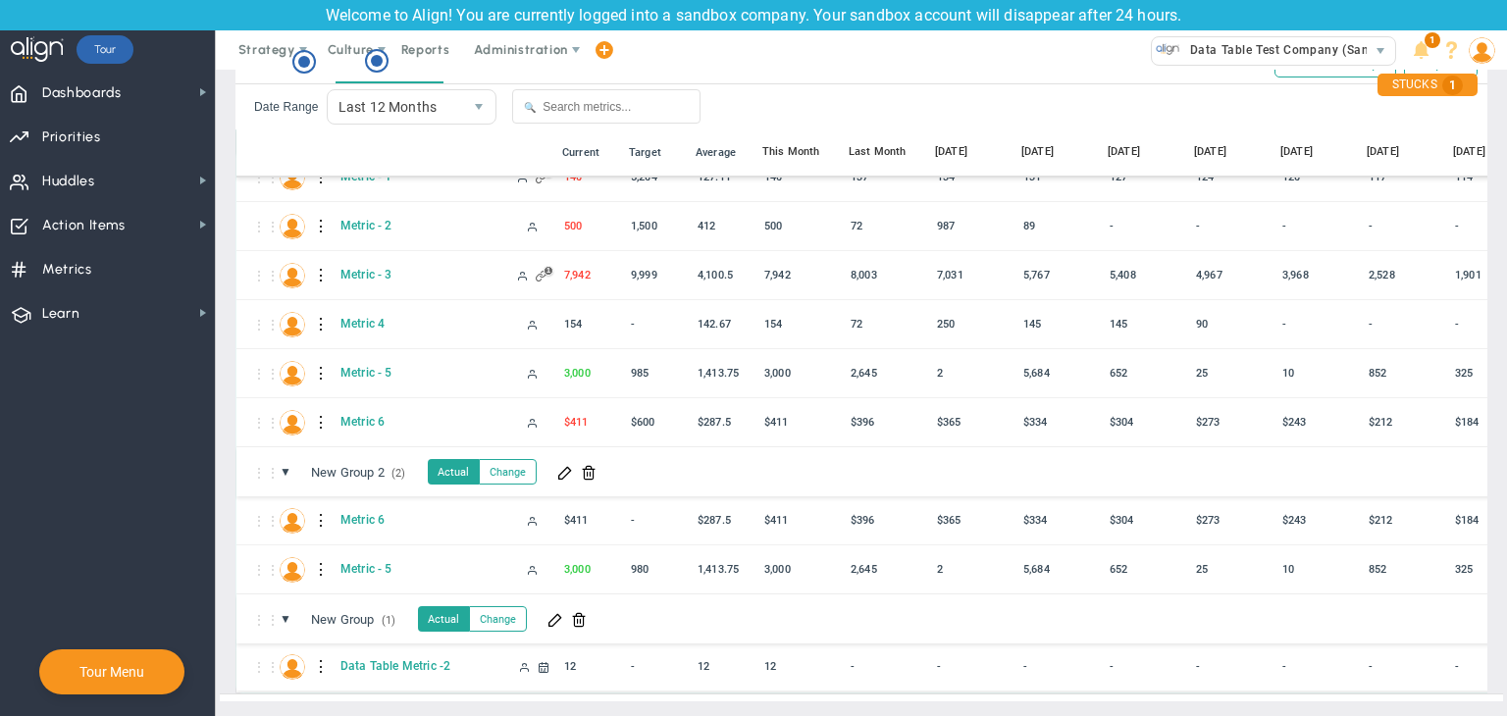
click at [317, 651] on div at bounding box center [322, 666] width 14 height 31
click at [350, 652] on span at bounding box center [357, 656] width 14 height 14
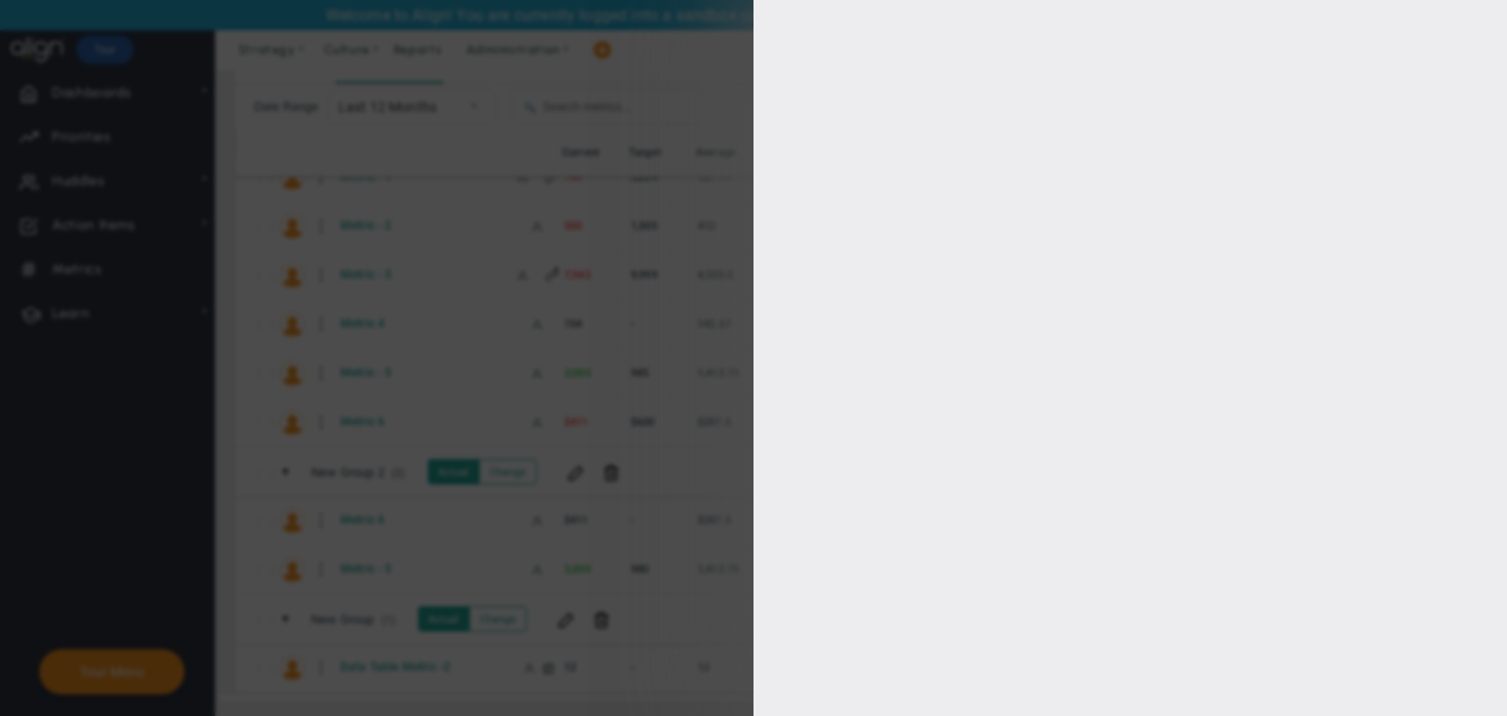
type input "Data Table Metric -2"
type input "Data-Table-Metric--2"
type input "[PERSON_NAME] A"
type input "12"
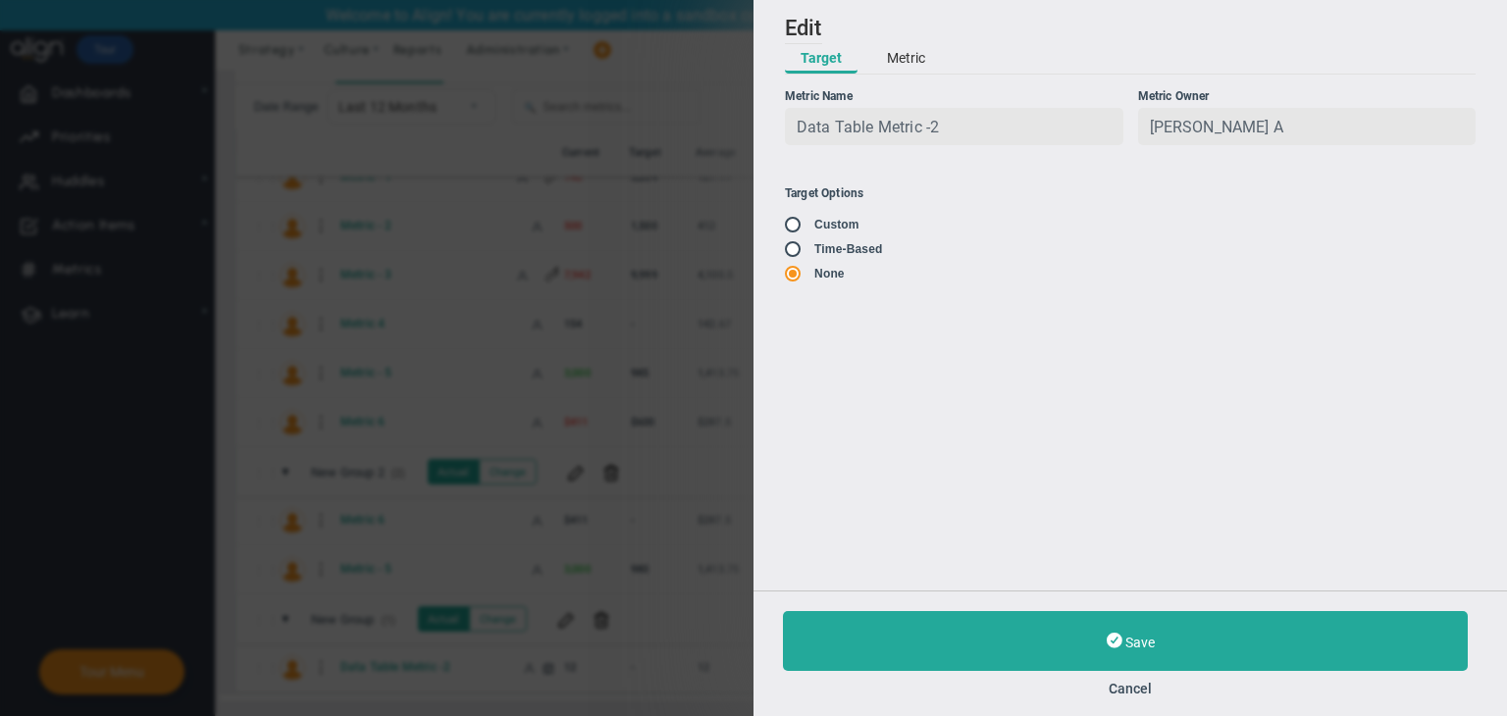
click at [929, 69] on button "Metric" at bounding box center [906, 58] width 70 height 29
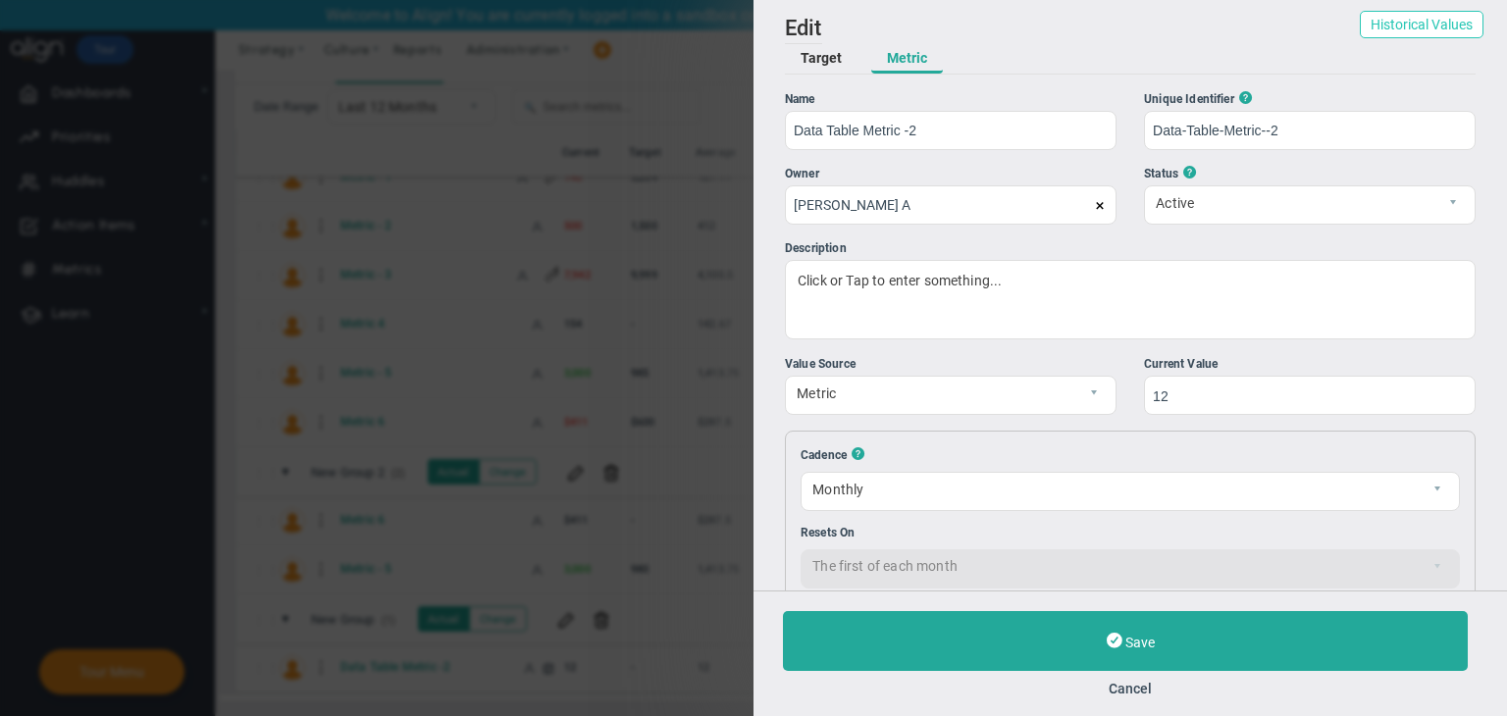
click at [1396, 18] on button "Historical Values" at bounding box center [1422, 24] width 124 height 27
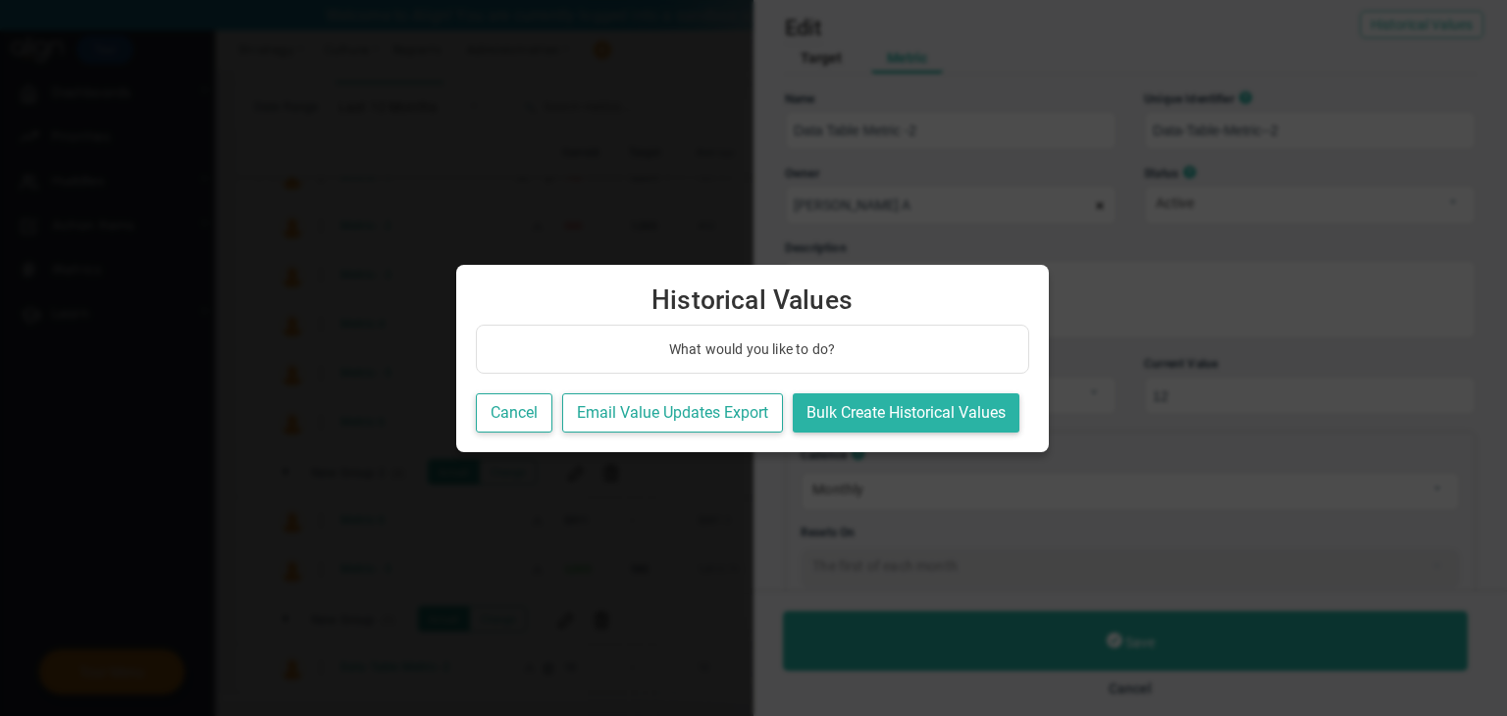
click at [907, 401] on button "Bulk Create Historical Values" at bounding box center [906, 413] width 227 height 40
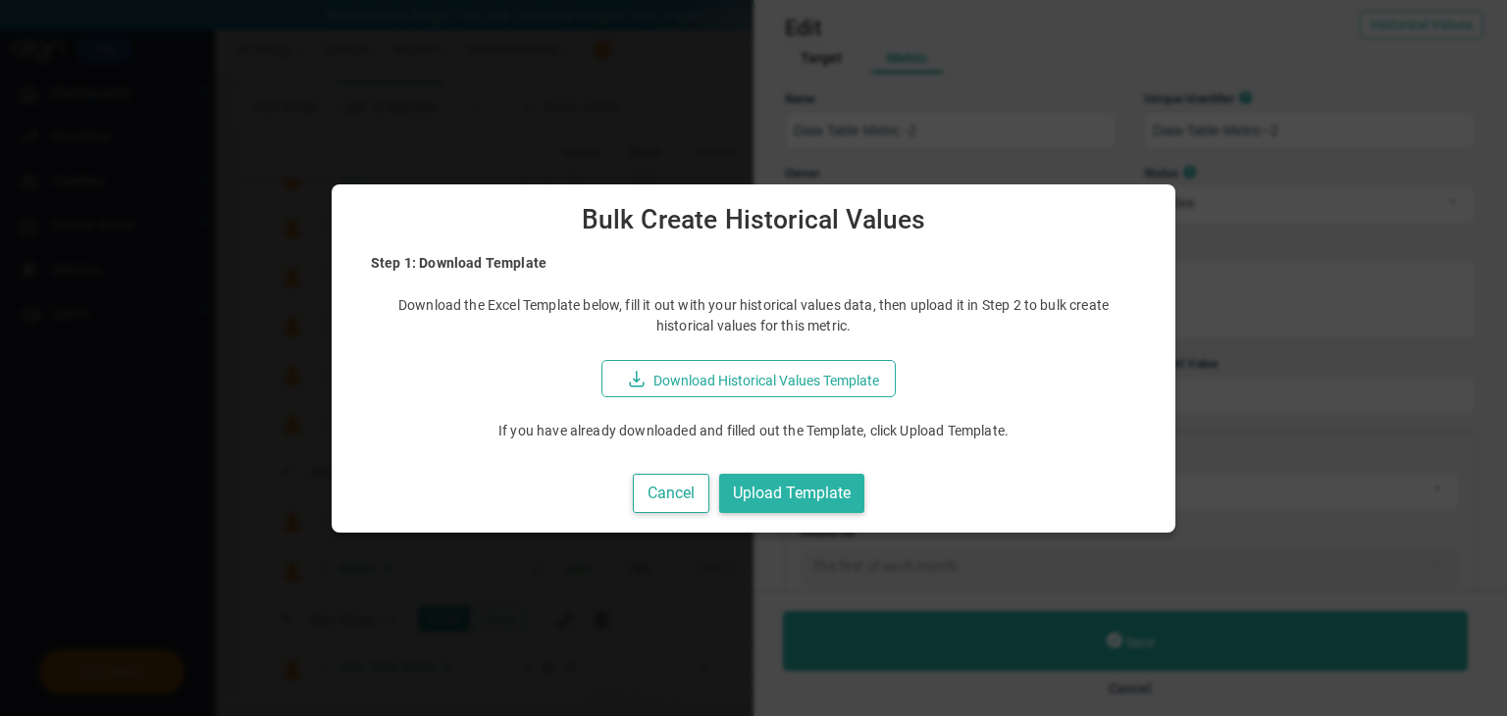
click at [801, 480] on button "Upload Template" at bounding box center [791, 494] width 145 height 40
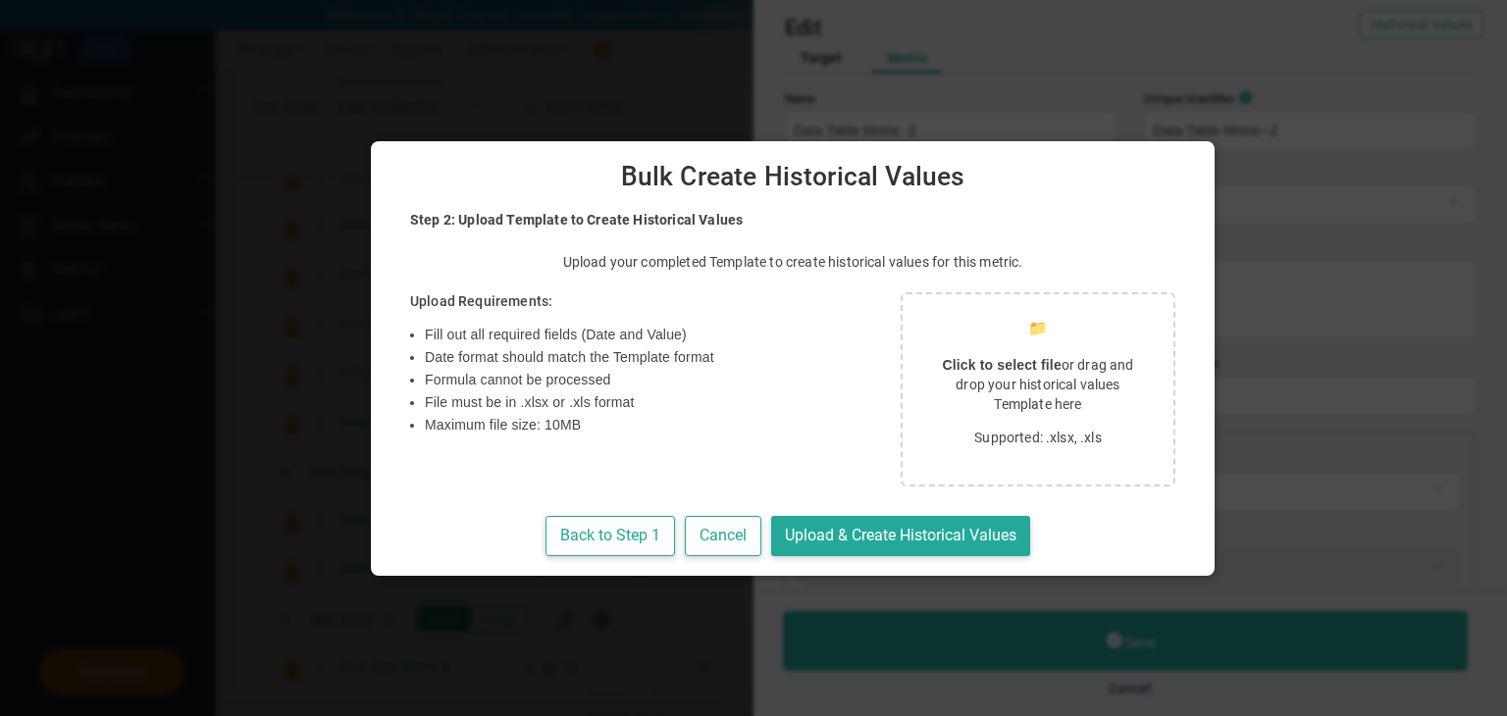
click at [926, 392] on p "Click to select file or drag and drop your historical values Template here" at bounding box center [1038, 384] width 224 height 59
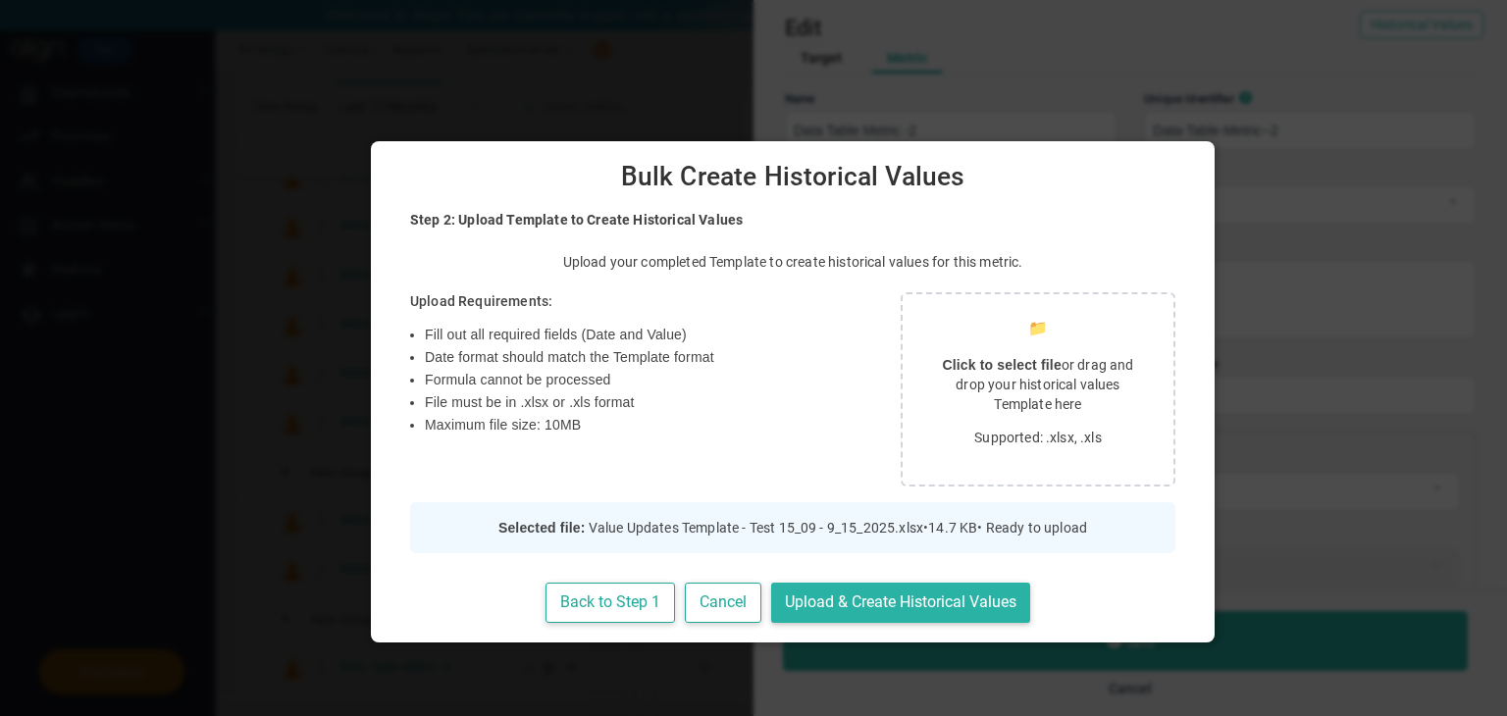
click at [891, 600] on button "Upload & Create Historical Values" at bounding box center [900, 603] width 259 height 40
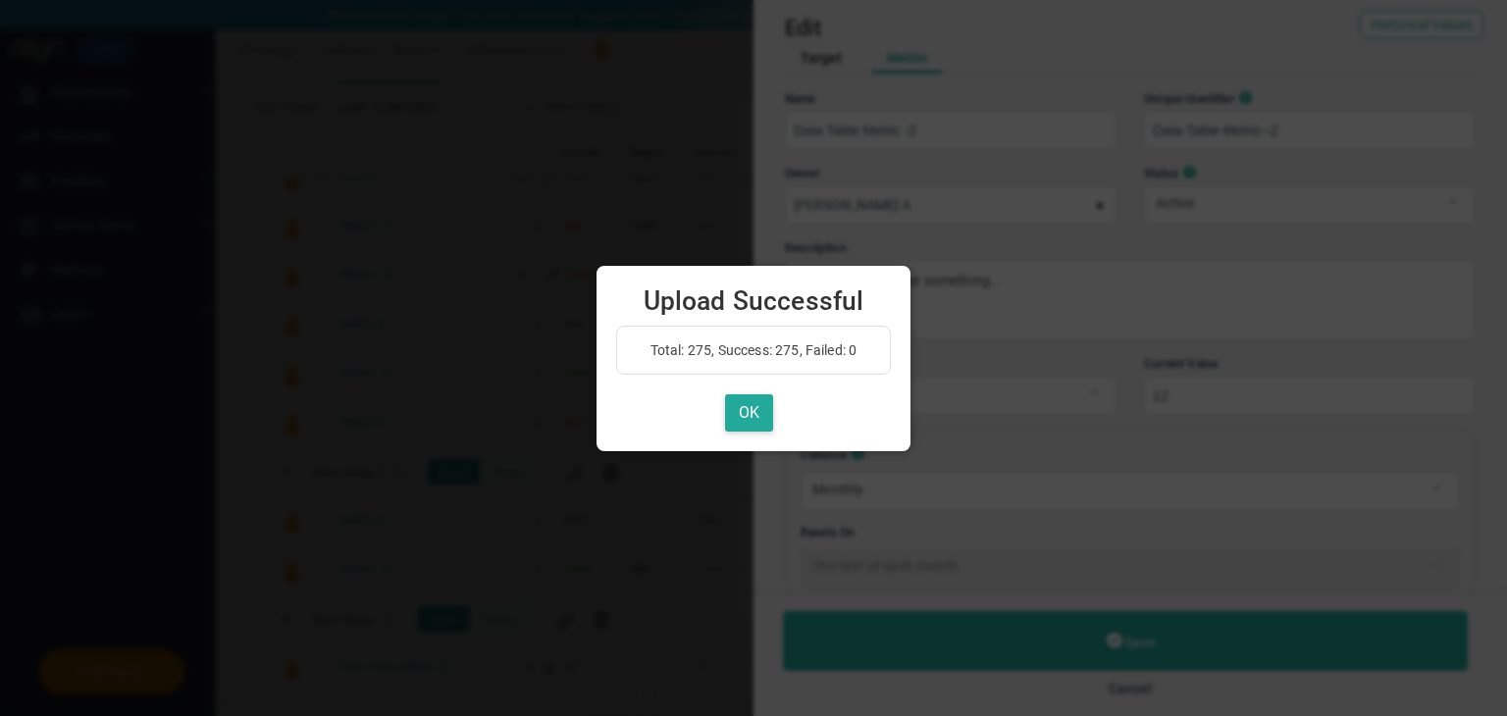
click at [742, 391] on div "Total: 275, Success: 275, Failed: 0 OK" at bounding box center [753, 379] width 275 height 107
click at [738, 399] on button "OK" at bounding box center [749, 413] width 48 height 38
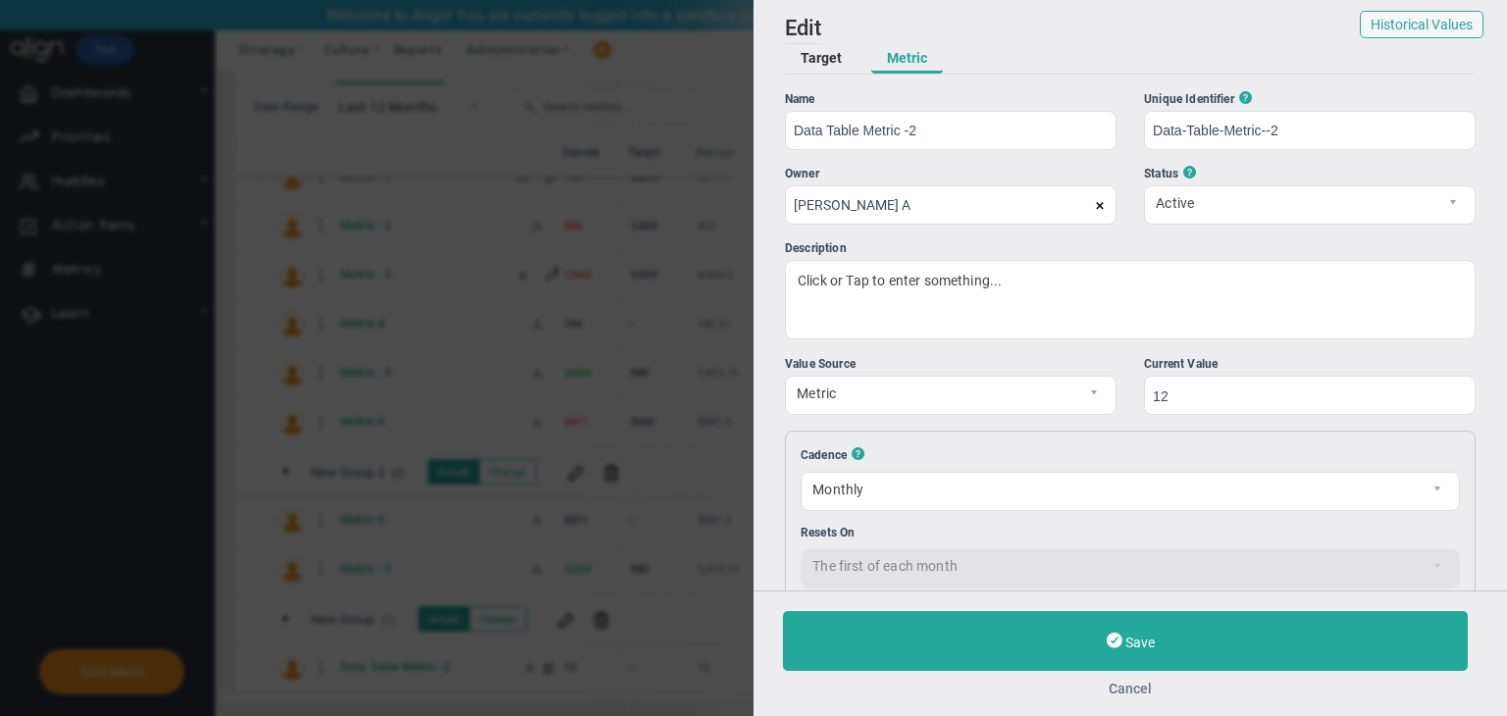
click at [1131, 687] on button "Cancel" at bounding box center [1130, 689] width 695 height 16
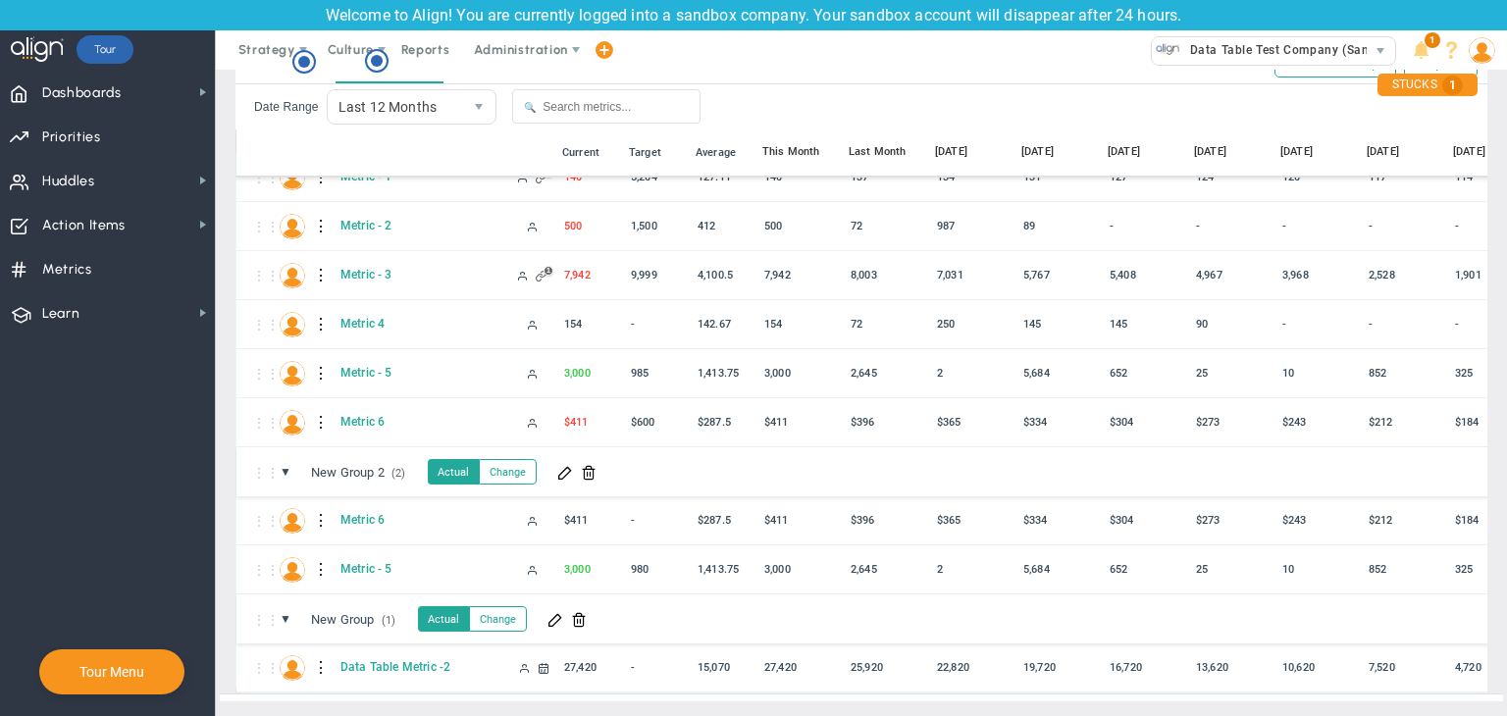
scroll to position [46, 0]
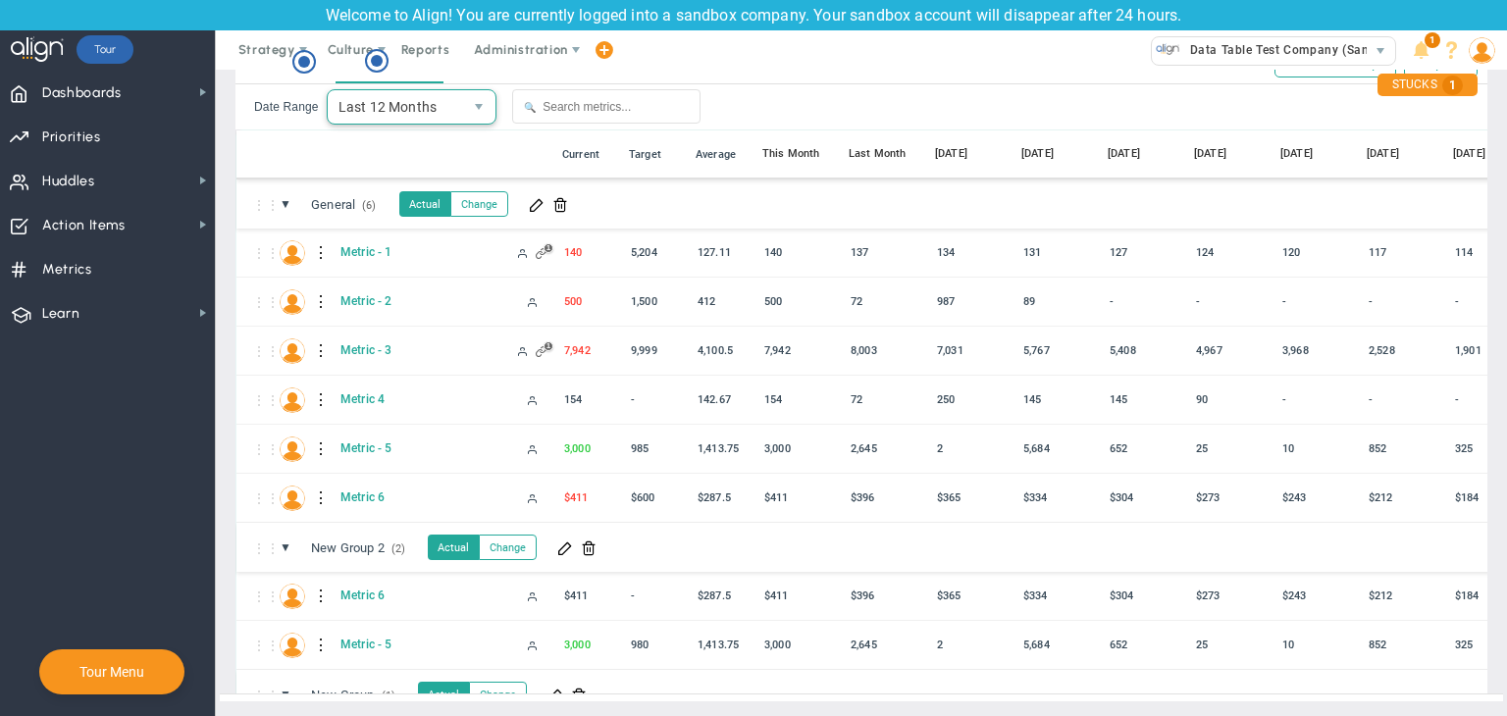
click at [436, 105] on span "Last 12 Months" at bounding box center [395, 106] width 135 height 33
click at [409, 178] on li "Custom" at bounding box center [409, 176] width 169 height 41
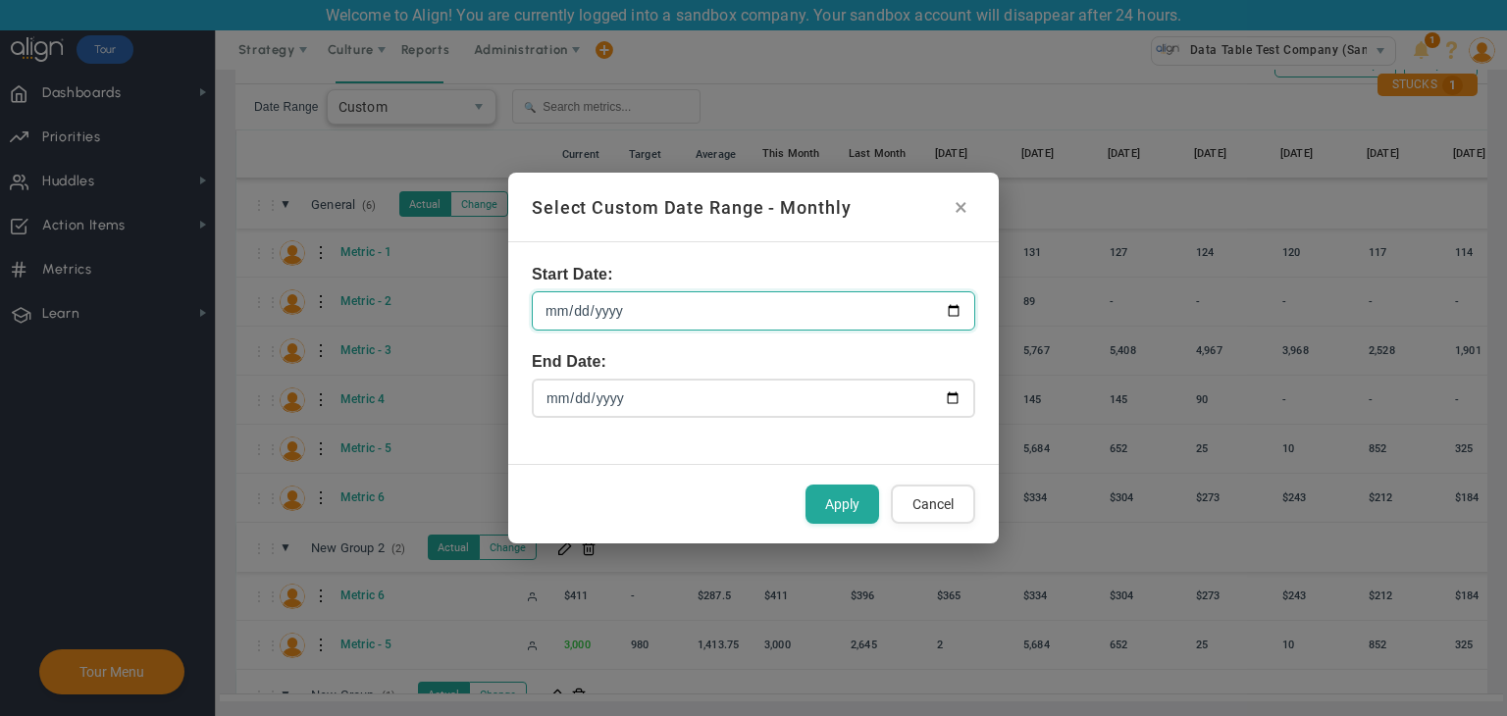
click at [960, 307] on input "[DATE]" at bounding box center [753, 310] width 443 height 39
type input "[DATE]"
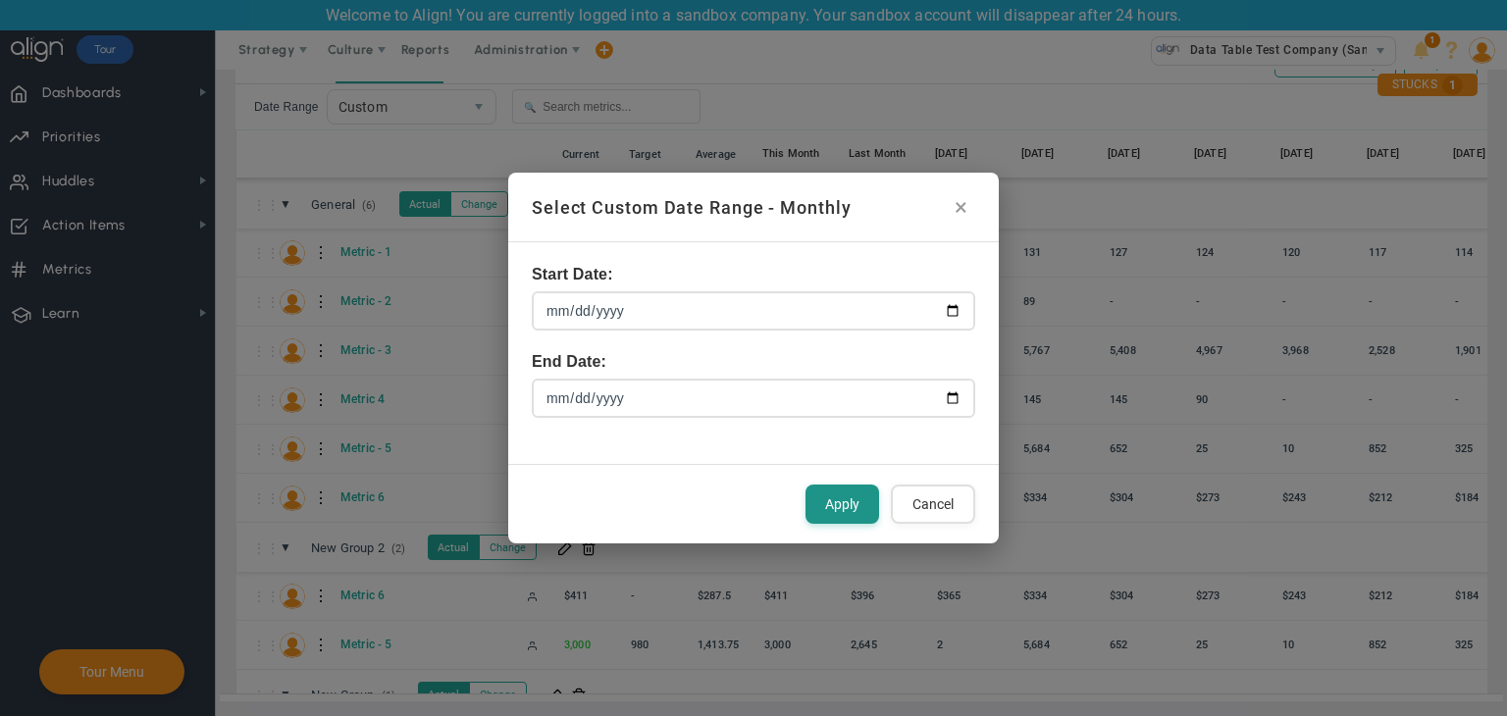
click at [838, 500] on button "Apply" at bounding box center [842, 504] width 74 height 39
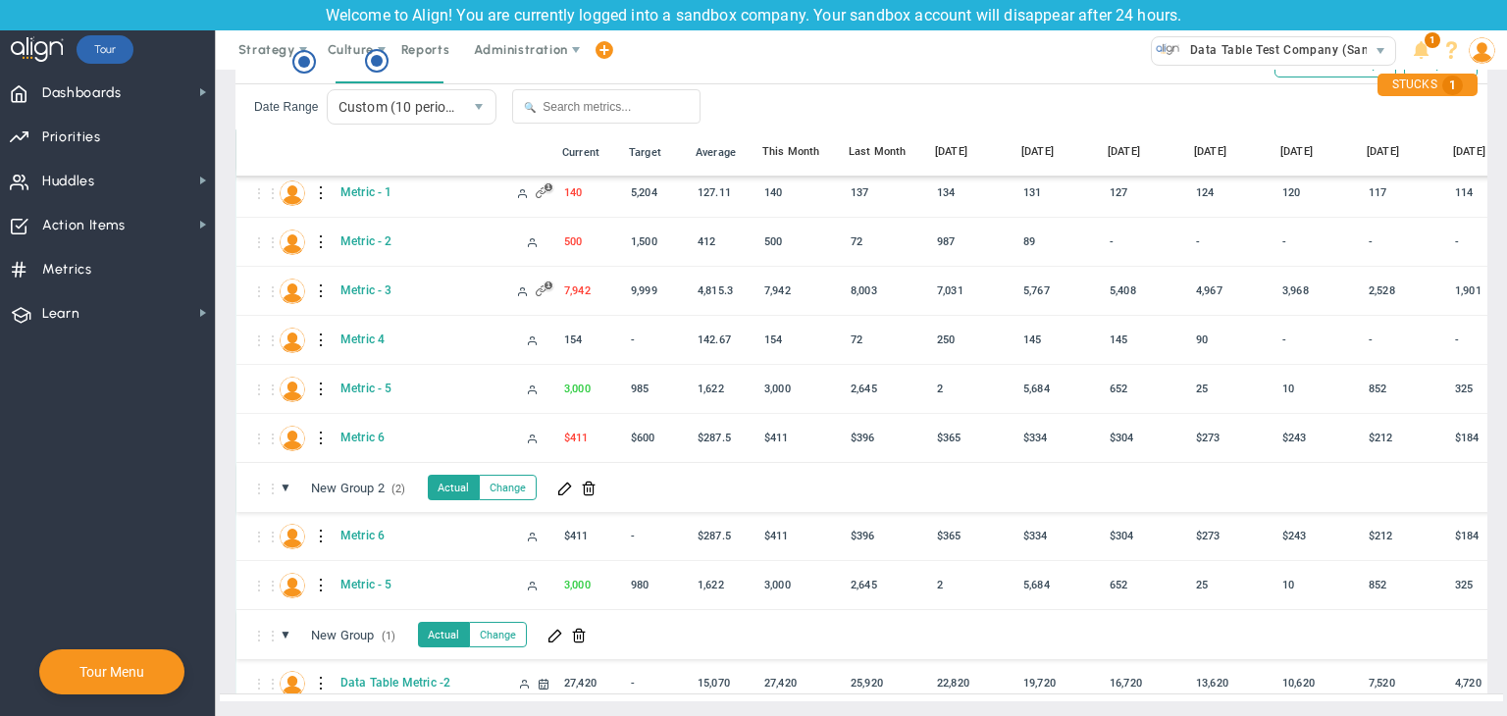
scroll to position [76, 0]
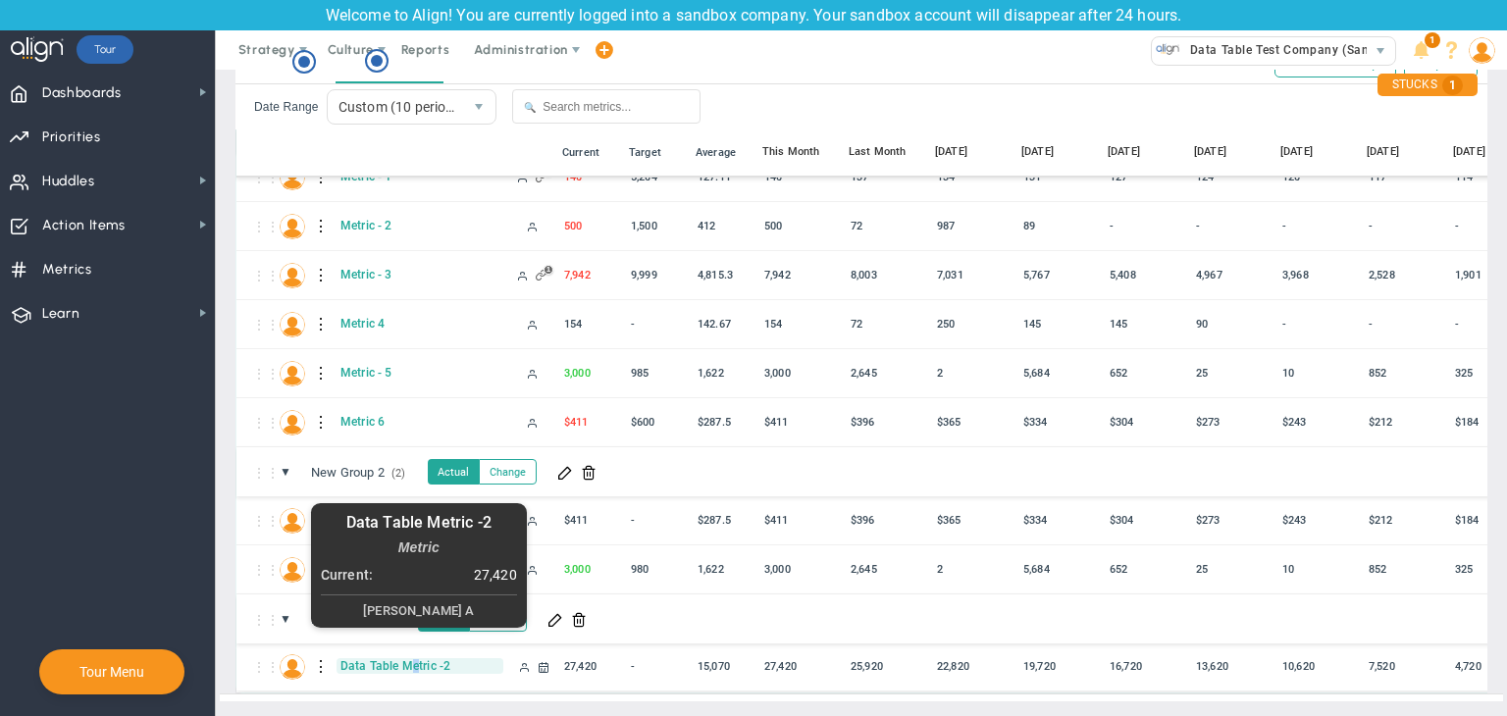
click at [417, 658] on span "Data Table Metric -2" at bounding box center [420, 666] width 167 height 16
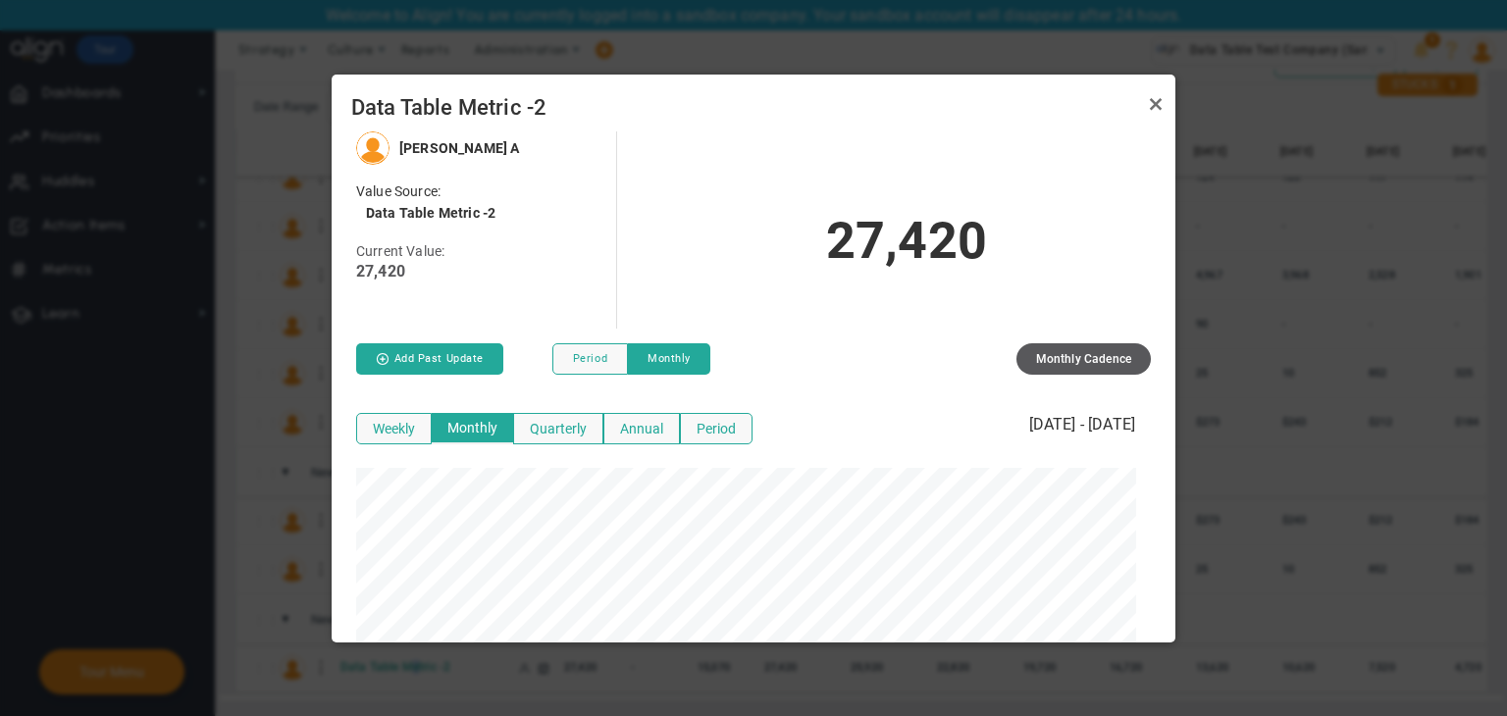
scroll to position [510, 828]
click at [401, 424] on button "Weekly" at bounding box center [394, 428] width 76 height 31
click at [548, 431] on button "Quarterly" at bounding box center [558, 428] width 90 height 31
click at [1147, 101] on link "Close" at bounding box center [1156, 104] width 24 height 24
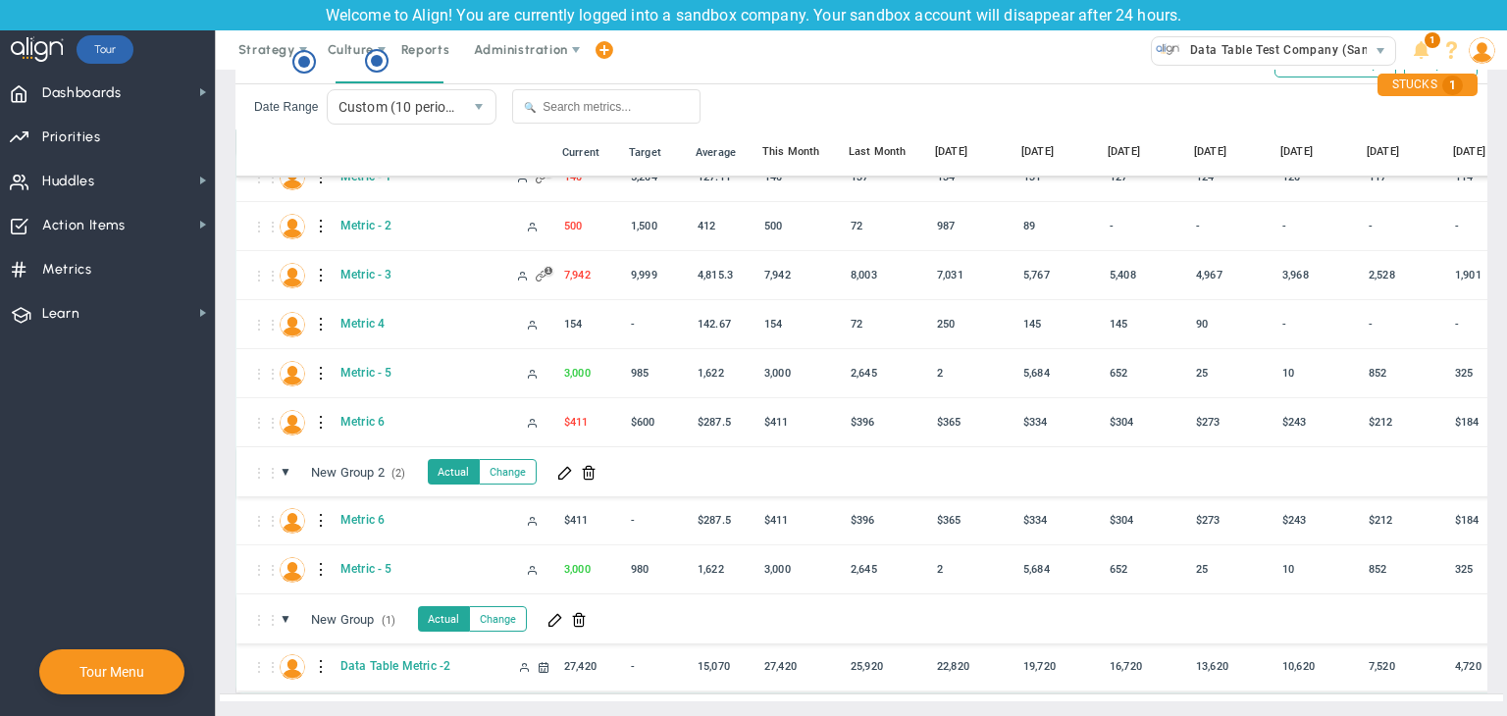
click at [318, 651] on div at bounding box center [322, 666] width 14 height 31
click at [386, 649] on div "Edit" at bounding box center [402, 657] width 135 height 40
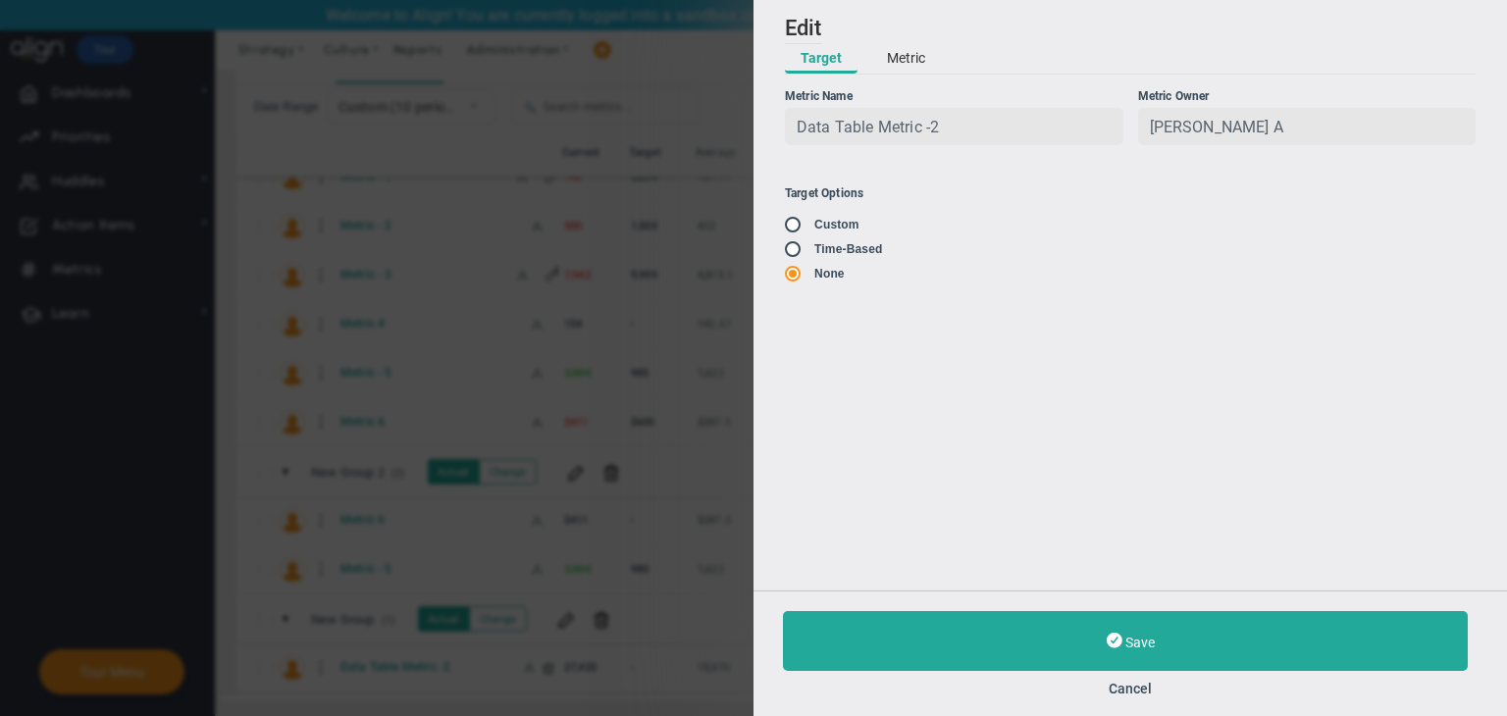
click at [799, 244] on input "radio" at bounding box center [800, 250] width 20 height 16
radio input "true"
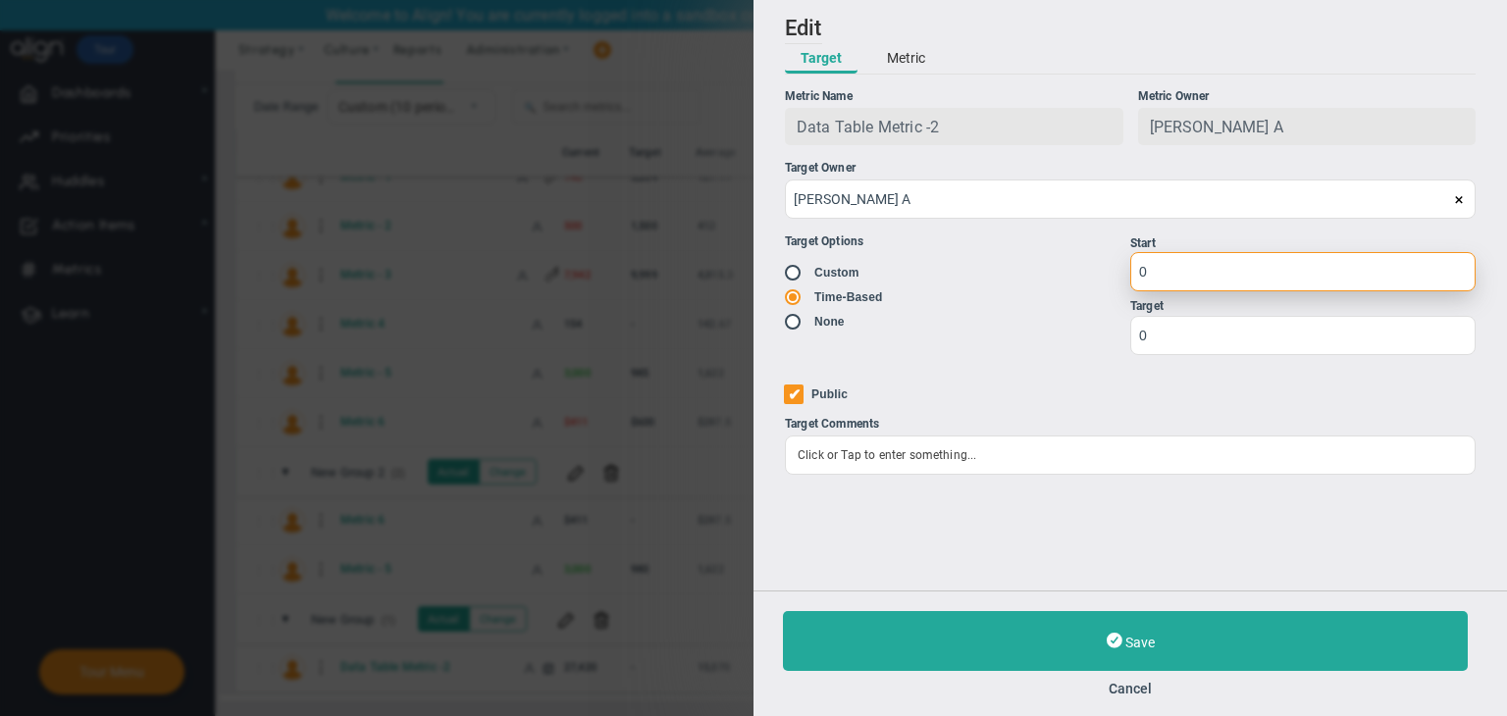
click at [1179, 280] on input "0" at bounding box center [1302, 271] width 345 height 39
type input "1"
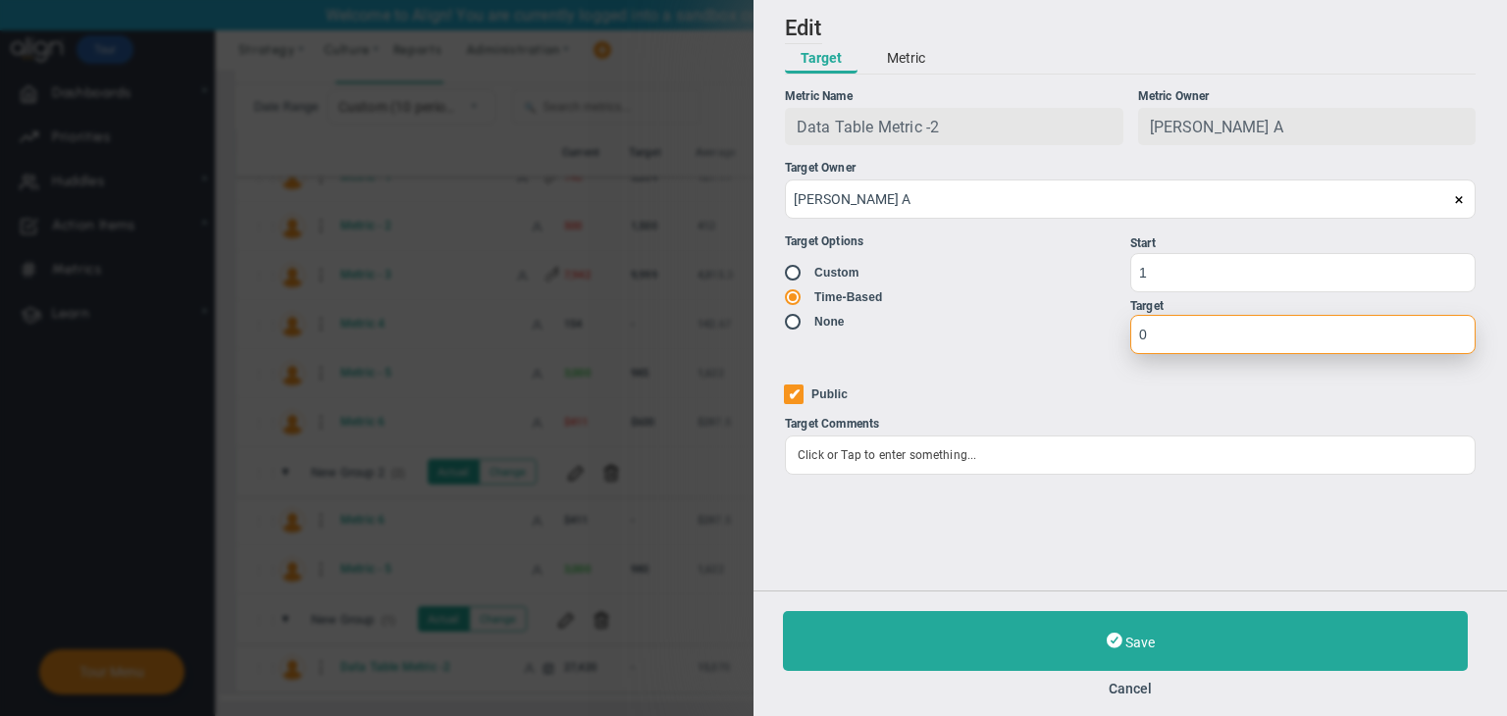
click at [1177, 319] on input "0" at bounding box center [1302, 334] width 345 height 39
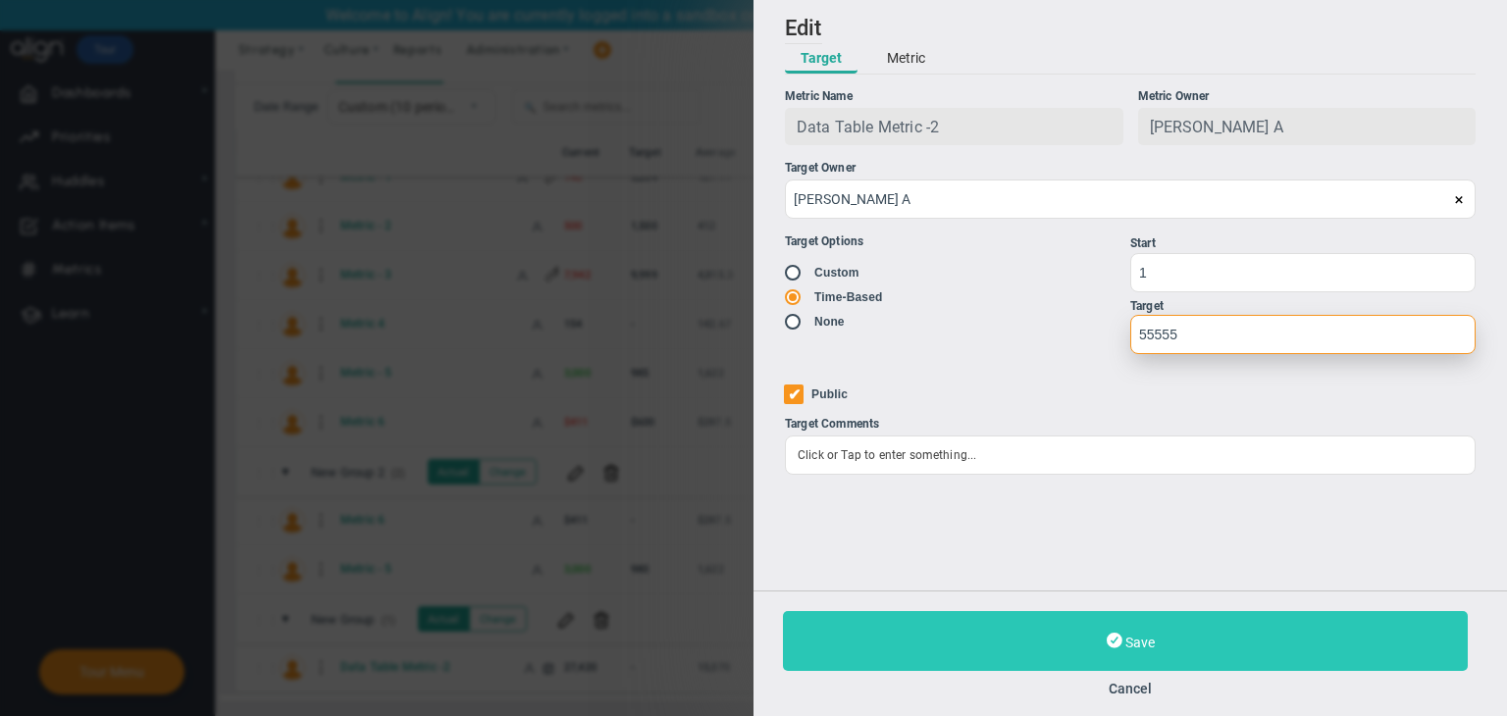
type input "55555"
click at [1095, 669] on button "Save" at bounding box center [1125, 641] width 685 height 60
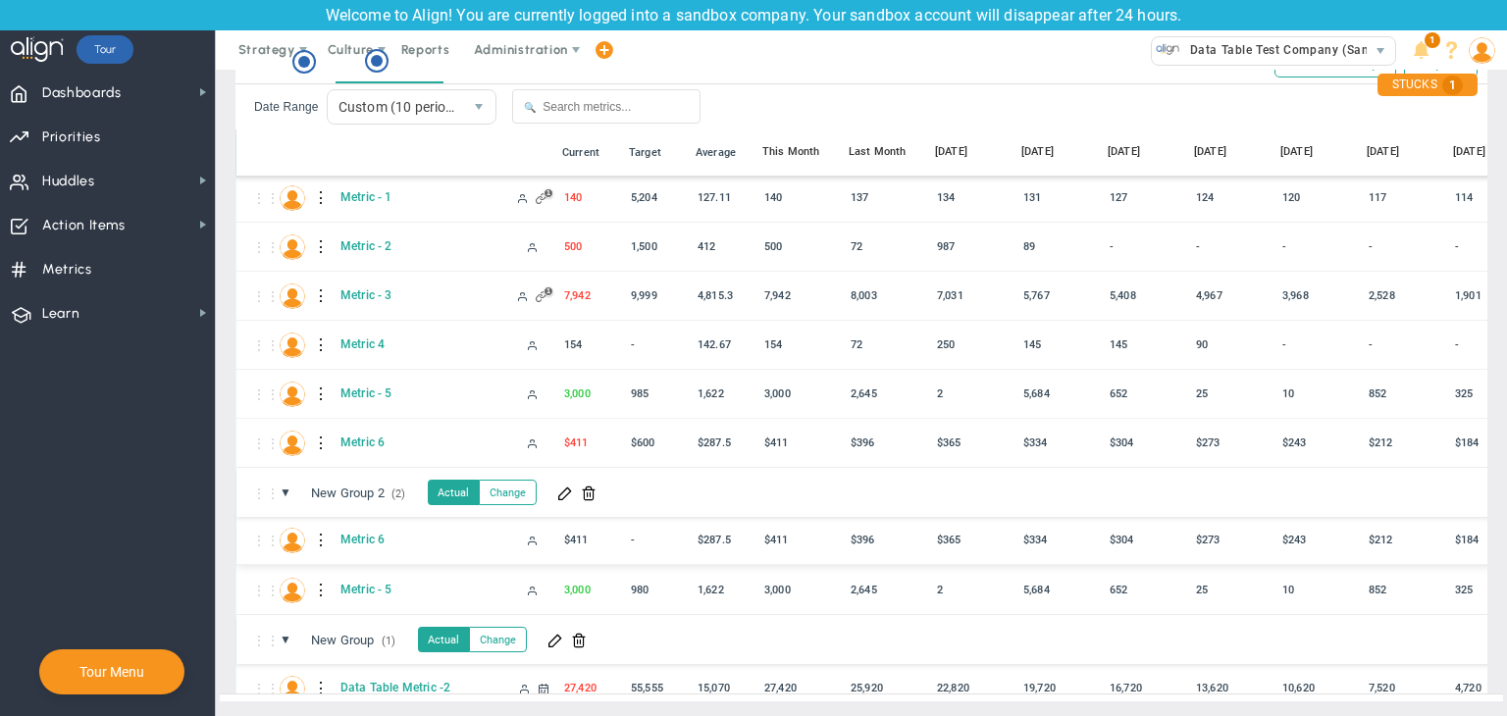
scroll to position [76, 0]
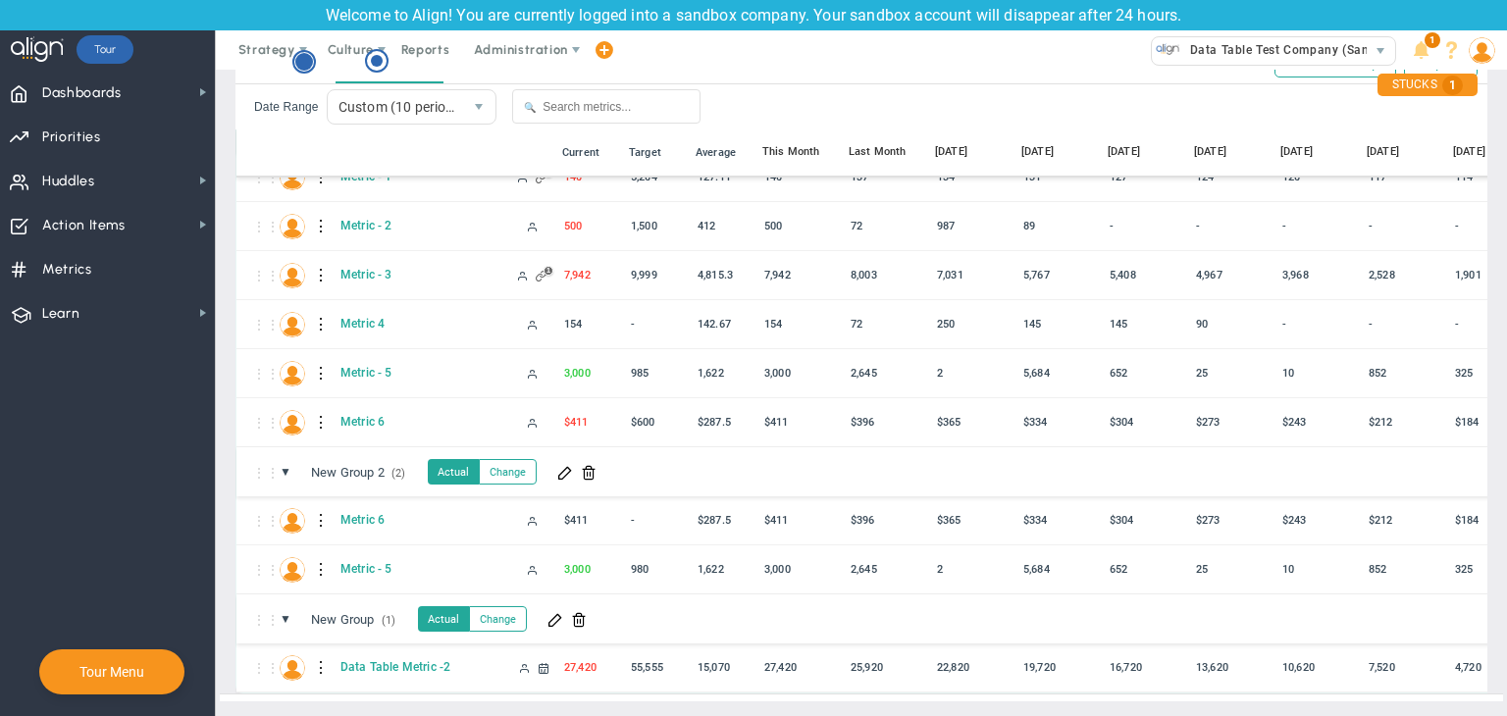
click at [294, 57] on circle "Hotspot (open by clicking or pressing space/enter)" at bounding box center [304, 62] width 22 height 22
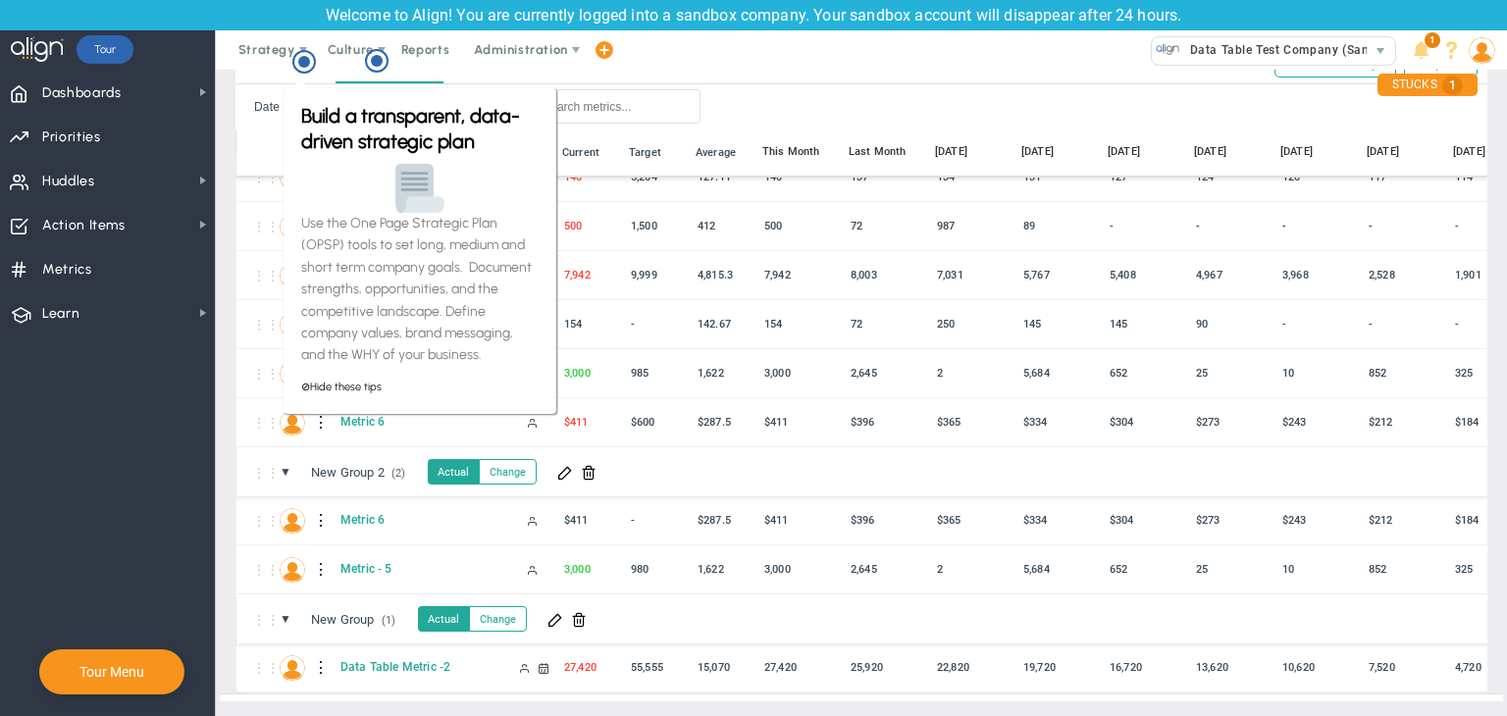
click at [251, 129] on div "⋮⋮ ● ⋮ 📅 Current Target Average This Month Last Month [DATE] [DATE] [DATE] [DAT…" at bounding box center [932, 153] width 1393 height 49
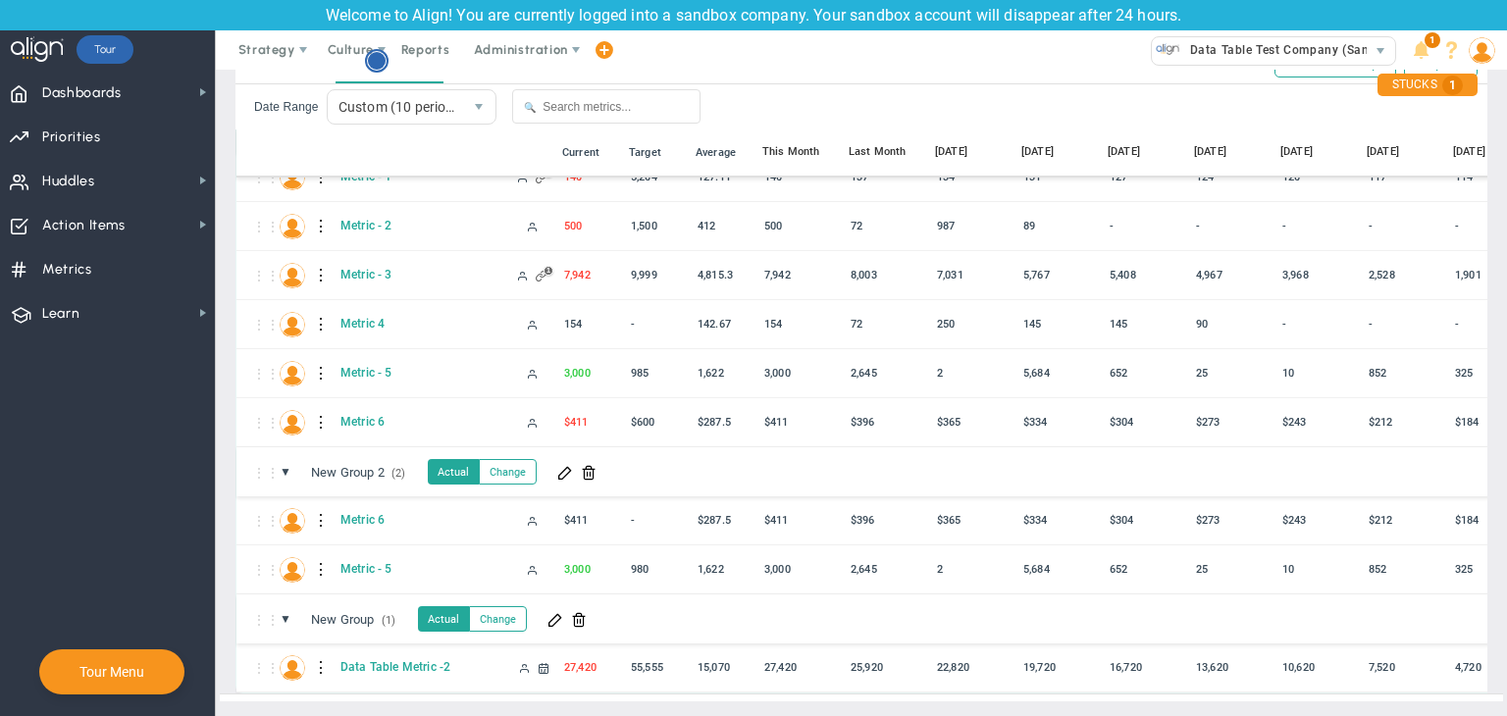
click at [375, 59] on circle "Hotspot (open by clicking or pressing space/enter)" at bounding box center [377, 61] width 18 height 18
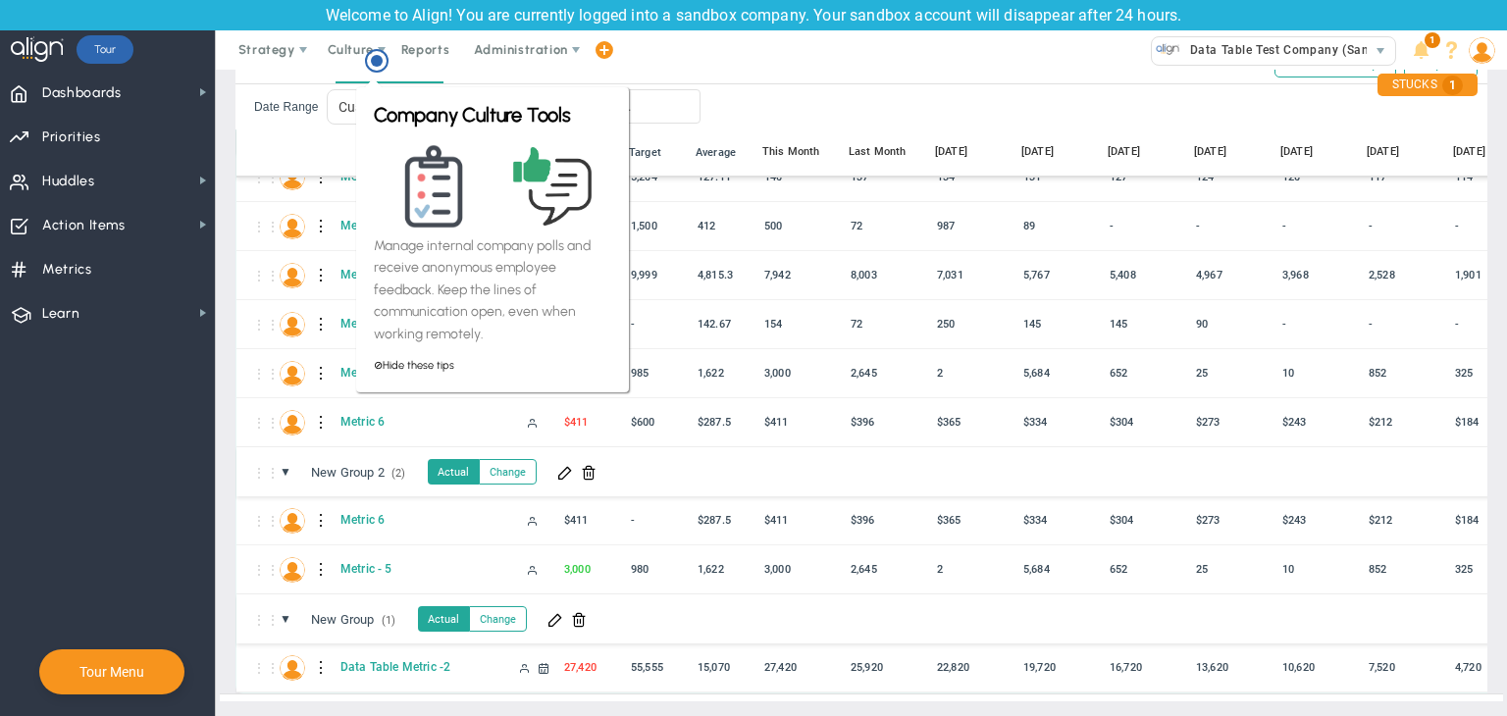
click at [339, 115] on div "Date Range Custom (10 periods) custom_applied 🔍" at bounding box center [861, 106] width 1252 height 45
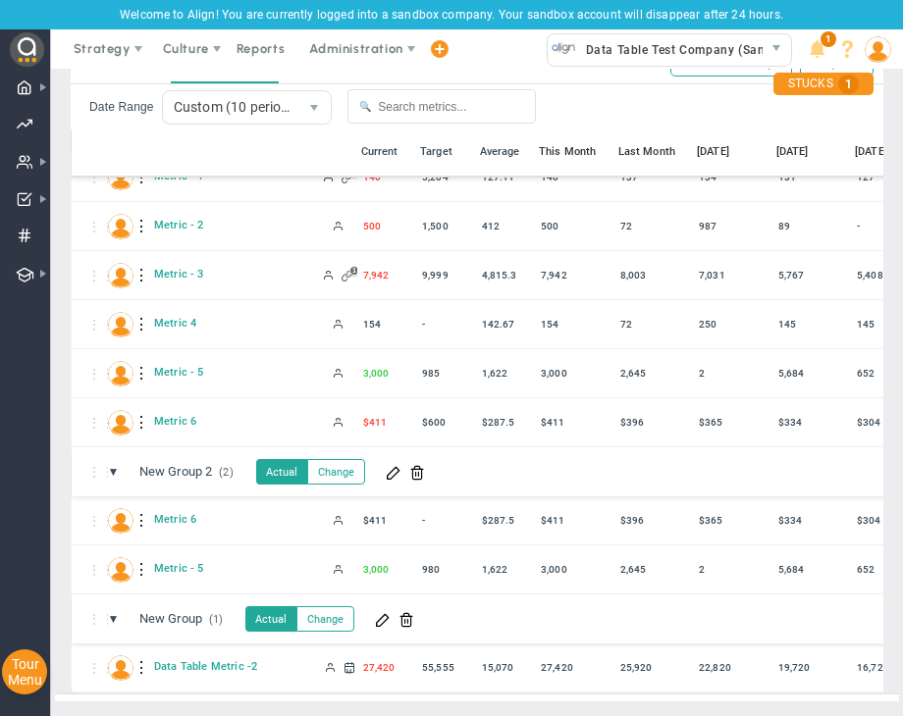
scroll to position [92, 0]
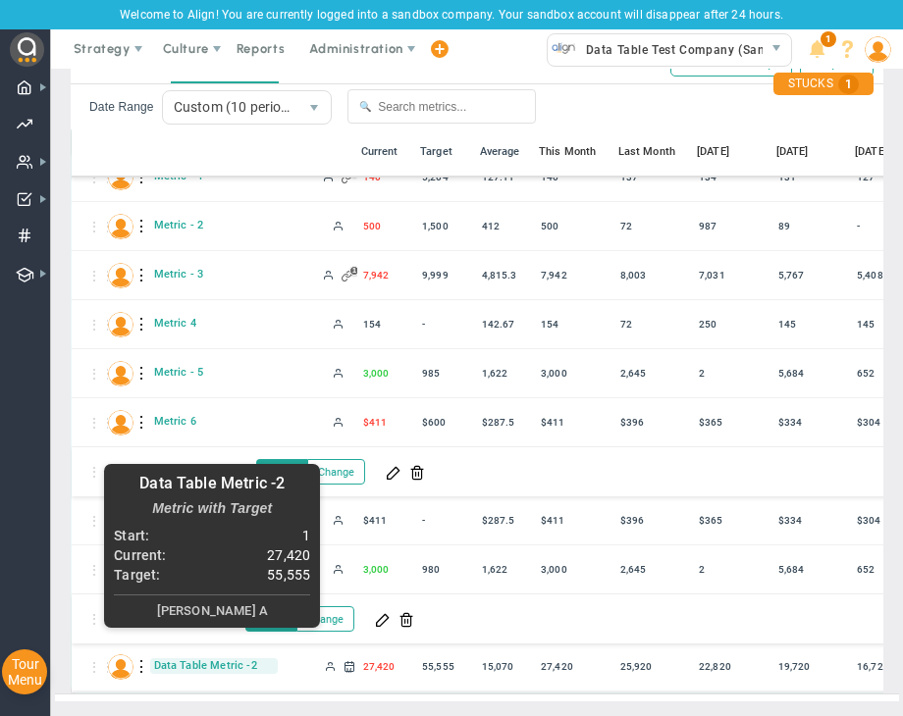
click at [217, 658] on span "Data Table Metric -2" at bounding box center [214, 665] width 128 height 15
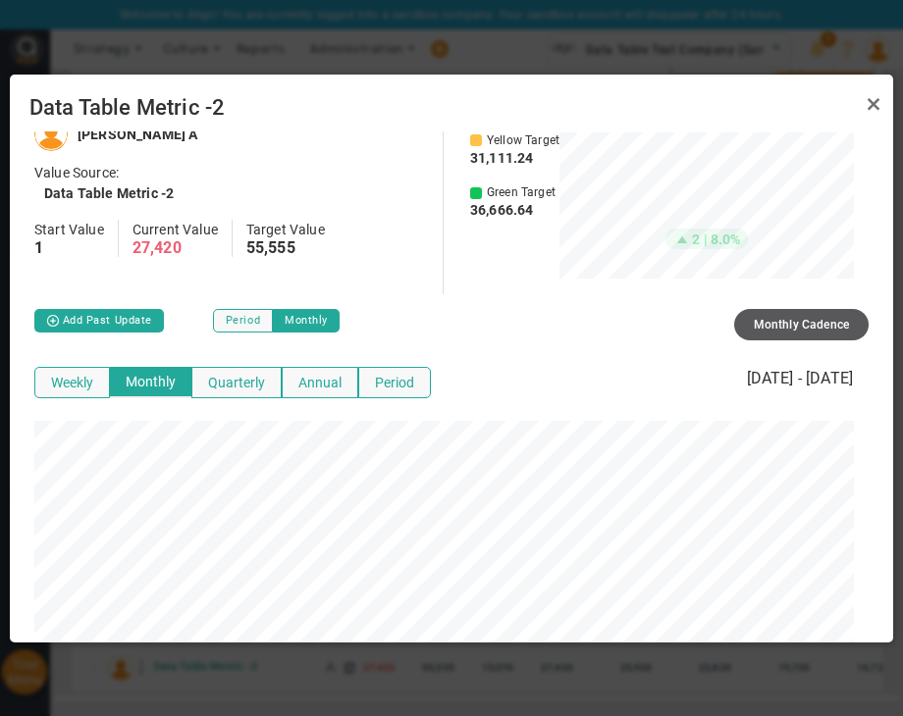
scroll to position [18, 0]
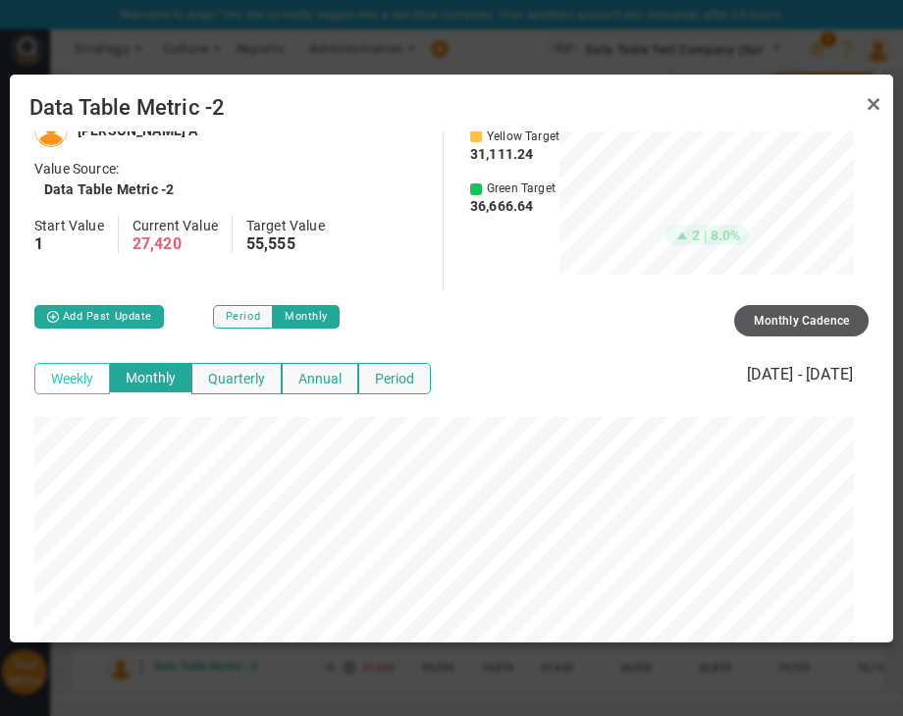
click at [76, 382] on button "Weekly" at bounding box center [72, 378] width 76 height 31
drag, startPoint x: 156, startPoint y: 371, endPoint x: 190, endPoint y: 367, distance: 34.6
click at [156, 371] on button "Monthly" at bounding box center [149, 378] width 83 height 31
click at [272, 391] on button "Quarterly" at bounding box center [236, 378] width 90 height 31
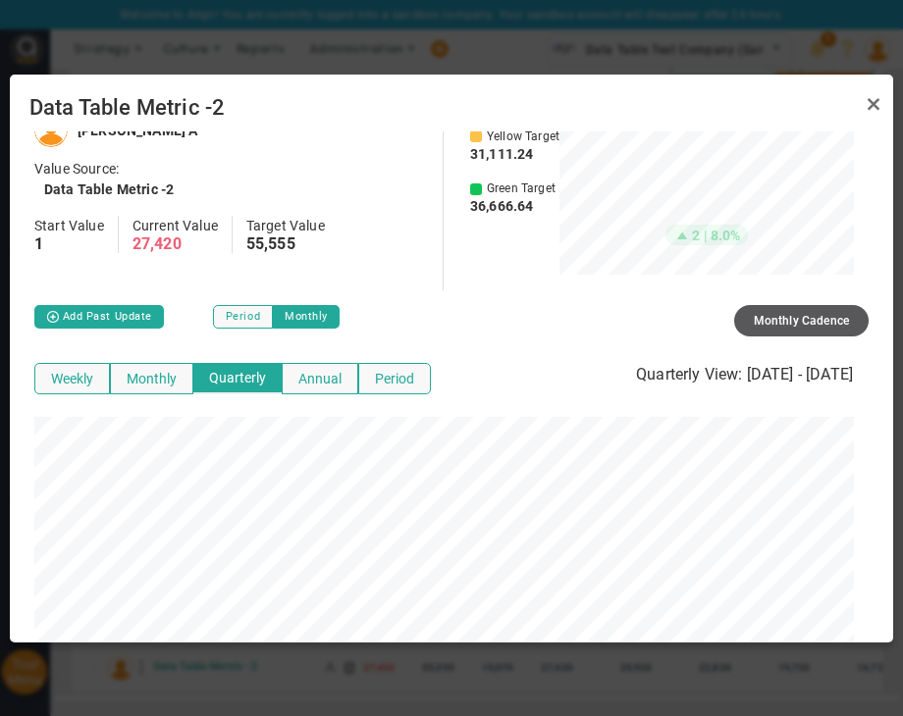
click at [257, 391] on div "Weekly Monthly Quarterly Annual Period" at bounding box center [232, 378] width 396 height 31
click at [313, 383] on button "Annual" at bounding box center [320, 378] width 77 height 31
click at [390, 382] on button "Period" at bounding box center [394, 378] width 73 height 31
click at [879, 103] on link "Close" at bounding box center [873, 104] width 24 height 24
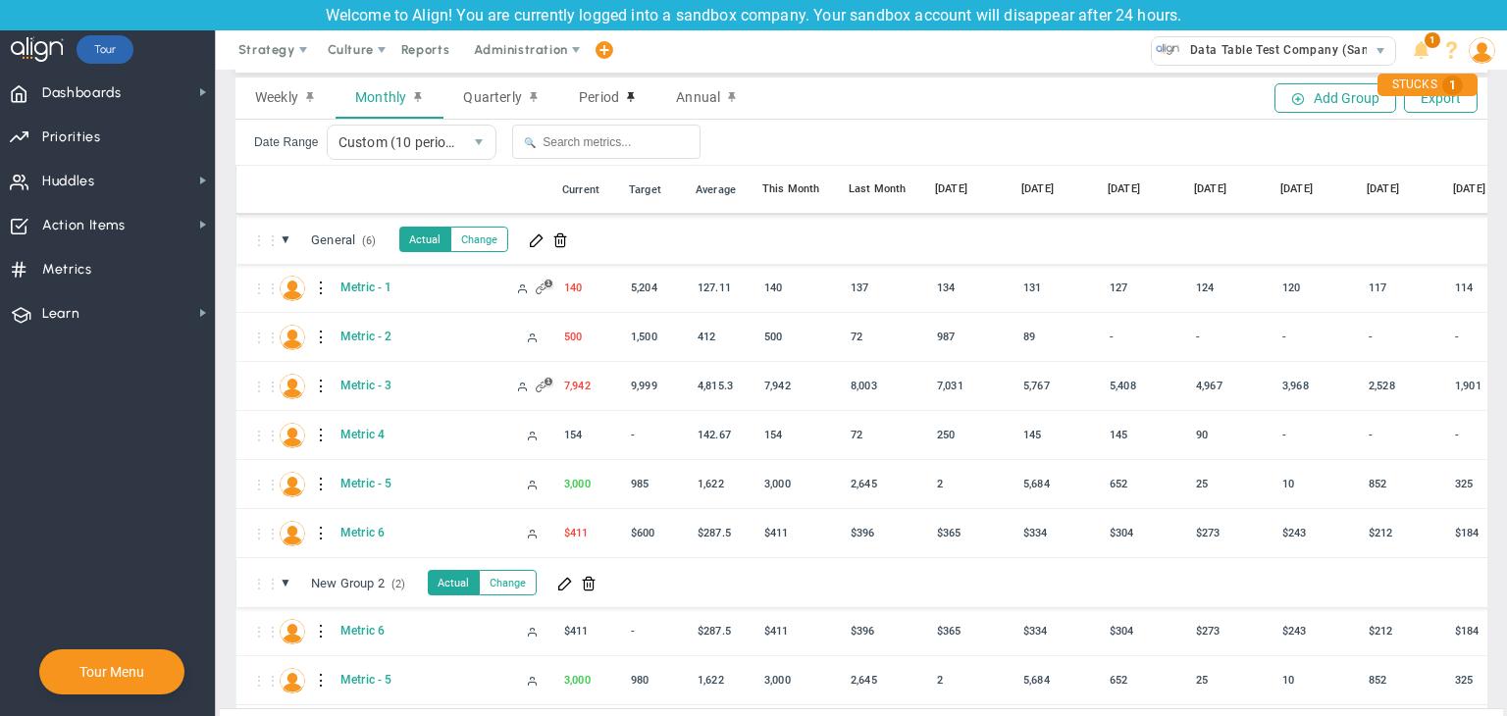
scroll to position [0, 0]
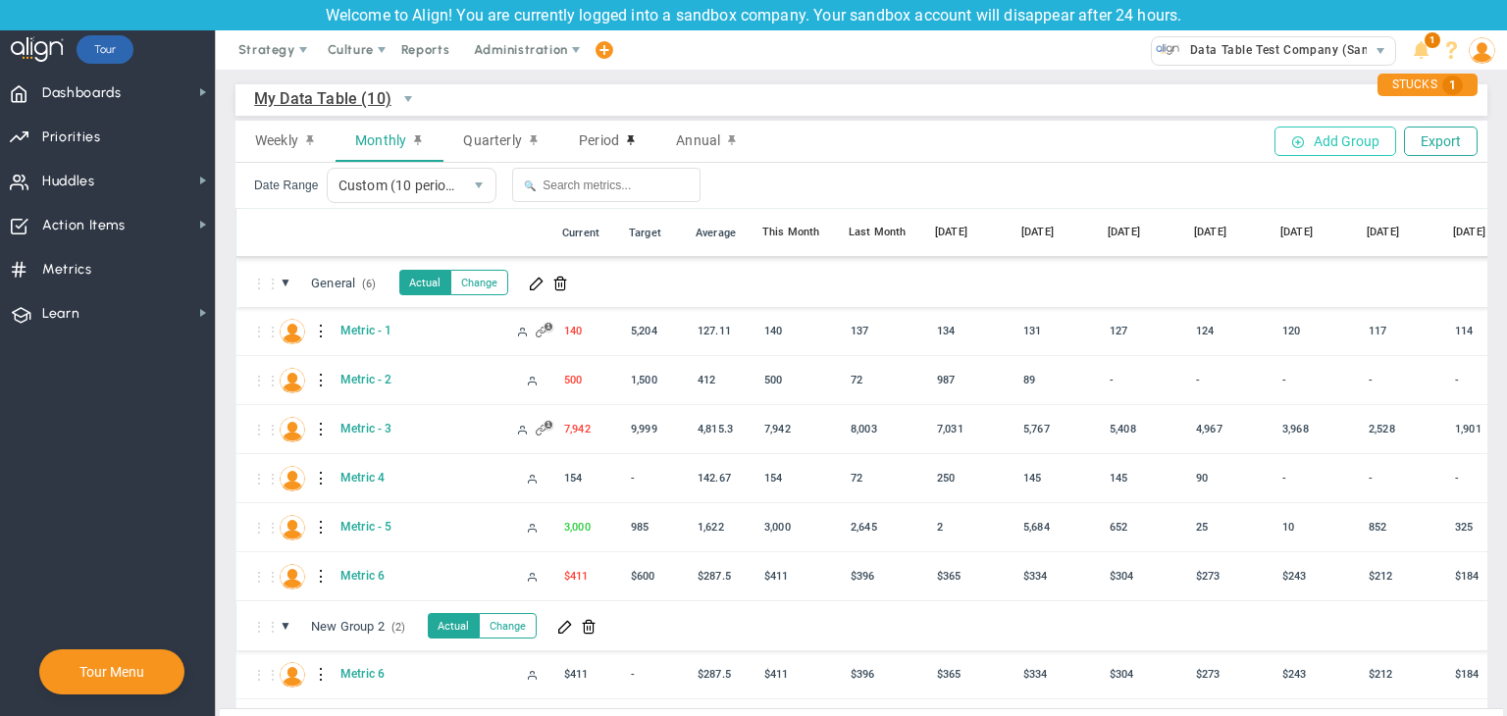
click at [1341, 149] on button "Add Group" at bounding box center [1335, 141] width 122 height 29
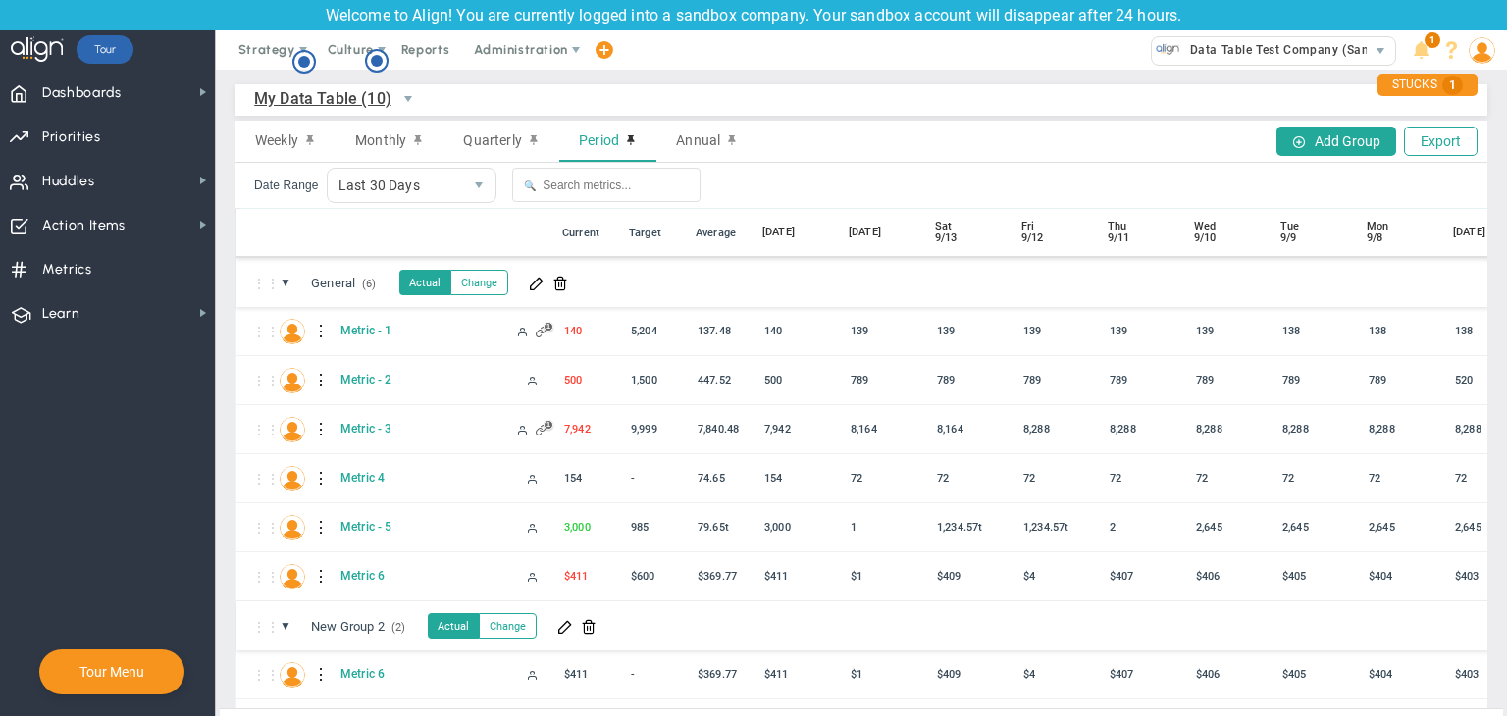
click at [329, 99] on span "My Data Table (10)" at bounding box center [322, 98] width 137 height 25
click at [284, 140] on span "Weekly" at bounding box center [276, 140] width 43 height 16
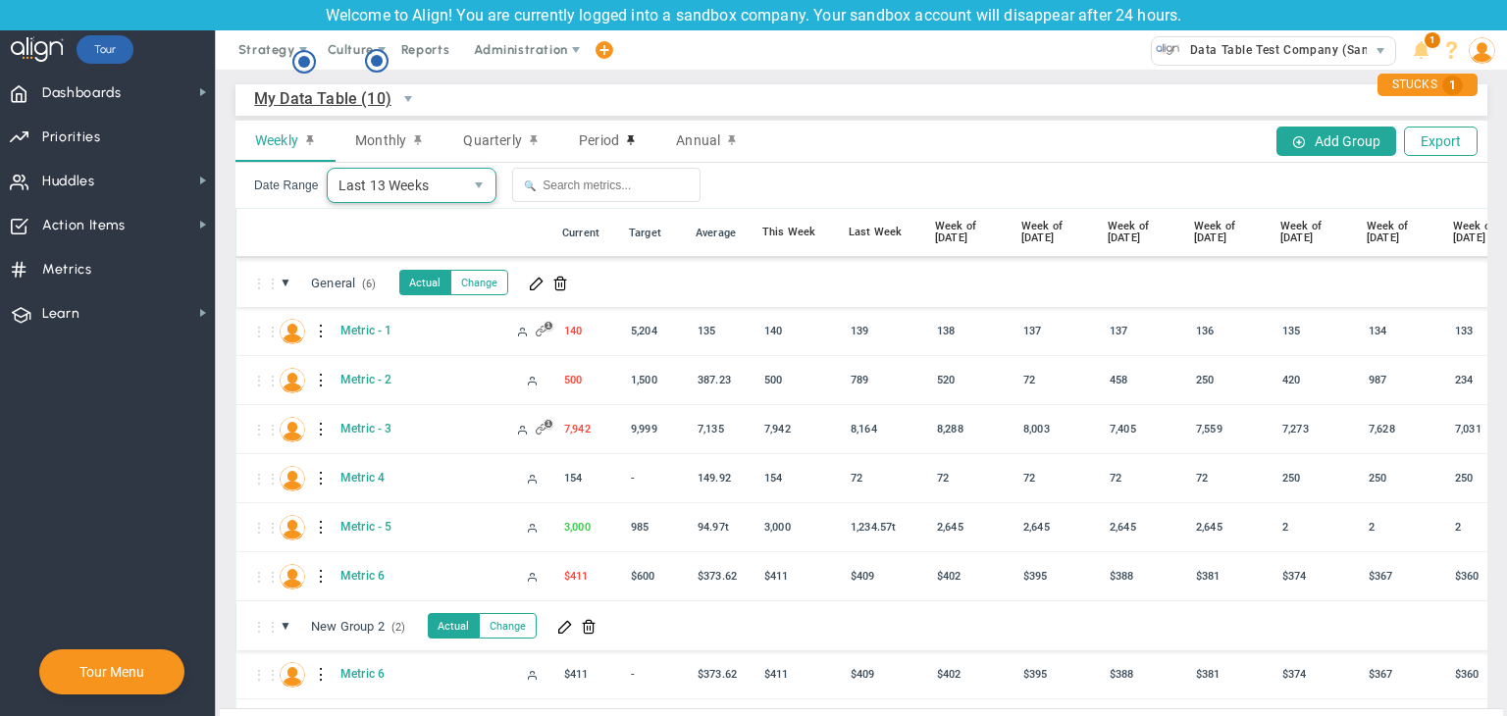
click at [429, 193] on span "Last 13 Weeks" at bounding box center [395, 185] width 135 height 33
click at [389, 134] on span "Monthly" at bounding box center [380, 140] width 51 height 16
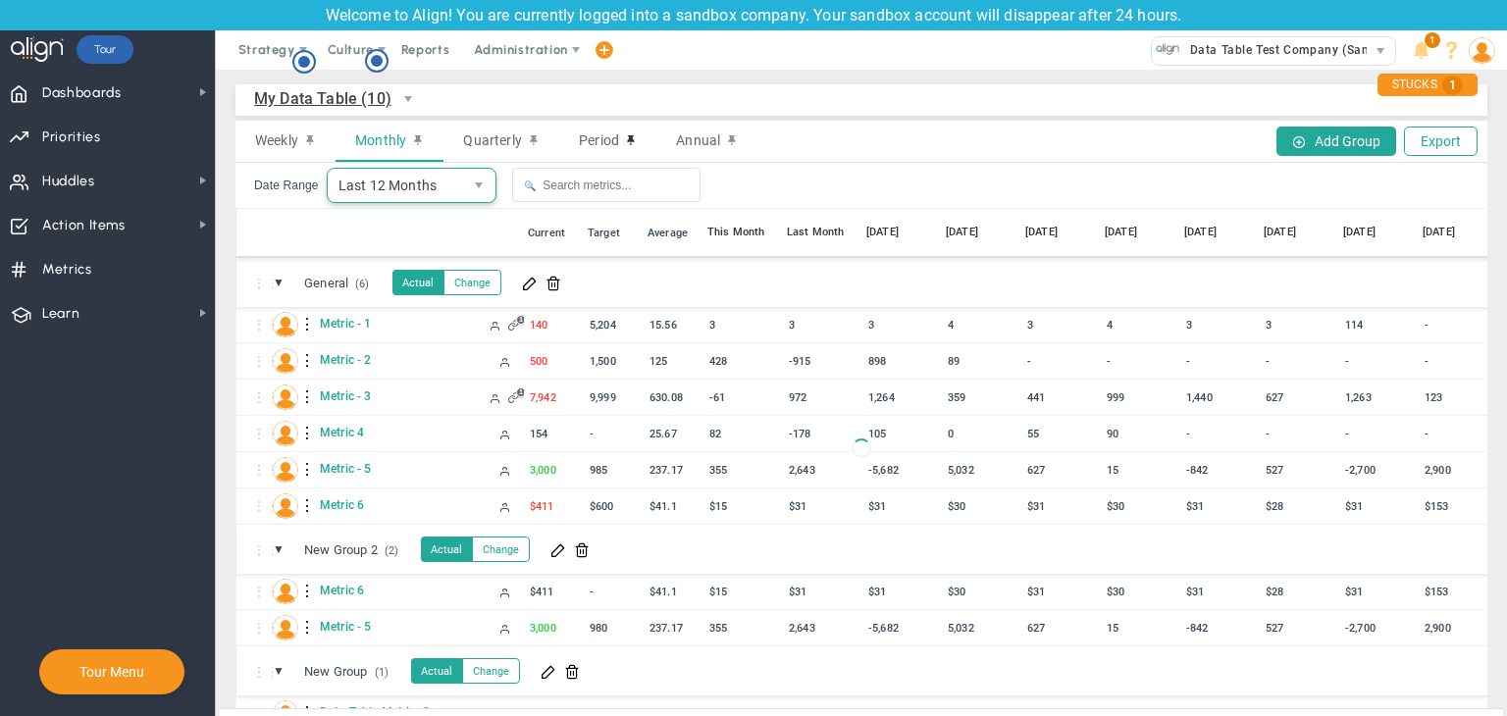
click at [393, 190] on span "Last 12 Months" at bounding box center [395, 185] width 135 height 33
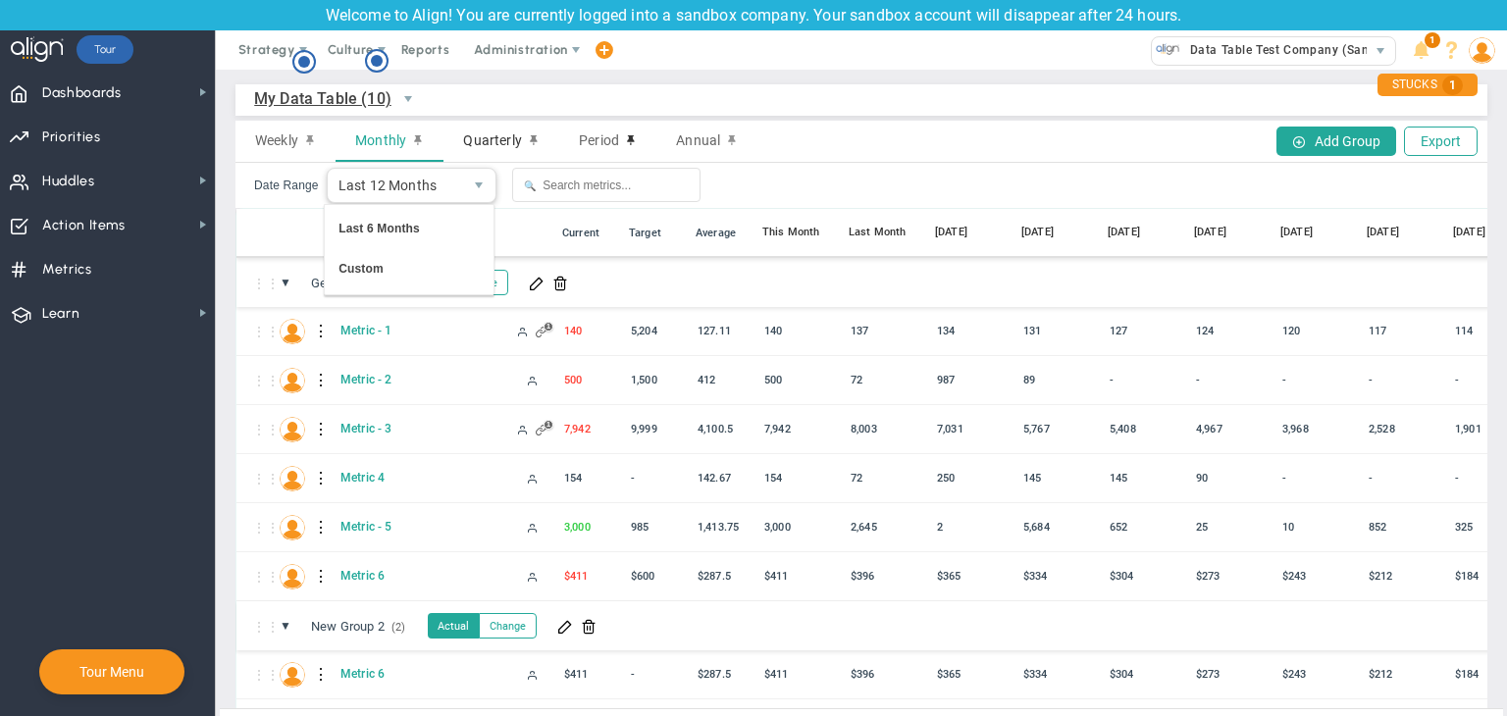
click at [482, 146] on span "Quarterly" at bounding box center [492, 140] width 58 height 16
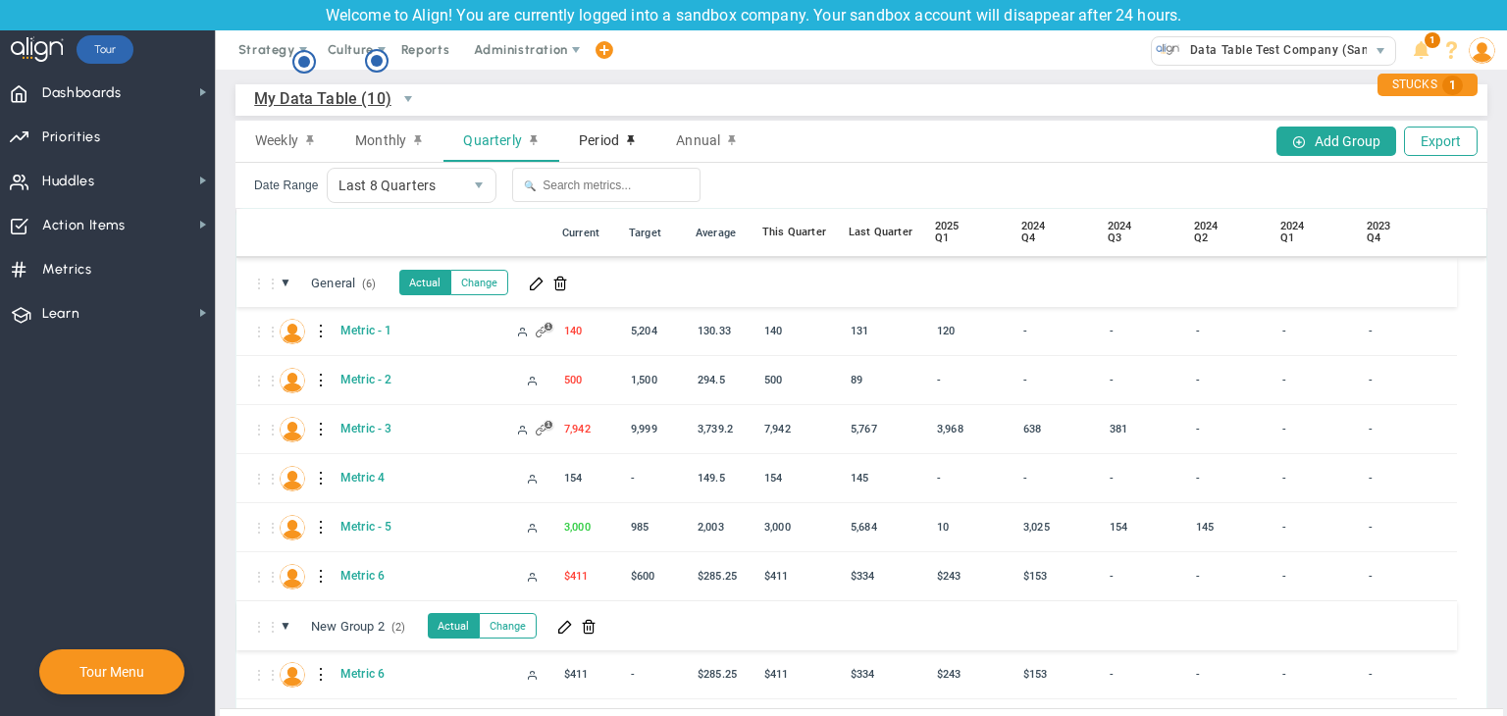
click at [607, 130] on div "Period" at bounding box center [607, 141] width 97 height 41
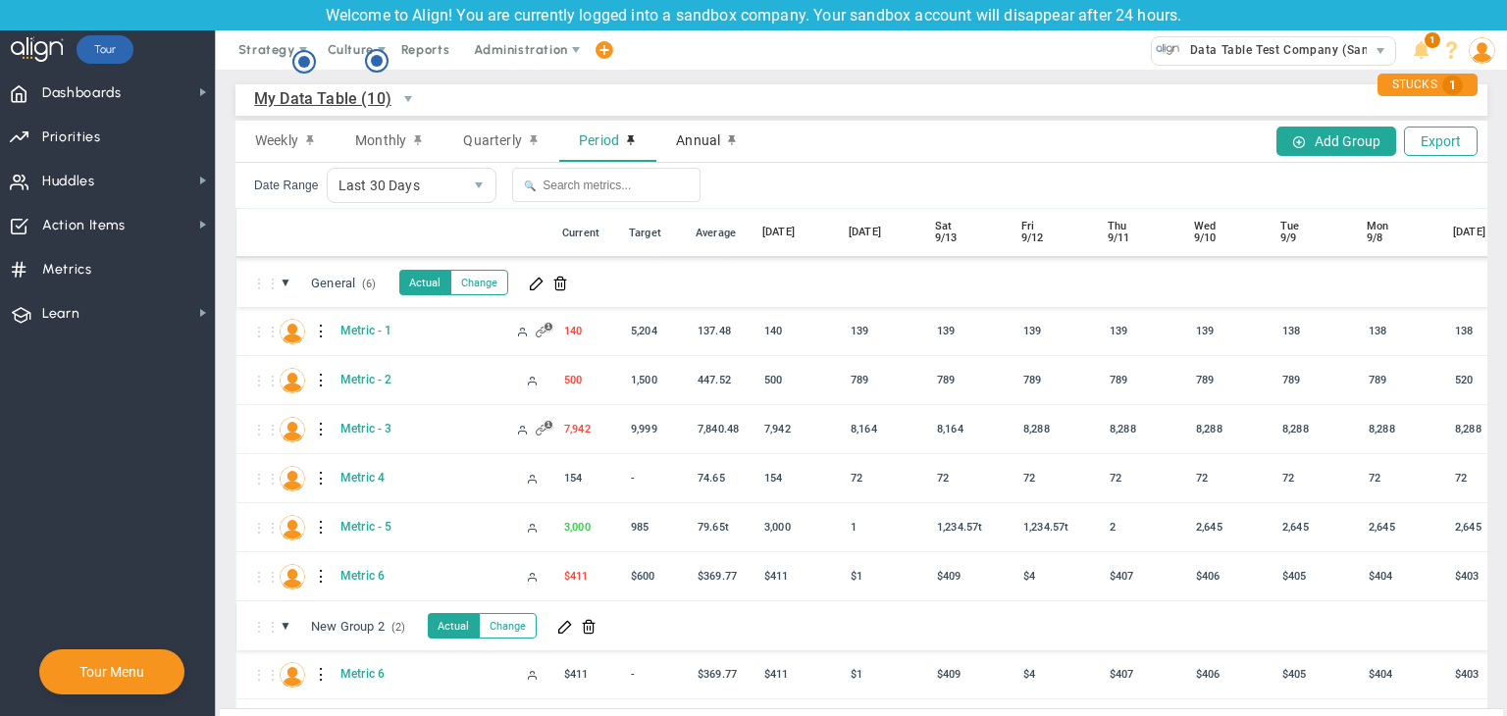
click at [674, 149] on div "Annual" at bounding box center [706, 141] width 101 height 41
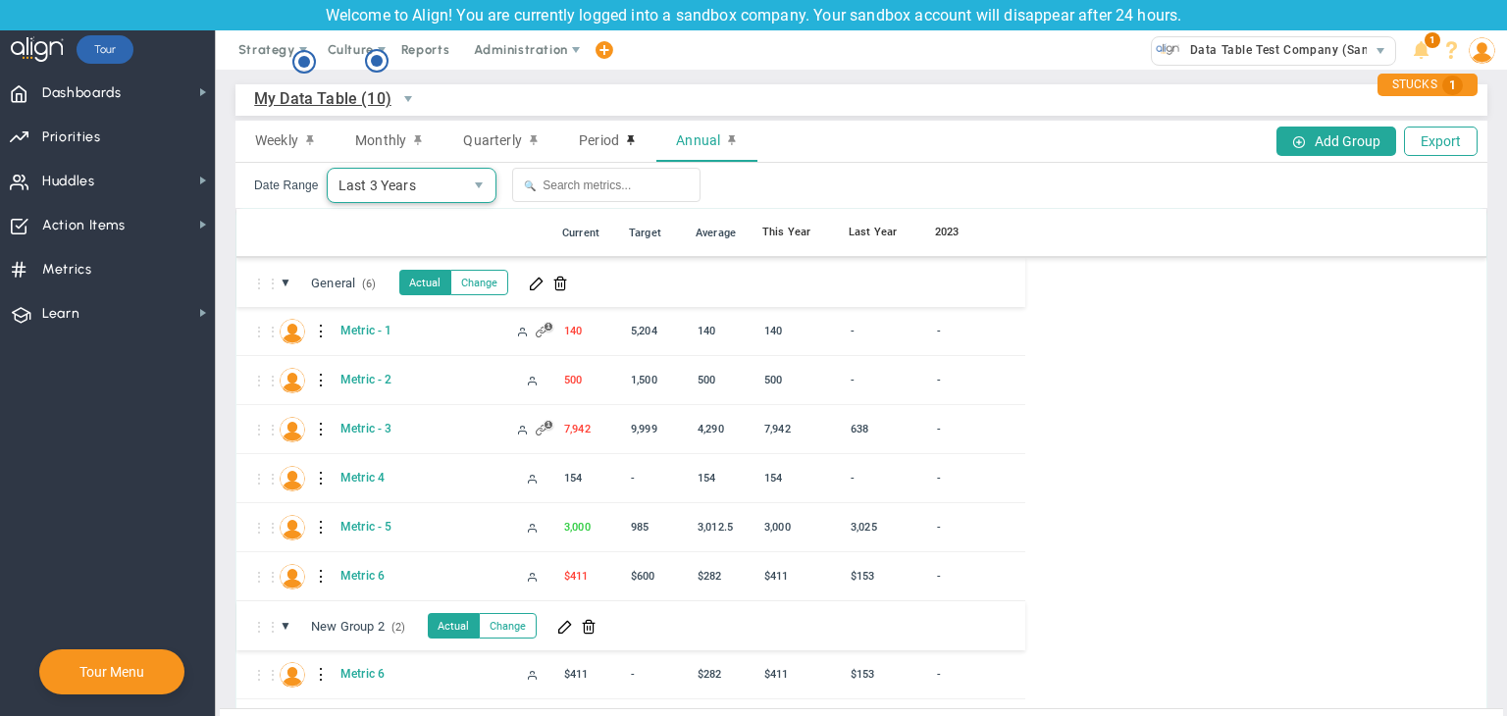
click at [482, 195] on span "select" at bounding box center [478, 185] width 33 height 33
click at [891, 160] on div "Weekly Monthly Quarterly Period Annual Add Group Export" at bounding box center [861, 142] width 1252 height 42
click at [302, 107] on span "My Data Table (10)" at bounding box center [322, 98] width 137 height 25
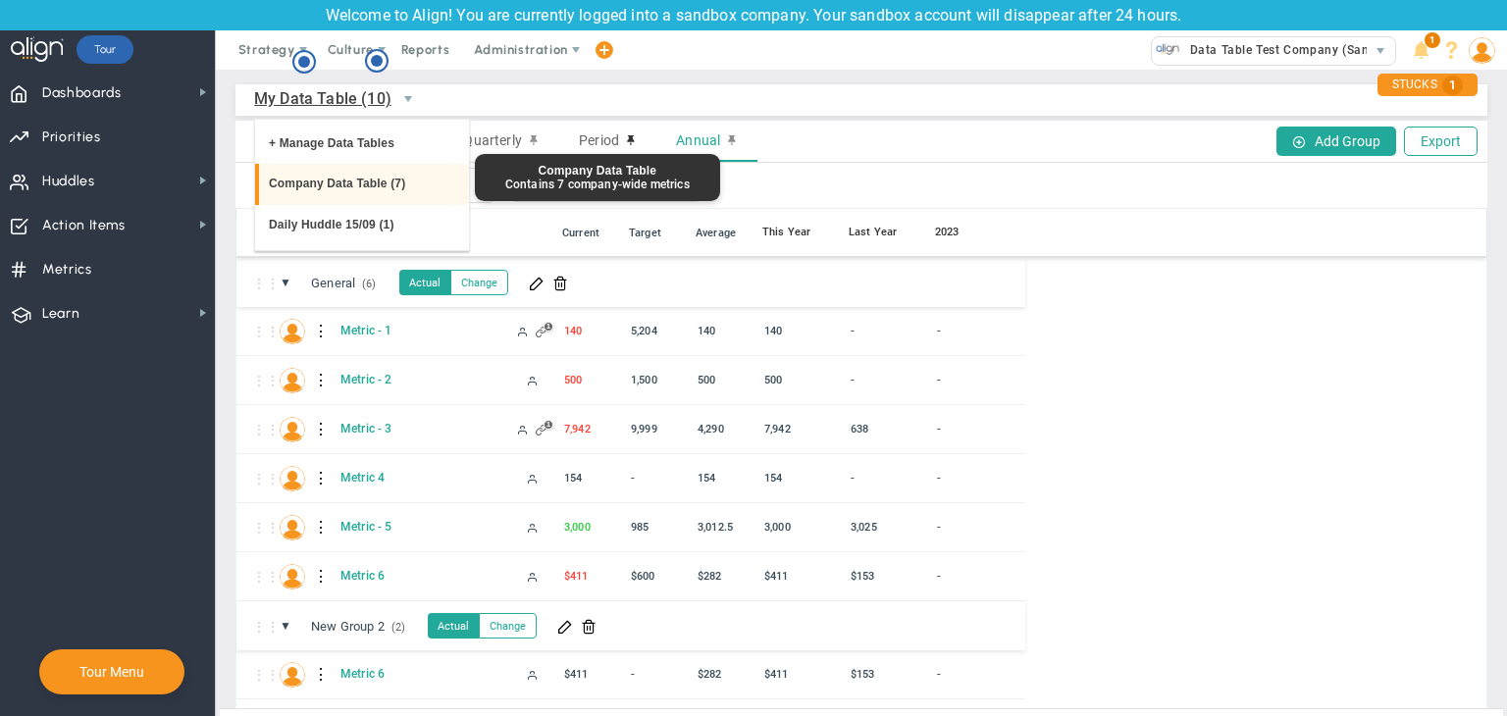
click at [327, 191] on li "Company Data Table (7)" at bounding box center [362, 184] width 214 height 41
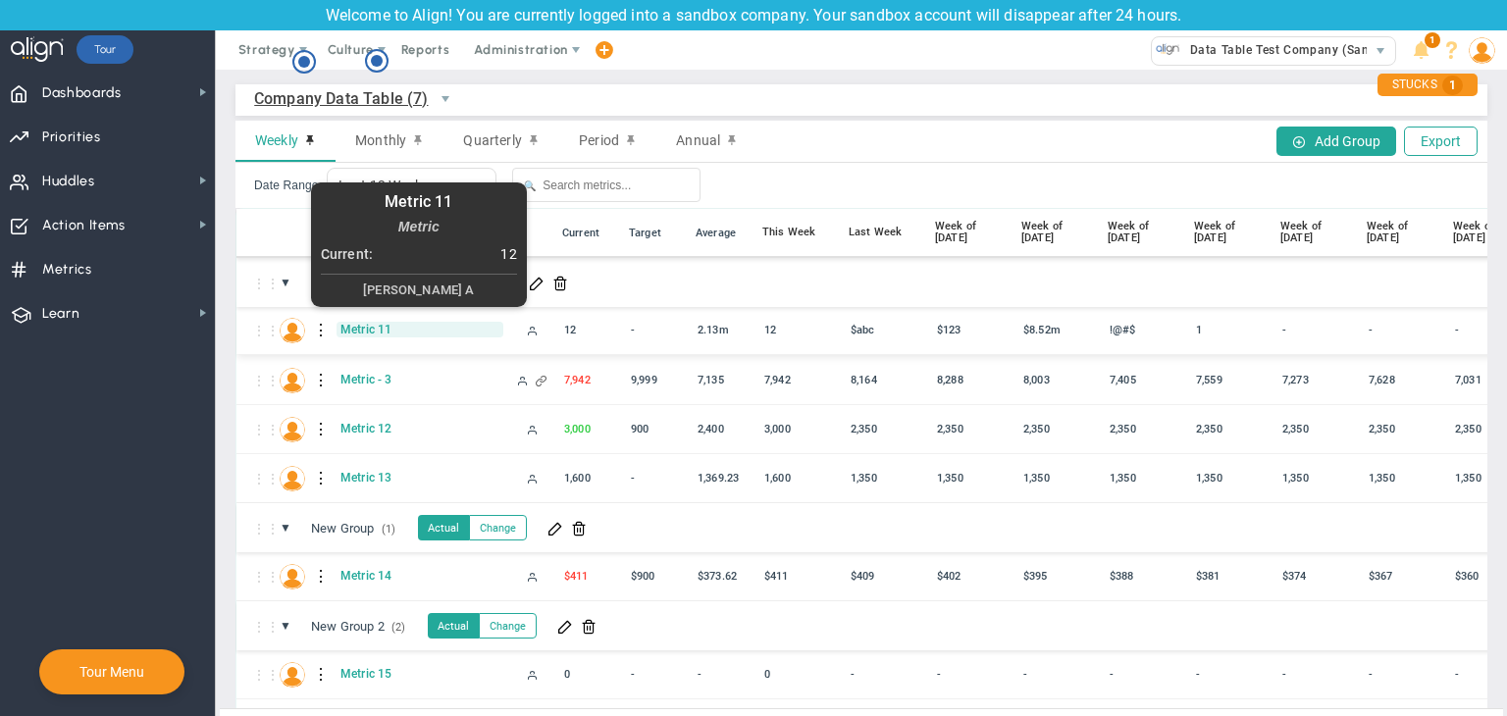
click at [367, 330] on span "Metric 11" at bounding box center [420, 330] width 167 height 16
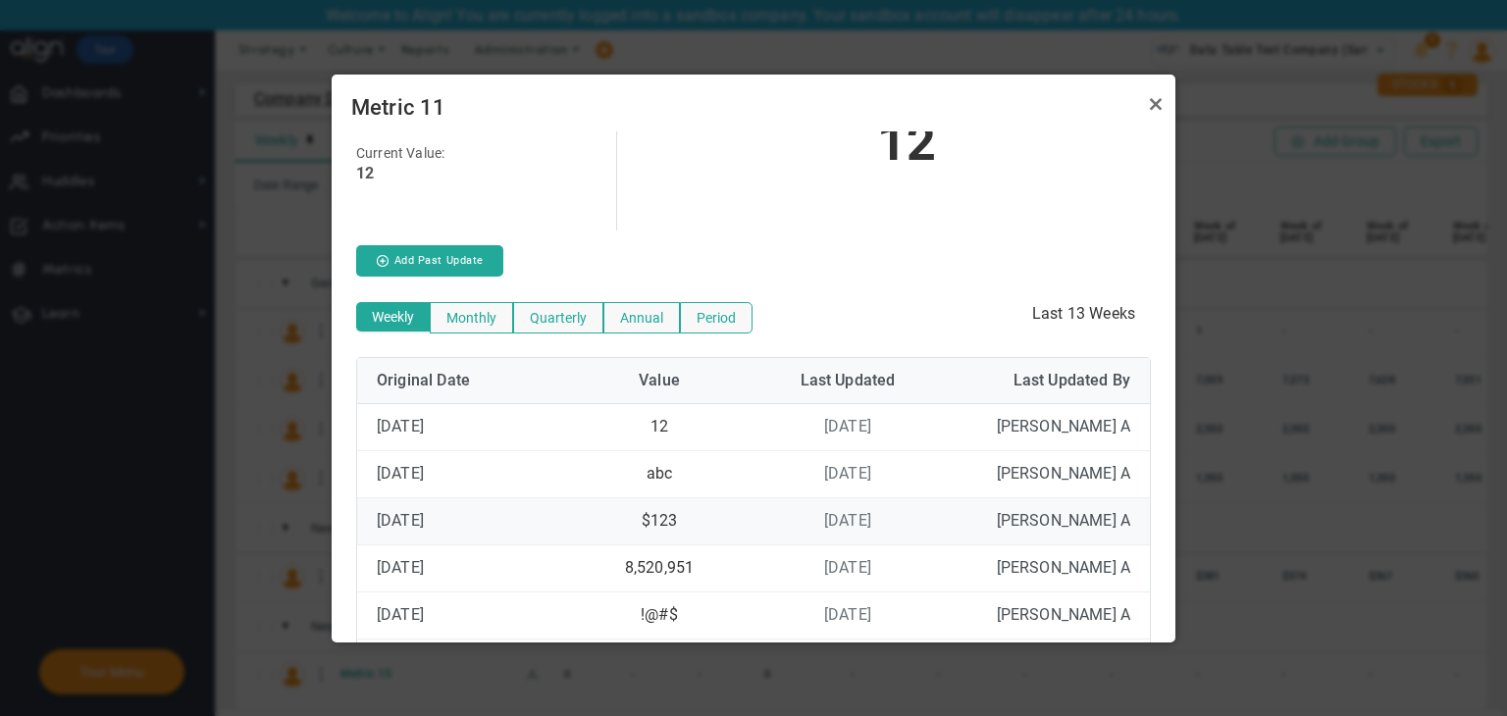
scroll to position [139, 0]
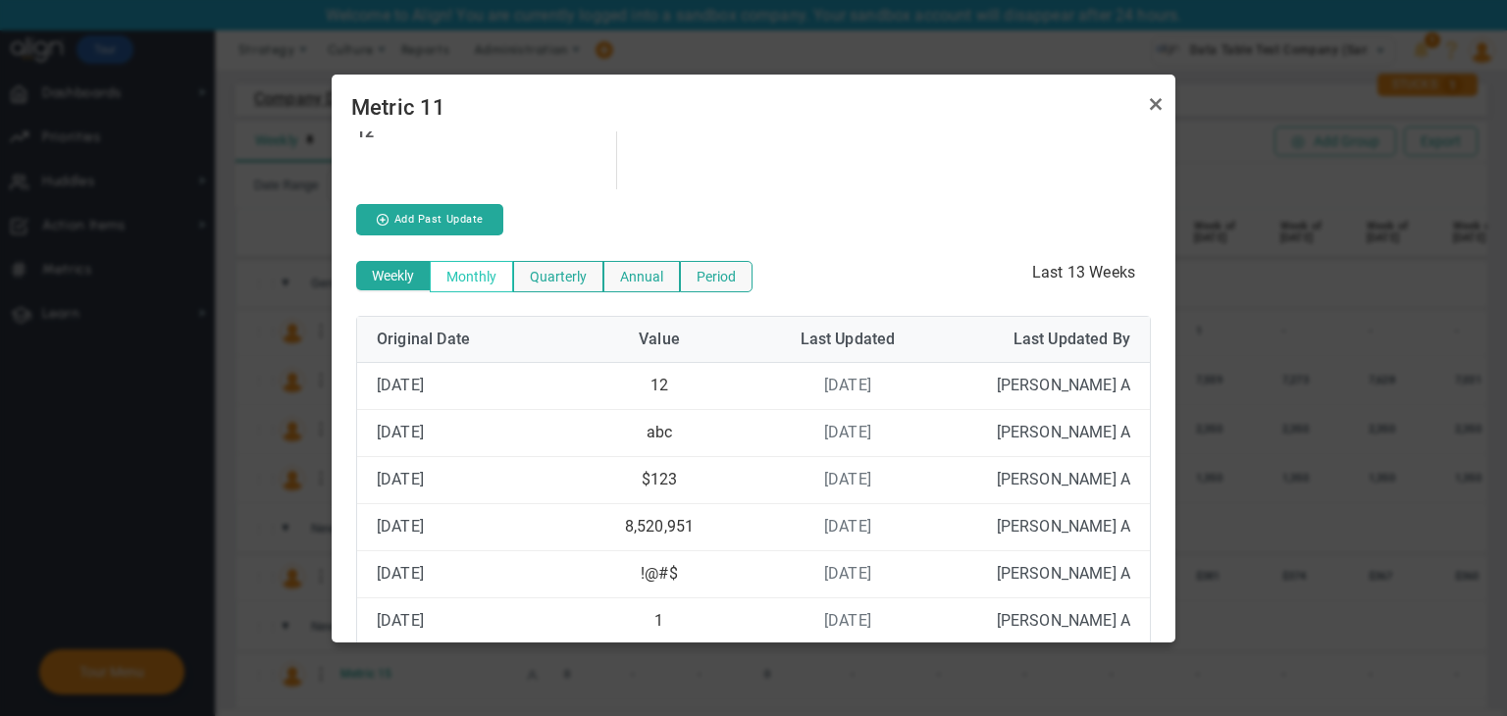
click at [470, 277] on button "Monthly" at bounding box center [471, 276] width 83 height 31
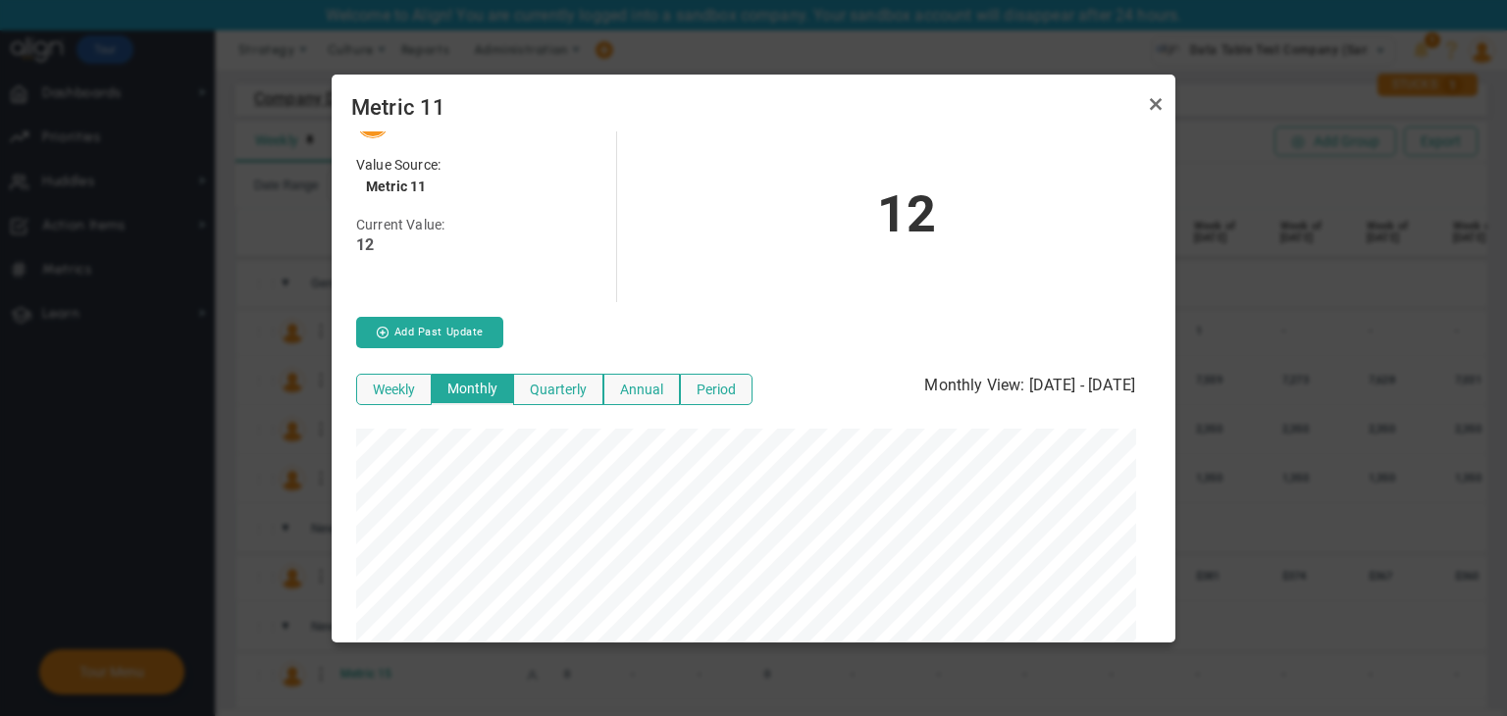
scroll to position [510, 828]
click at [390, 399] on button "Weekly" at bounding box center [394, 389] width 76 height 31
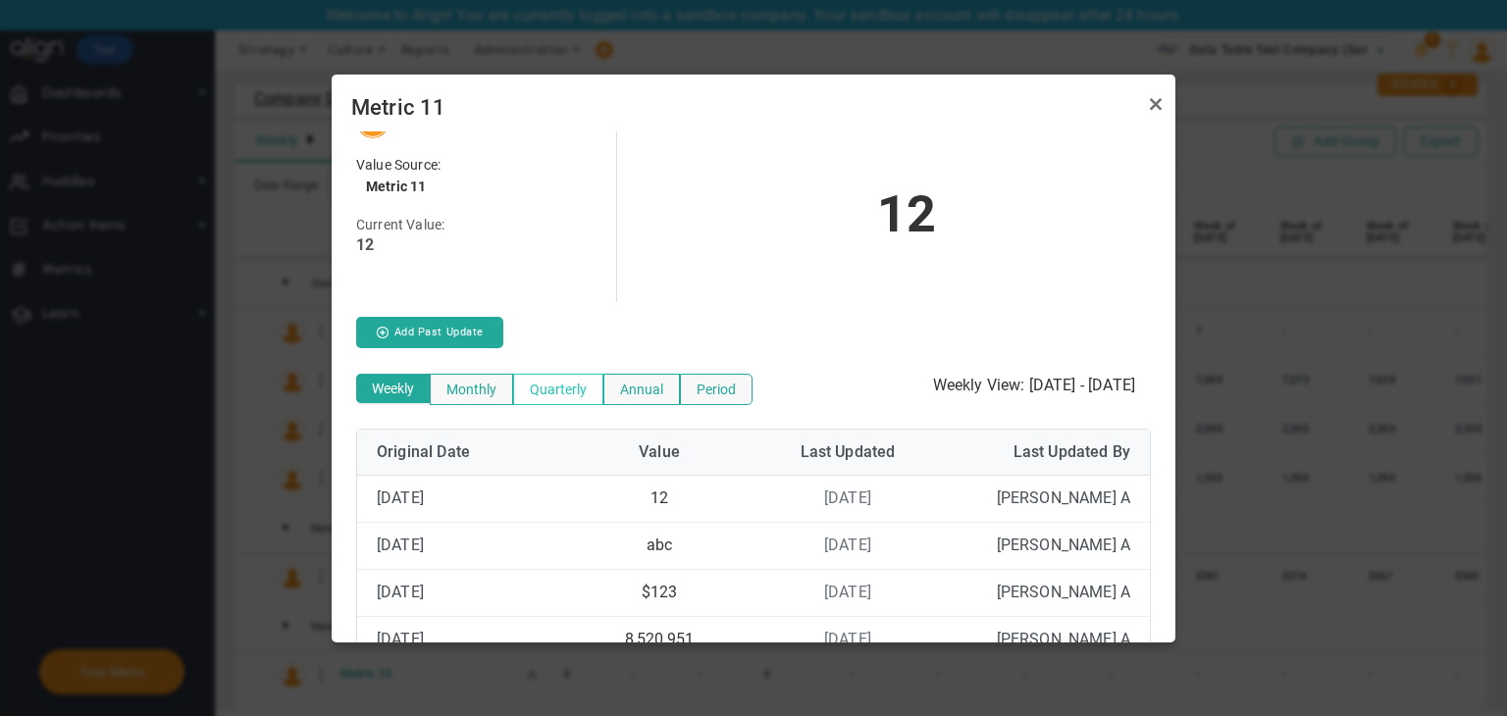
click at [571, 396] on button "Quarterly" at bounding box center [558, 389] width 90 height 31
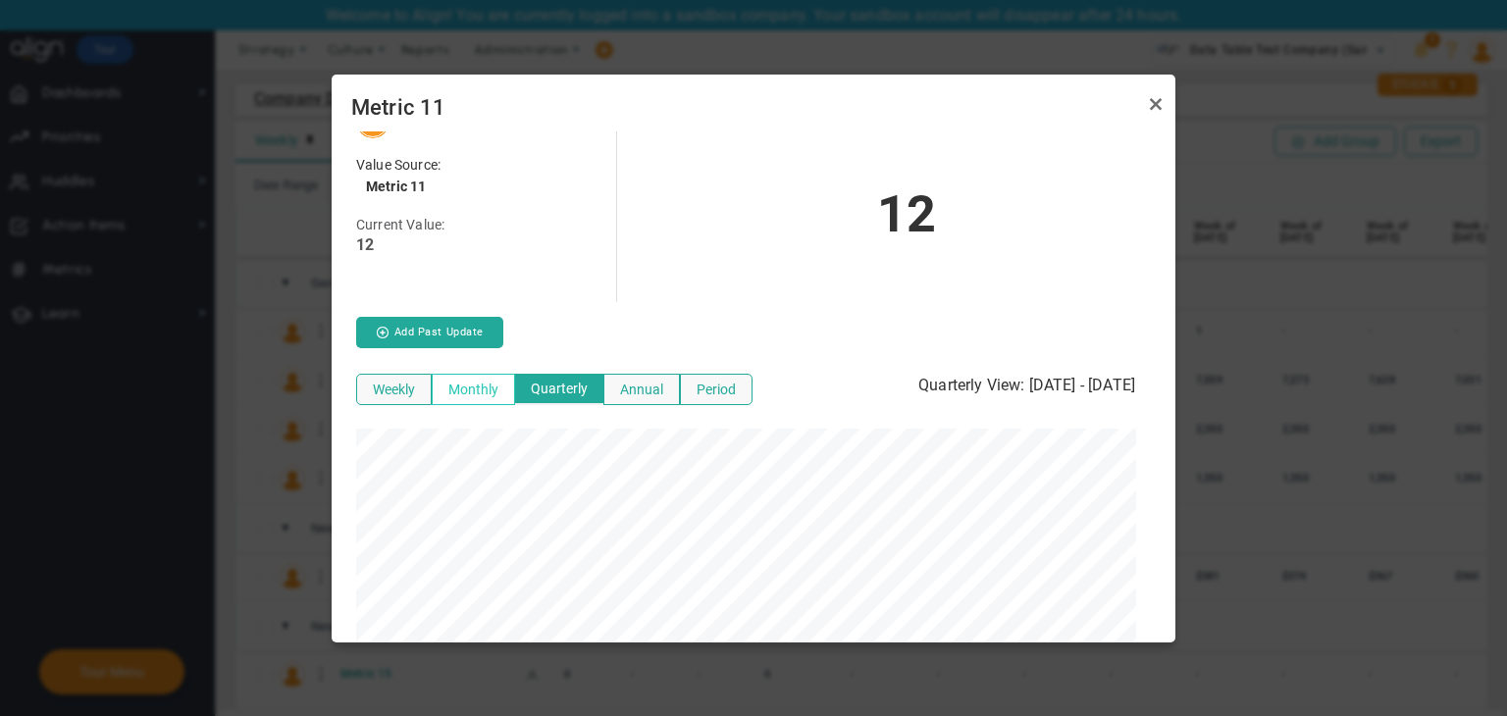
click at [483, 383] on button "Monthly" at bounding box center [473, 389] width 83 height 31
click at [552, 396] on button "Quarterly" at bounding box center [558, 389] width 90 height 31
click at [645, 374] on button "Annual" at bounding box center [641, 389] width 77 height 31
click at [722, 389] on button "Period" at bounding box center [716, 389] width 73 height 31
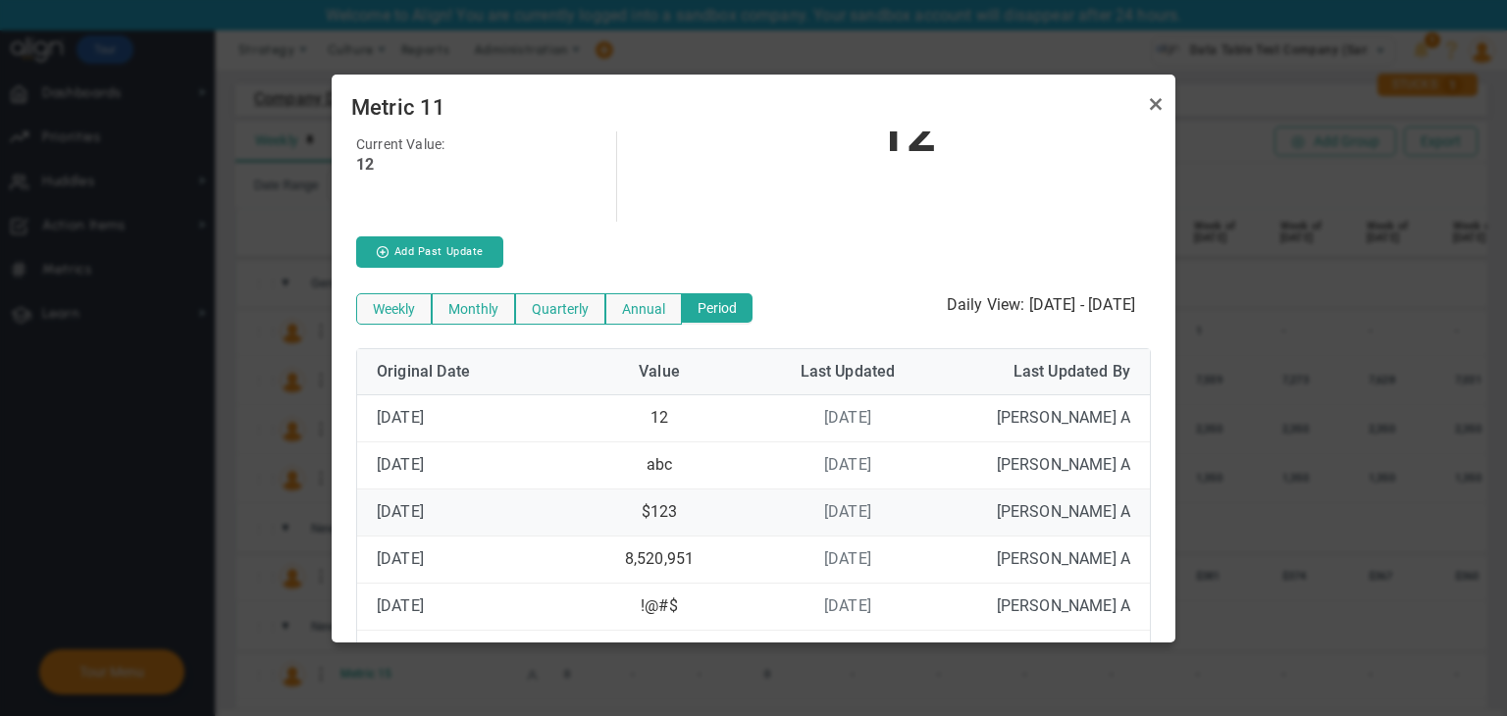
scroll to position [139, 0]
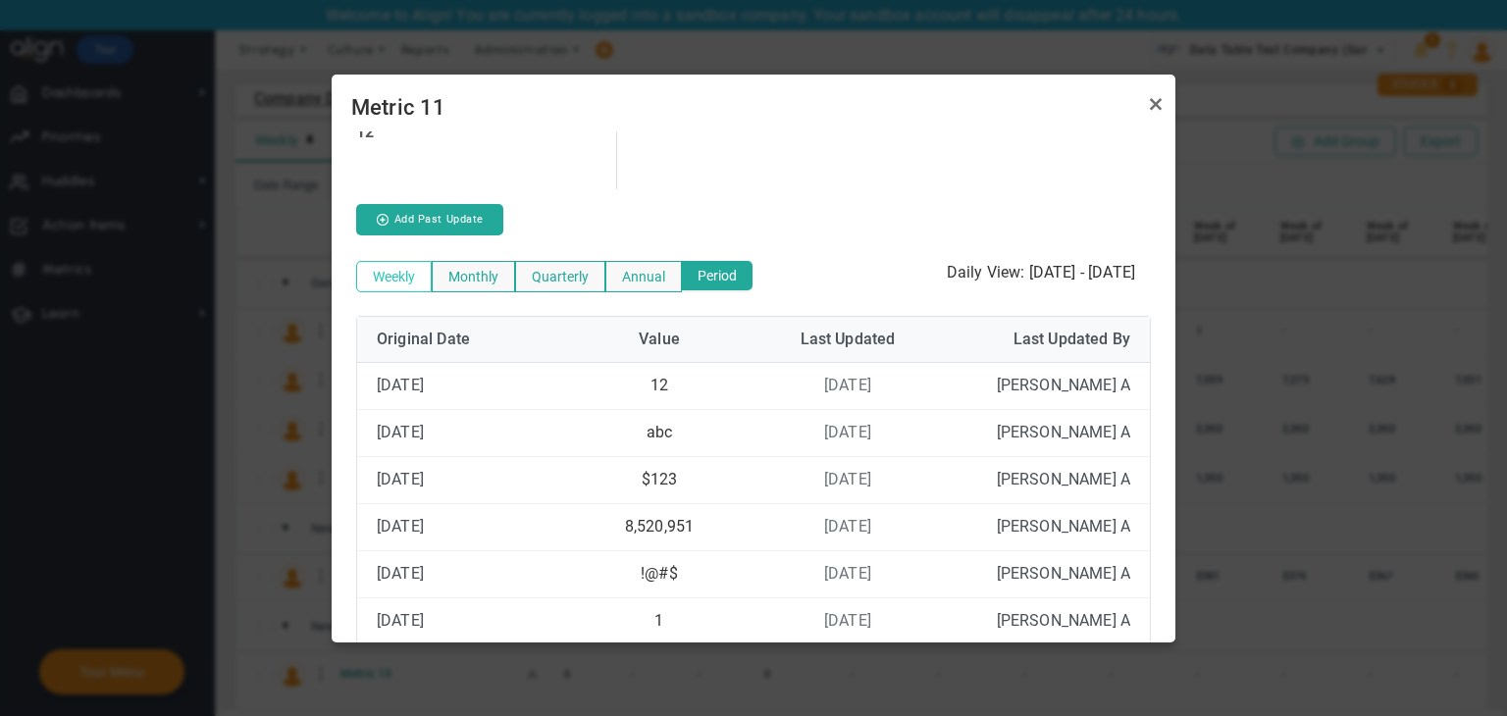
click at [396, 279] on button "Weekly" at bounding box center [394, 276] width 76 height 31
click at [726, 292] on div "Weekly Monthly Quarterly Annual Period Weekly View: Jun 23, 2025 - Sep 15, 2025" at bounding box center [753, 278] width 795 height 44
click at [730, 272] on button "Period" at bounding box center [716, 276] width 73 height 31
click at [1150, 103] on link "Close" at bounding box center [1156, 104] width 24 height 24
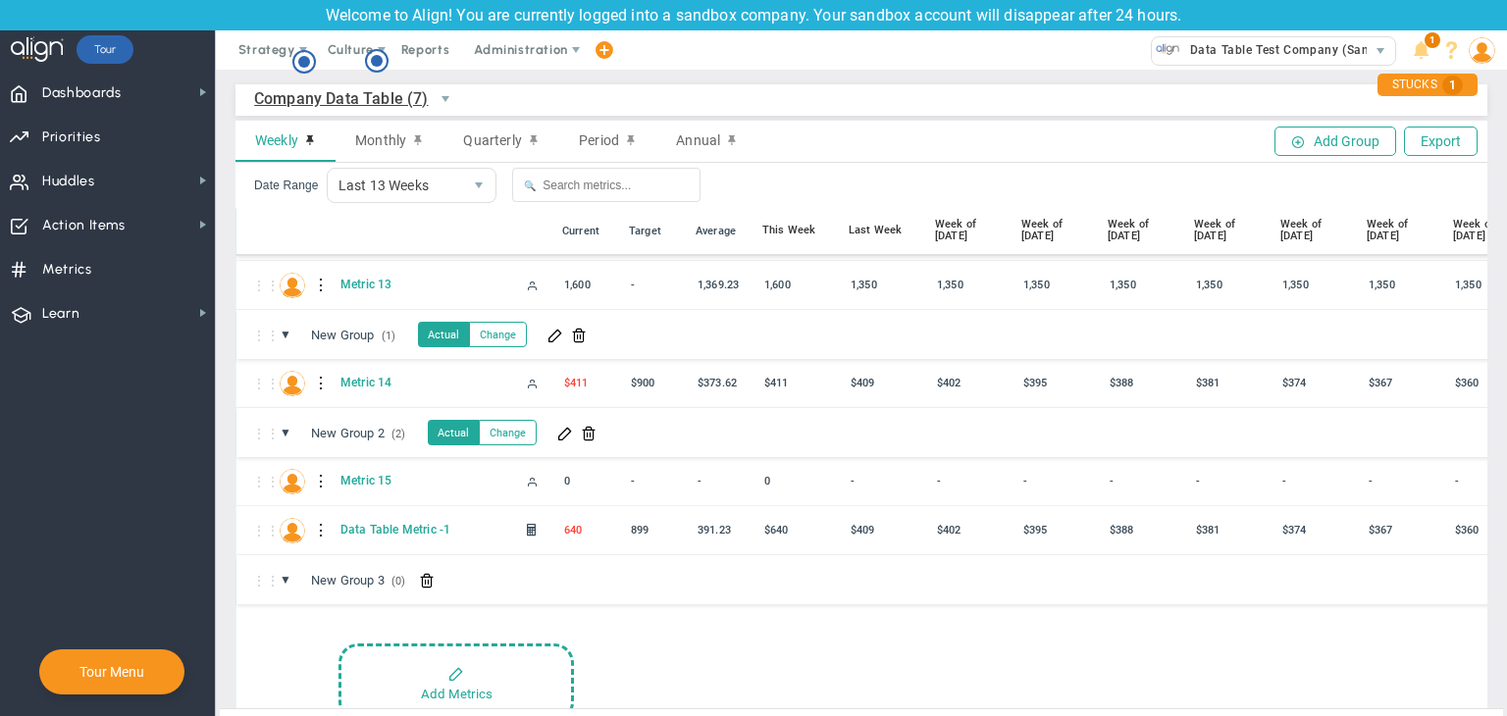
scroll to position [0, 0]
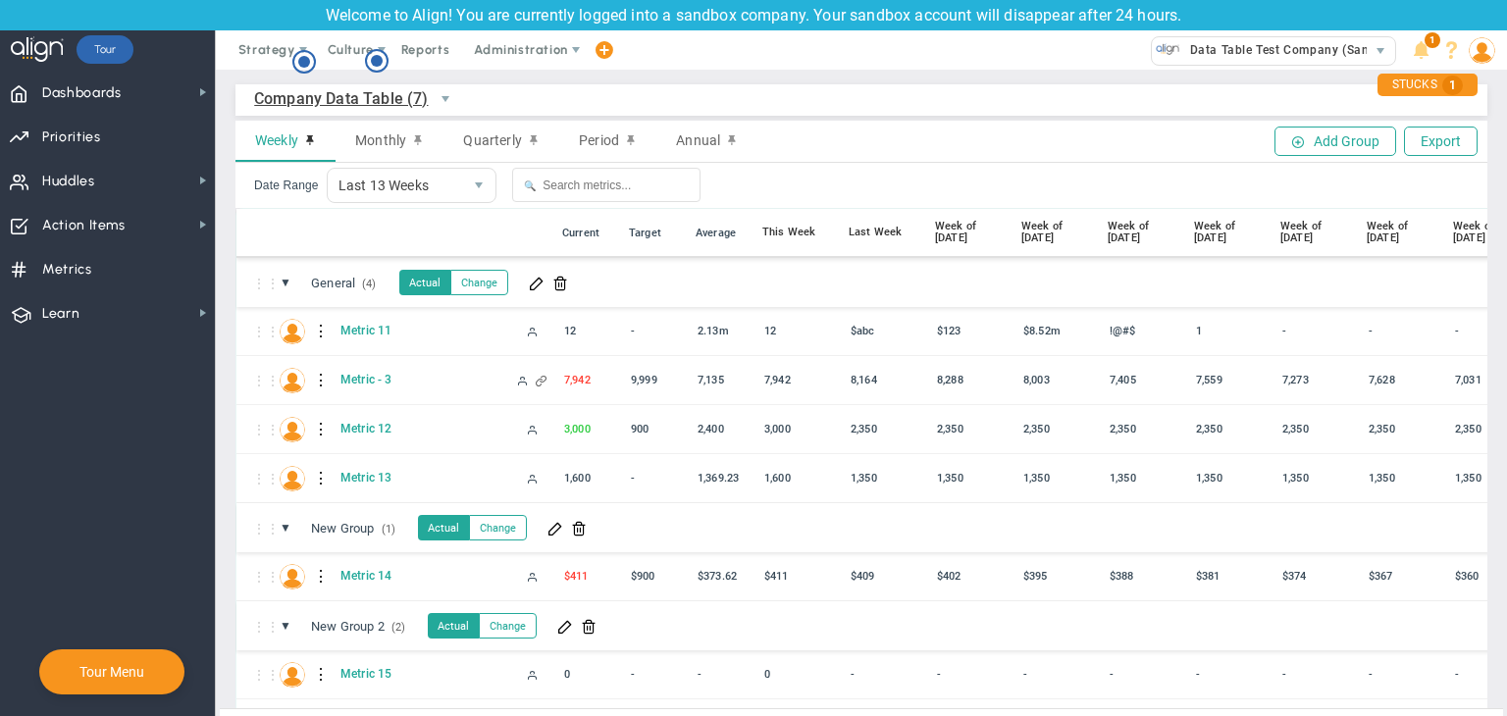
click at [326, 109] on span "Company Data Table (7)" at bounding box center [341, 98] width 175 height 25
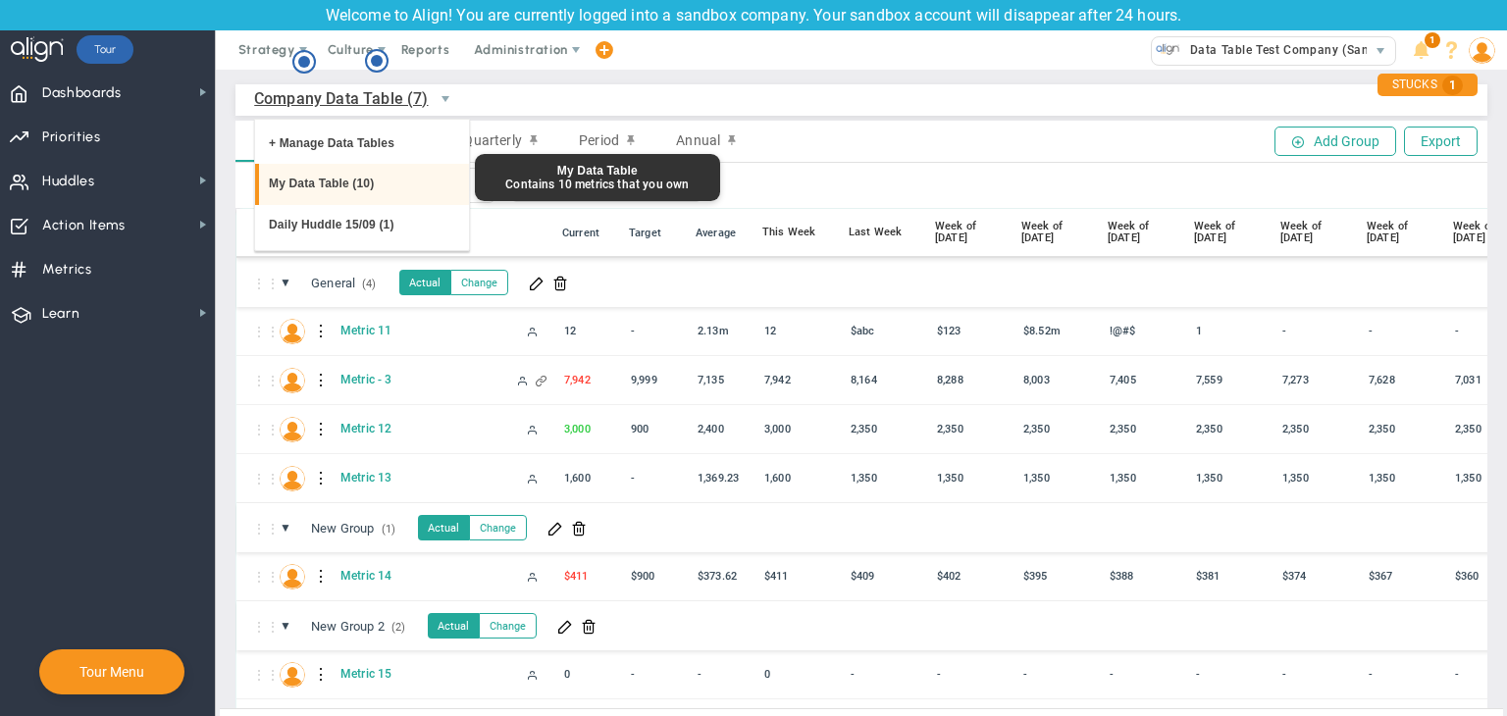
click at [341, 188] on li "My Data Table (10)" at bounding box center [362, 184] width 214 height 41
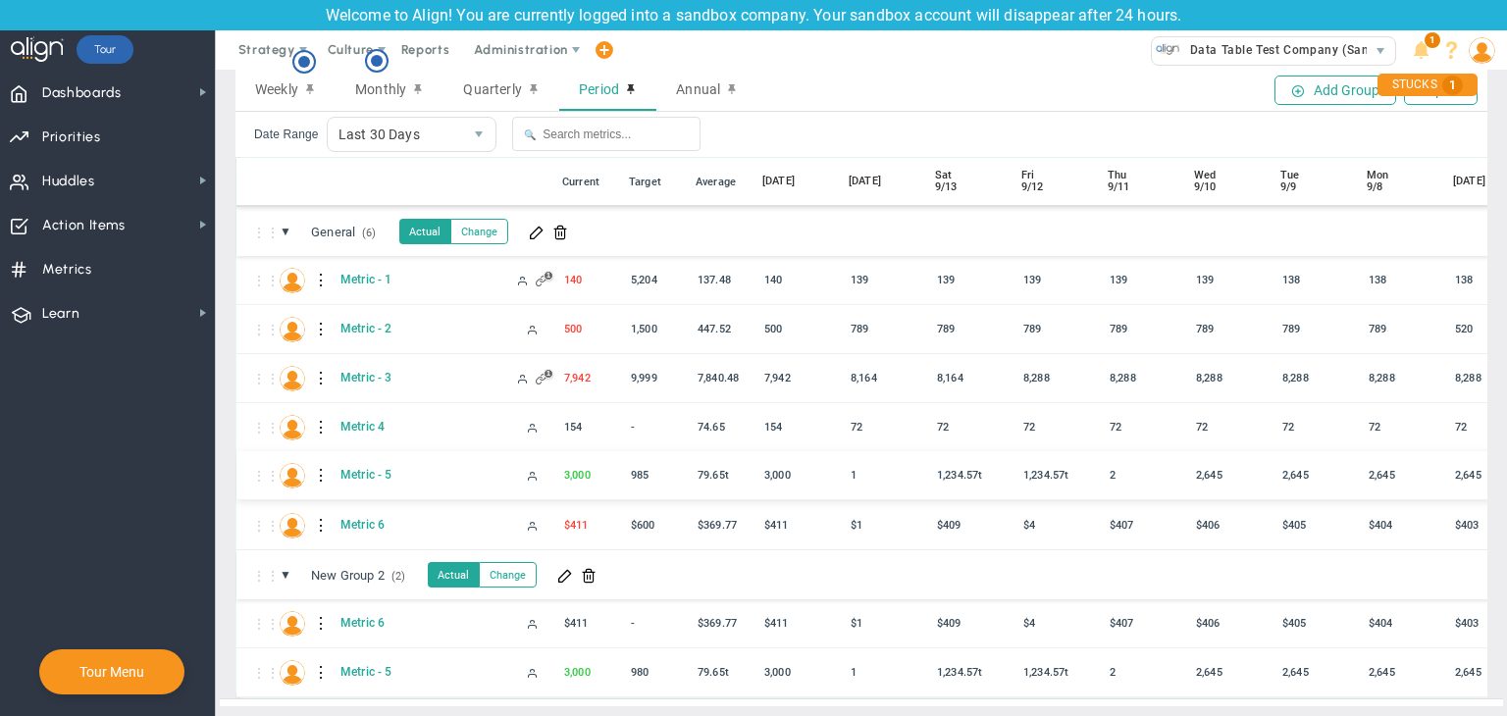
scroll to position [71, 0]
